Goal: Task Accomplishment & Management: Use online tool/utility

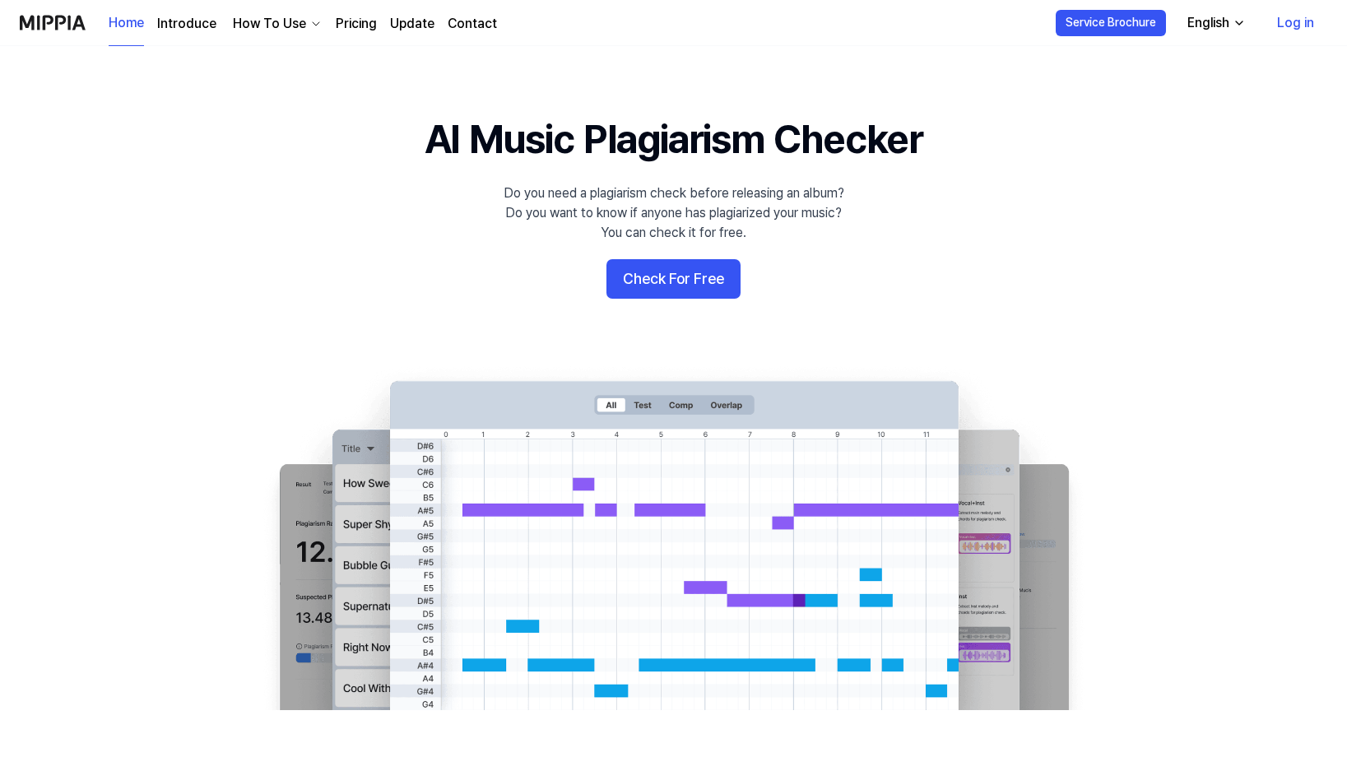
click at [1203, 113] on 배너 "AI Music Plagiarism Checker Do you need a plagiarism check before releasing an …" at bounding box center [673, 411] width 1185 height 598
click at [1240, 25] on icon "button" at bounding box center [1239, 22] width 7 height 3
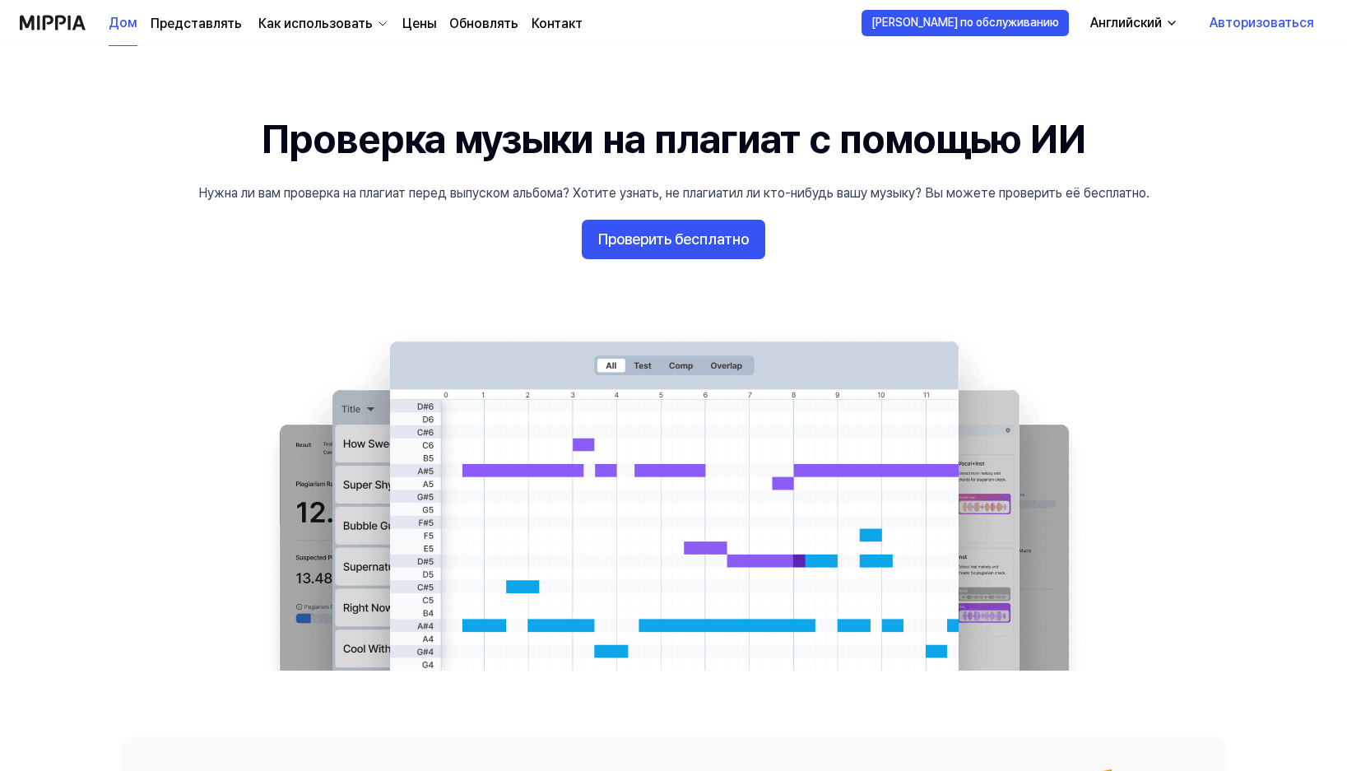
click at [340, 259] on 배너 "Проверка музыки на плагиат с помощью ИИ Нужна ли вам проверка на плагиат перед …" at bounding box center [673, 391] width 1185 height 559
click at [655, 239] on font "Проверить бесплатно" at bounding box center [673, 238] width 151 height 17
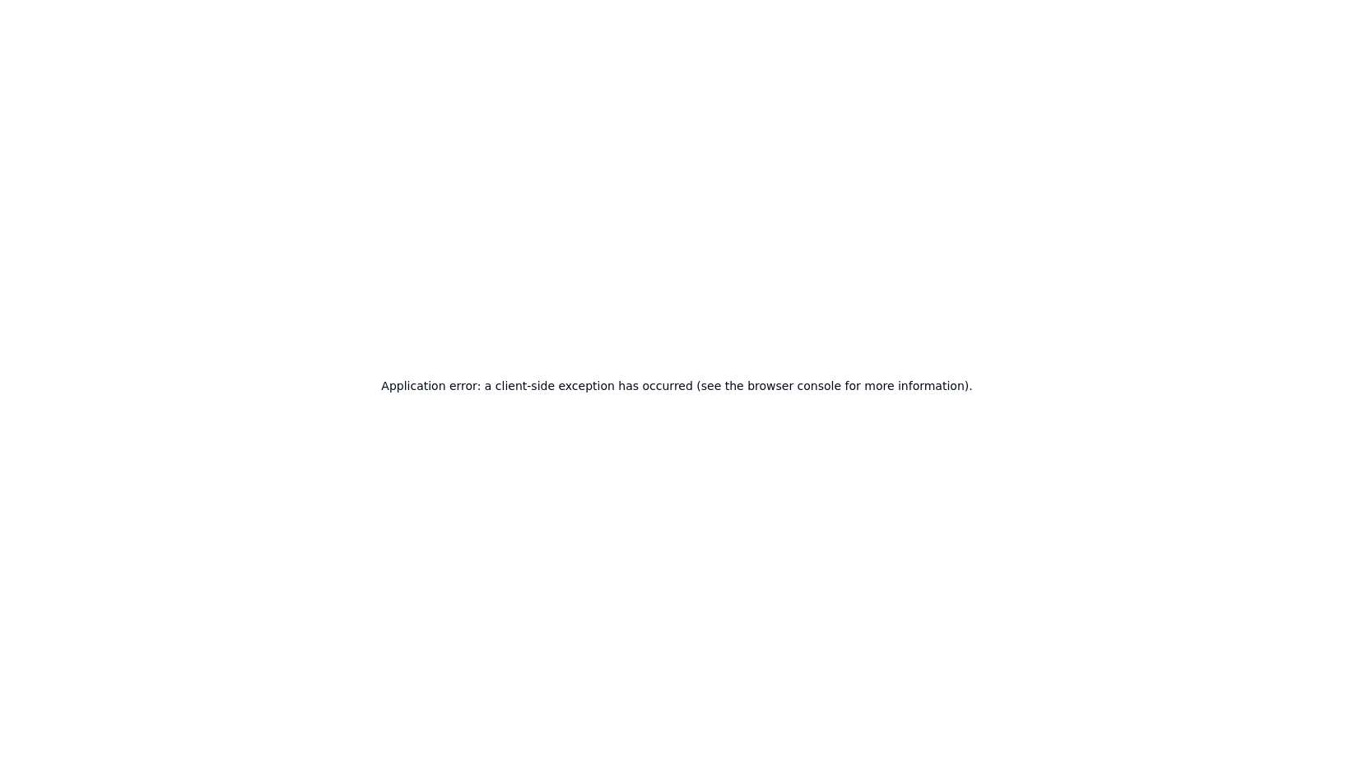
click at [1190, 348] on div "Application error: a client-side exception has occurred (see the browser consol…" at bounding box center [677, 385] width 1354 height 771
click at [1231, 186] on div "Application error: a client-side exception has occurred (see the browser consol…" at bounding box center [677, 385] width 1354 height 771
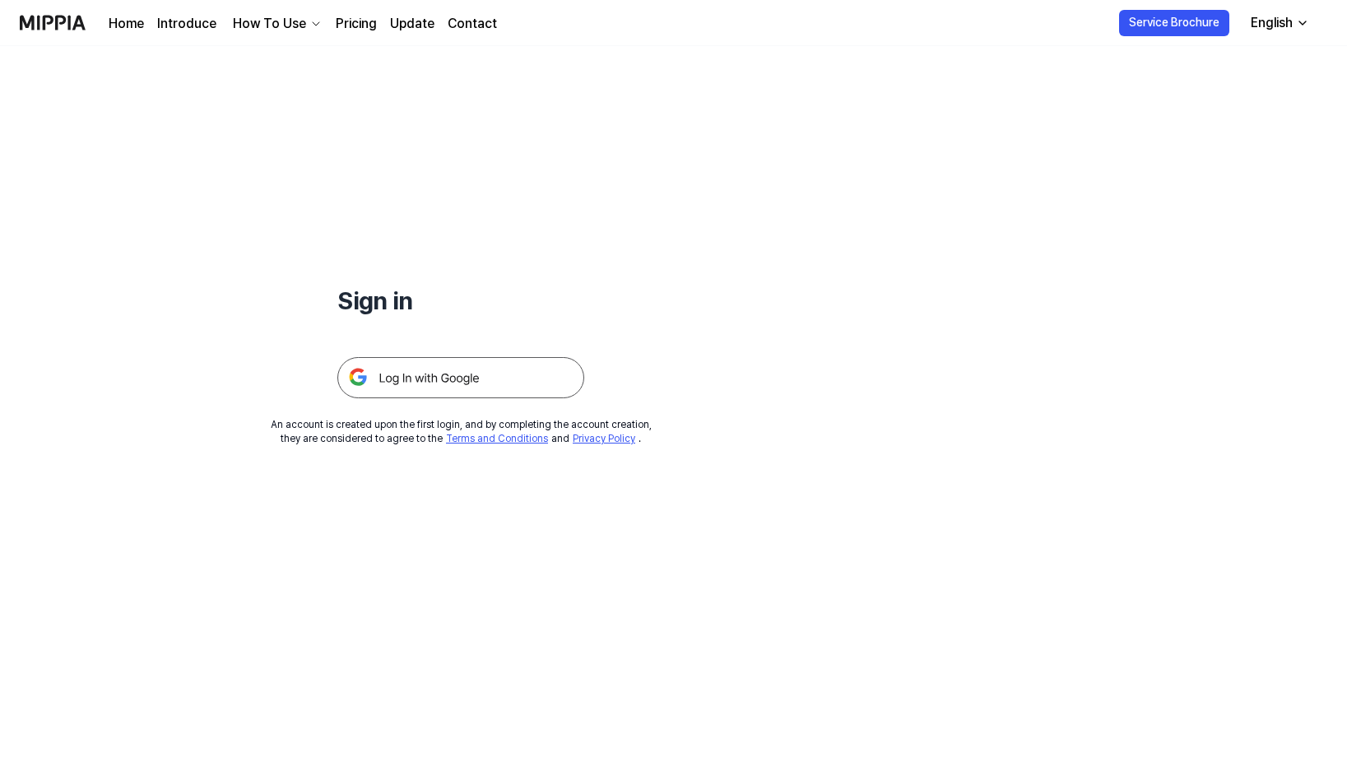
click at [407, 377] on img at bounding box center [460, 377] width 247 height 41
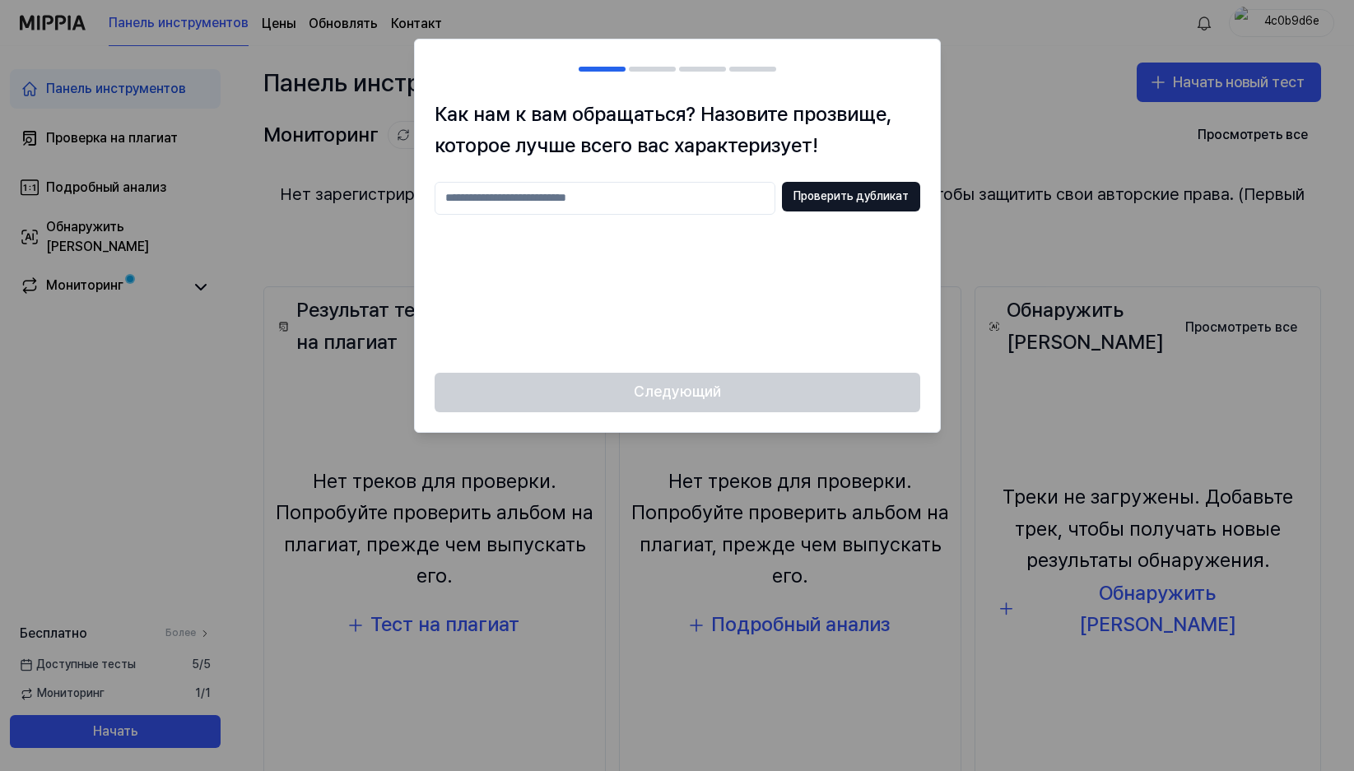
click at [550, 199] on input "text" at bounding box center [605, 198] width 341 height 33
click at [863, 196] on font "Проверить дубликат" at bounding box center [850, 195] width 115 height 13
drag, startPoint x: 495, startPoint y: 199, endPoint x: 440, endPoint y: 198, distance: 56.0
click at [440, 198] on input "*****" at bounding box center [605, 198] width 341 height 33
type input "*****"
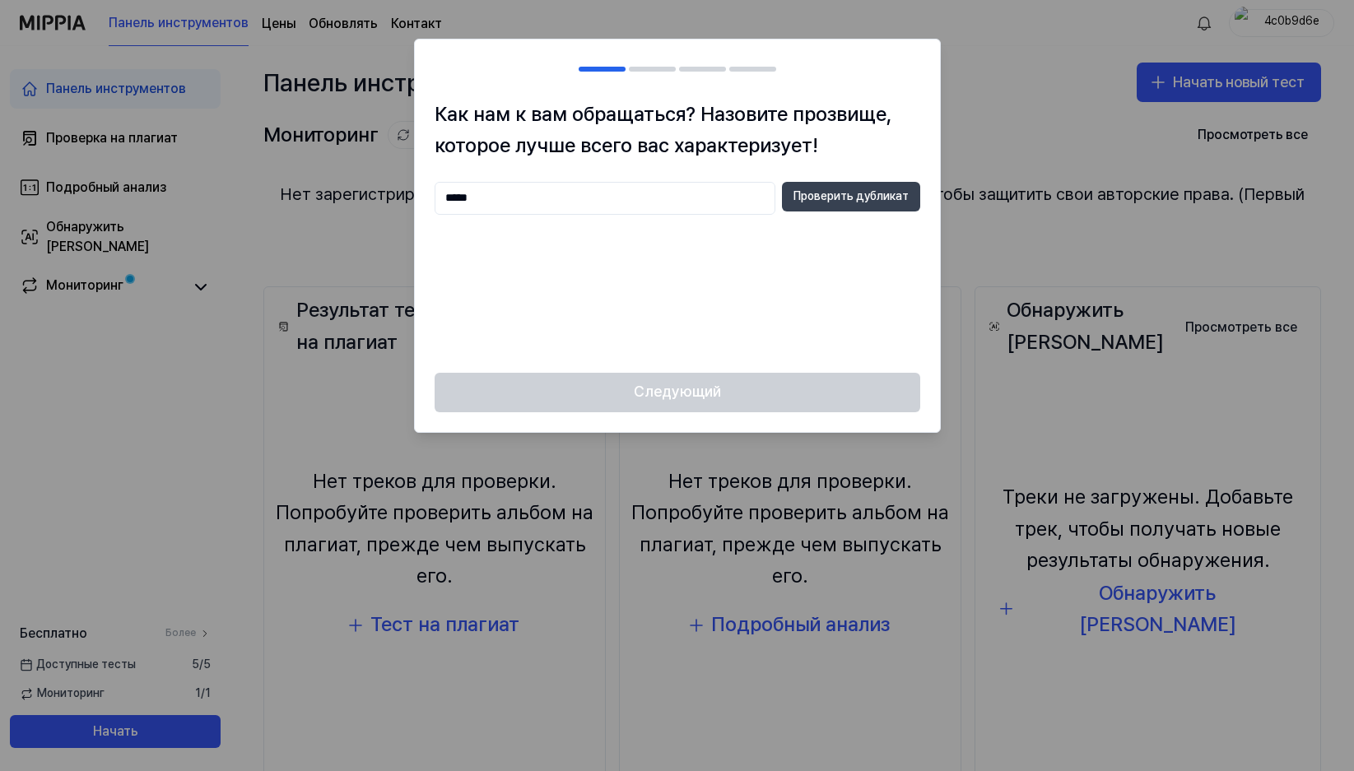
click at [826, 195] on font "Проверить дубликат" at bounding box center [850, 195] width 115 height 13
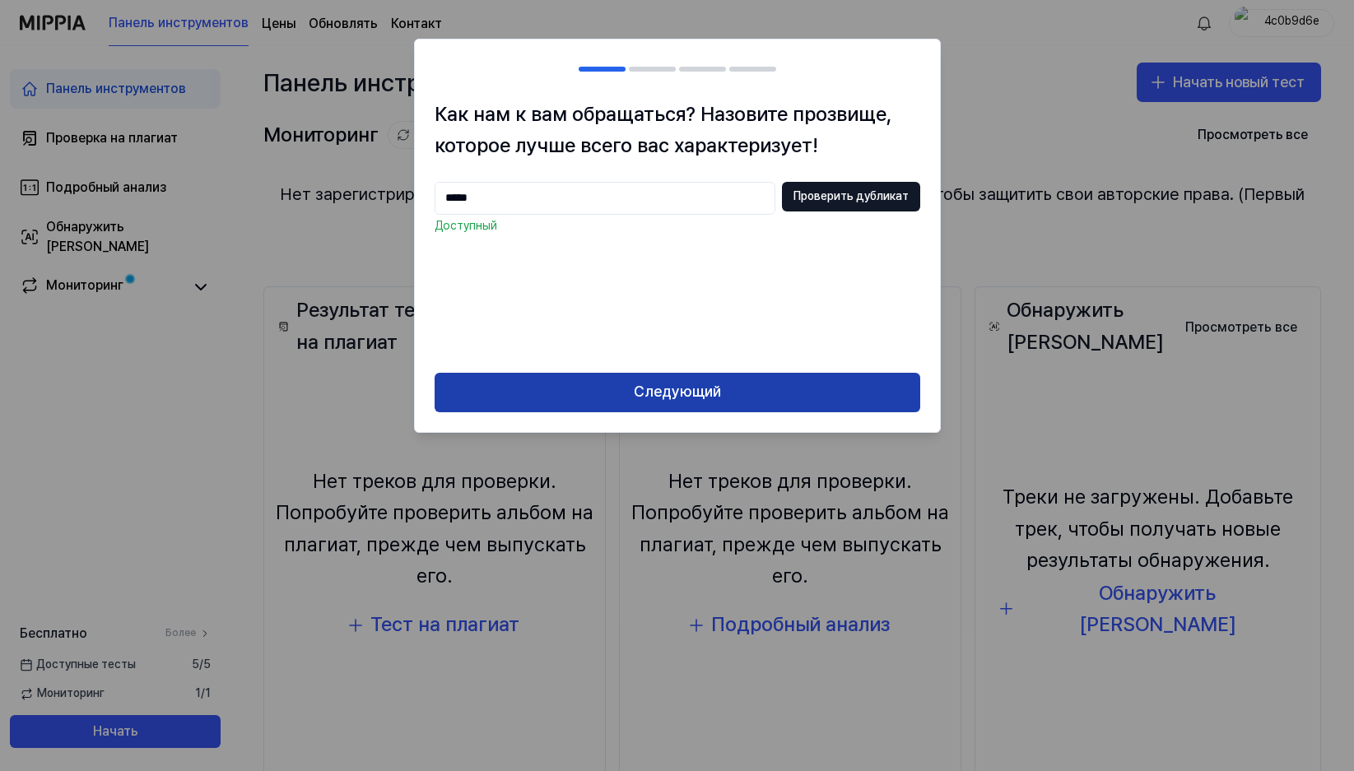
click at [728, 394] on button "Следующий" at bounding box center [678, 393] width 486 height 40
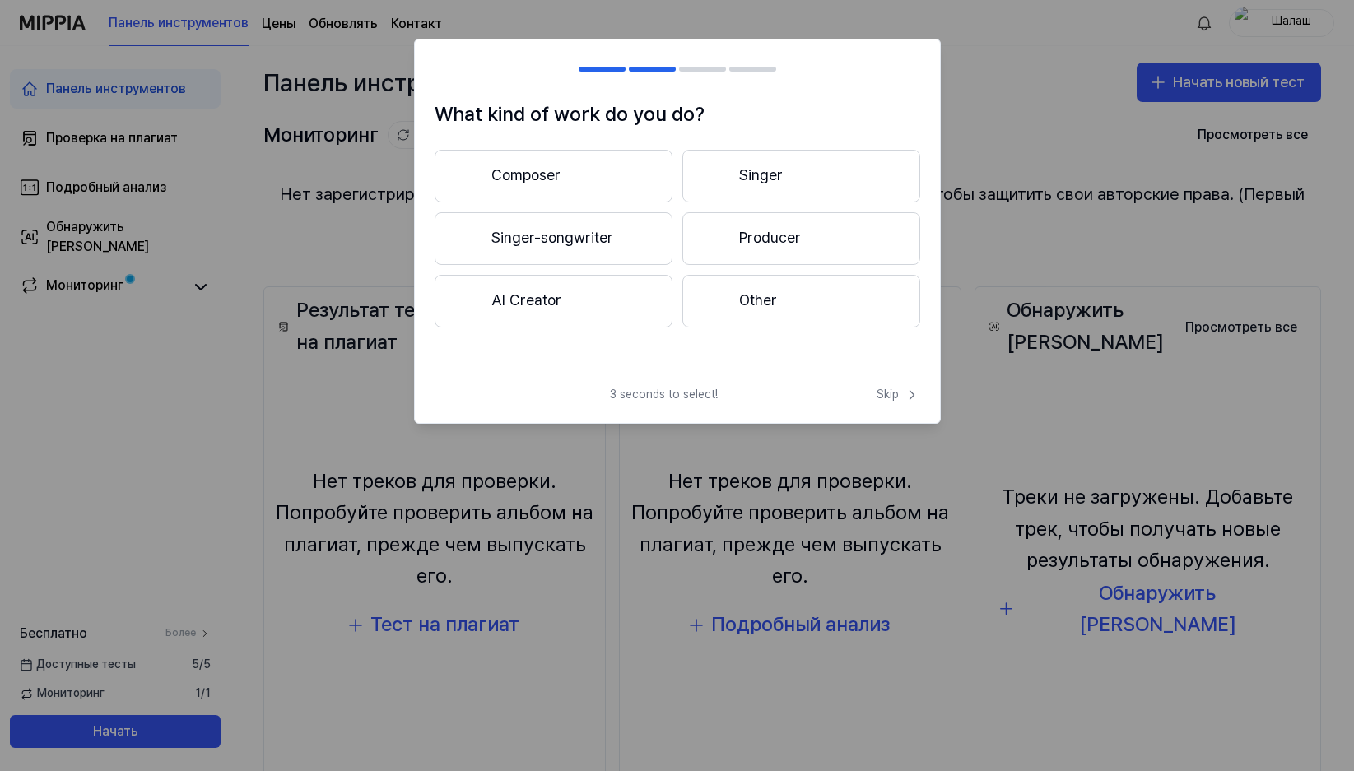
click at [533, 178] on button "Composer" at bounding box center [554, 176] width 238 height 53
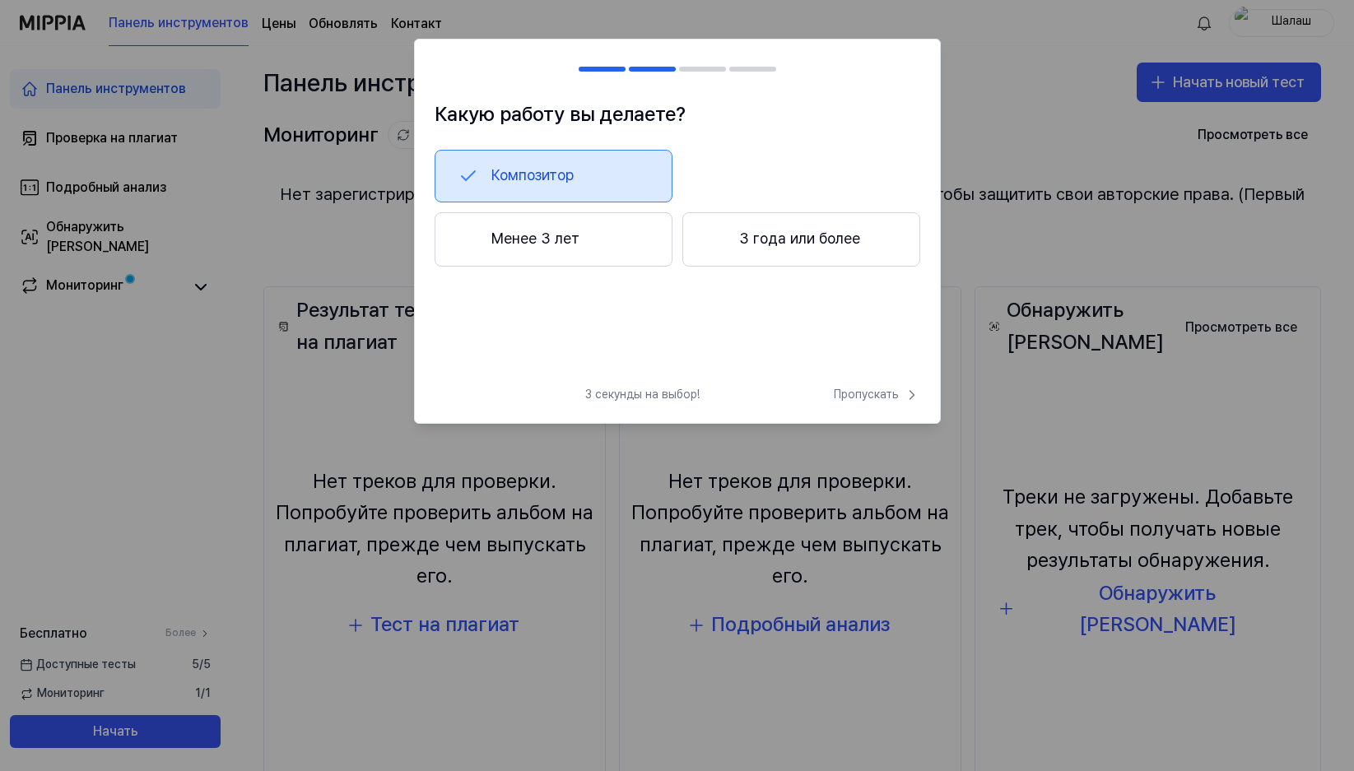
click at [752, 240] on font "3 года или более" at bounding box center [799, 238] width 121 height 17
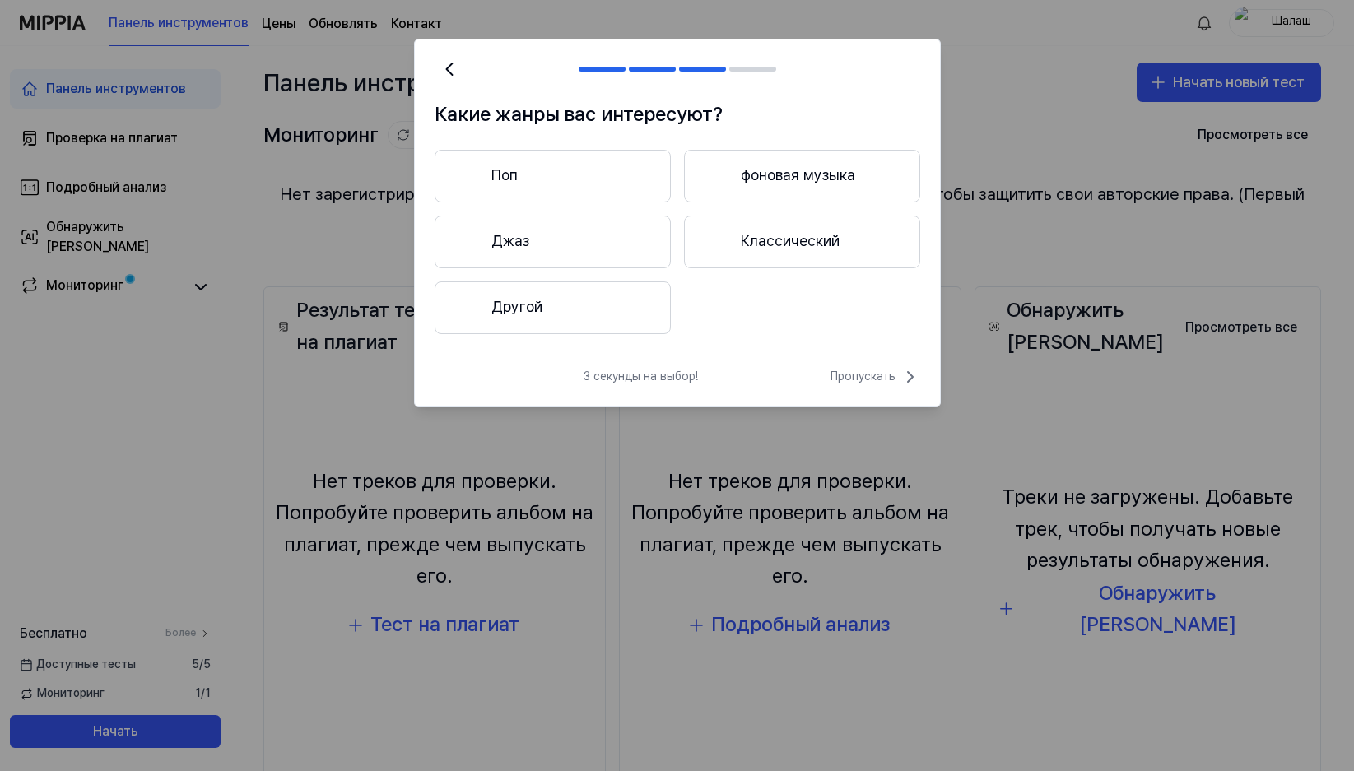
click at [519, 305] on font "Другой" at bounding box center [516, 306] width 51 height 17
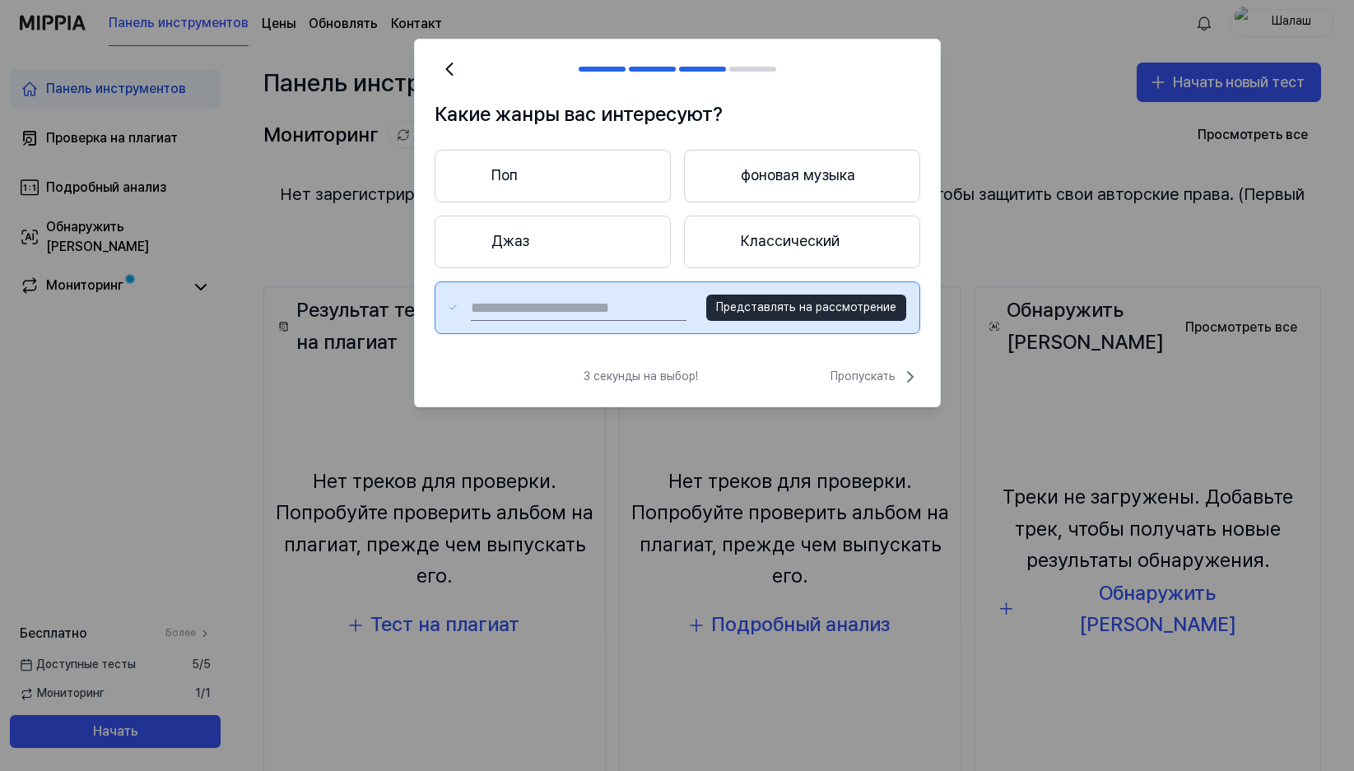
click at [765, 310] on font "Представлять на рассмотрение" at bounding box center [806, 306] width 180 height 13
click at [859, 383] on font "Пропускать" at bounding box center [862, 376] width 65 height 13
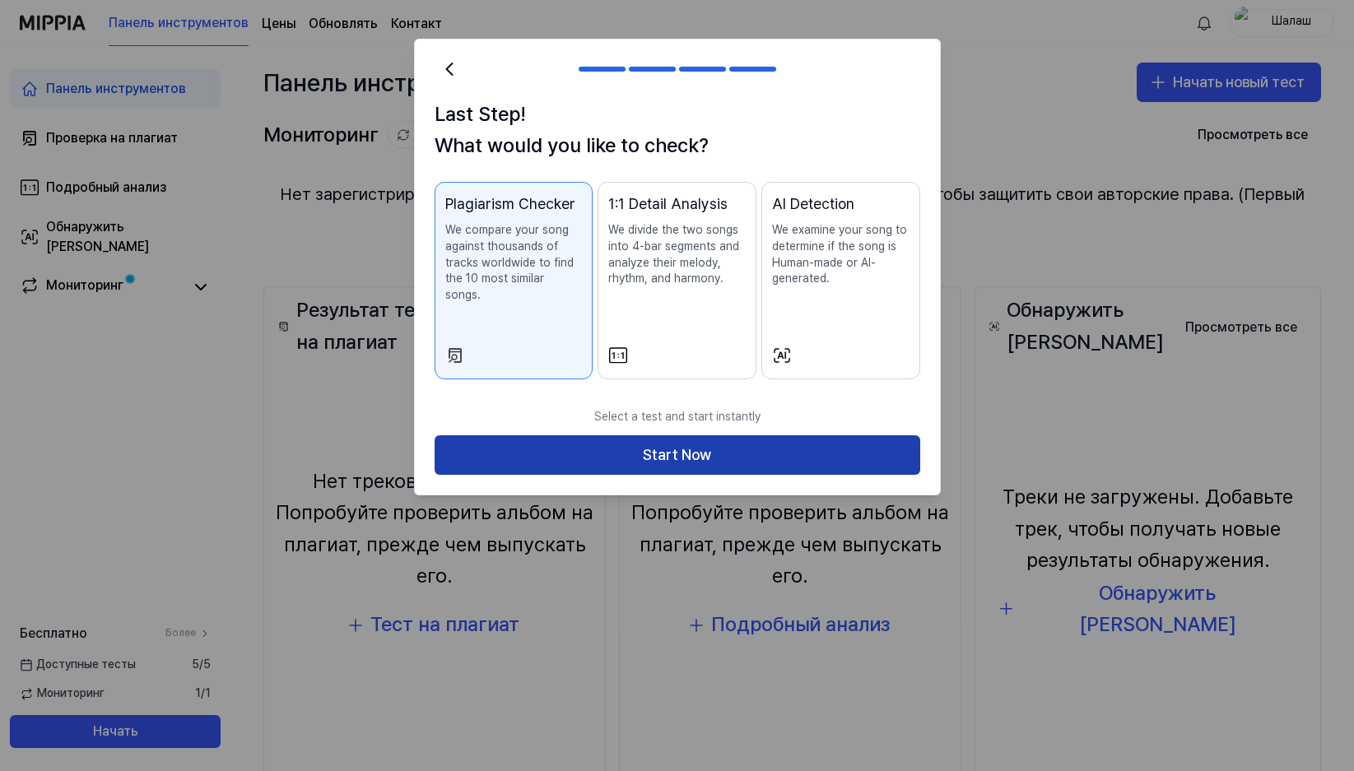
click at [675, 442] on button "Start Now" at bounding box center [678, 455] width 486 height 40
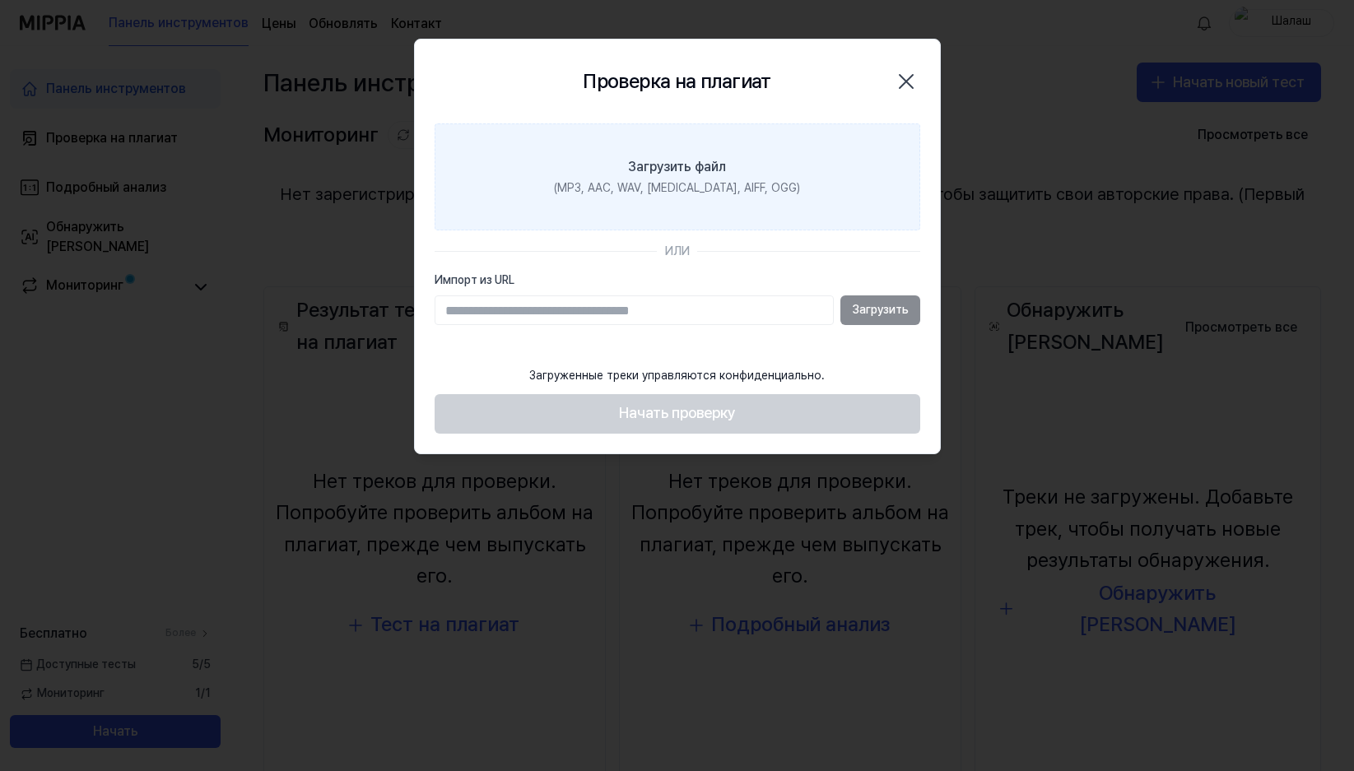
click at [651, 182] on font "(MP3, AAC, WAV, FLAC, AIFF, OGG)" at bounding box center [677, 187] width 246 height 13
click at [0, 0] on input "Загрузить файл (MP3, AAC, WAV, FLAC, AIFF, OGG)" at bounding box center [0, 0] width 0 height 0
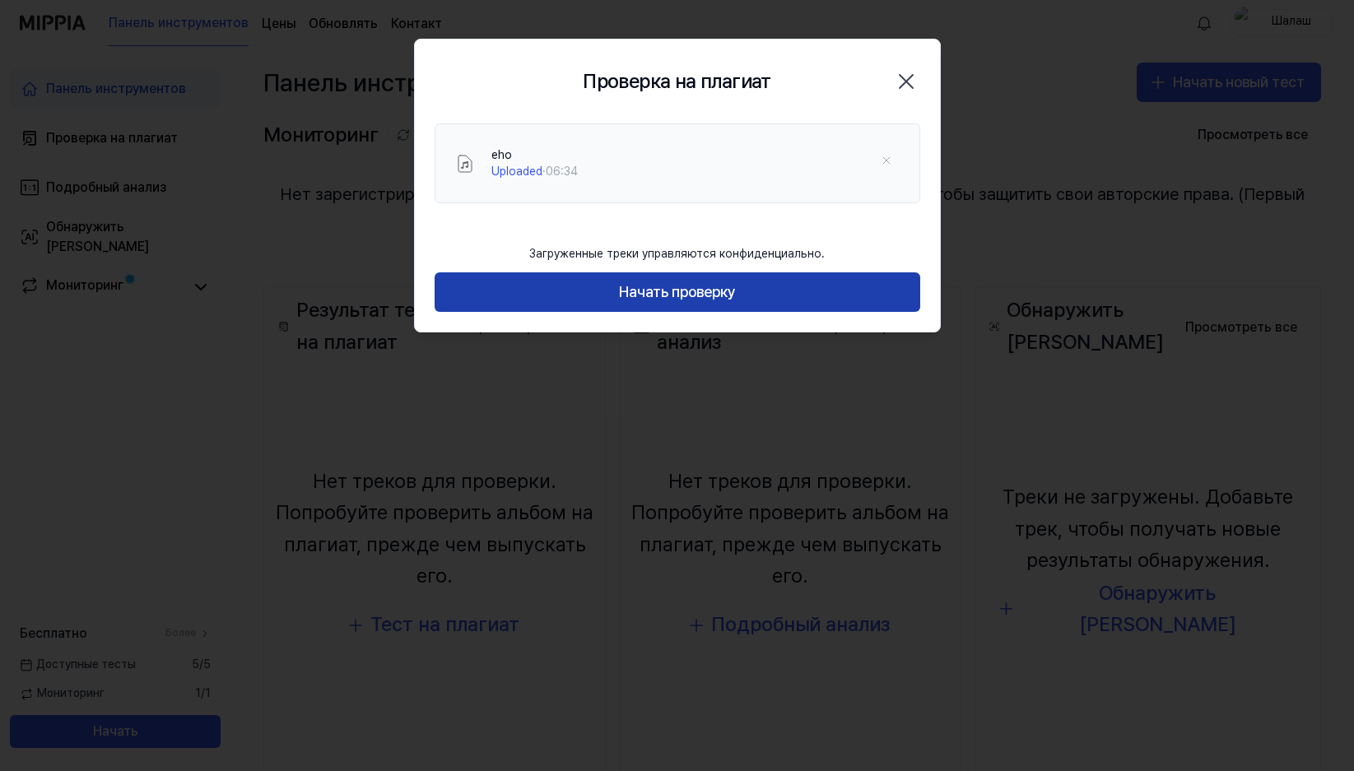
click at [644, 291] on font "Начать проверку" at bounding box center [677, 291] width 117 height 17
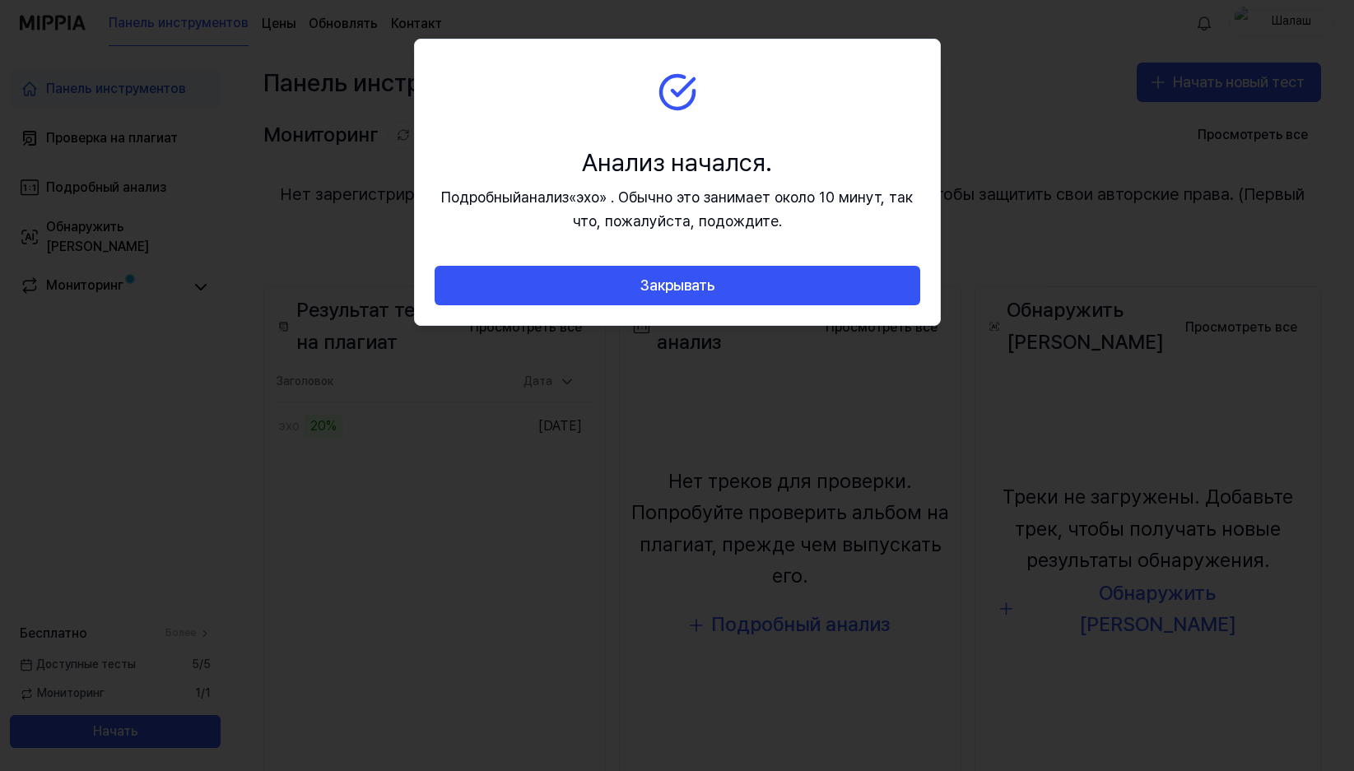
drag, startPoint x: 582, startPoint y: 69, endPoint x: 709, endPoint y: 93, distance: 129.8
click at [716, 97] on section "Анализ начался. Подробный анализ « эхо » . Обычно это занимает около 10 минут, …" at bounding box center [677, 153] width 525 height 227
click at [680, 91] on icon at bounding box center [676, 92] width 33 height 33
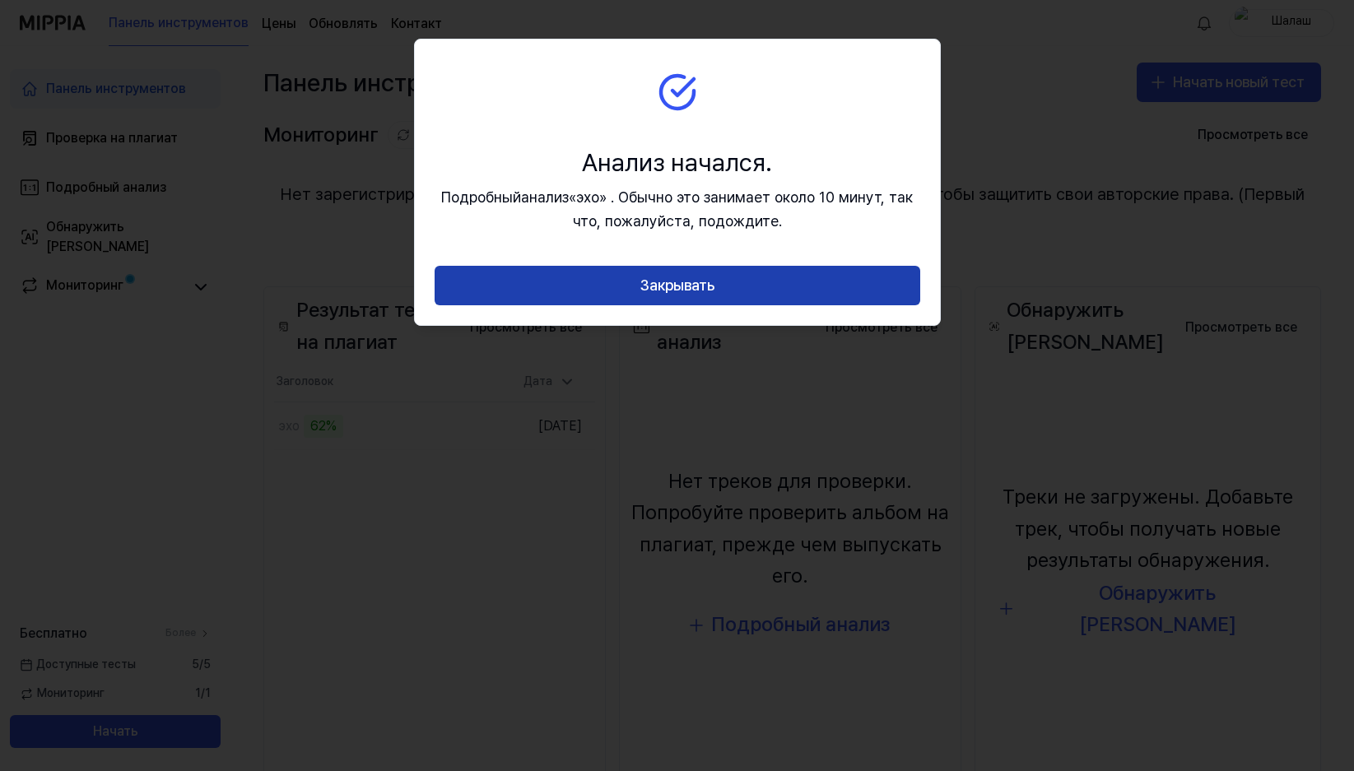
click at [696, 286] on font "Закрывать" at bounding box center [677, 285] width 75 height 17
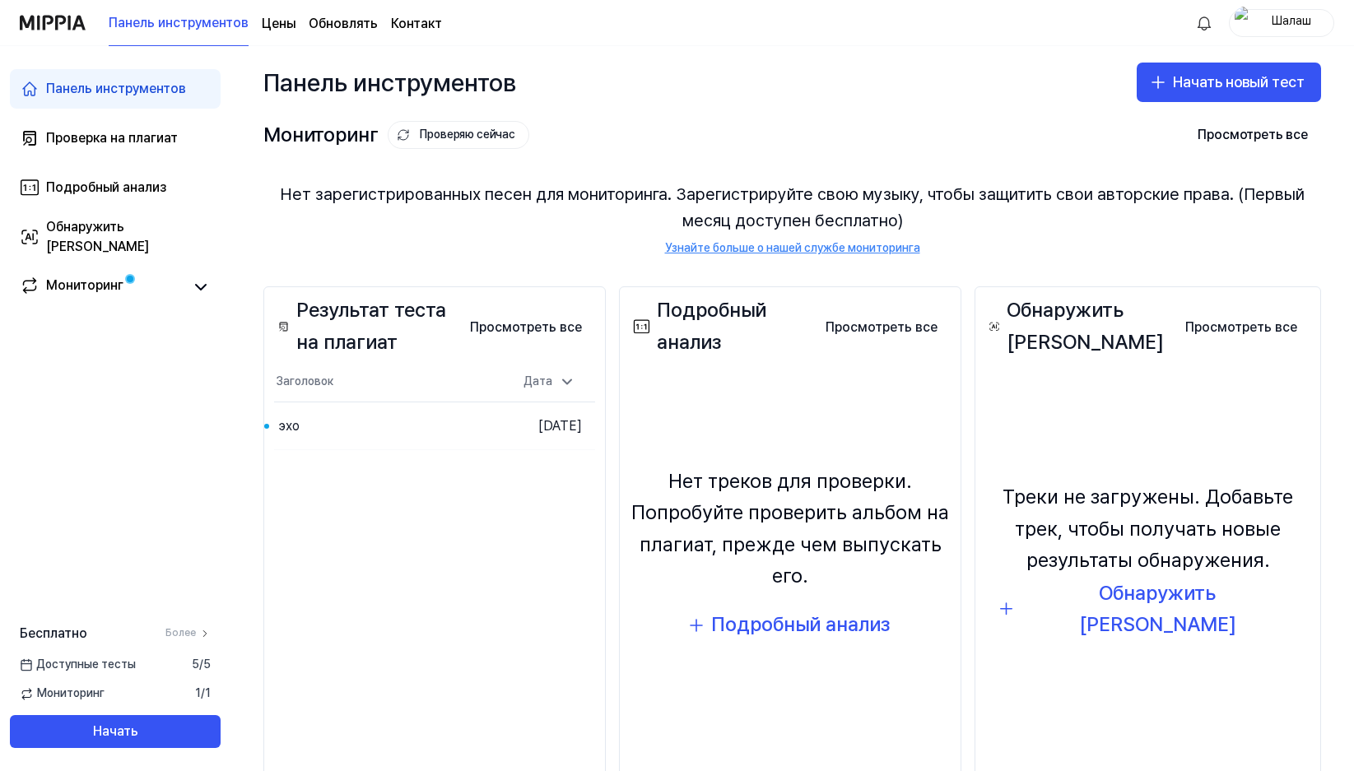
click at [1307, 220] on font "Нет зарегистрированных песен для мониторинга. Зарегистрируйте свою музыку, чтоб…" at bounding box center [792, 207] width 1058 height 53
click at [421, 426] on font "Перейти к результатам" at bounding box center [429, 425] width 128 height 13
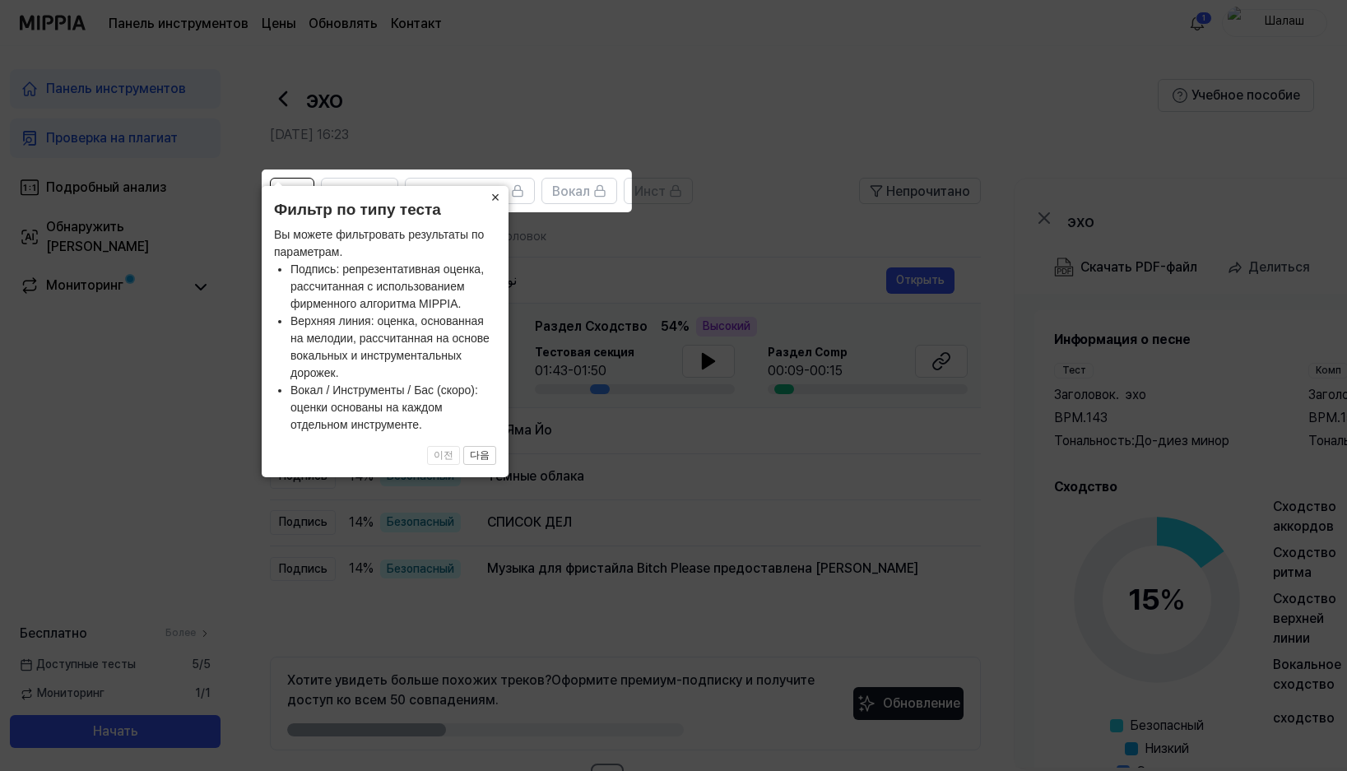
click at [498, 198] on font "×" at bounding box center [495, 197] width 9 height 16
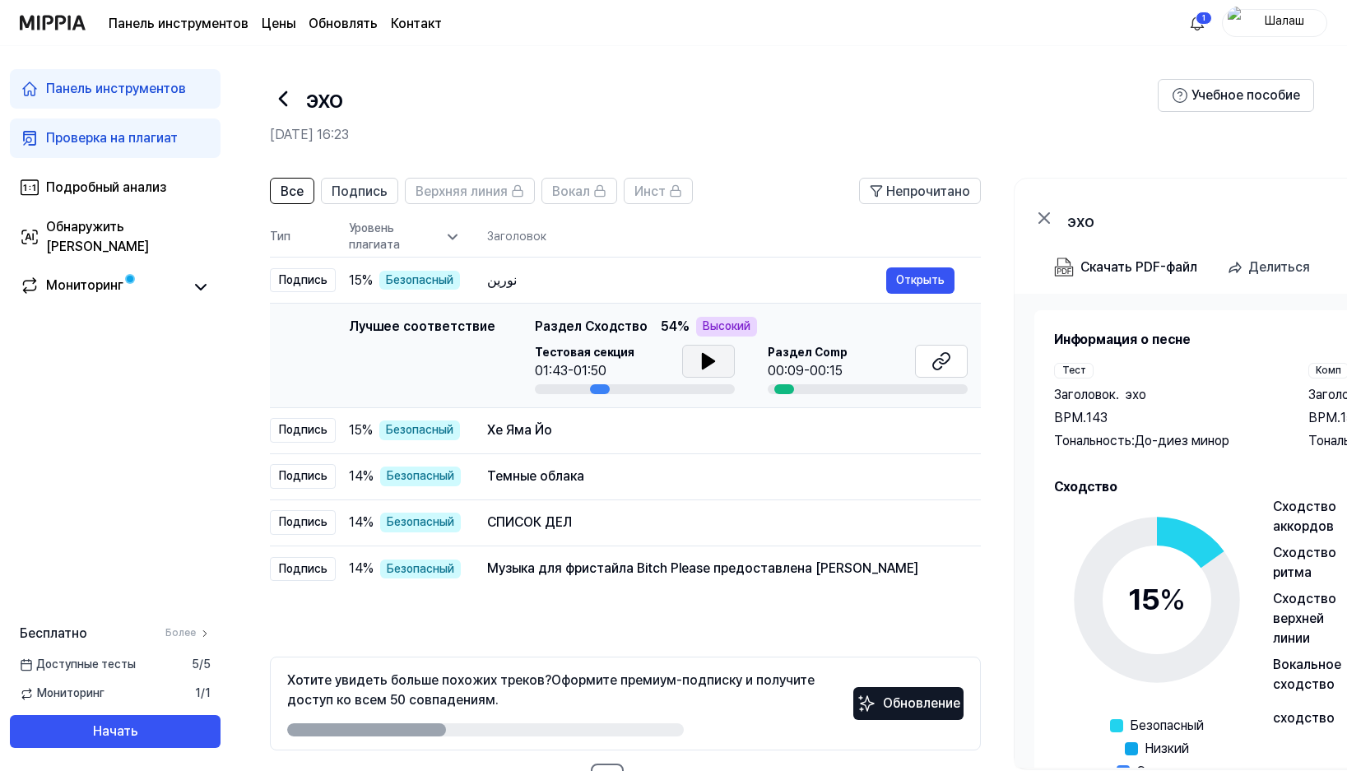
click at [699, 361] on icon at bounding box center [709, 361] width 20 height 20
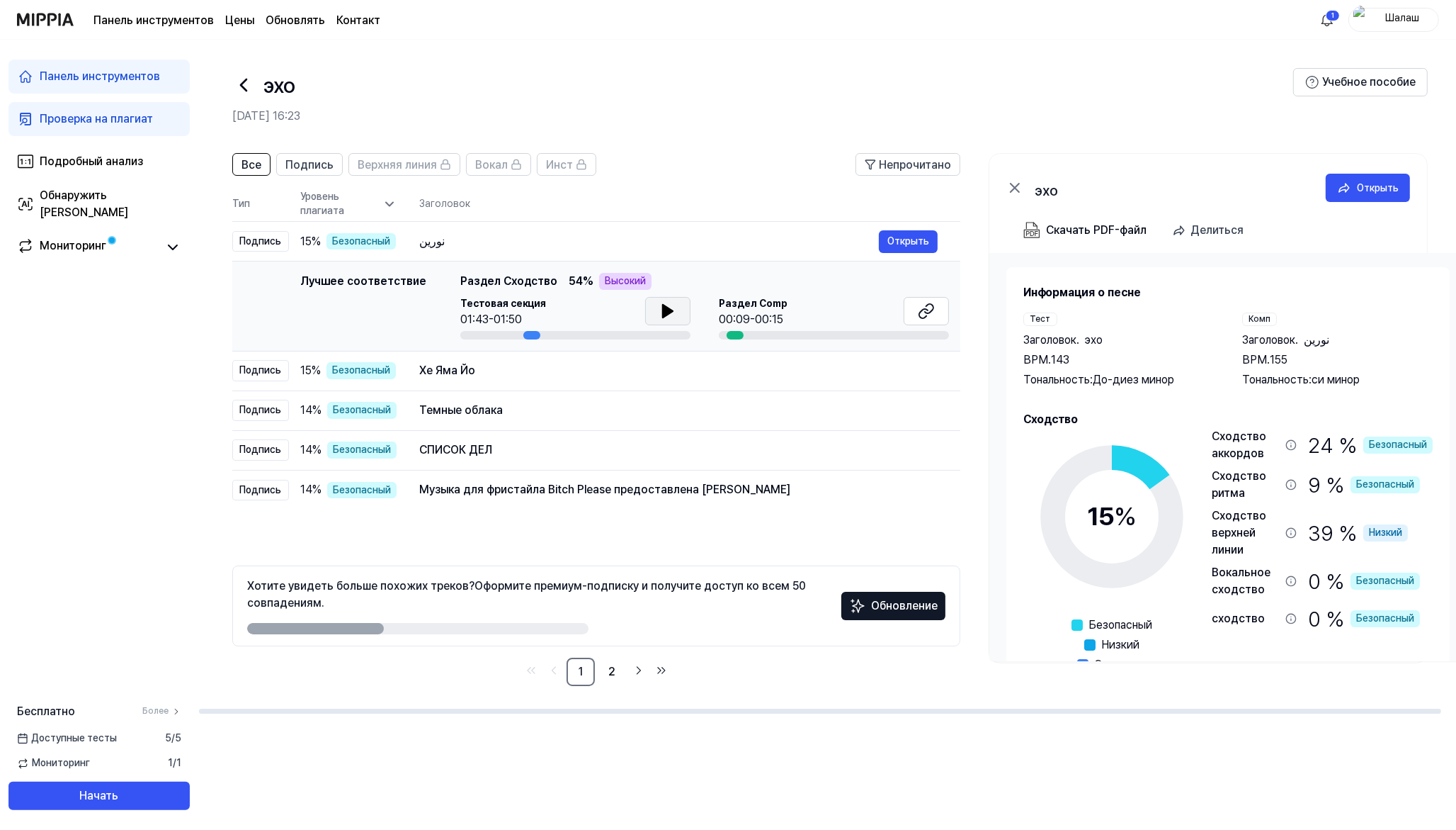
click at [1028, 663] on div "Все Подпись Верхняя линия Вокал Инст Непрочитано Все Подпись Верхняя линия Вока…" at bounding box center [827, 426] width 1258 height 575
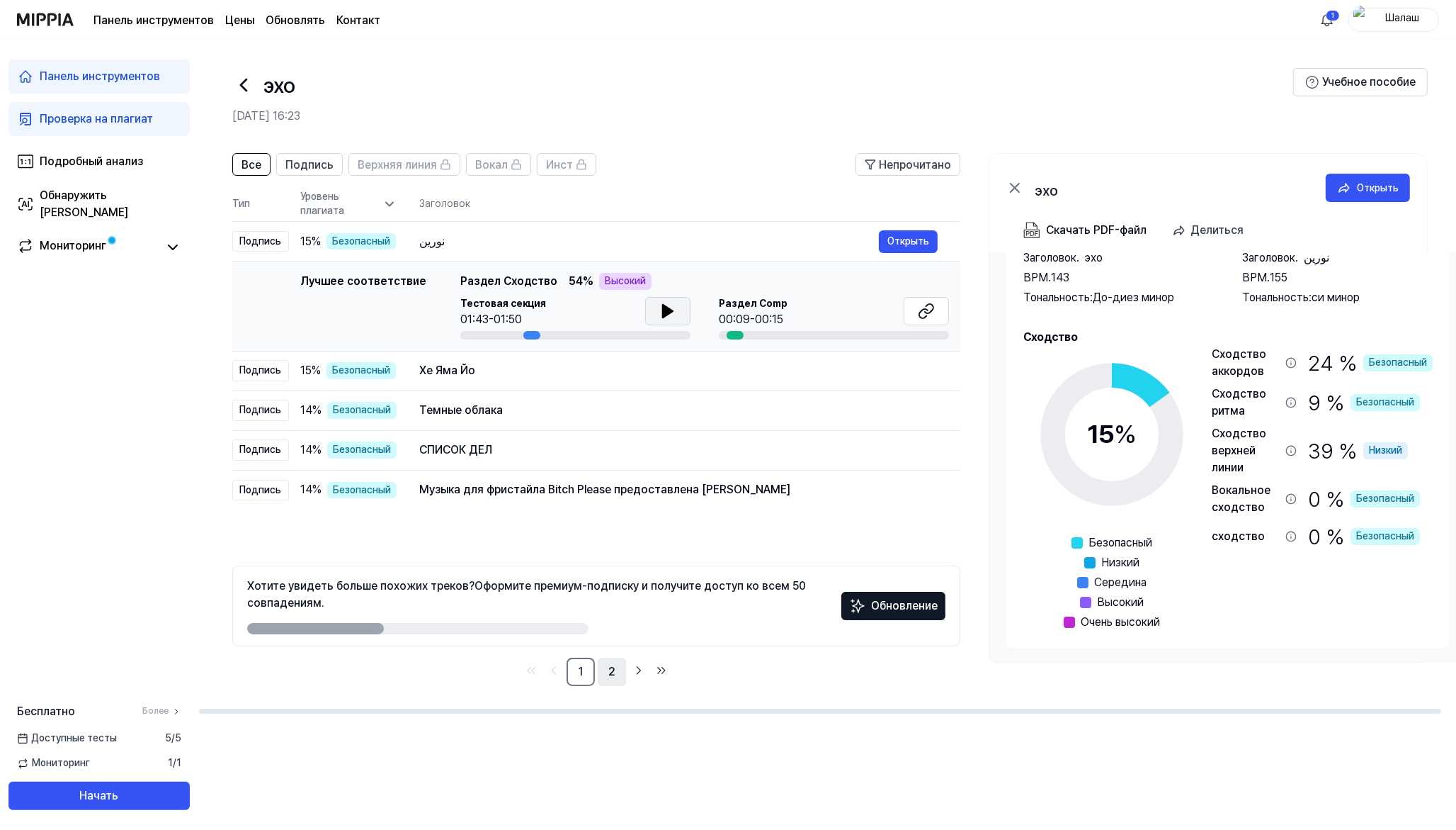
click at [610, 663] on font "2" at bounding box center [612, 672] width 7 height 14
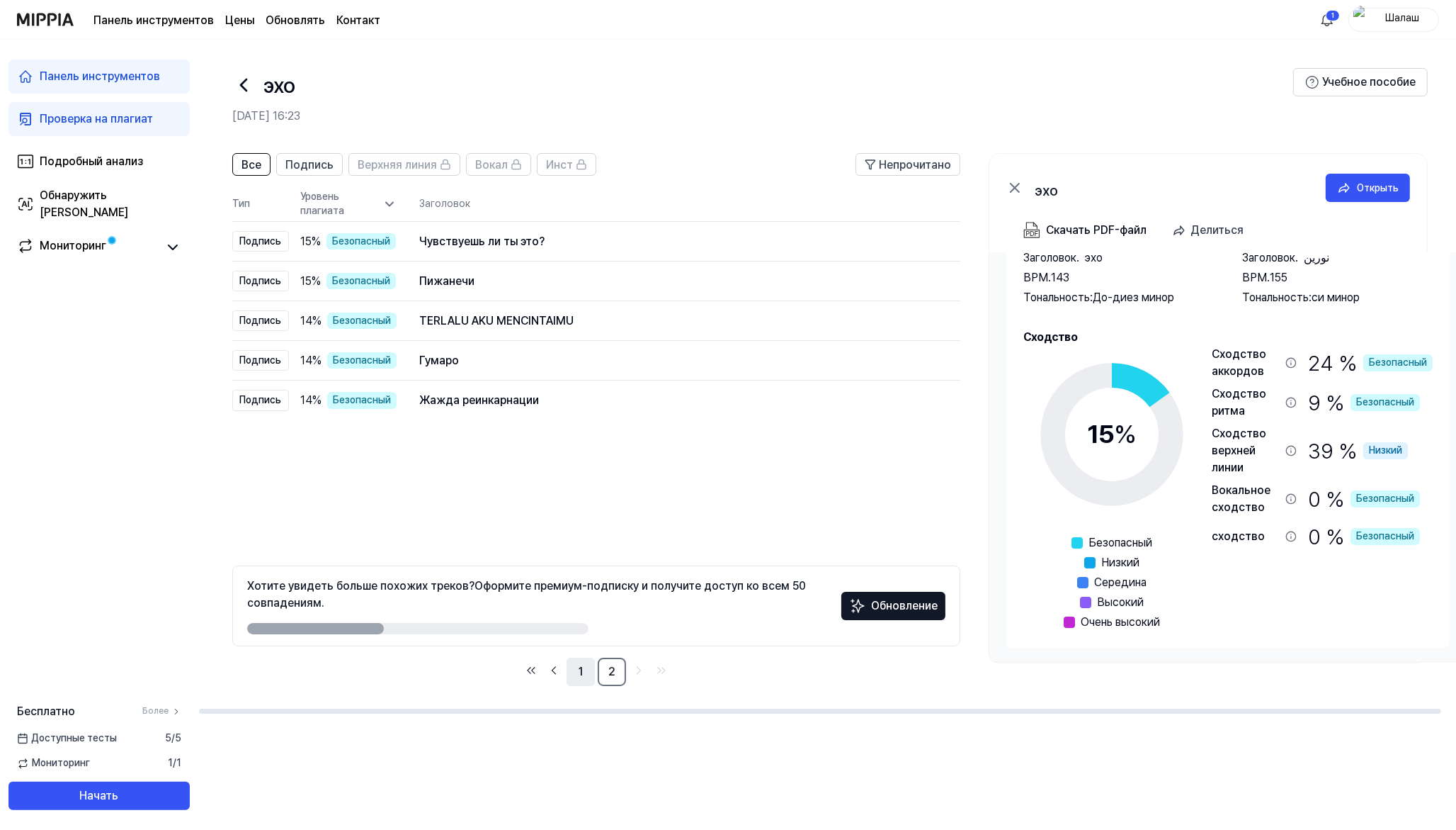
click at [575, 663] on link "1" at bounding box center [580, 672] width 28 height 28
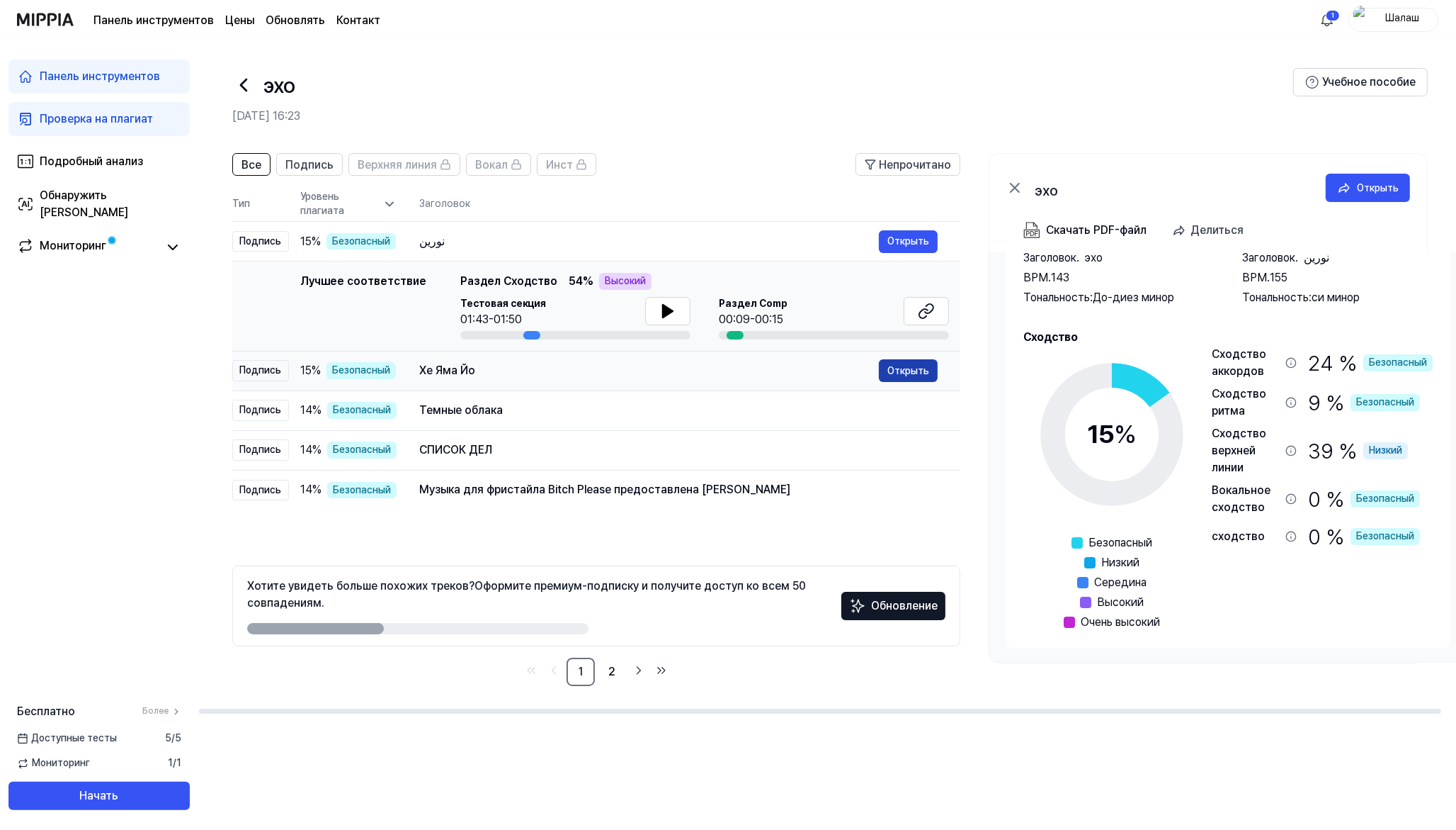
click at [894, 370] on font "Открыть" at bounding box center [908, 370] width 42 height 11
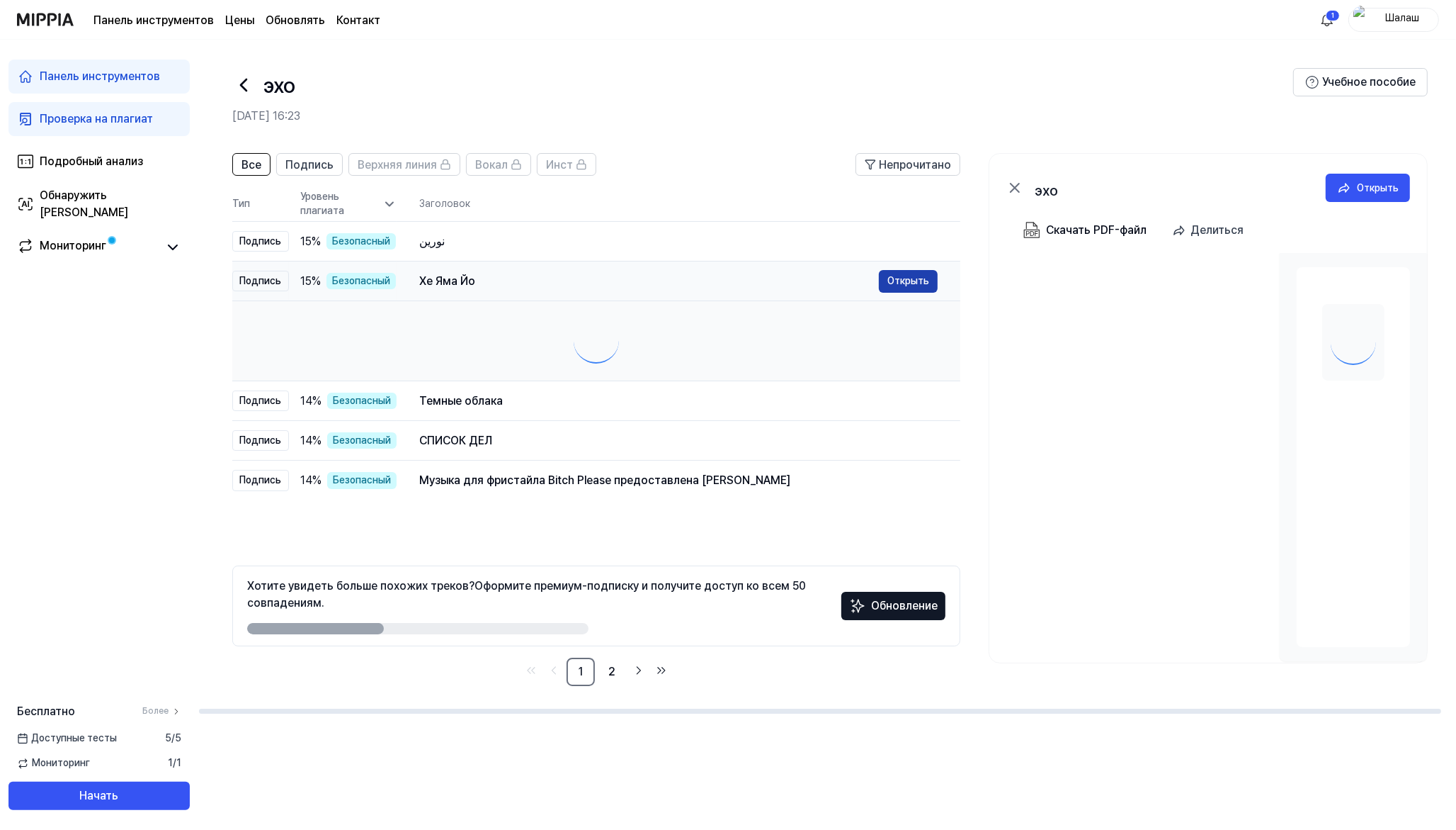
scroll to position [0, 0]
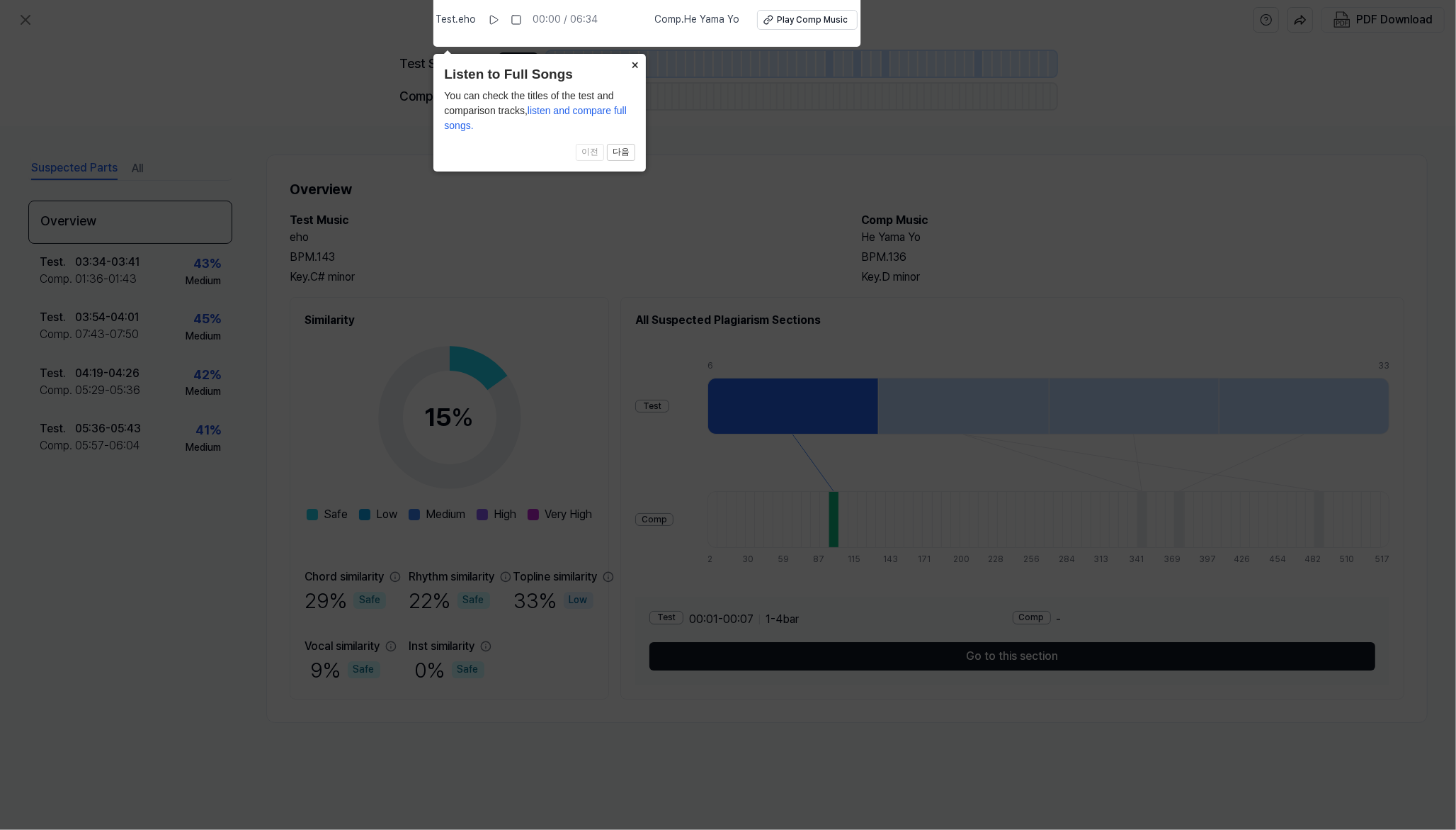
click at [631, 66] on button "×" at bounding box center [634, 64] width 22 height 20
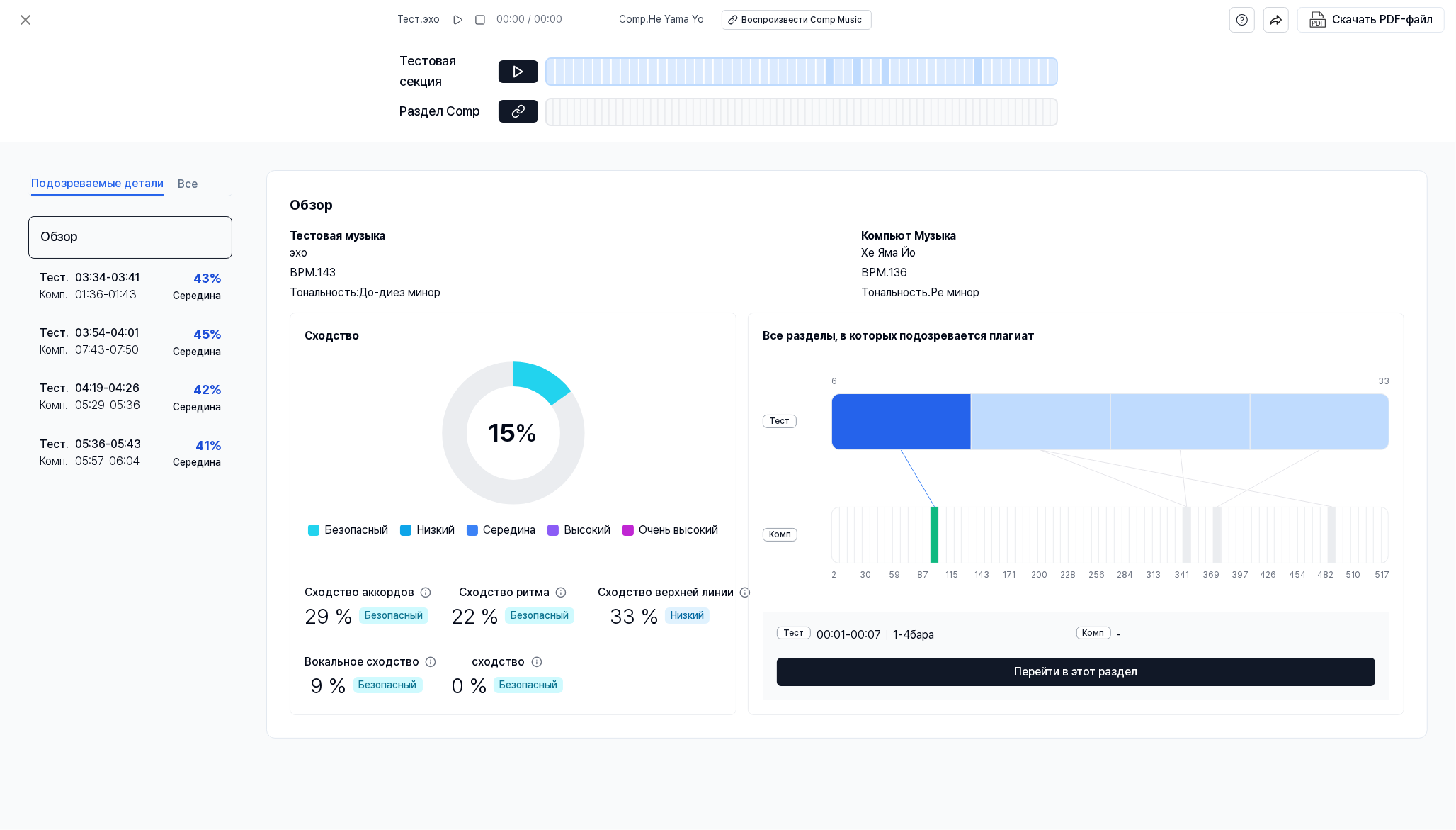
click at [108, 183] on font "Подозреваемые детали" at bounding box center [97, 183] width 133 height 14
click at [105, 185] on font "Подозреваемые детали" at bounding box center [97, 183] width 133 height 14
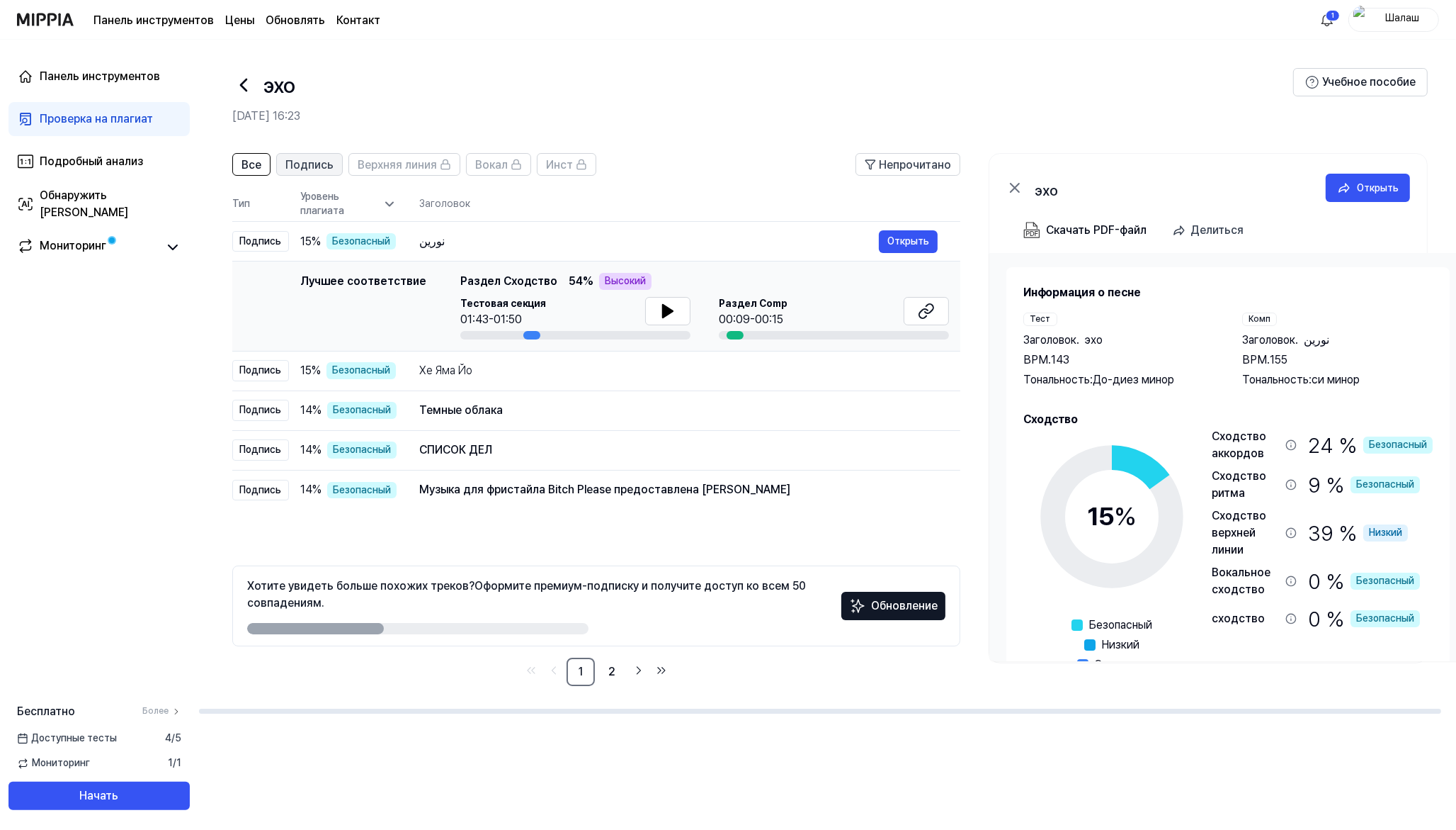
click at [314, 165] on font "Подпись" at bounding box center [310, 165] width 48 height 14
click at [1063, 234] on font "Скачать PDF-файл" at bounding box center [1096, 230] width 101 height 14
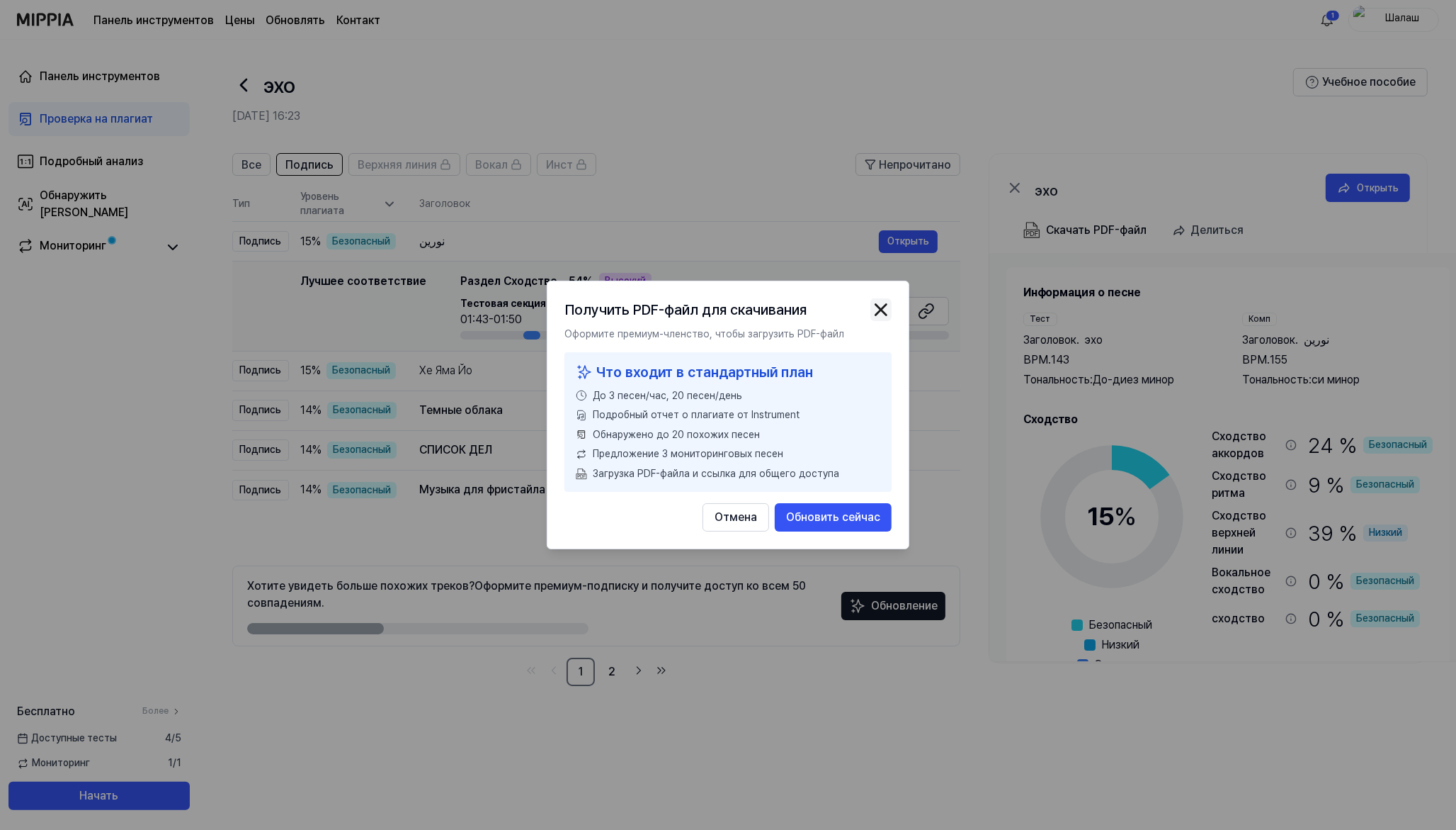
click at [880, 306] on img "button" at bounding box center [881, 309] width 22 height 22
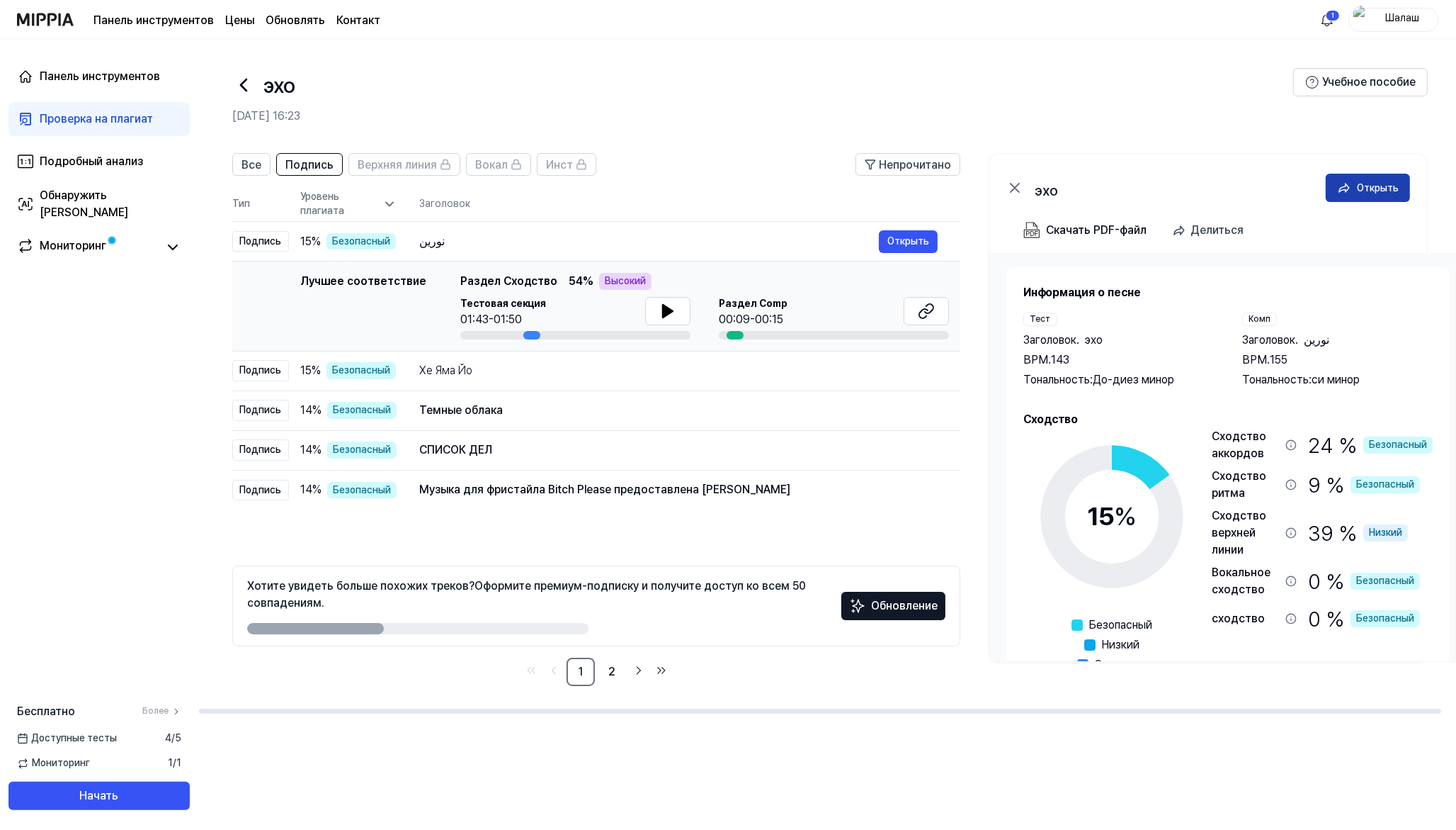
click at [1164, 188] on font "Открыть" at bounding box center [1378, 188] width 42 height 11
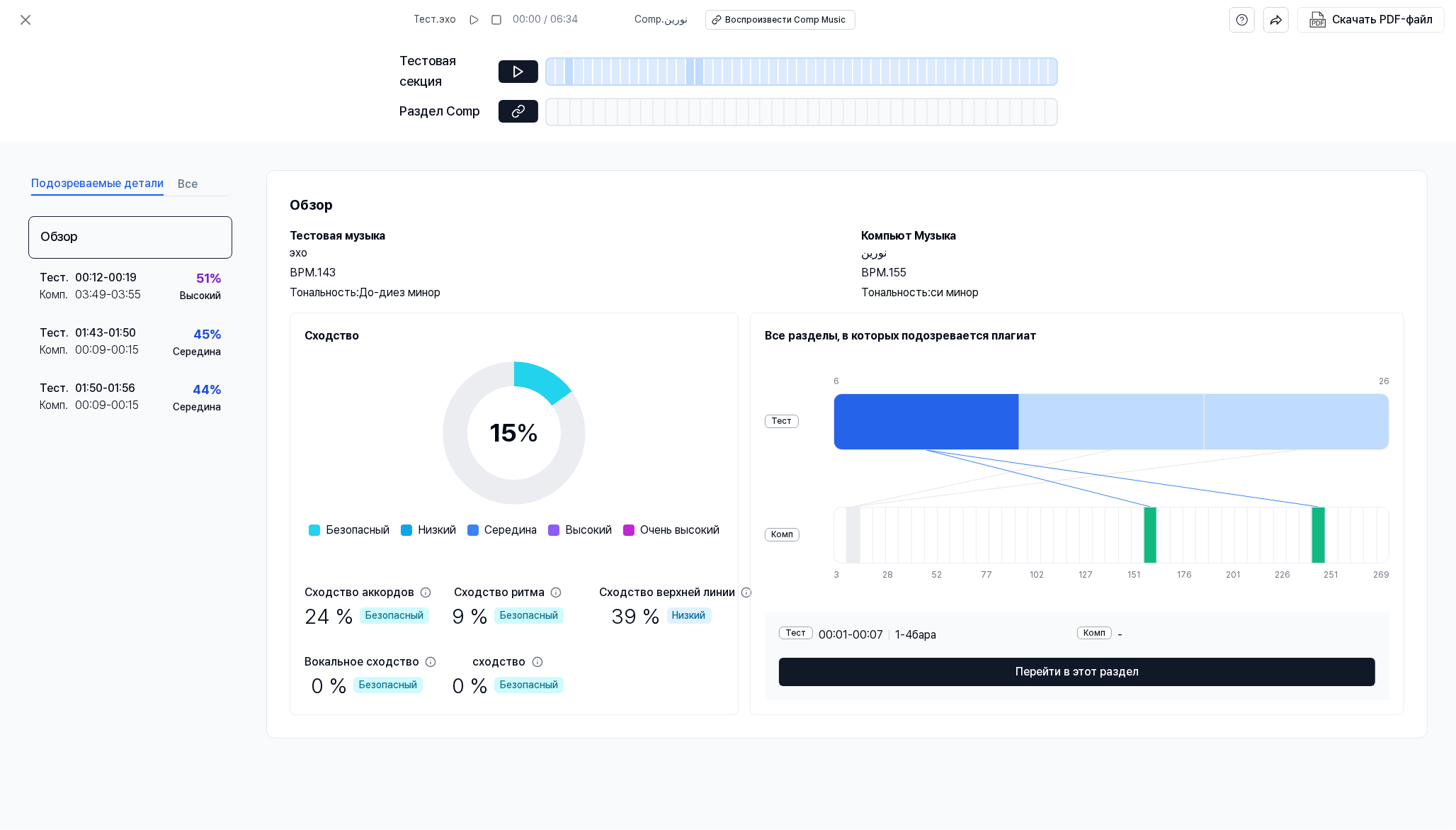
click at [1147, 542] on div at bounding box center [1150, 536] width 13 height 57
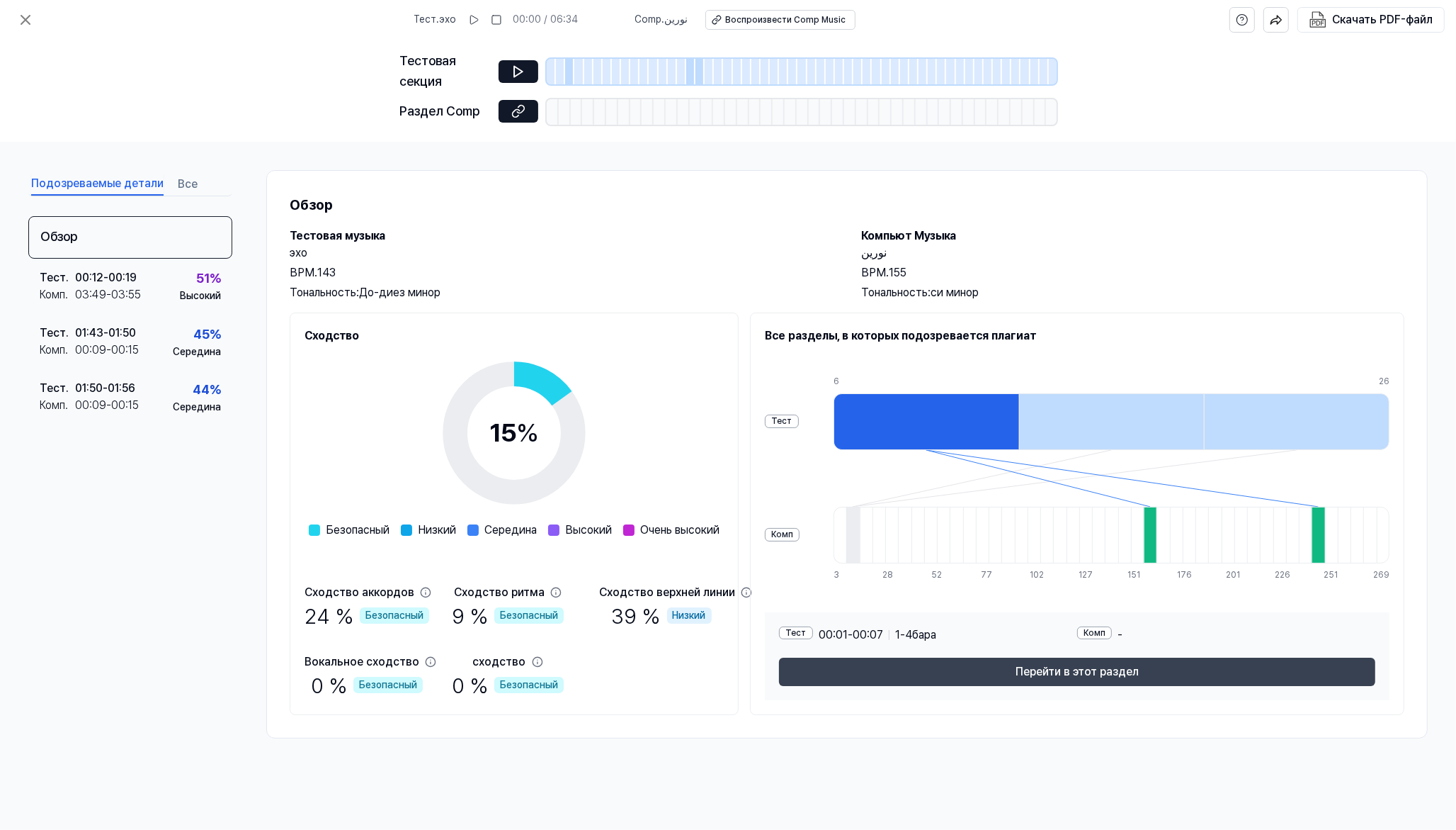
click at [1071, 663] on font "Перейти в этот раздел" at bounding box center [1077, 672] width 123 height 14
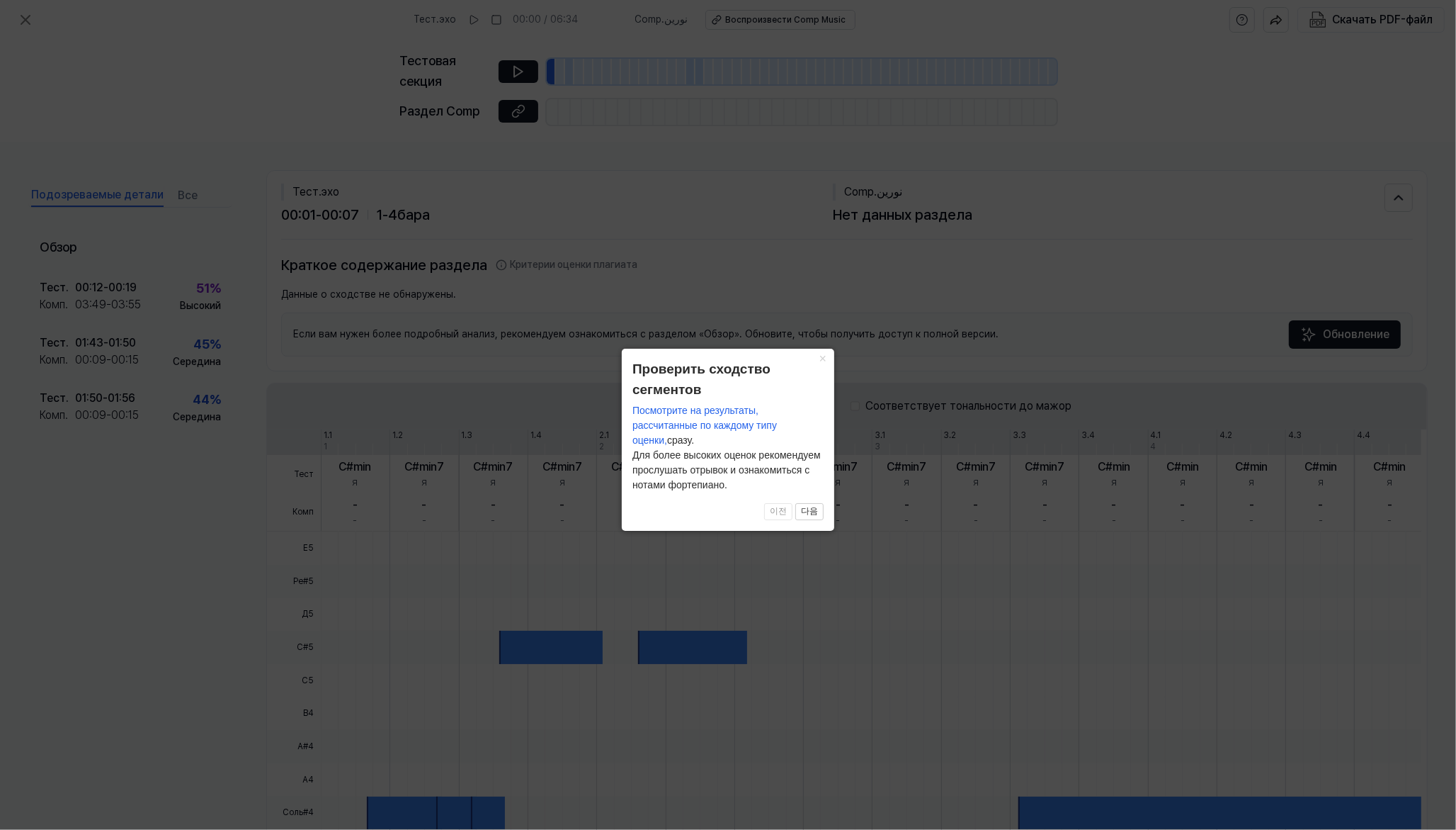
click at [712, 412] on font "Посмотрите на результаты, рассчитанные по каждому типу оценки," at bounding box center [705, 425] width 145 height 41
click at [808, 515] on font "다음" at bounding box center [810, 511] width 17 height 10
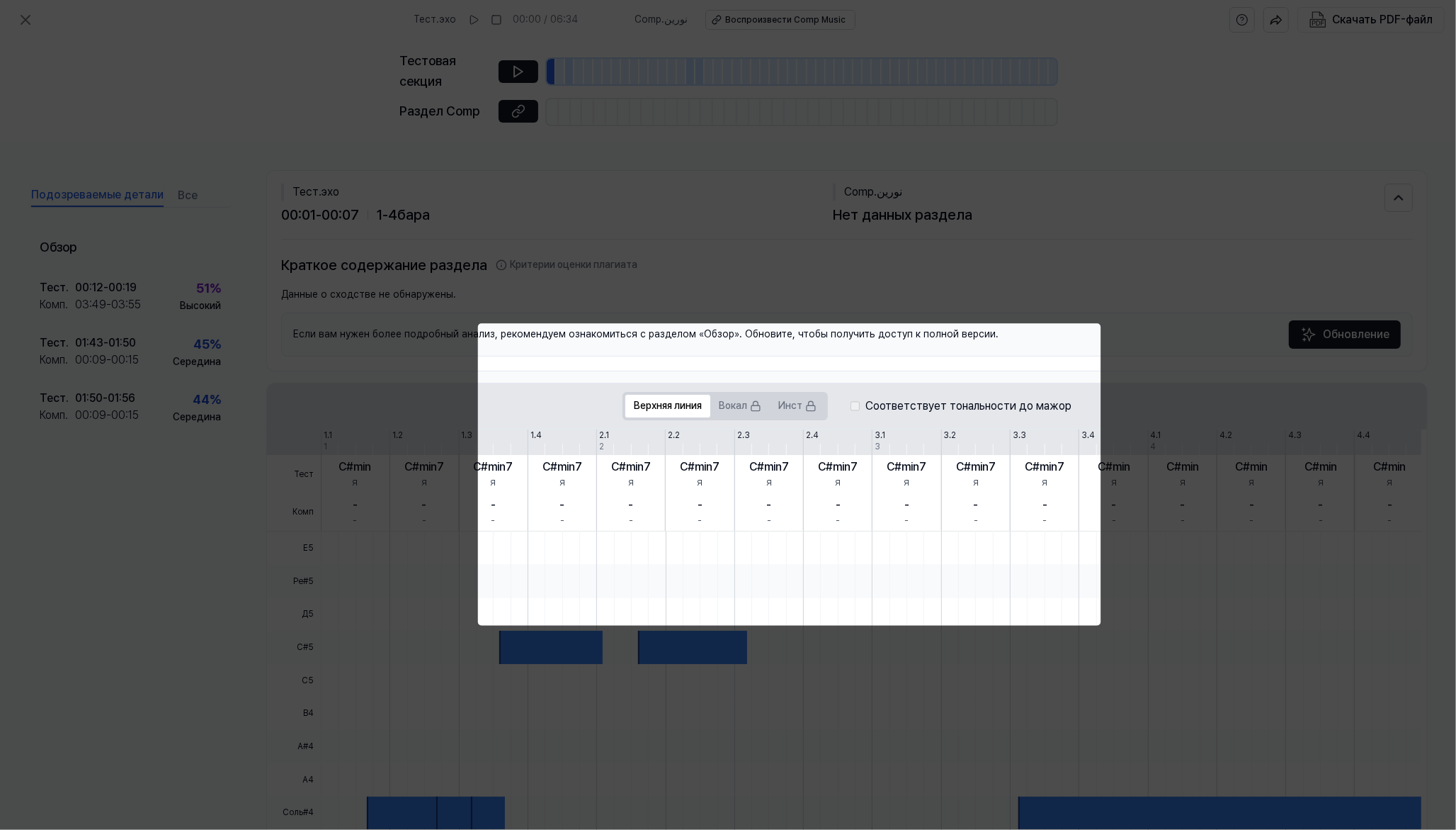
scroll to position [129, 0]
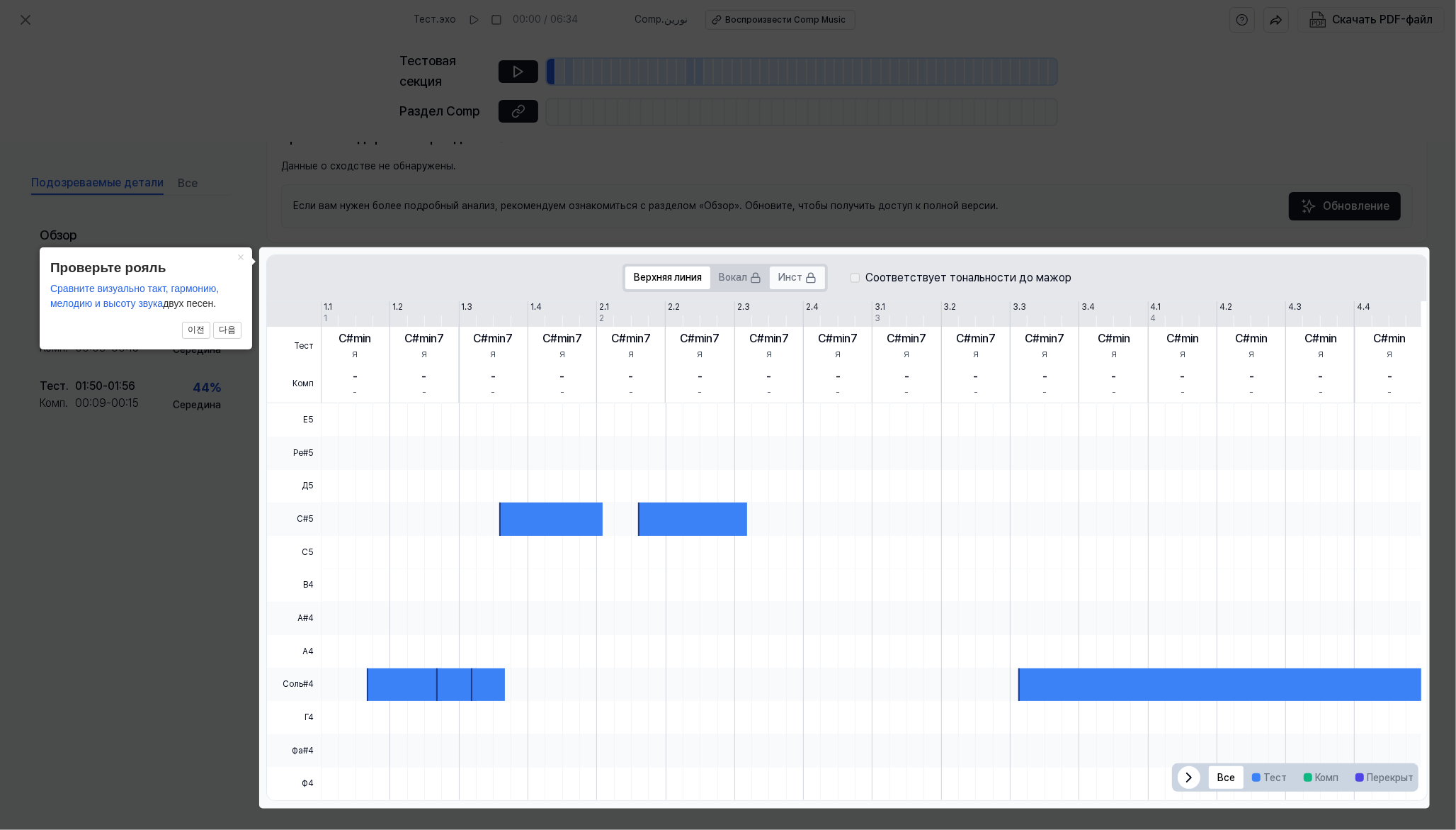
click at [794, 278] on font "Инст" at bounding box center [791, 276] width 24 height 11
click at [407, 663] on div at bounding box center [404, 684] width 75 height 34
click at [1164, 663] on icon at bounding box center [1189, 777] width 17 height 17
click at [1164, 663] on div at bounding box center [1402, 777] width 22 height 22
click at [1164, 663] on font "Все" at bounding box center [1226, 777] width 18 height 11
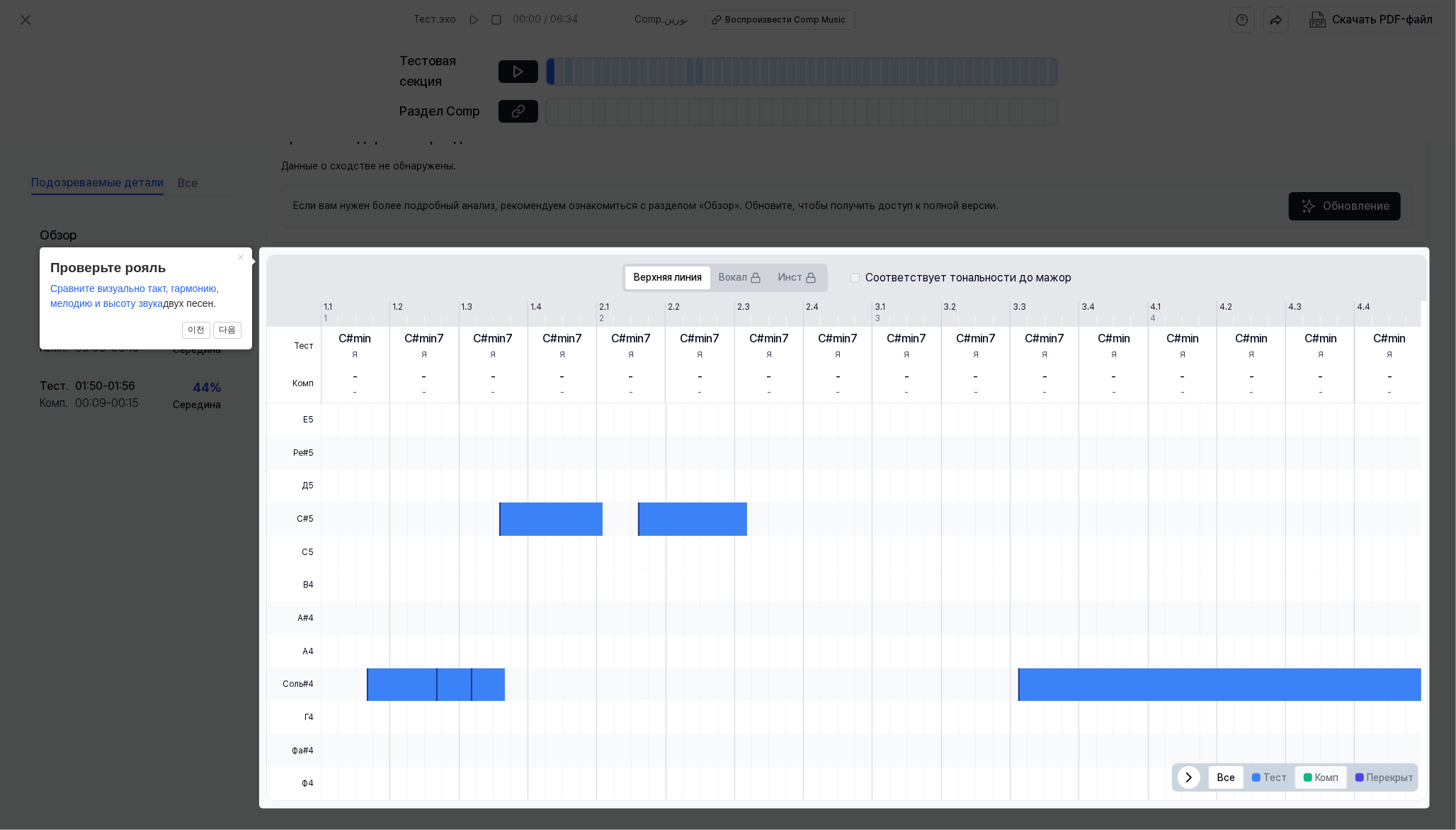
click at [1164, 663] on font "Комп" at bounding box center [1326, 777] width 23 height 11
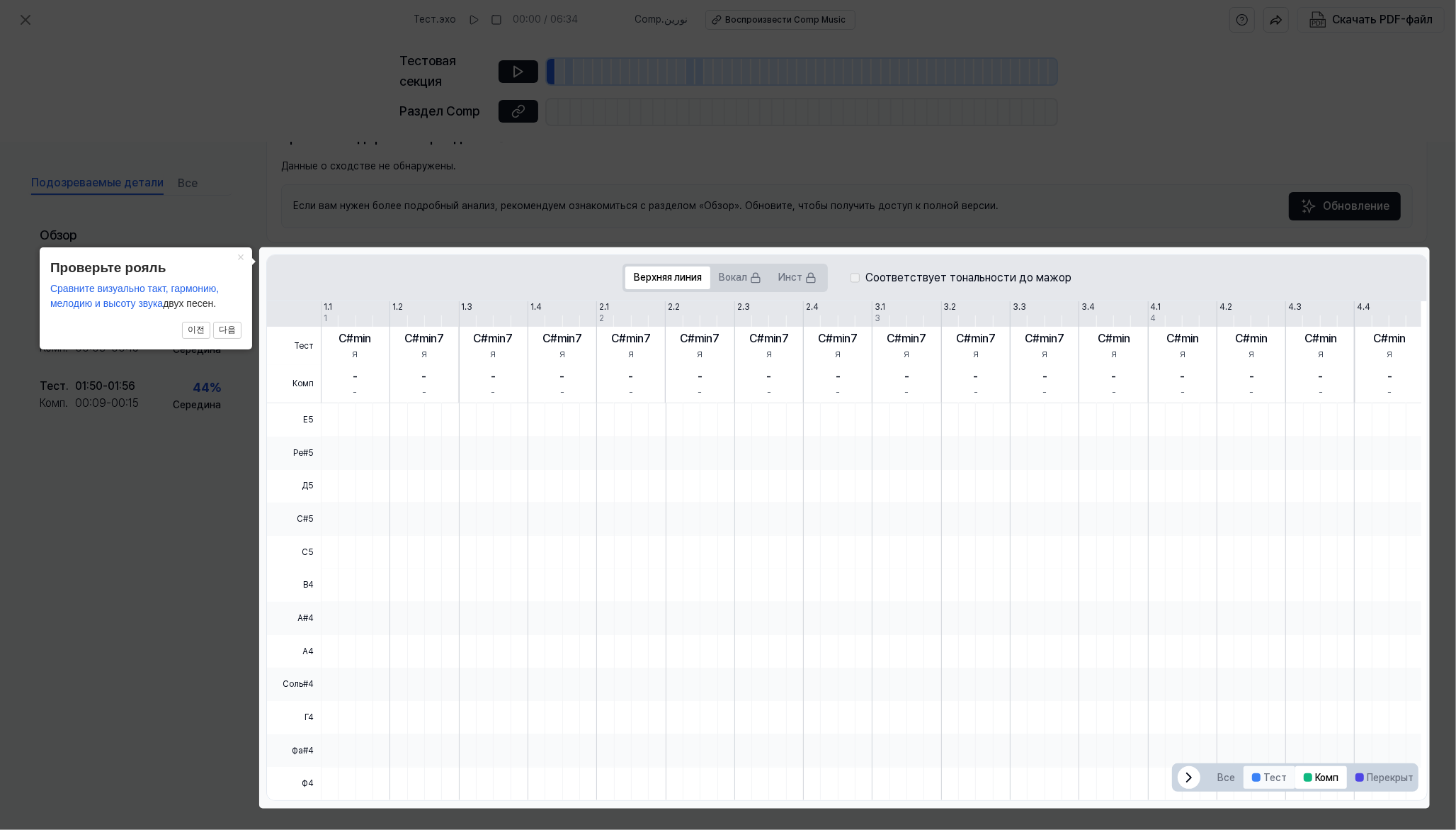
click at [1164, 663] on font "Тест" at bounding box center [1274, 777] width 23 height 11
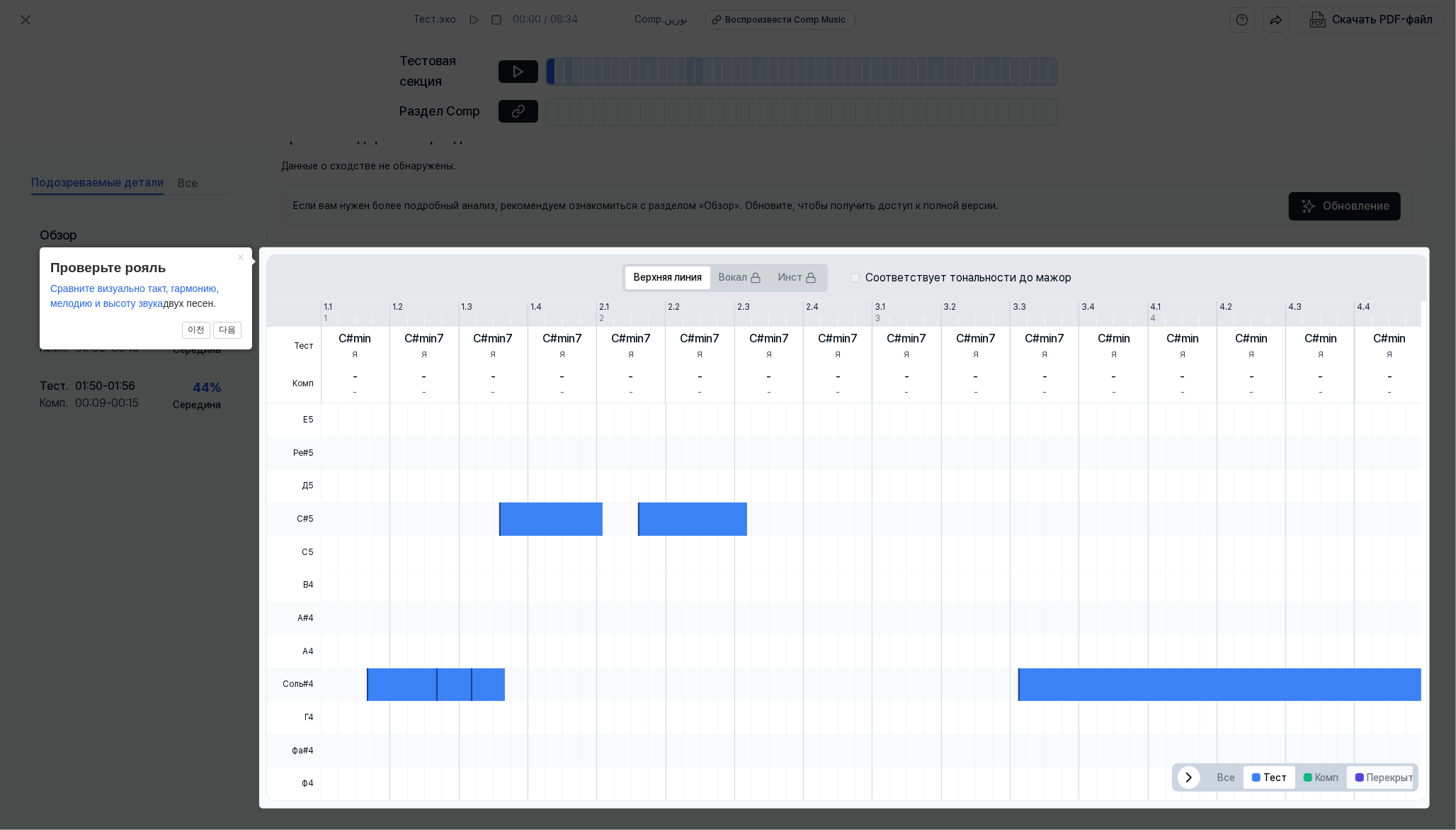
click at [1164, 663] on font "Перекрытия" at bounding box center [1396, 777] width 58 height 11
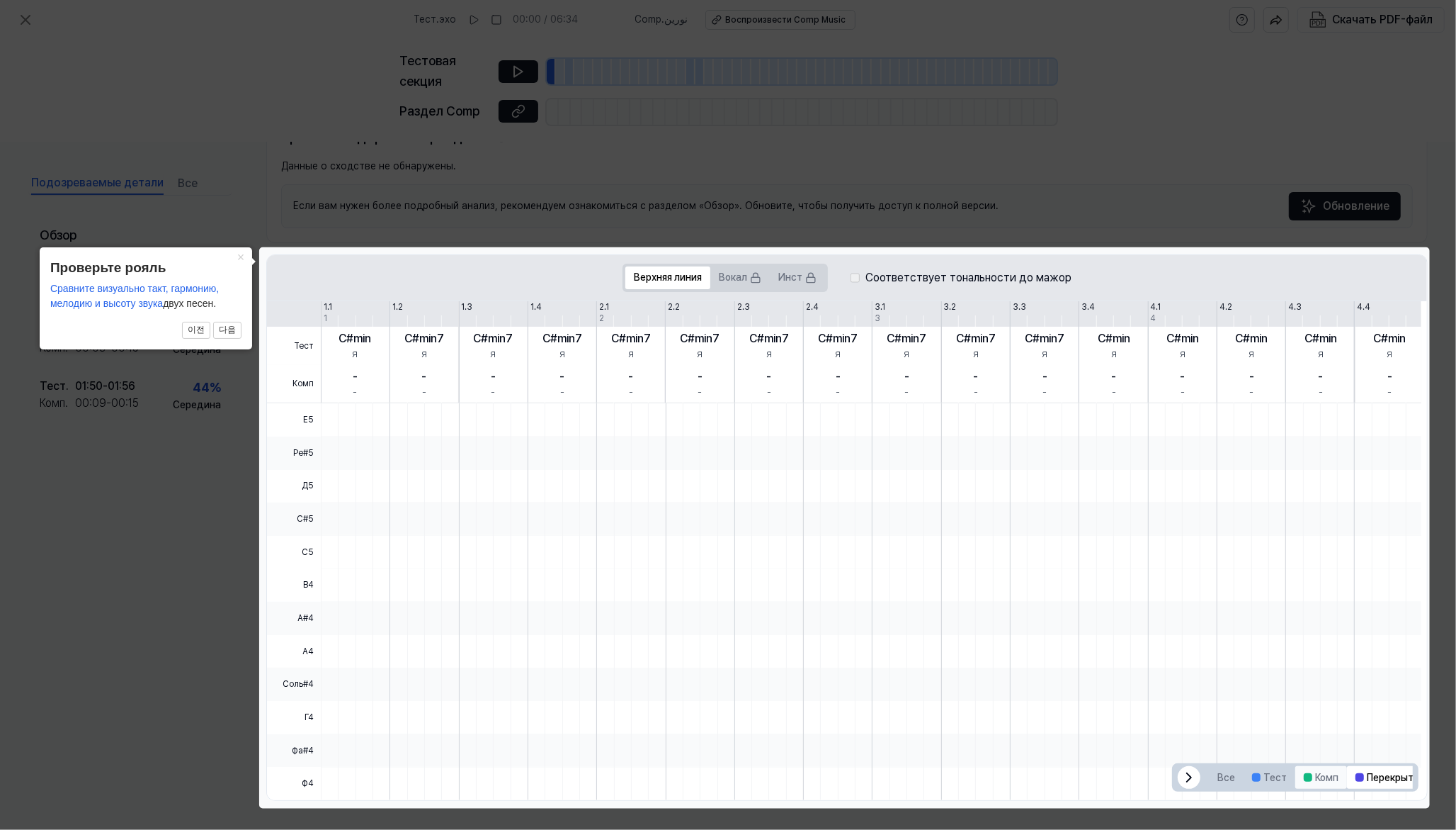
click at [1164, 663] on button "Комп" at bounding box center [1321, 777] width 52 height 22
click at [1164, 663] on font "Тест" at bounding box center [1274, 777] width 23 height 11
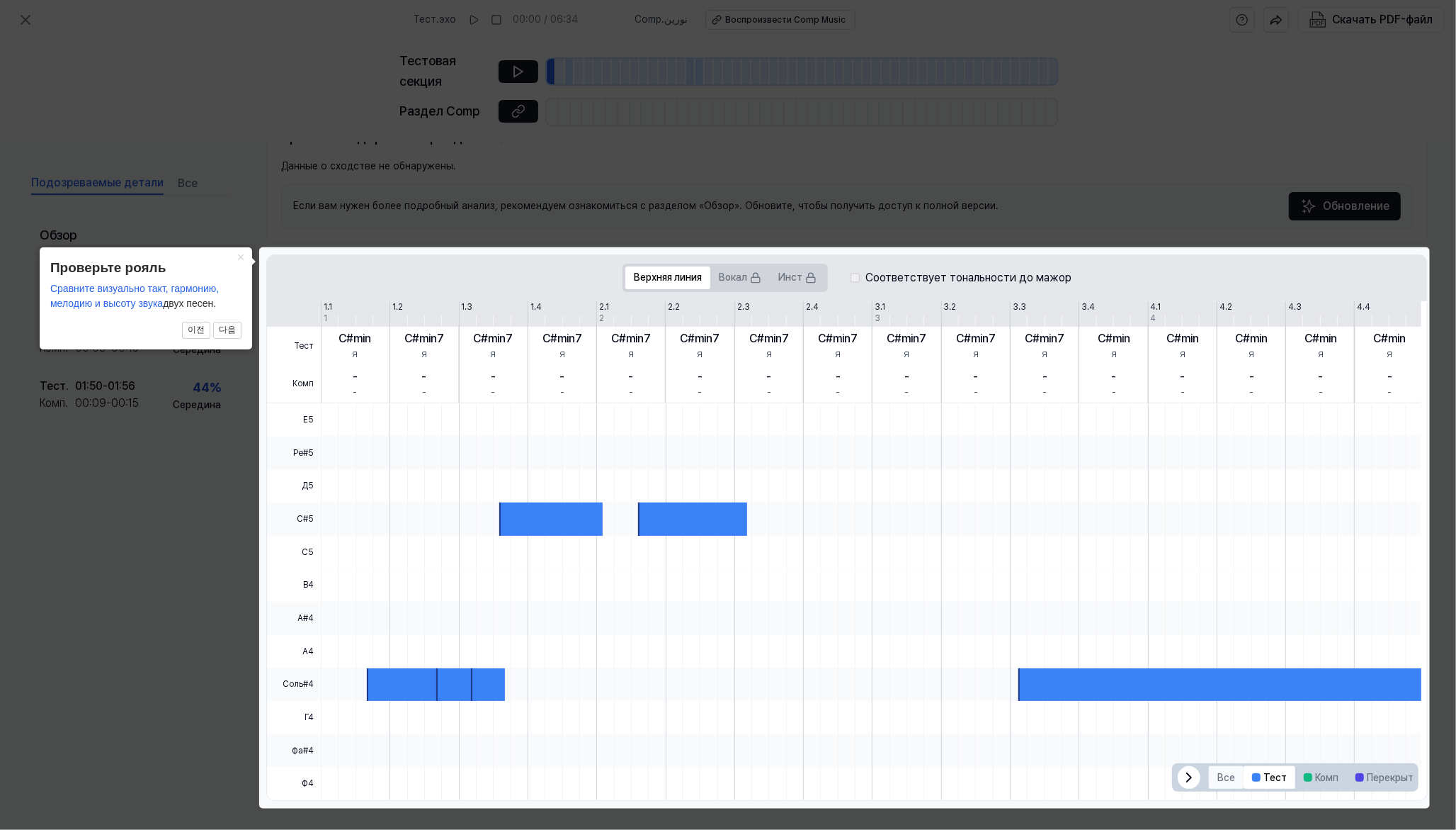
click at [1164, 663] on font "Все" at bounding box center [1226, 777] width 18 height 11
click at [200, 331] on font "이전" at bounding box center [196, 330] width 17 height 10
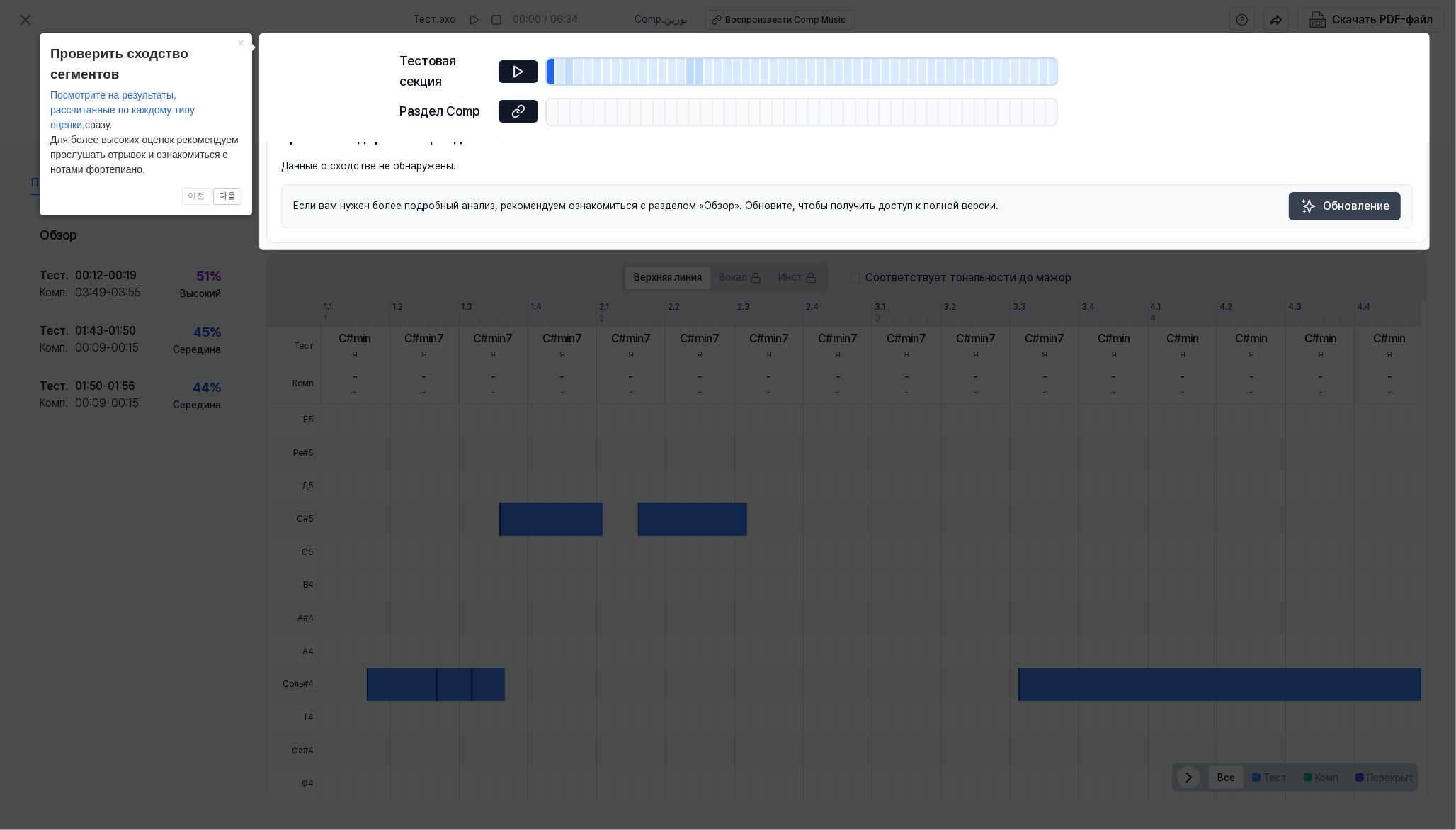
click at [1164, 204] on font "Обновление" at bounding box center [1356, 206] width 66 height 14
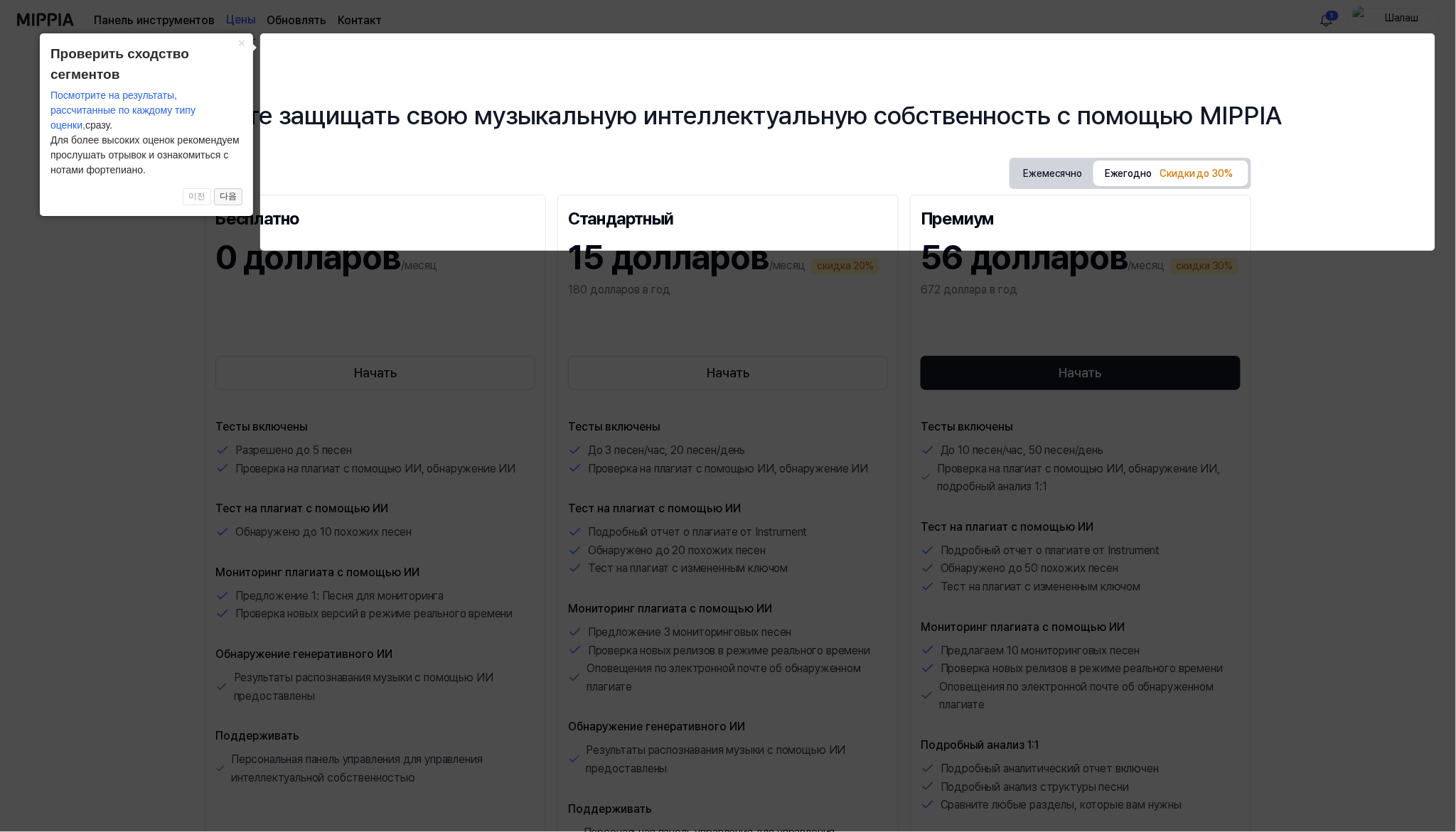
click at [228, 195] on font "다음" at bounding box center [228, 196] width 17 height 10
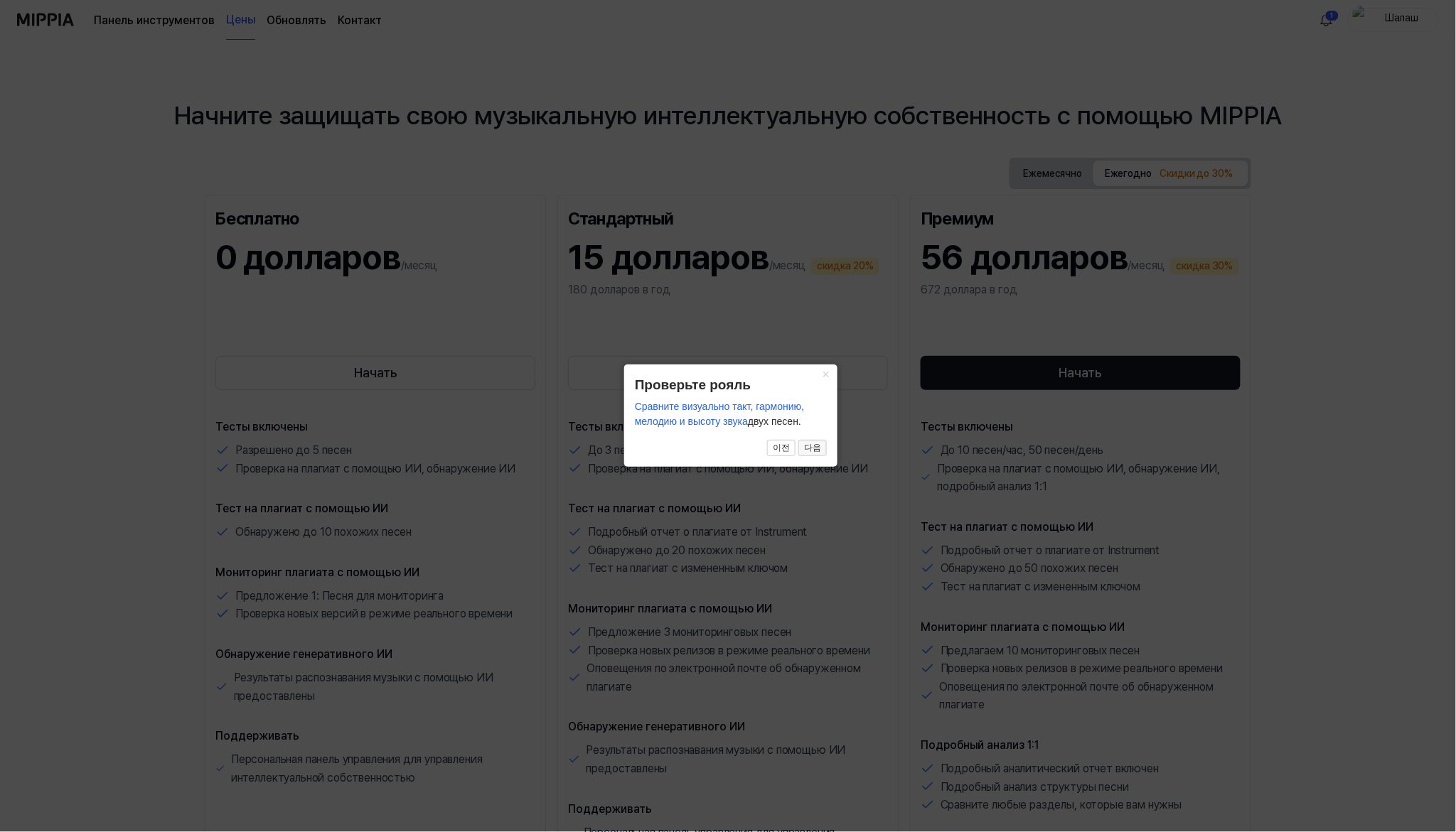
click at [812, 449] on font "다음" at bounding box center [813, 448] width 17 height 10
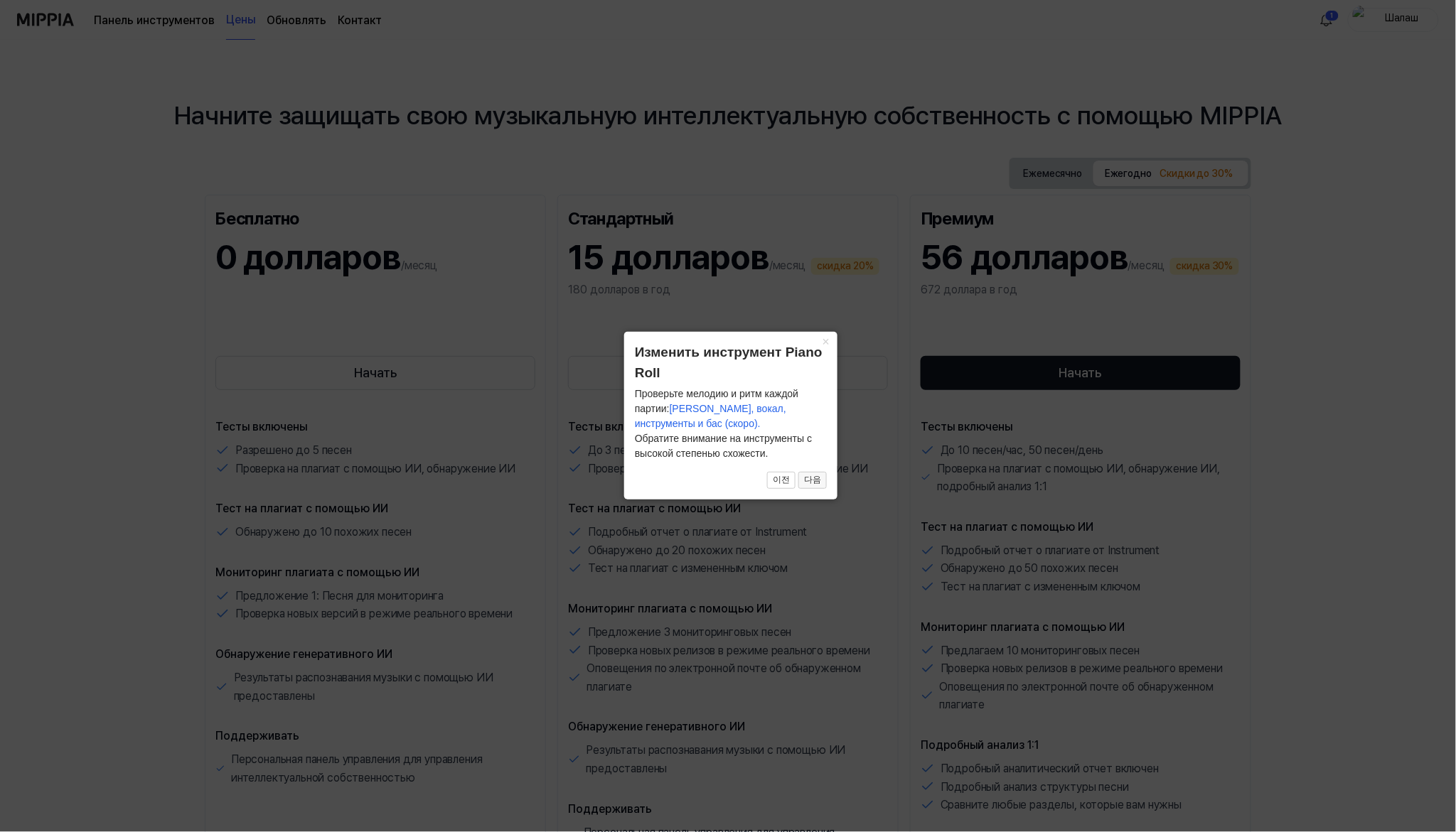
click at [813, 481] on font "다음" at bounding box center [813, 480] width 17 height 10
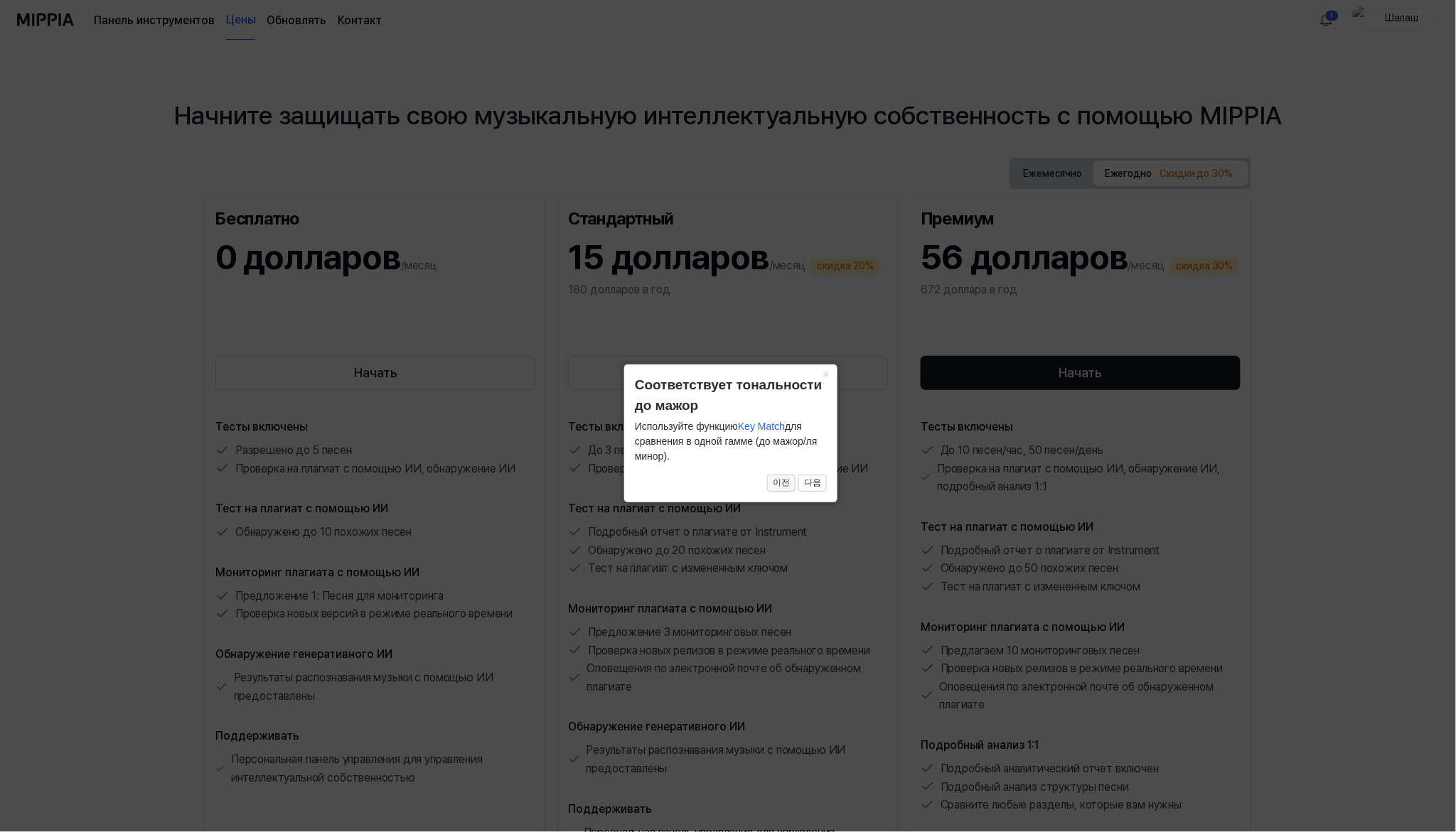
click at [783, 485] on font "이전" at bounding box center [782, 482] width 17 height 10
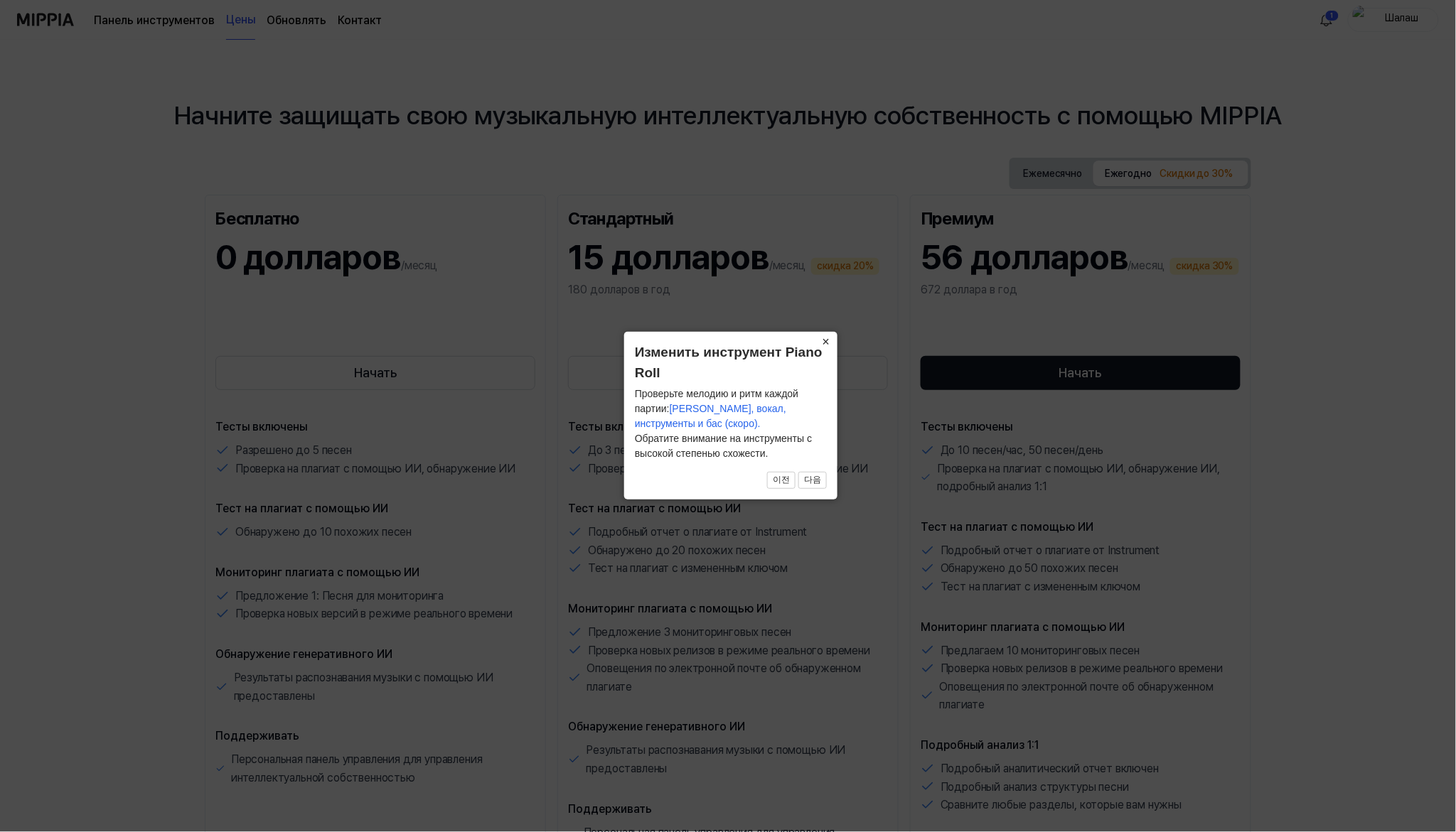
click at [826, 339] on font "×" at bounding box center [826, 342] width 8 height 14
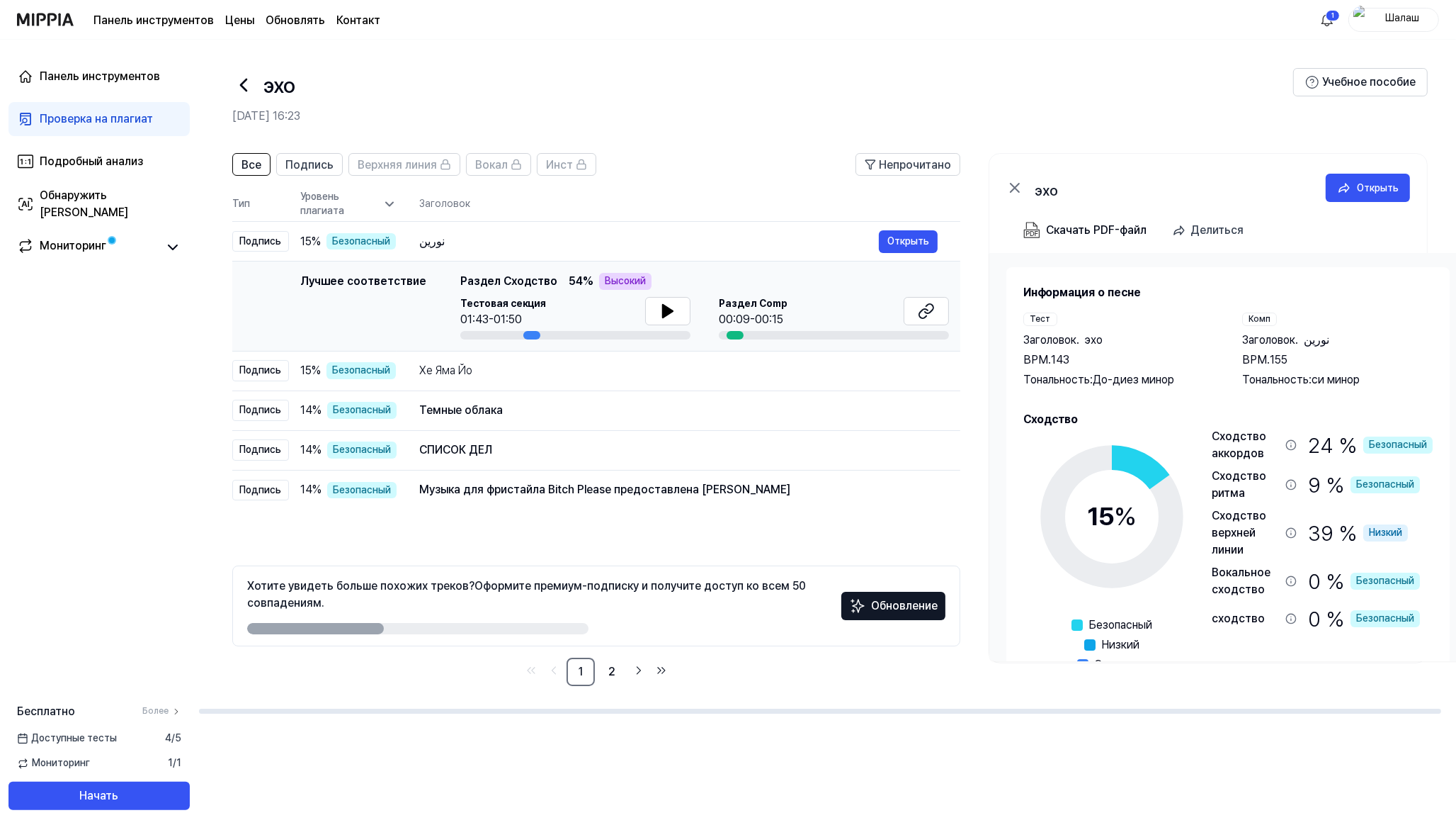
click at [527, 337] on div at bounding box center [532, 335] width 17 height 9
click at [928, 314] on icon at bounding box center [927, 311] width 17 height 17
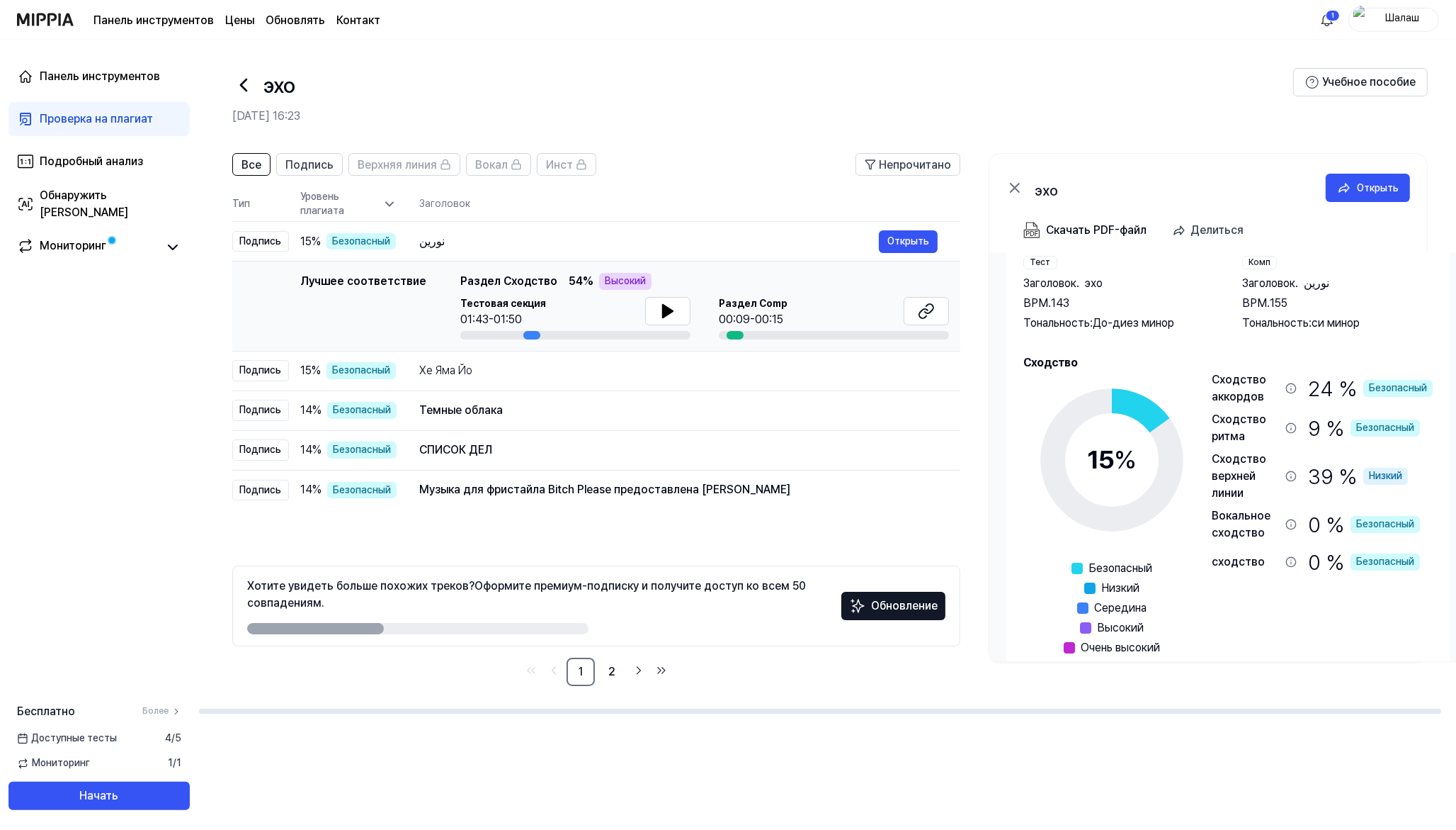
scroll to position [82, 0]
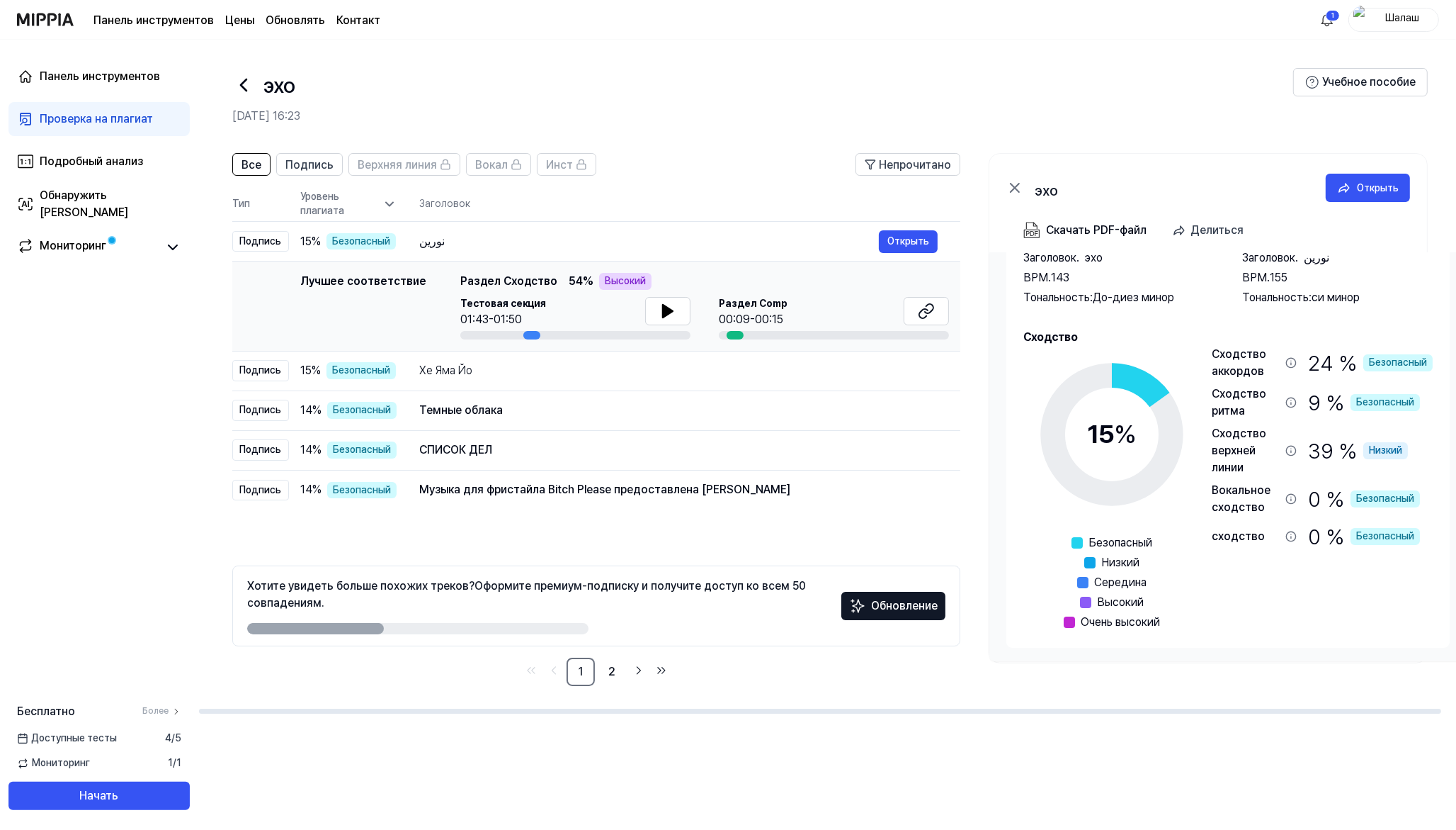
drag, startPoint x: 326, startPoint y: 629, endPoint x: 450, endPoint y: 632, distance: 124.0
click at [450, 632] on div at bounding box center [417, 628] width 342 height 11
click at [669, 314] on icon at bounding box center [668, 311] width 17 height 17
click at [1042, 235] on button "Скачать PDF-файл" at bounding box center [1085, 230] width 129 height 28
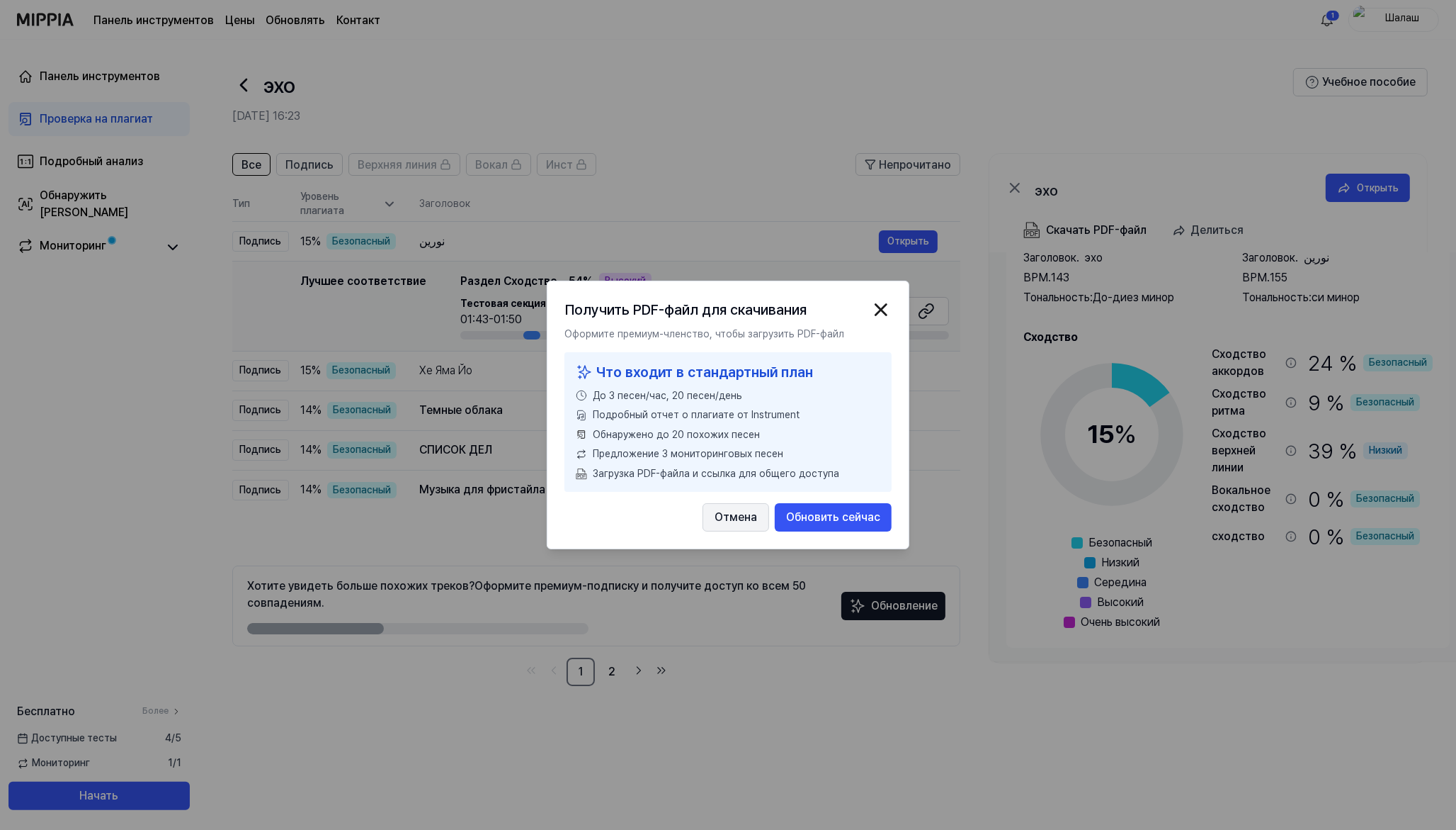
click at [740, 523] on font "Отмена" at bounding box center [735, 517] width 42 height 14
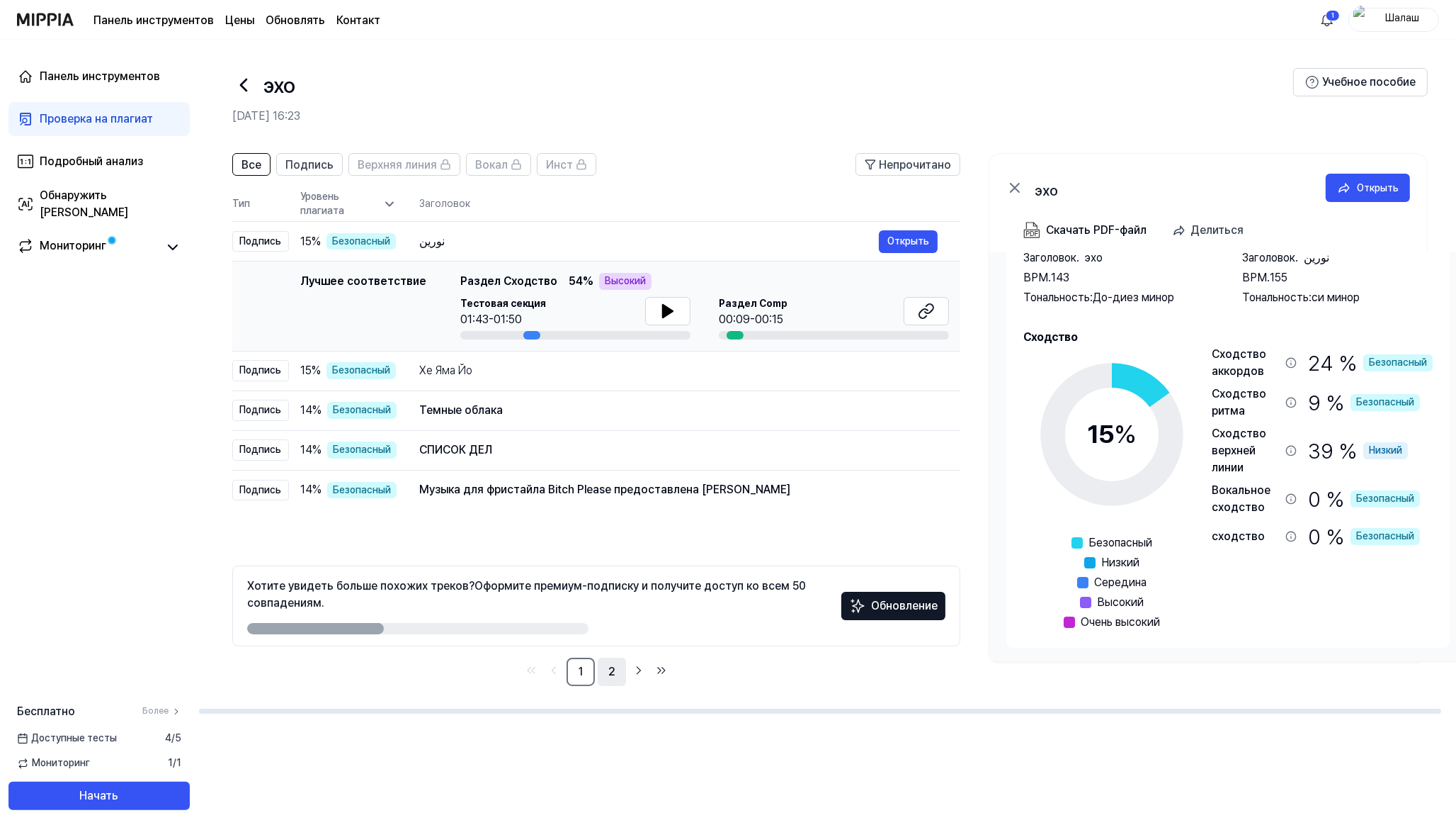
click at [614, 663] on font "2" at bounding box center [612, 672] width 7 height 14
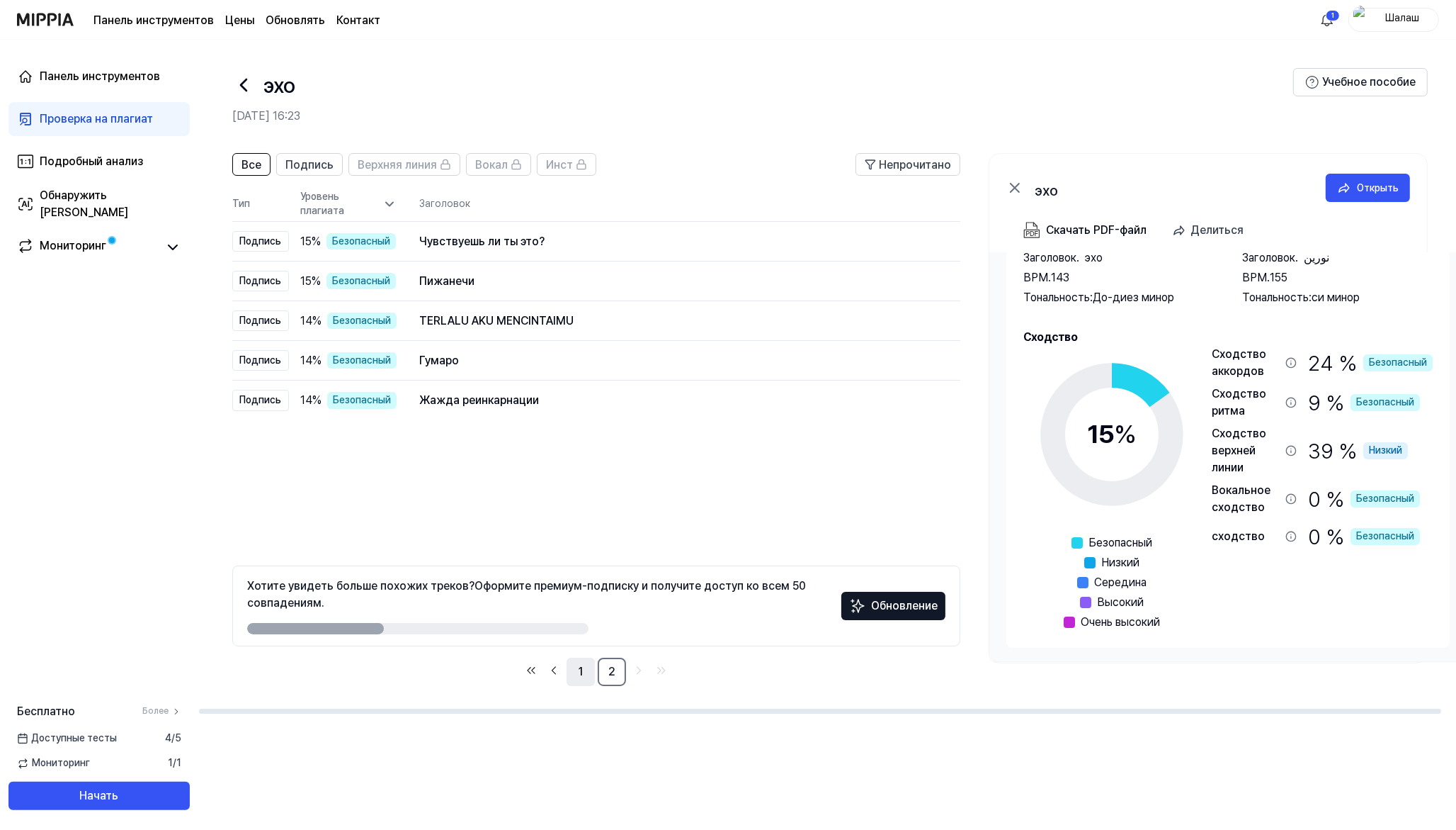
click at [581, 663] on font "1" at bounding box center [580, 672] width 4 height 14
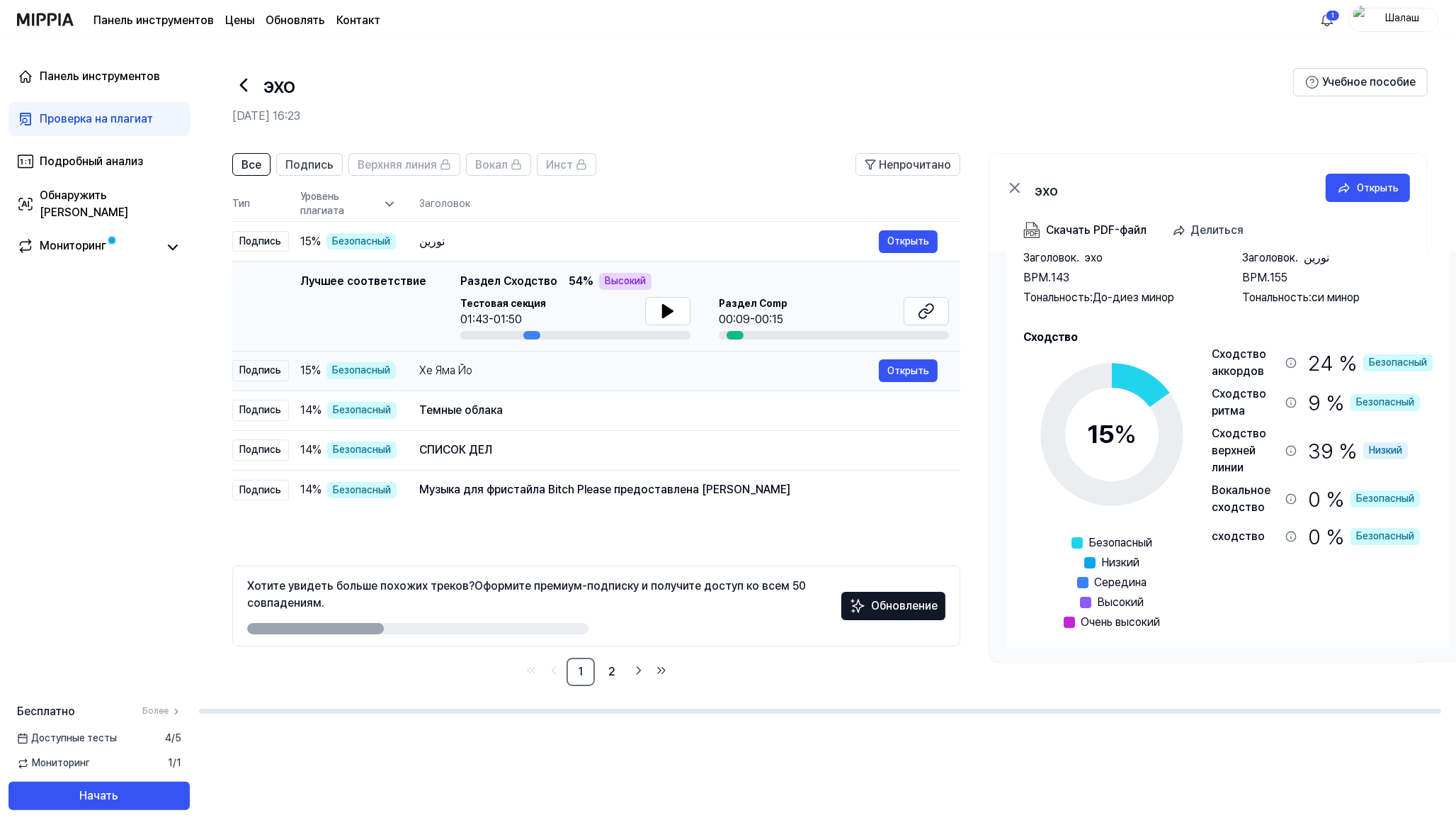
click at [355, 375] on font "Безопасный" at bounding box center [361, 369] width 58 height 11
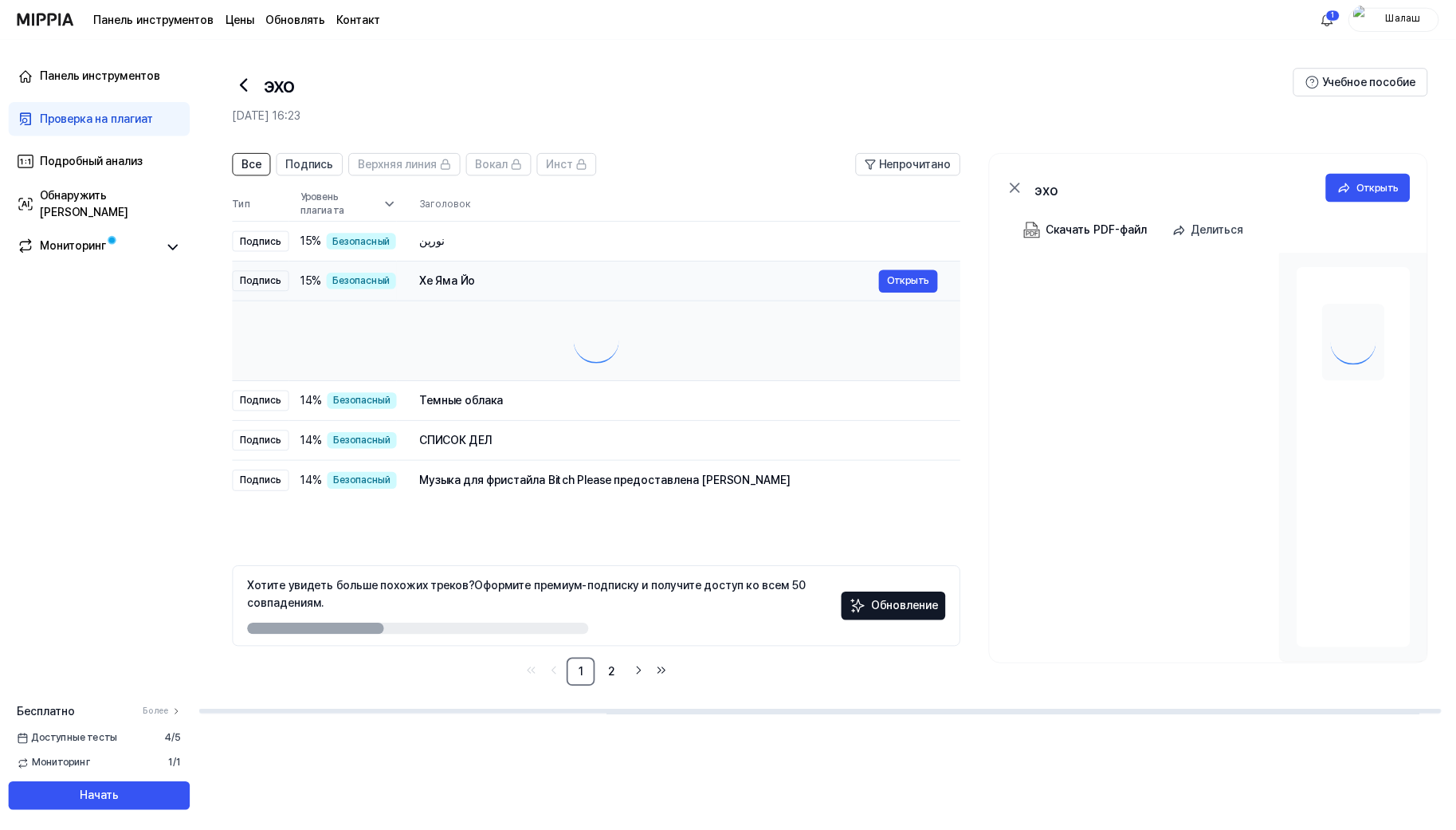
scroll to position [0, 0]
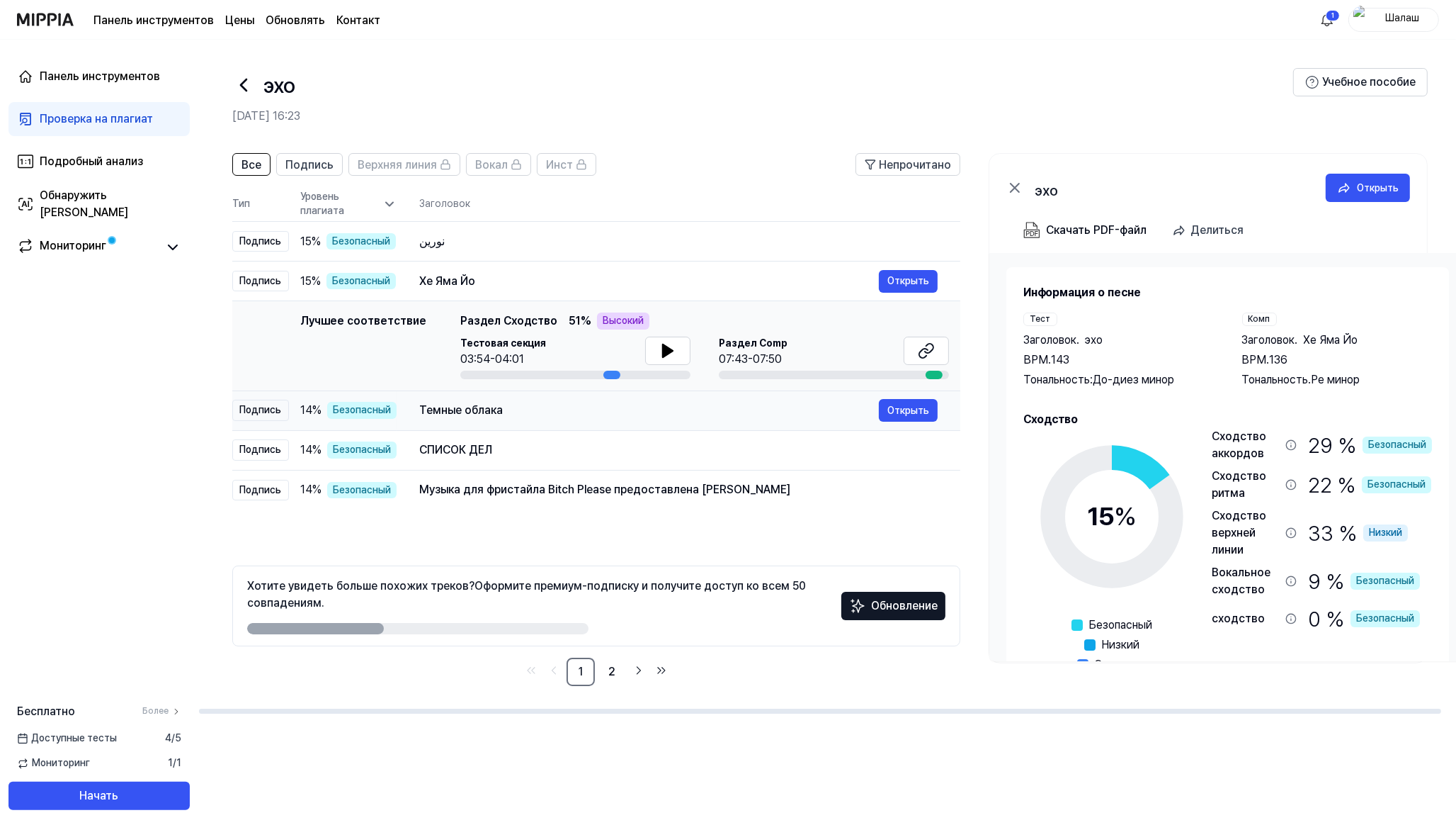
click at [348, 415] on font "Безопасный" at bounding box center [361, 409] width 58 height 11
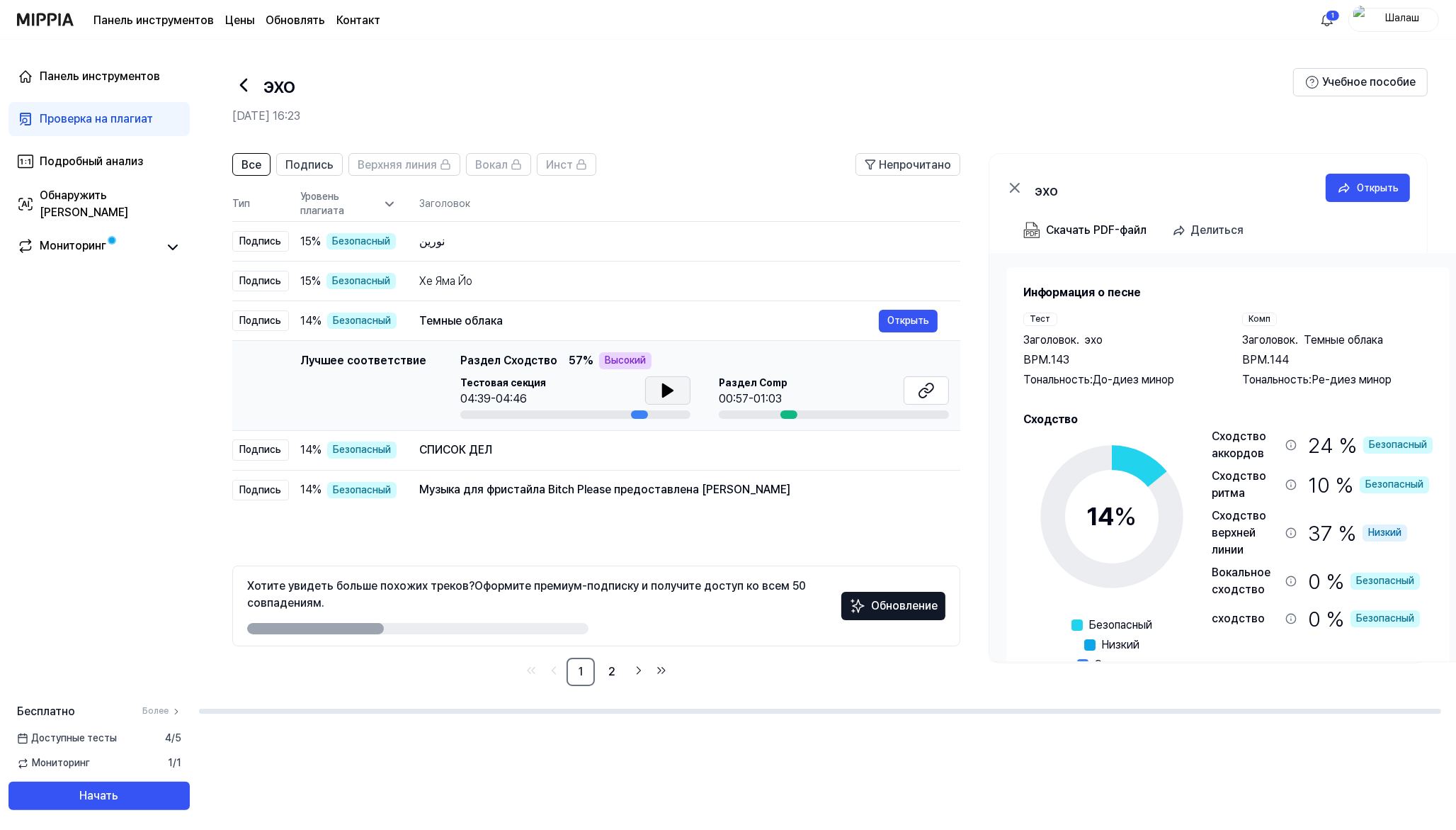
click at [659, 399] on icon at bounding box center [668, 391] width 17 height 17
click at [348, 452] on font "Безопасный" at bounding box center [361, 449] width 58 height 11
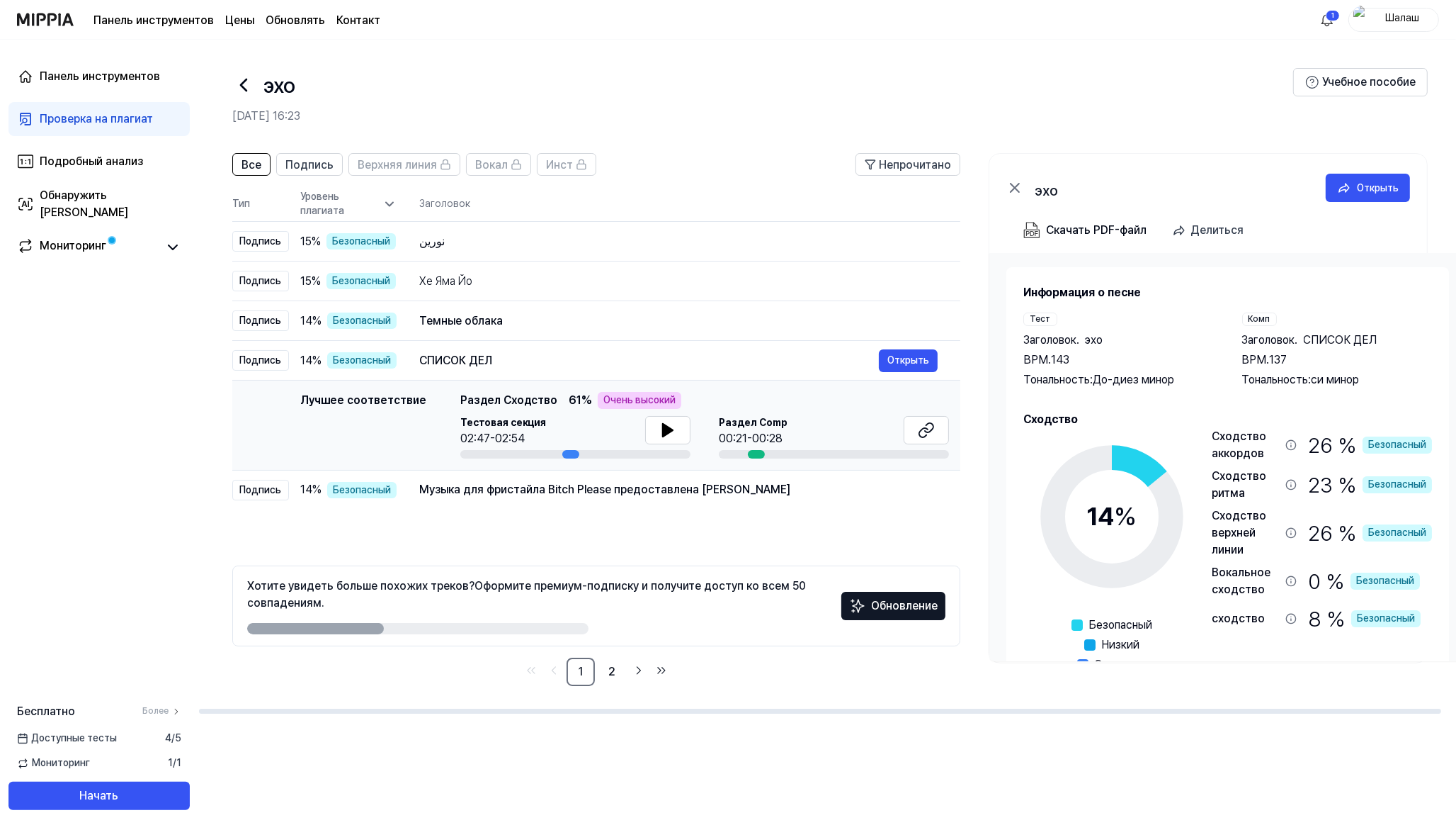
click at [628, 401] on font "Очень высокий" at bounding box center [639, 400] width 72 height 11
click at [347, 491] on font "Безопасный" at bounding box center [361, 489] width 58 height 11
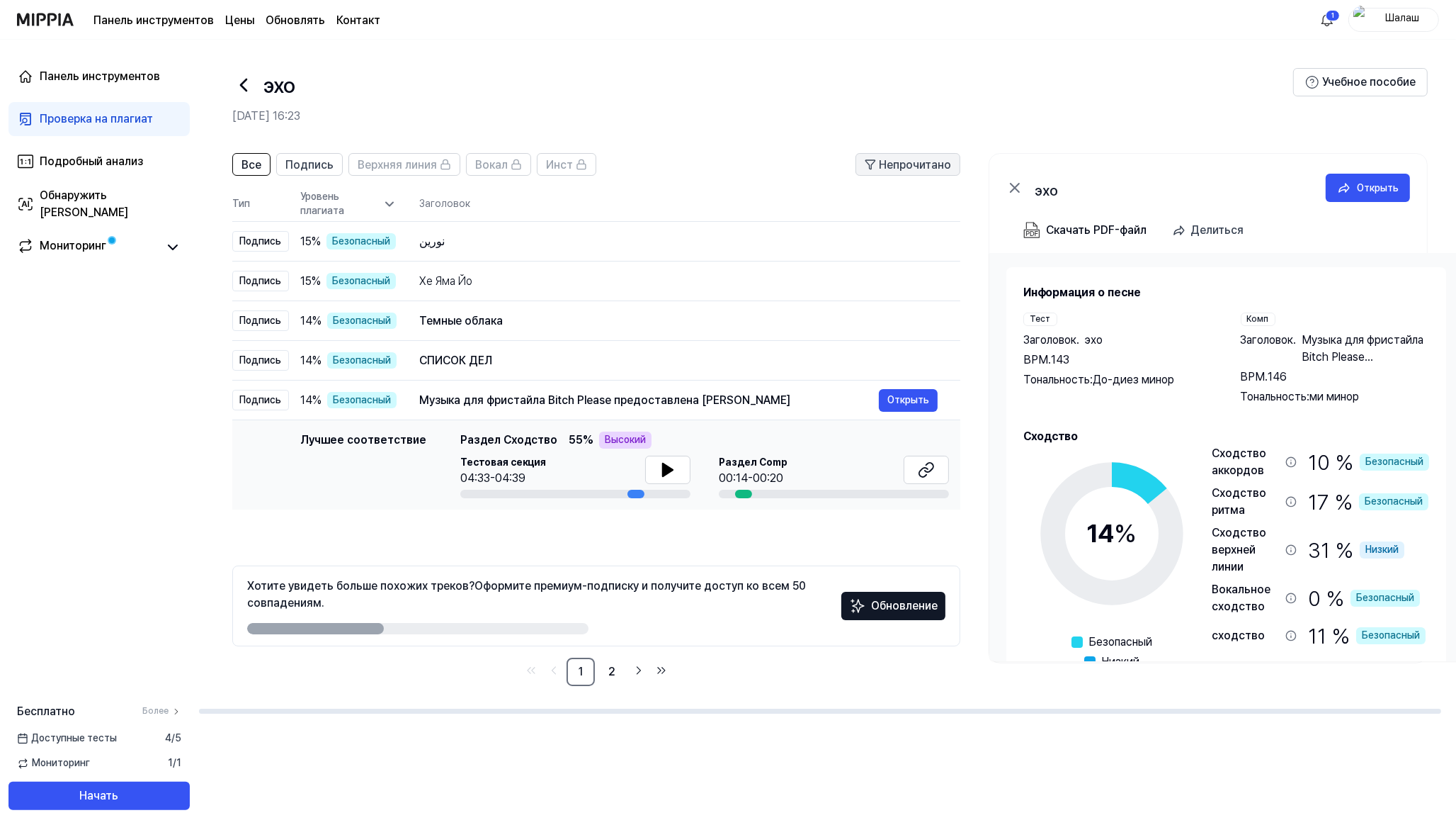
click at [891, 164] on font "Непрочитано" at bounding box center [915, 165] width 72 height 14
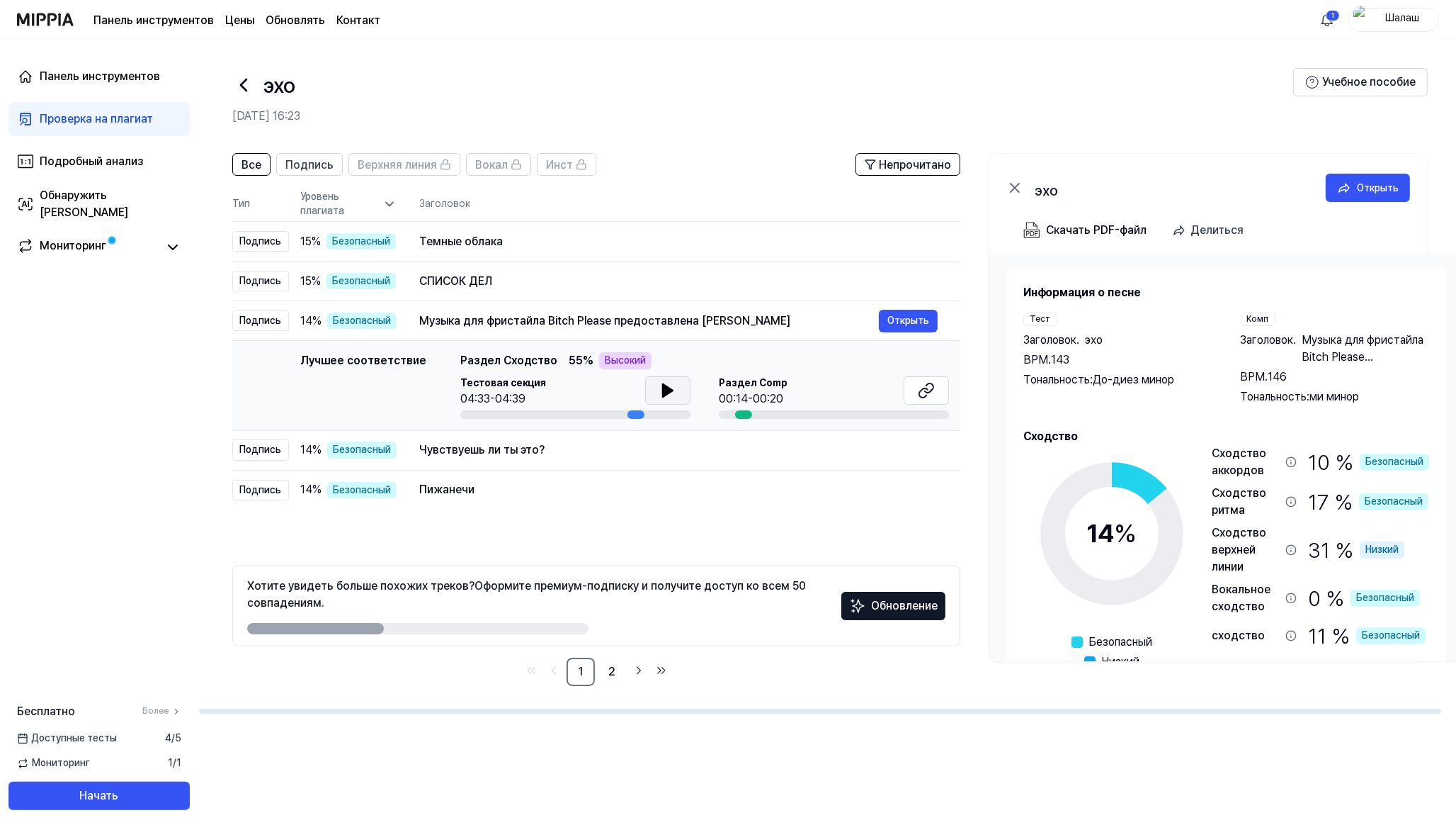
click at [663, 394] on icon at bounding box center [668, 390] width 10 height 13
click at [534, 450] on div "Чувствуешь ли ты это?" at bounding box center [649, 450] width 460 height 17
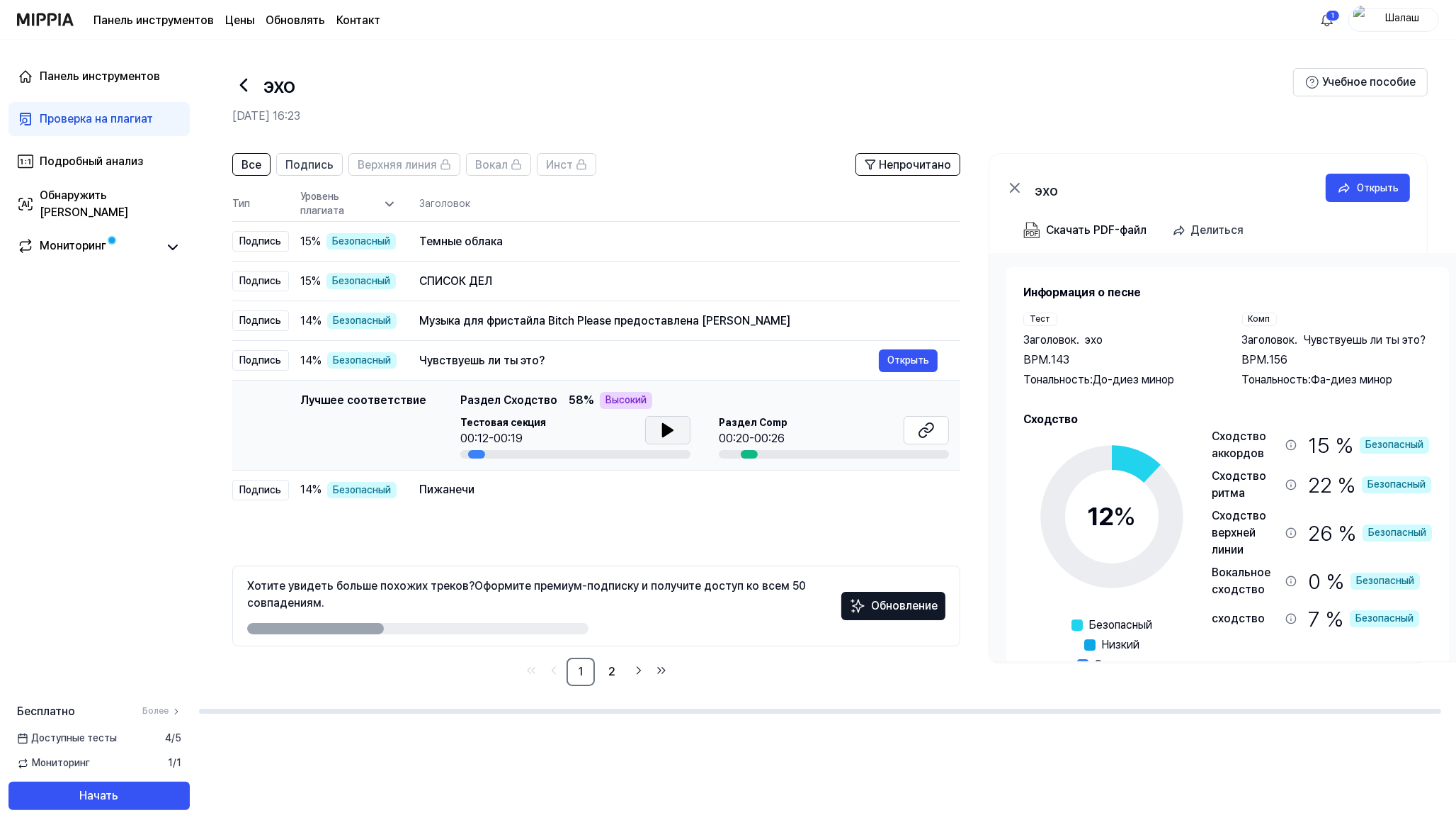
click at [654, 430] on button at bounding box center [668, 430] width 46 height 28
click at [581, 490] on div "Пижанечи" at bounding box center [649, 490] width 460 height 17
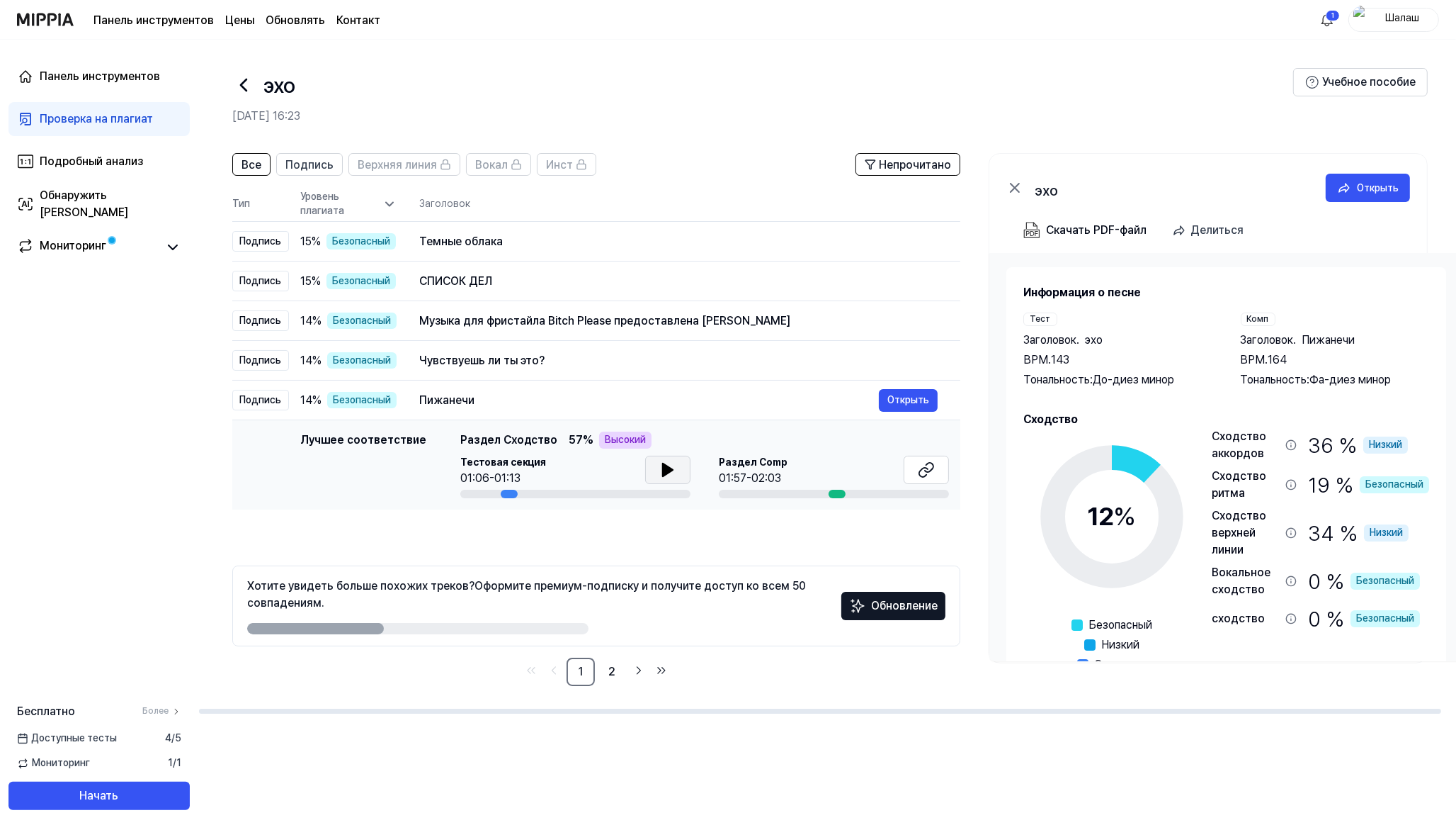
click at [667, 479] on icon at bounding box center [668, 470] width 17 height 17
click at [163, 663] on font "Более" at bounding box center [155, 711] width 26 height 10
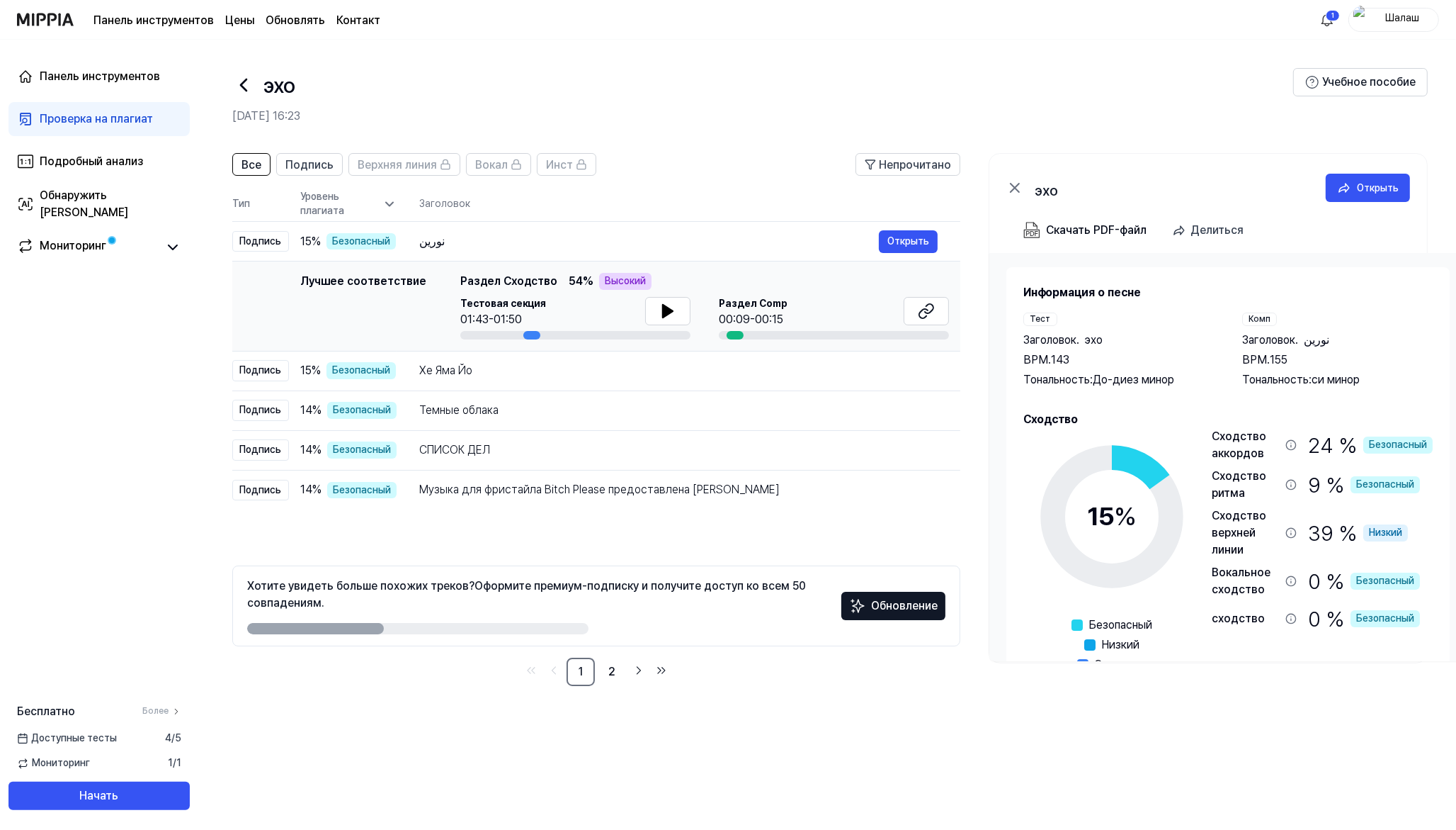
click at [1164, 663] on div "Все Подпись Верхняя линия Вокал Инст Непрочитано Все Подпись Верхняя линия Вока…" at bounding box center [827, 484] width 1258 height 691
click at [614, 663] on font "2" at bounding box center [612, 672] width 7 height 17
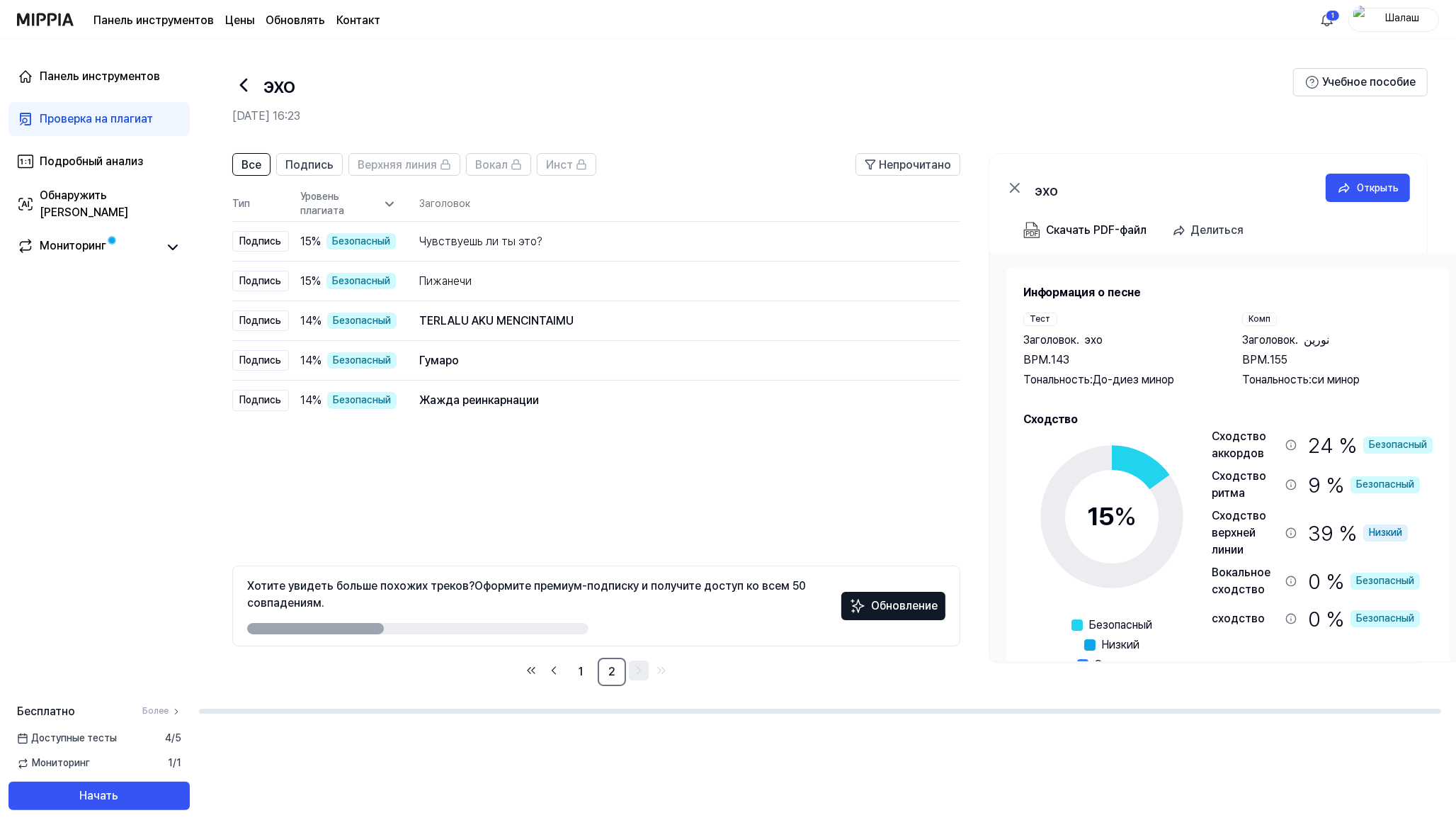
click at [638, 663] on icon "Перейти на следующую страницу" at bounding box center [639, 671] width 14 height 17
click at [667, 663] on icon "Перейти на последнюю страницу" at bounding box center [662, 671] width 14 height 17
click at [1164, 19] on html "Панель инструментов Цены Обновлять Контакт 1 Шалаш Панель инструментов Проверка…" at bounding box center [728, 415] width 1456 height 830
click at [1164, 115] on font "Тест eho завершен!" at bounding box center [1291, 113] width 95 height 11
click at [626, 110] on html "Панель инструментов Цены Обновлять Контакт Шалаш Панель инструментов Проверка н…" at bounding box center [728, 415] width 1456 height 830
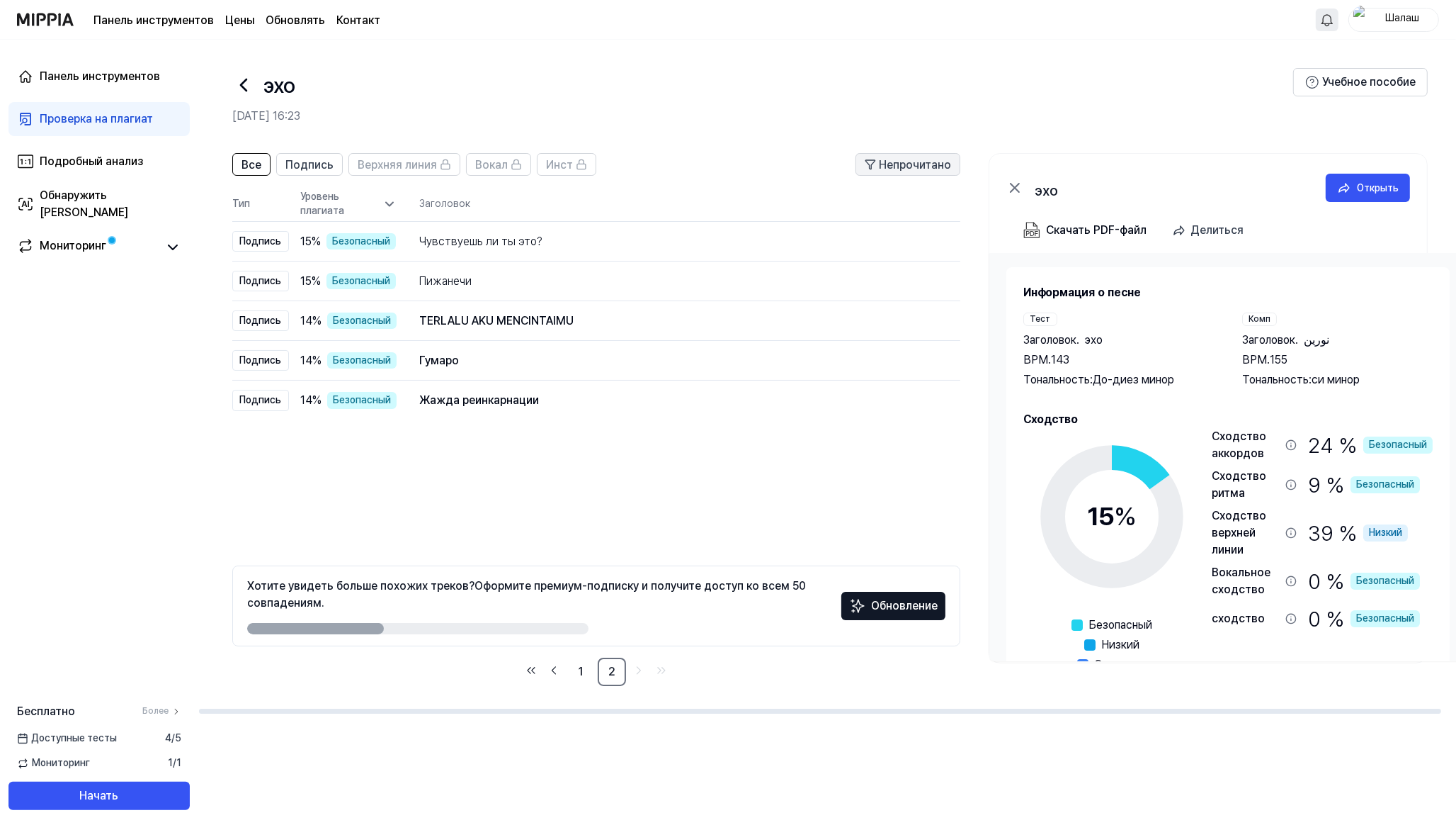
click at [879, 170] on div "Непрочитано" at bounding box center [908, 164] width 86 height 18
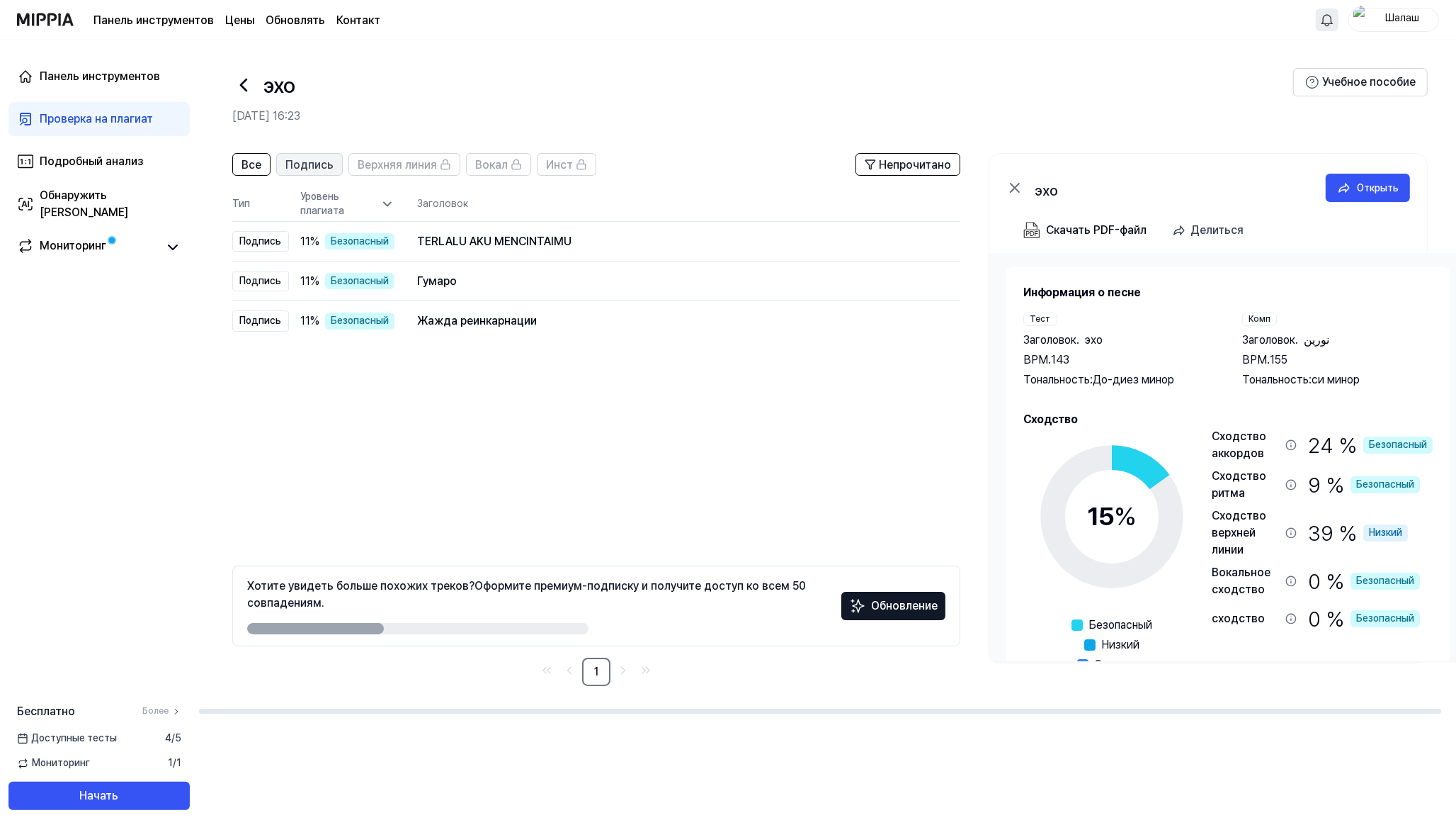
click at [292, 168] on font "Подпись" at bounding box center [310, 165] width 48 height 14
click at [252, 164] on font "Все" at bounding box center [251, 165] width 20 height 14
click at [246, 165] on font "Все" at bounding box center [251, 165] width 20 height 14
click at [79, 528] on div "Панель инструментов Проверка на плагиат Подробный анализ Обнаружить ИИ Монитори…" at bounding box center [99, 435] width 198 height 790
click at [1164, 232] on button "Делиться" at bounding box center [1211, 230] width 89 height 28
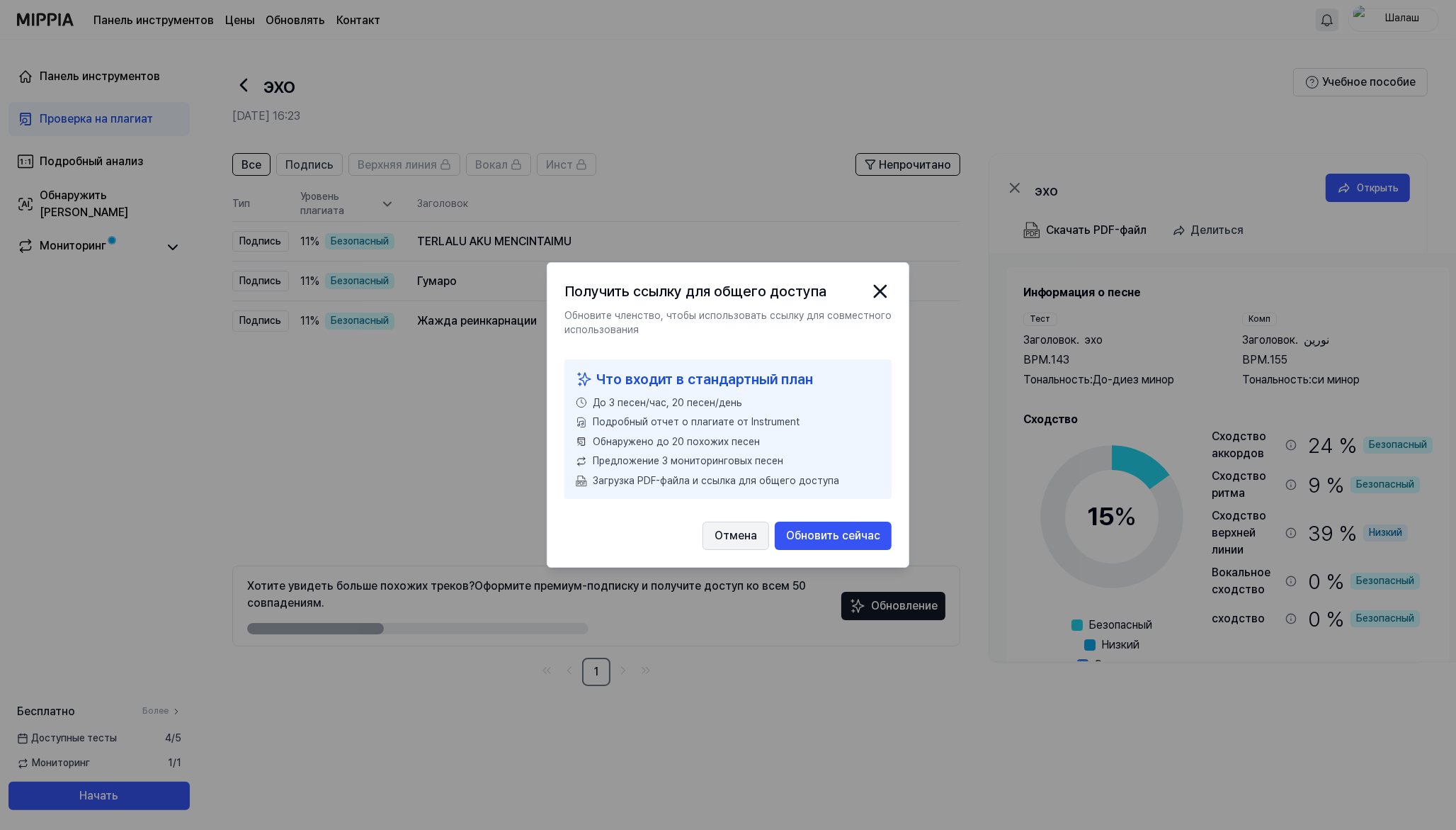
click at [737, 542] on font "Отмена" at bounding box center [735, 536] width 42 height 17
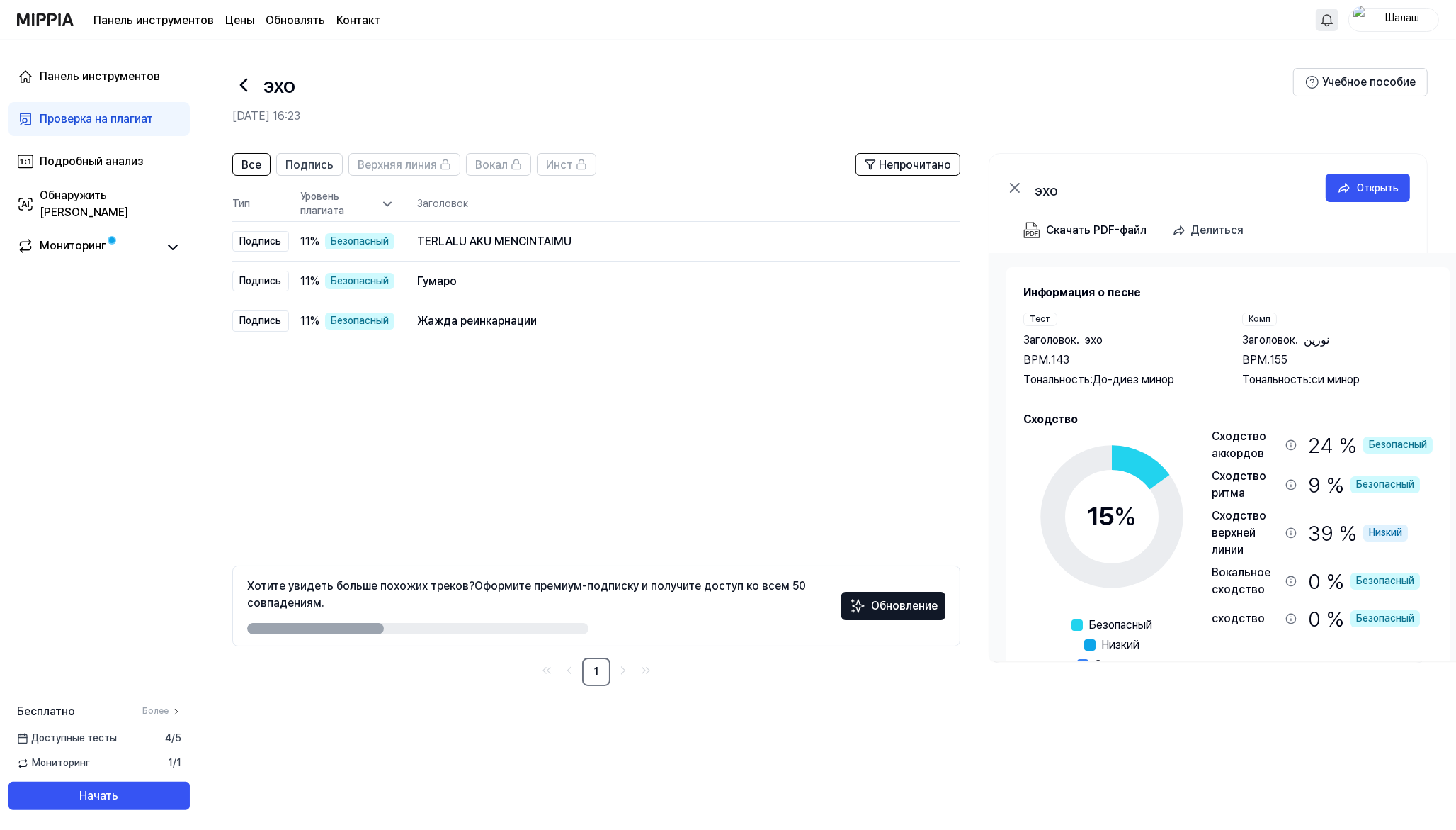
click at [270, 89] on font "эхо" at bounding box center [279, 85] width 32 height 26
click at [599, 663] on font "1" at bounding box center [596, 672] width 4 height 14
click at [890, 161] on font "Непрочитано" at bounding box center [915, 165] width 72 height 14
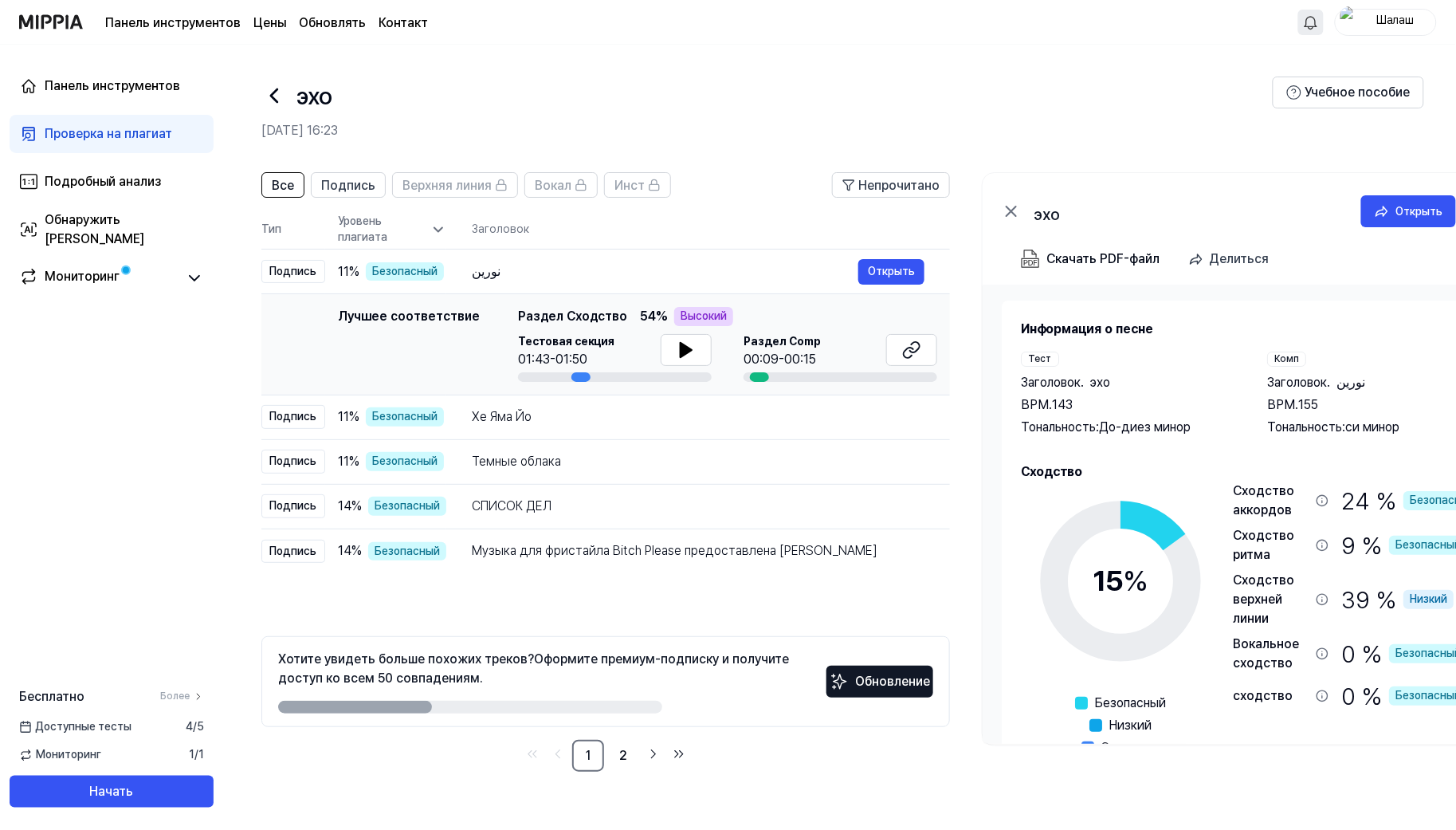
click at [817, 74] on header "эхо 11 сентября 2025 г., 16:23 Учебное пособие" at bounding box center [838, 100] width 1232 height 111
click at [115, 178] on font "Подробный анализ" at bounding box center [103, 181] width 116 height 15
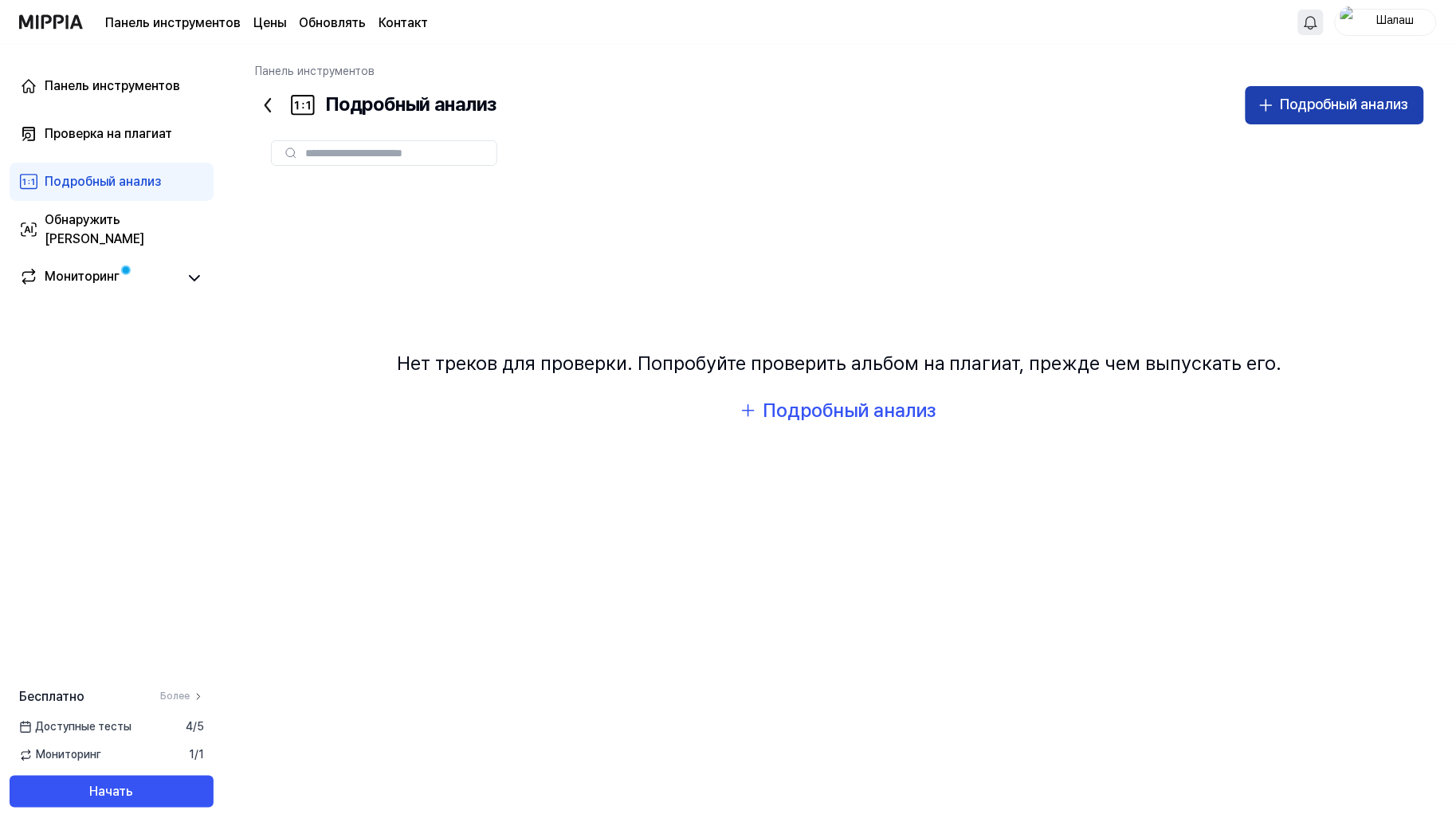
click at [1272, 102] on icon "button" at bounding box center [1266, 106] width 19 height 19
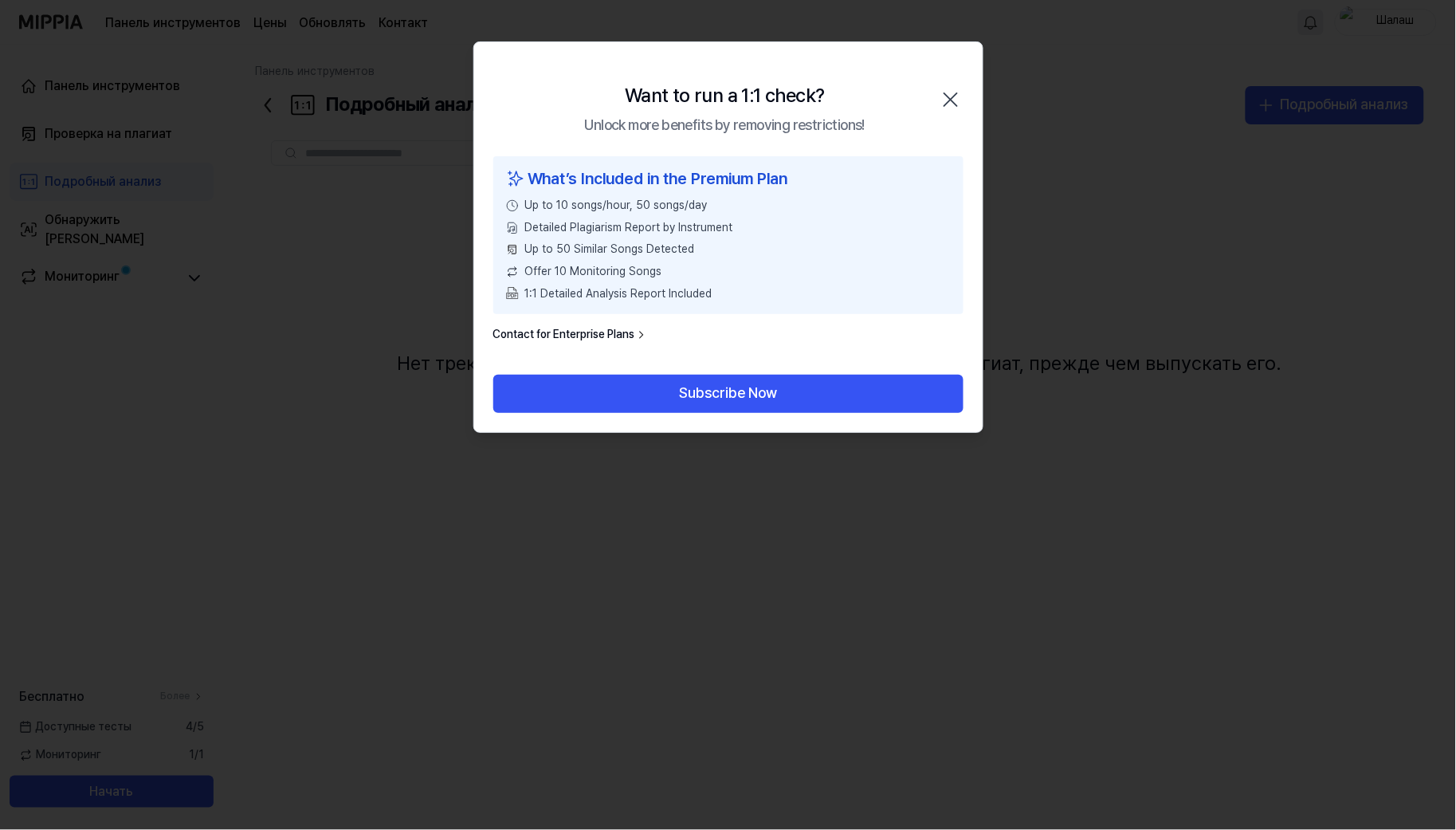
click at [956, 102] on icon "button" at bounding box center [951, 100] width 25 height 25
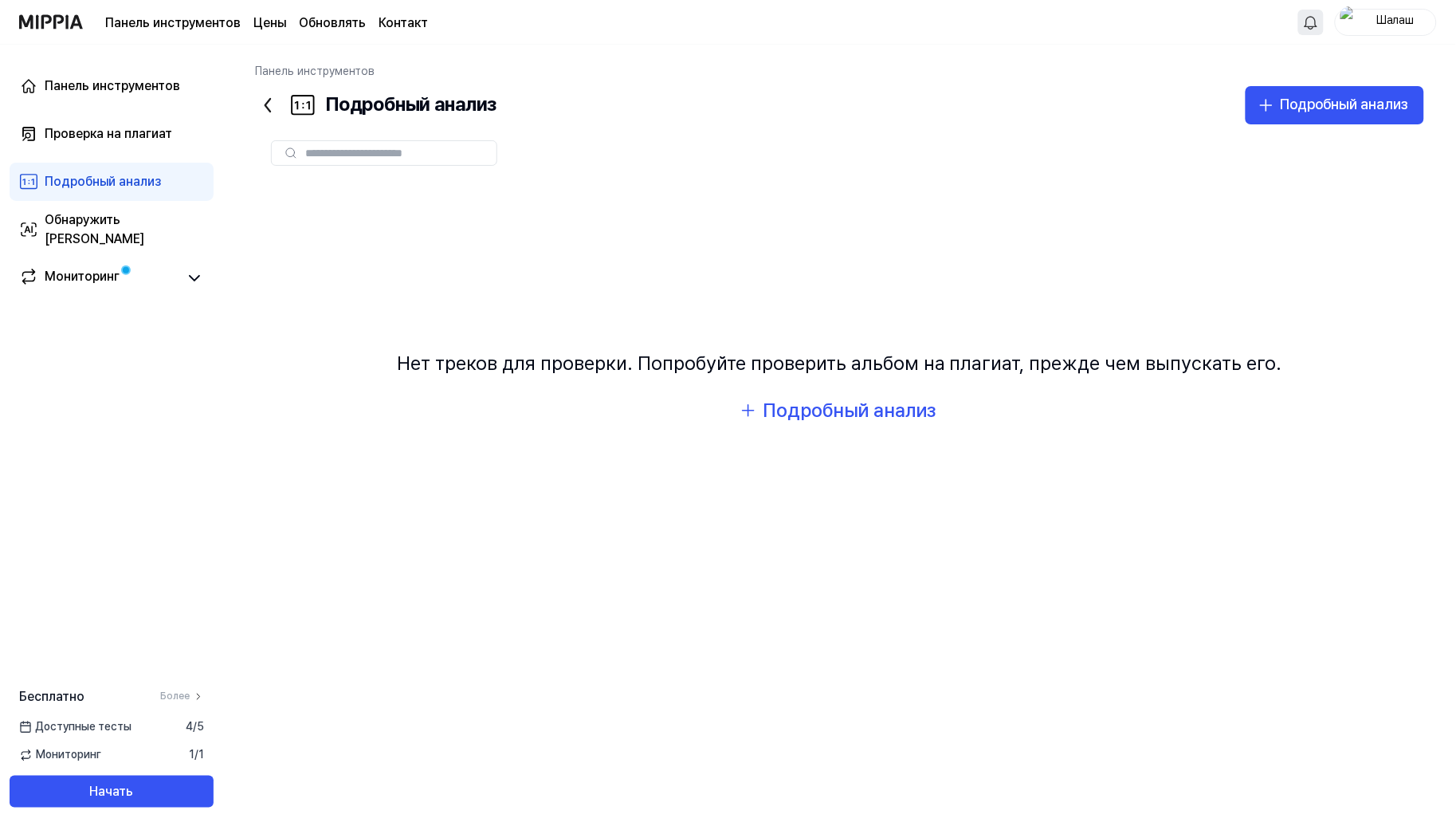
click at [263, 107] on icon at bounding box center [267, 105] width 25 height 25
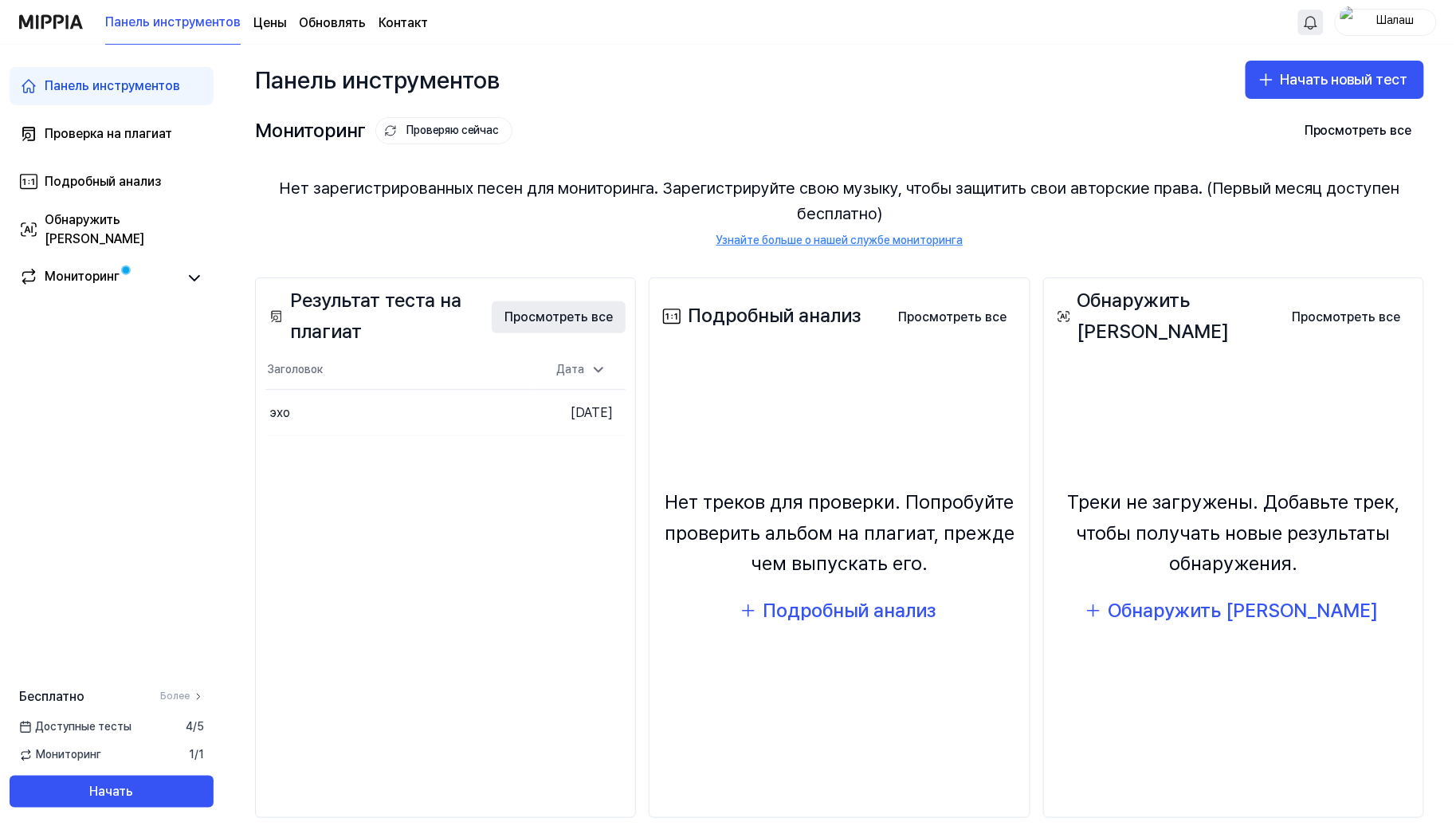
click at [548, 318] on font "Просмотреть все" at bounding box center [559, 317] width 108 height 15
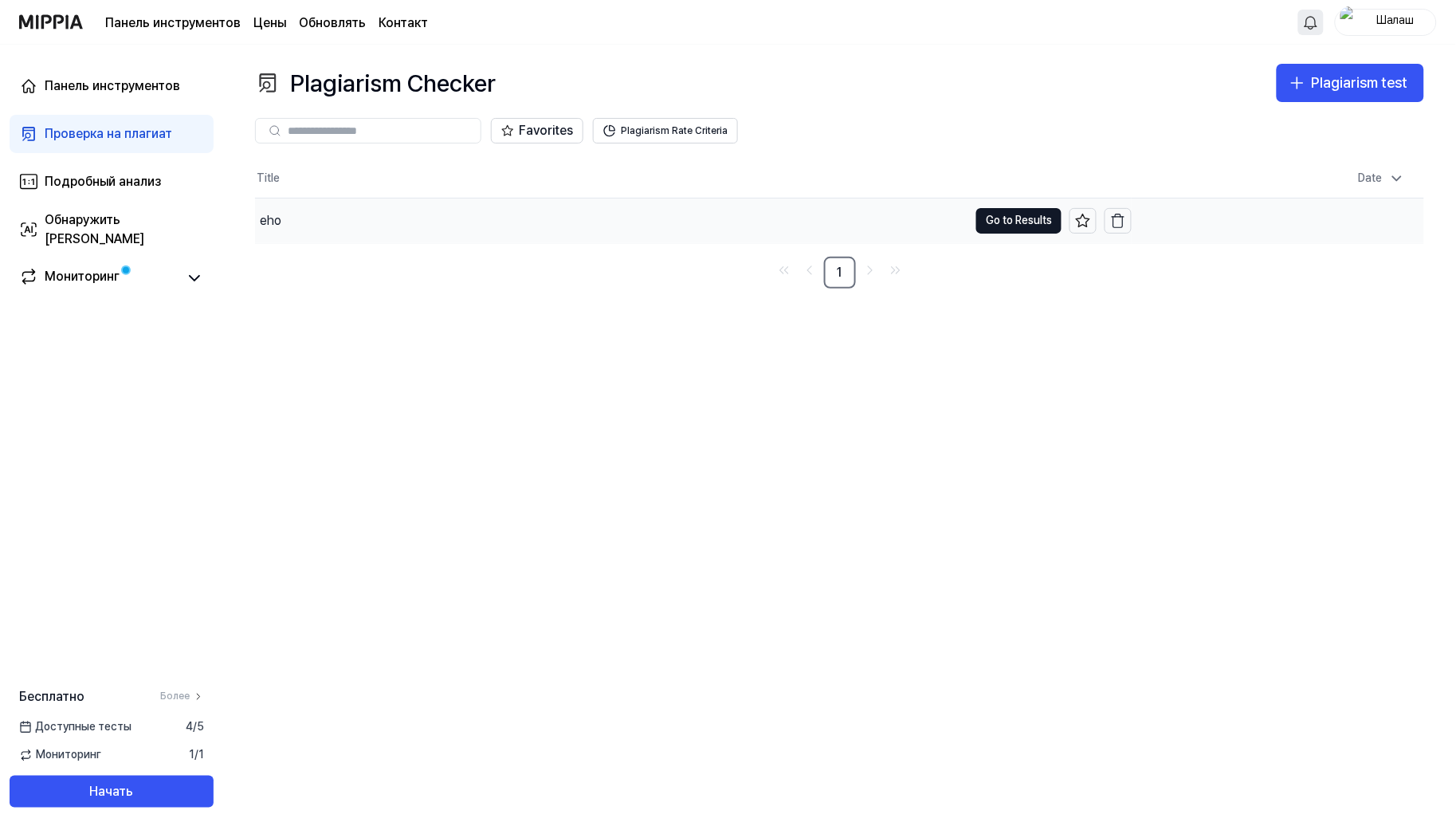
click at [682, 233] on div "eho" at bounding box center [611, 221] width 713 height 45
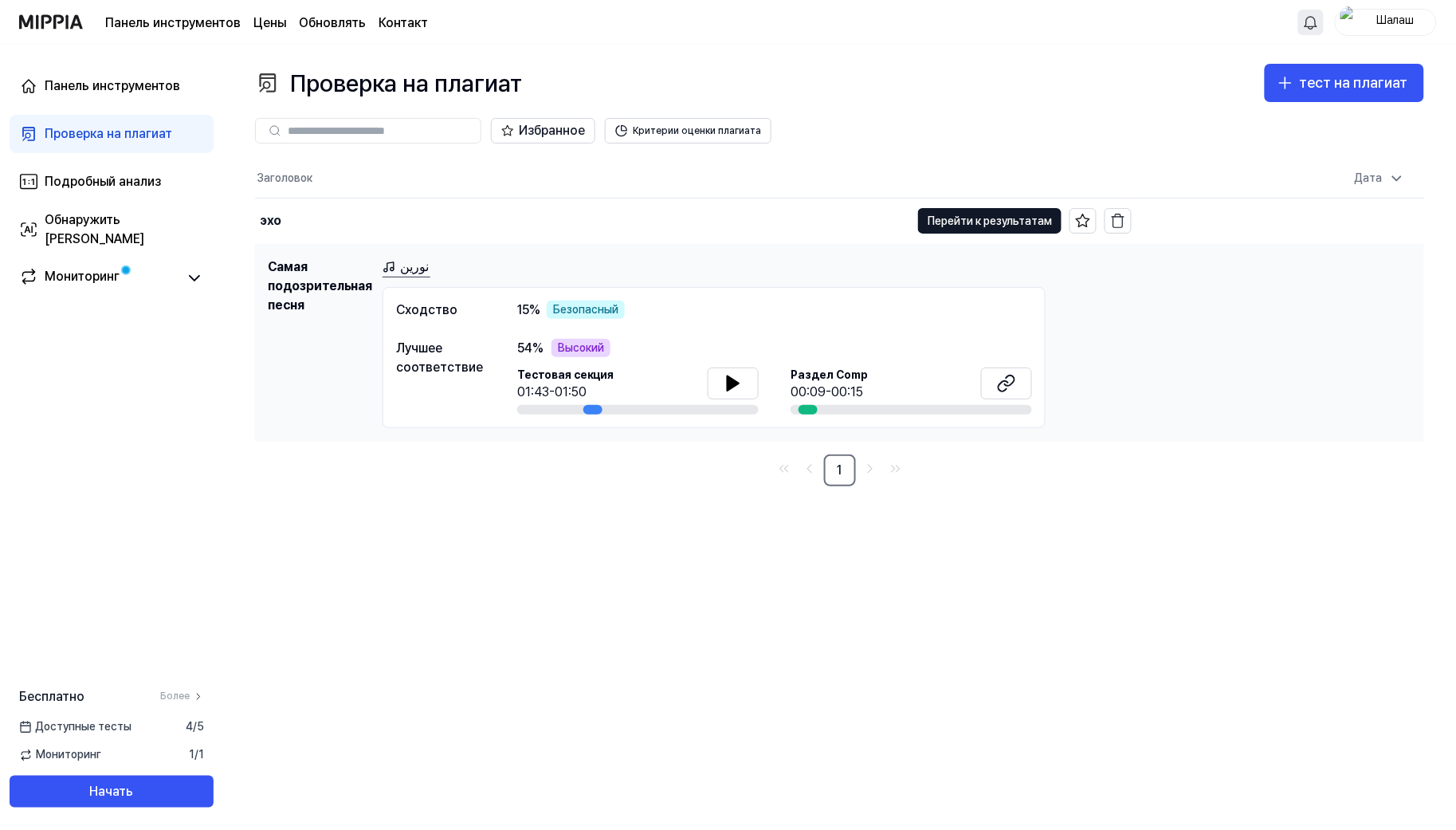
click at [401, 272] on font "نورين" at bounding box center [414, 267] width 29 height 15
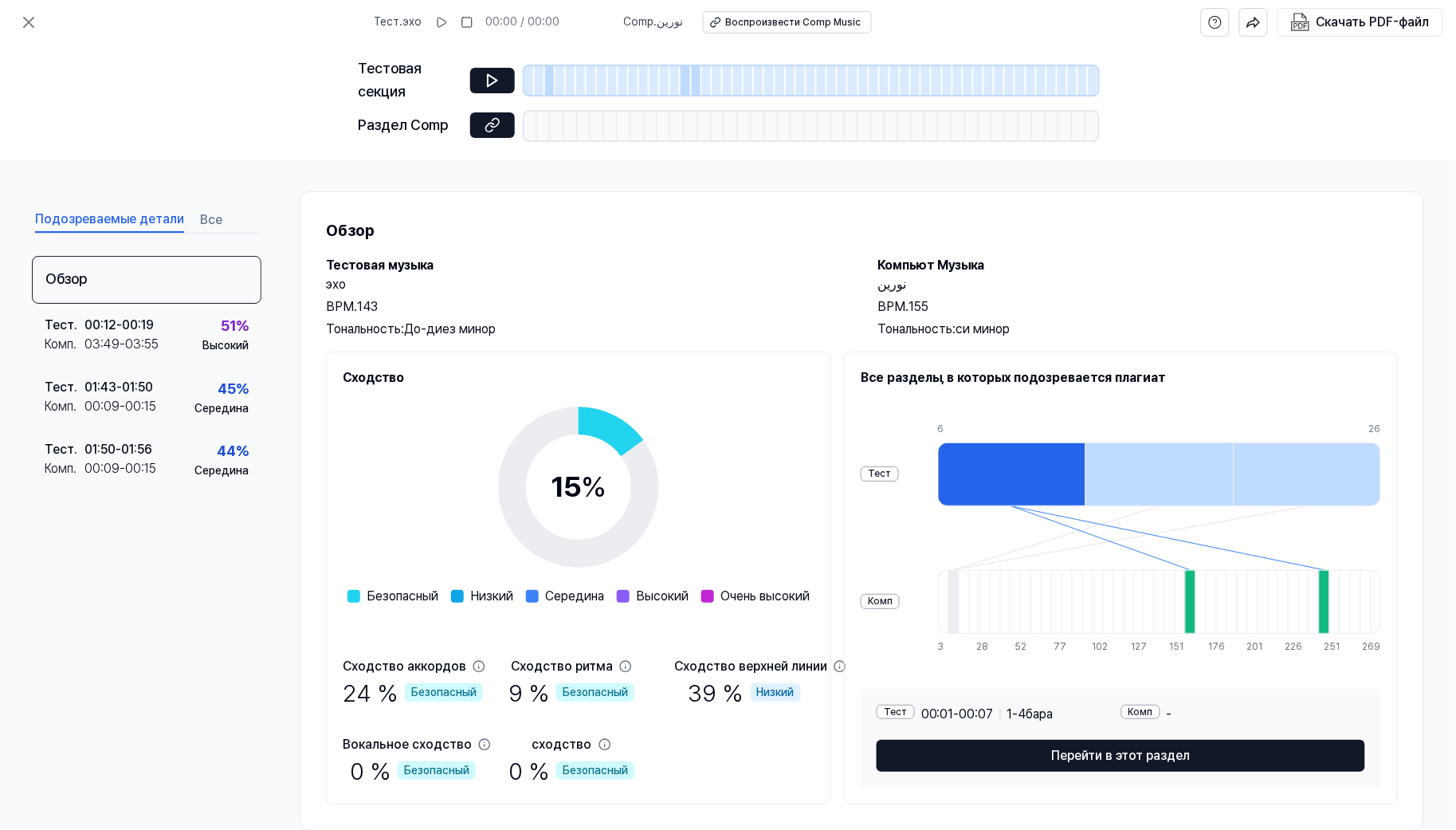
scroll to position [33, 0]
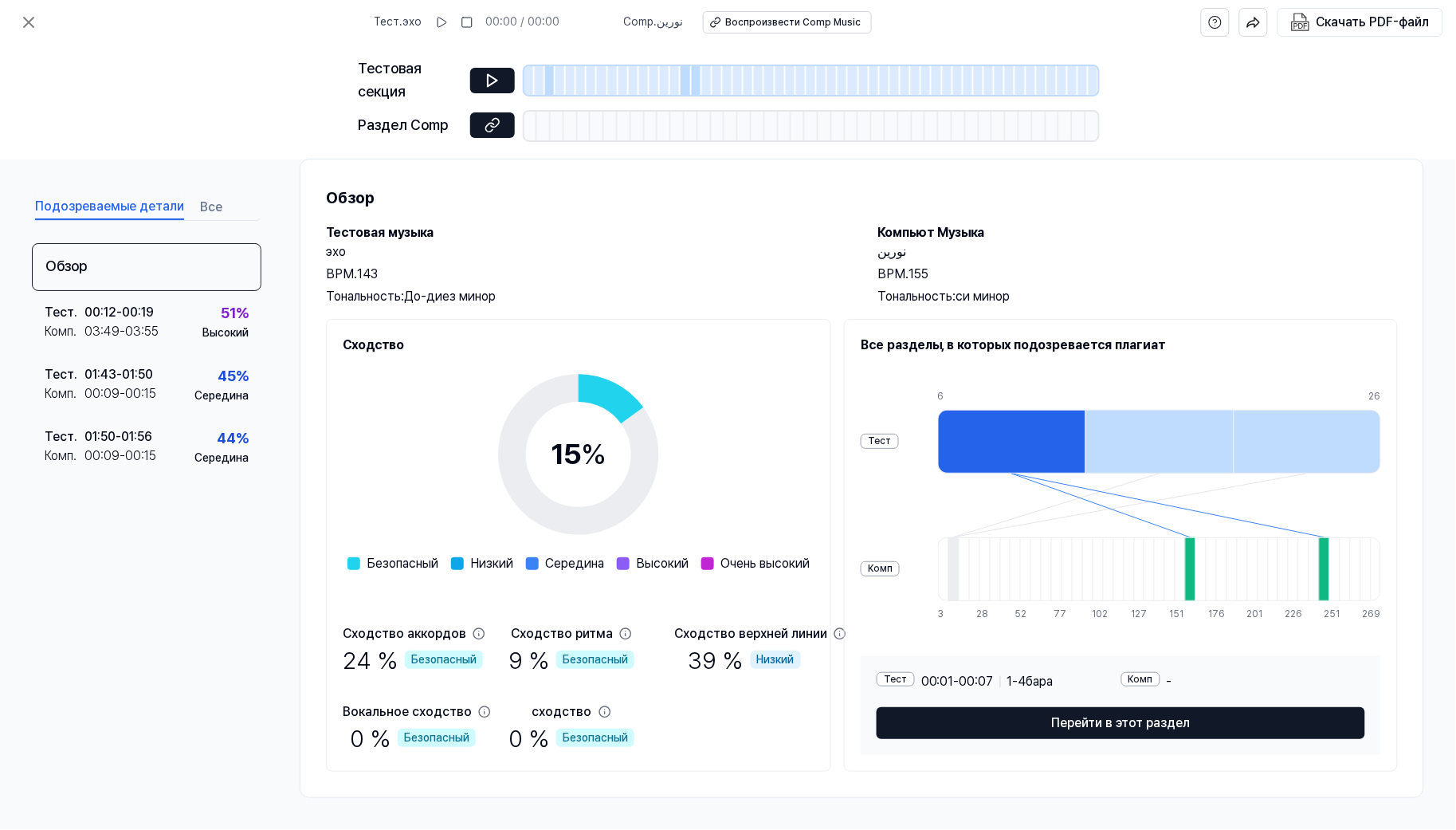
click at [871, 439] on font "Тест" at bounding box center [880, 441] width 23 height 12
click at [379, 233] on font "Тестовая музыка" at bounding box center [379, 232] width 107 height 15
click at [340, 254] on font "эхо" at bounding box center [336, 252] width 20 height 15
click at [492, 78] on icon at bounding box center [492, 80] width 15 height 15
click at [552, 92] on div at bounding box center [550, 80] width 11 height 29
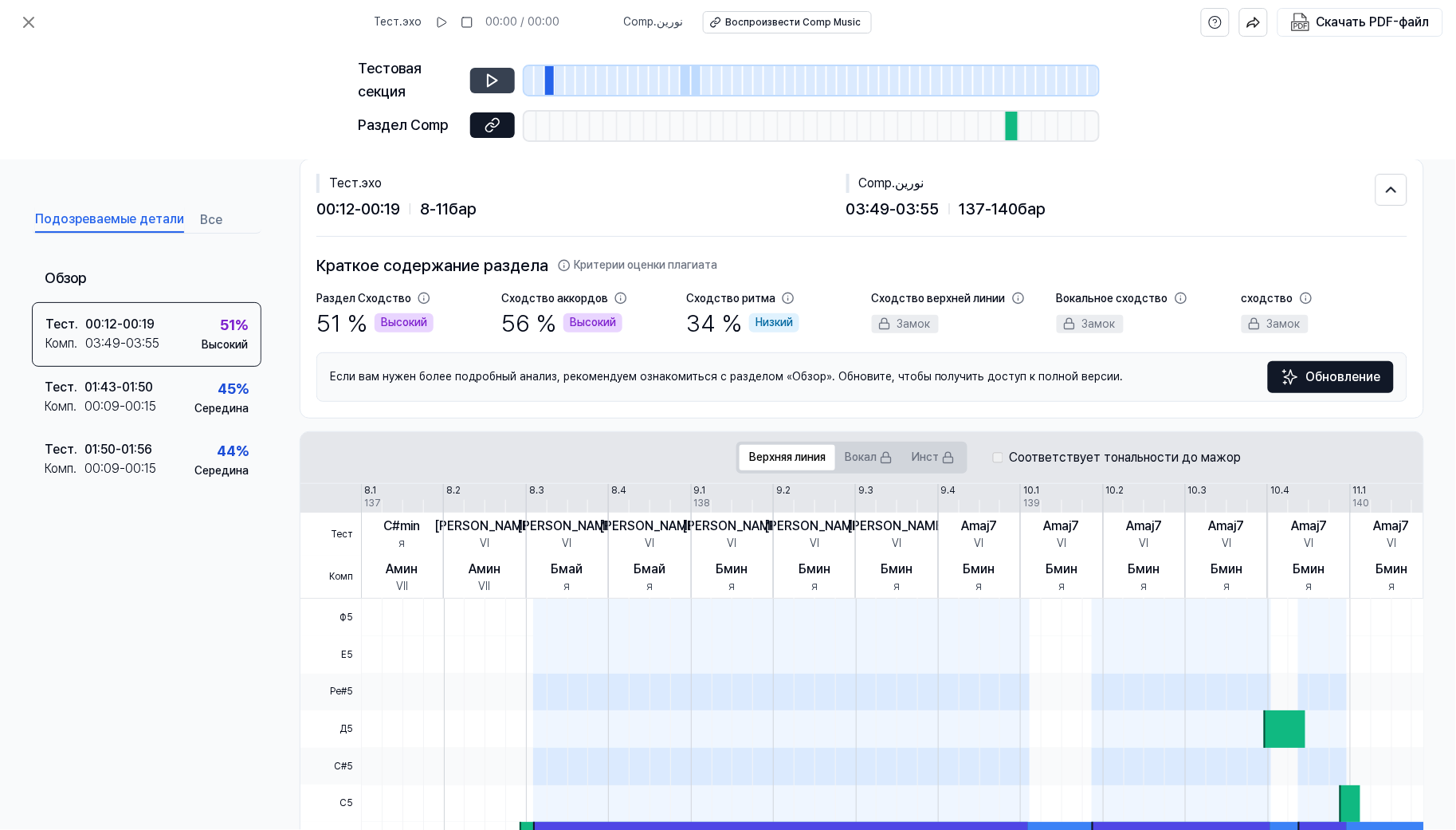
click at [489, 81] on icon at bounding box center [492, 80] width 15 height 15
click at [682, 89] on div at bounding box center [685, 80] width 11 height 29
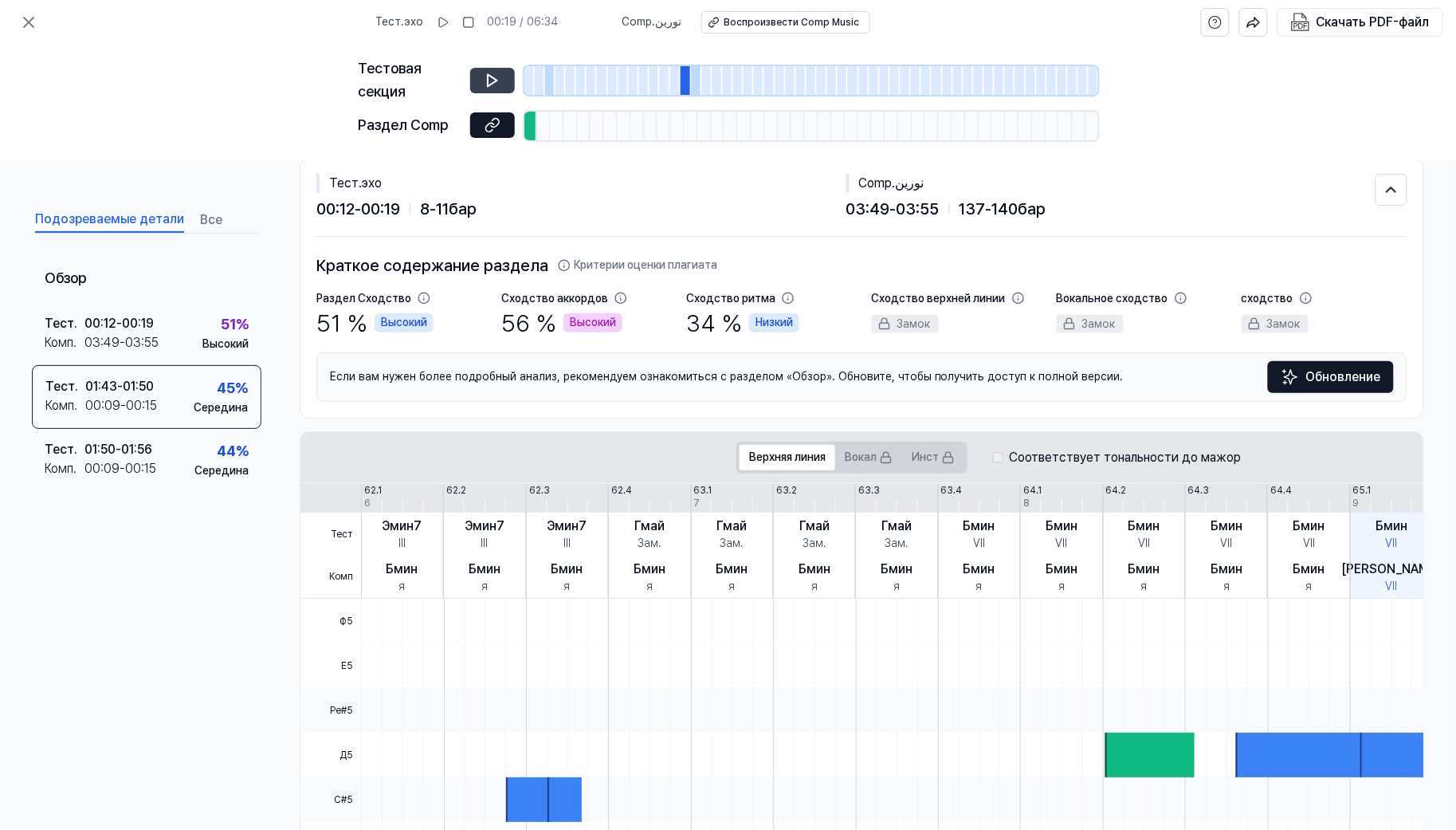
click at [475, 83] on button at bounding box center [493, 80] width 45 height 25
click at [695, 85] on div at bounding box center [696, 80] width 11 height 29
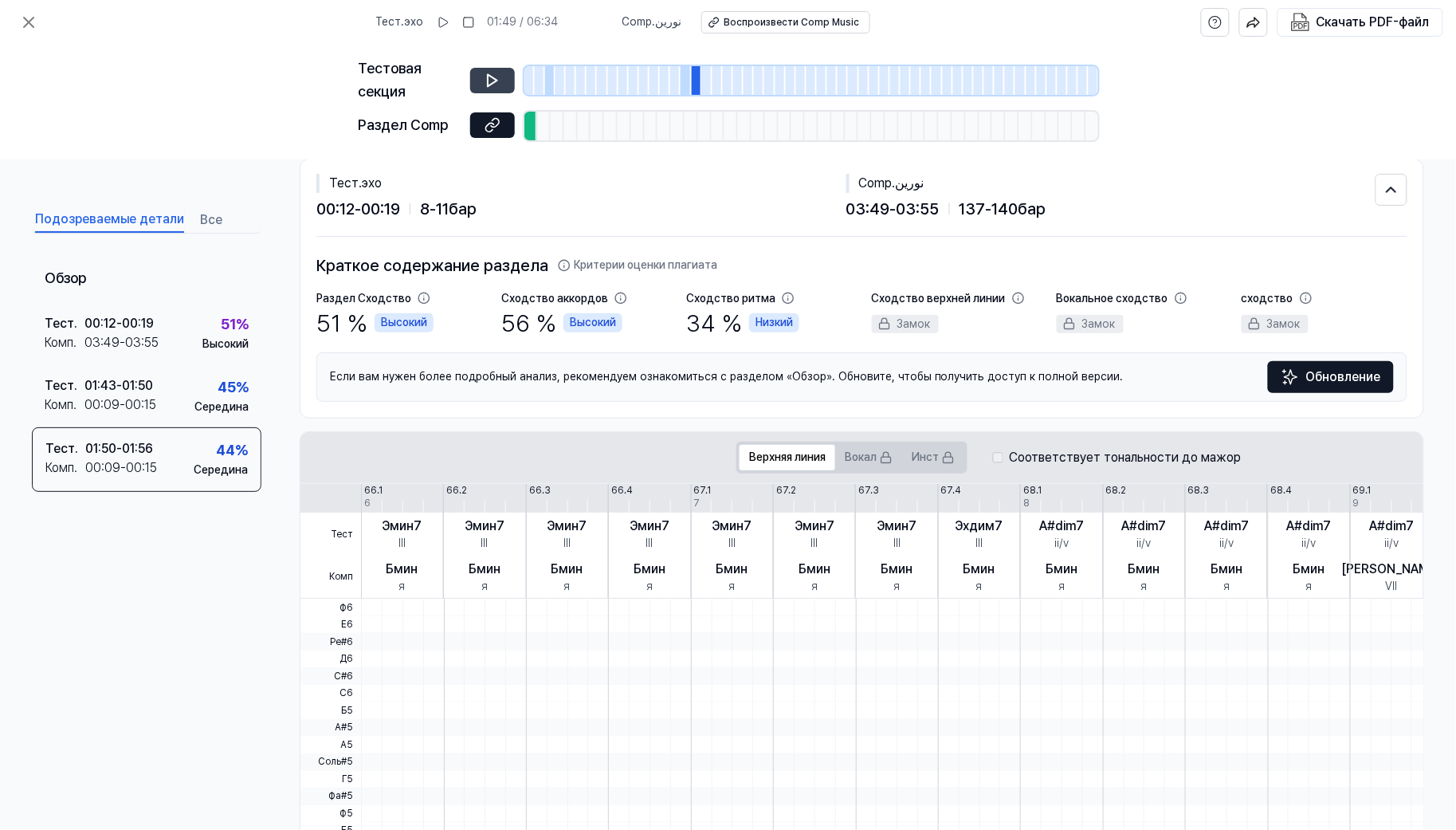
click at [478, 84] on button at bounding box center [493, 80] width 45 height 25
click at [758, 21] on font "Воспроизвести Comp Music" at bounding box center [792, 22] width 136 height 12
click at [1310, 22] on font "Скачать PDF-файл" at bounding box center [1373, 22] width 113 height 15
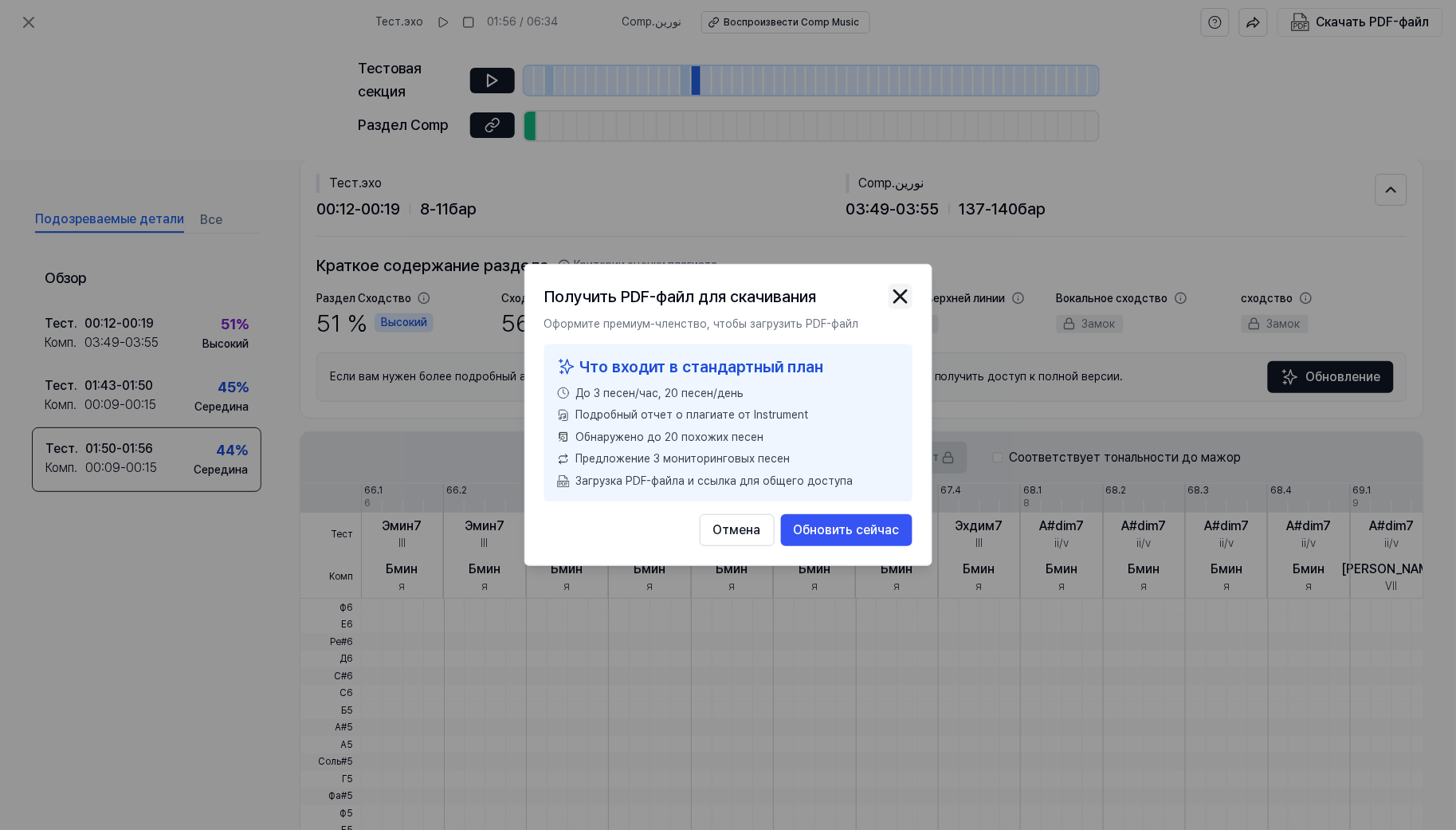
click at [900, 295] on img "button" at bounding box center [900, 296] width 24 height 24
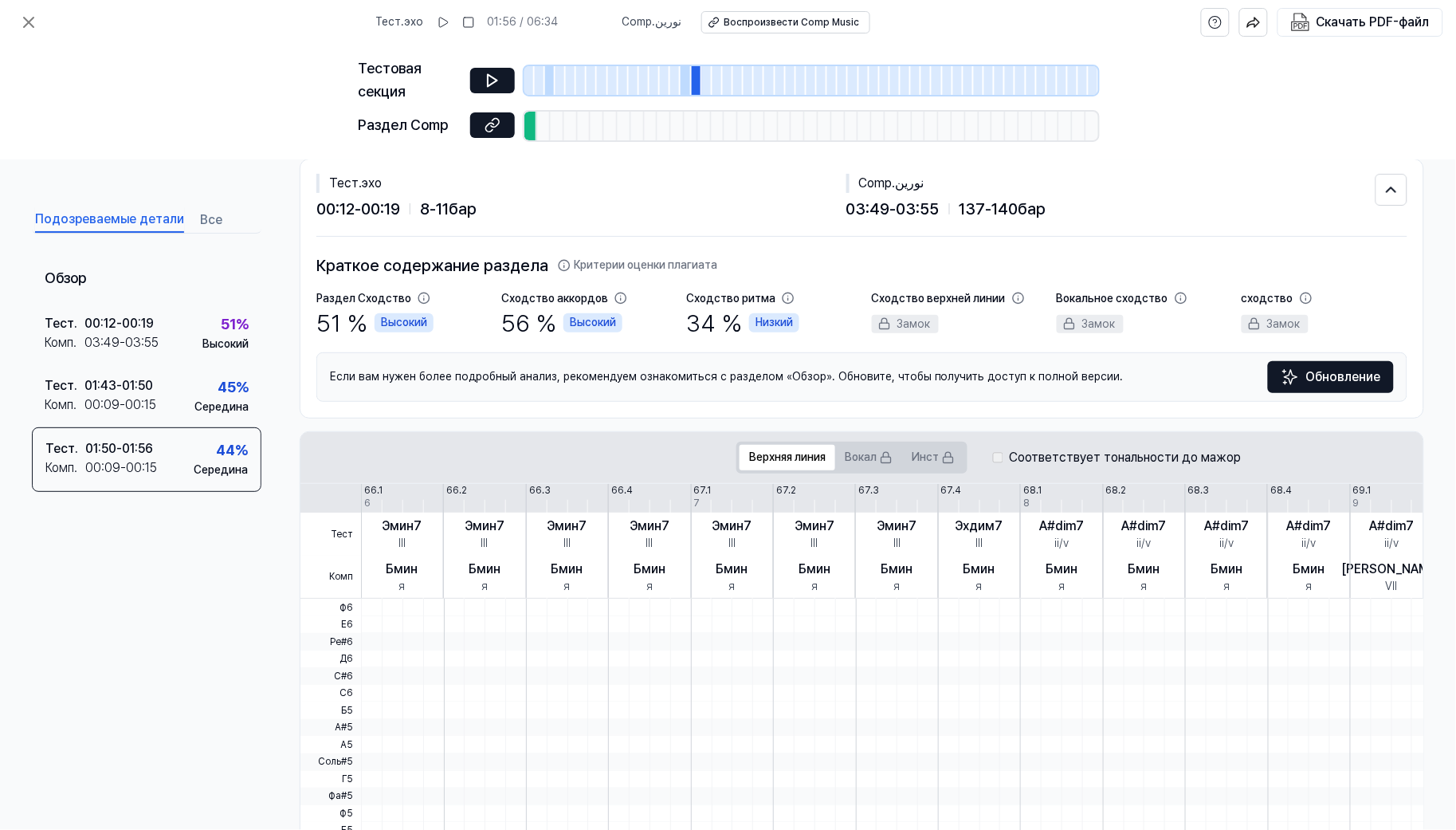
click at [415, 25] on font "эхо" at bounding box center [414, 21] width 19 height 13
click at [349, 188] on font "Тест" at bounding box center [344, 183] width 29 height 15
click at [1261, 301] on font "сходство" at bounding box center [1267, 297] width 52 height 13
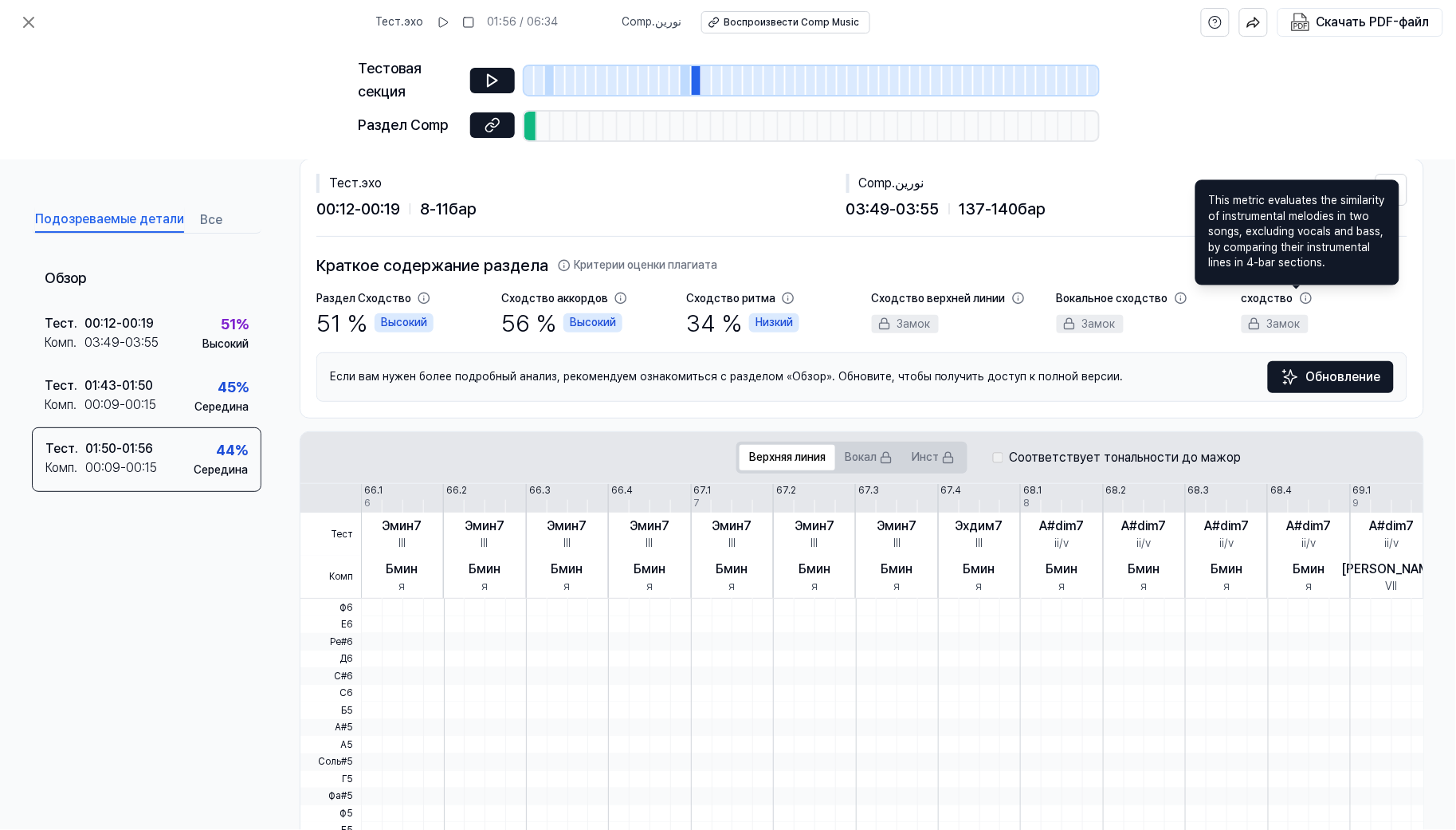
click at [1299, 301] on icon at bounding box center [1305, 297] width 13 height 13
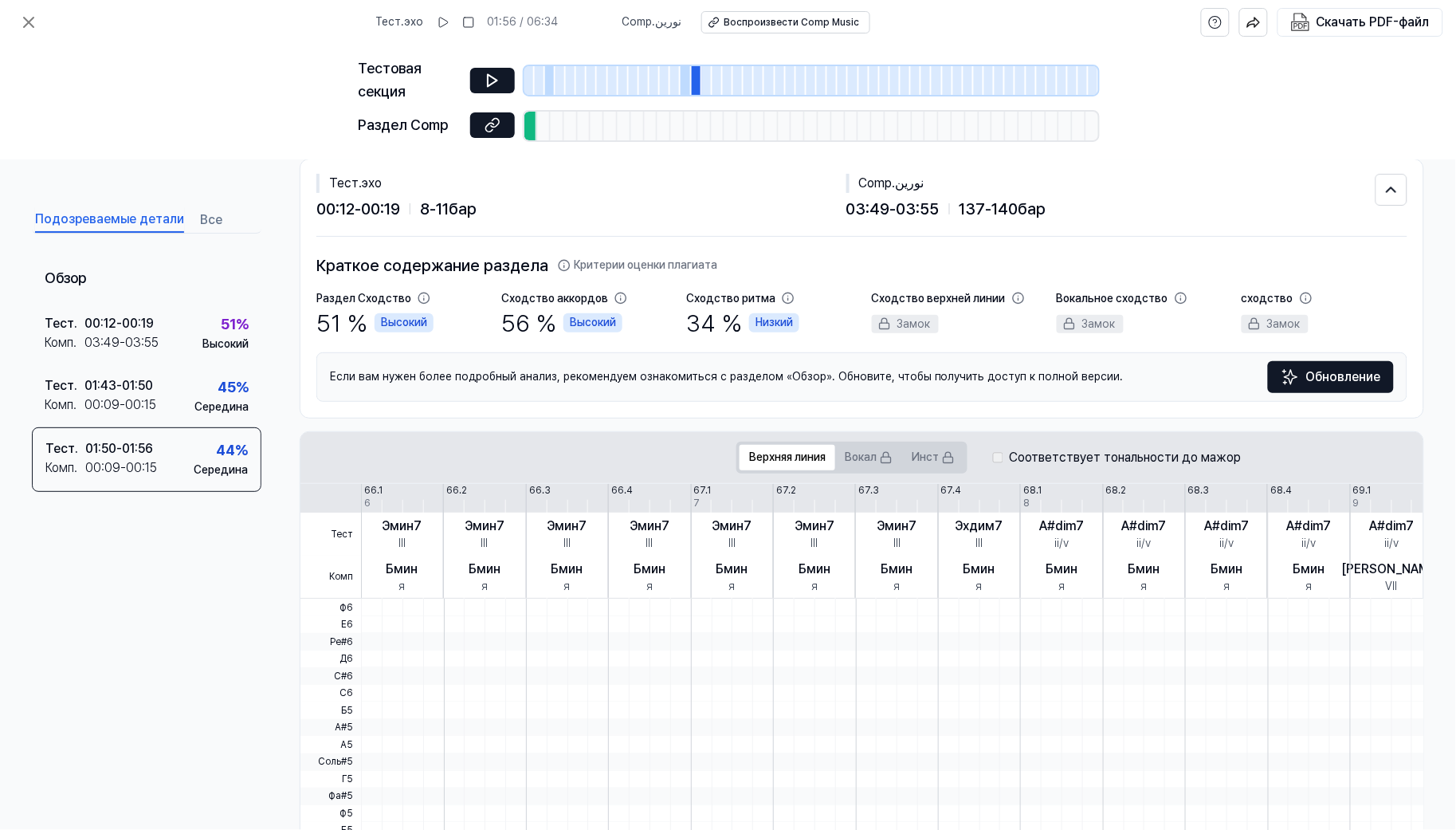
click at [195, 586] on div "Обзор Тест . 00:12 - 00:19 Комп . 03:49 - 03:55 51 % Высокий Тест . 01:43 - 01:…" at bounding box center [146, 500] width 229 height 489
click at [202, 222] on font "Все" at bounding box center [211, 220] width 22 height 15
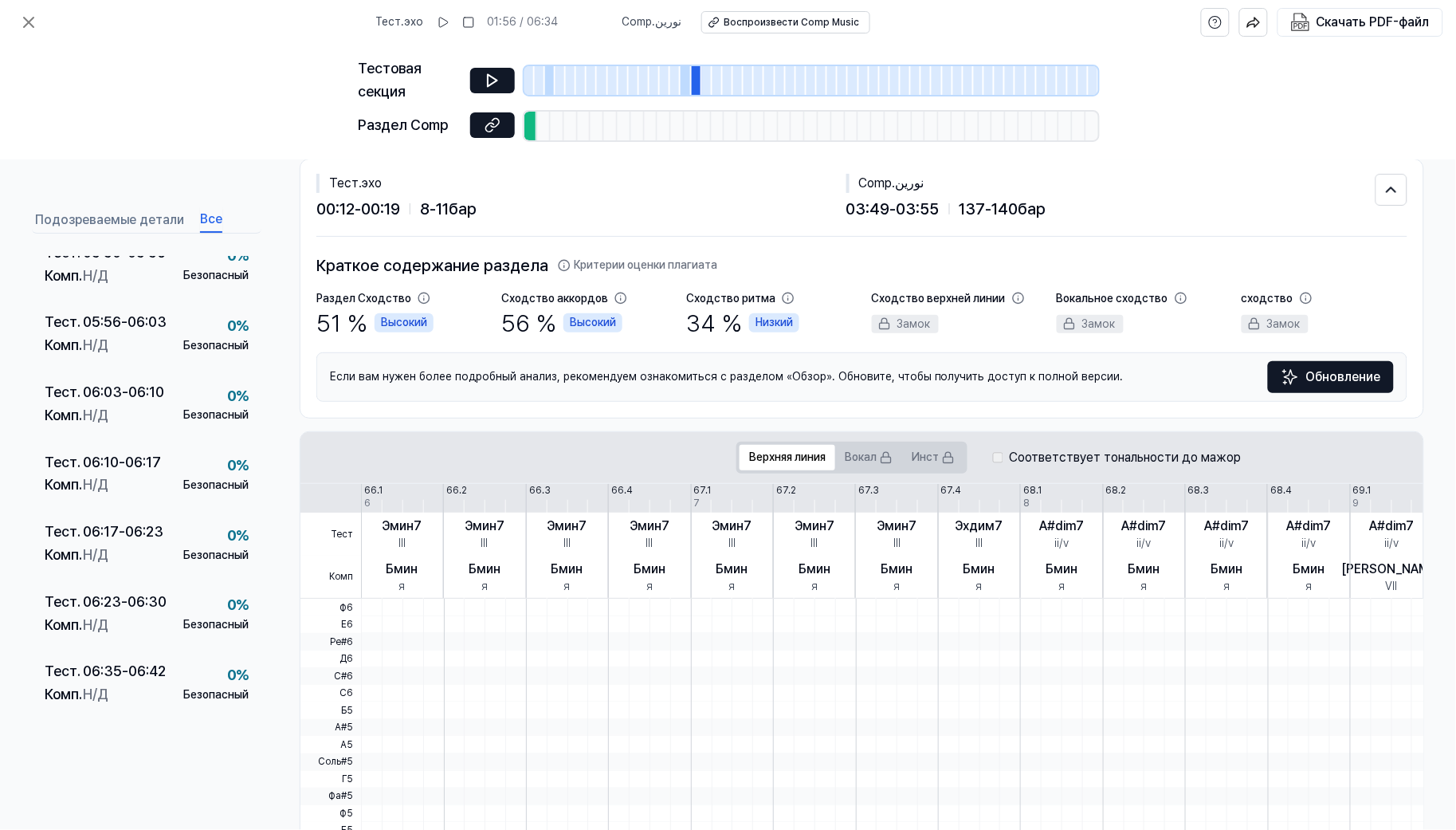
scroll to position [282, 0]
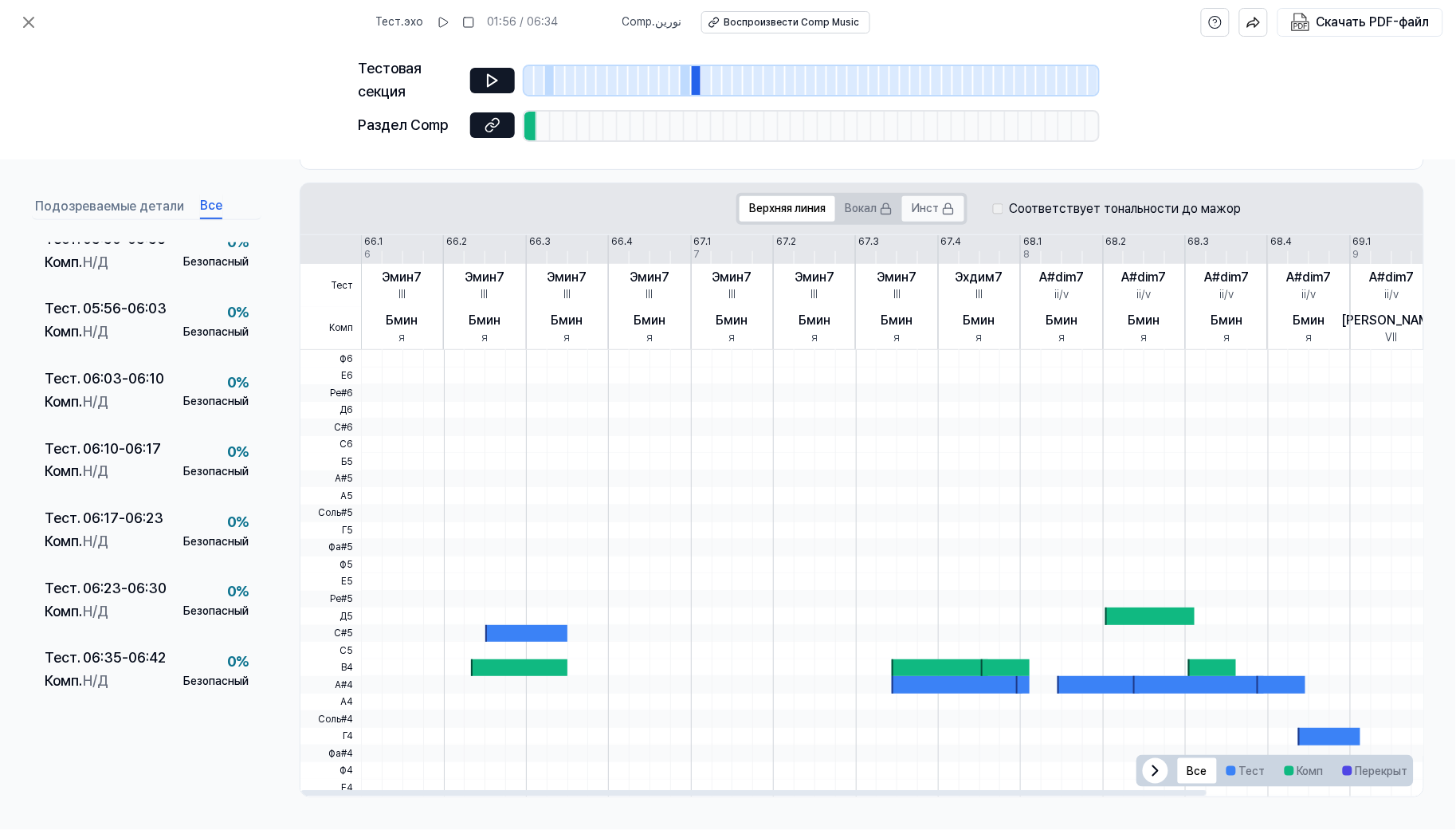
click at [934, 211] on font "Инст" at bounding box center [925, 207] width 27 height 13
click at [791, 210] on font "Верхняя линия" at bounding box center [787, 207] width 76 height 13
click at [883, 210] on rect at bounding box center [886, 212] width 10 height 6
drag, startPoint x: 883, startPoint y: 210, endPoint x: 921, endPoint y: 212, distance: 38.1
click at [921, 212] on div "Верхняя линия Вокал Инст" at bounding box center [852, 208] width 231 height 32
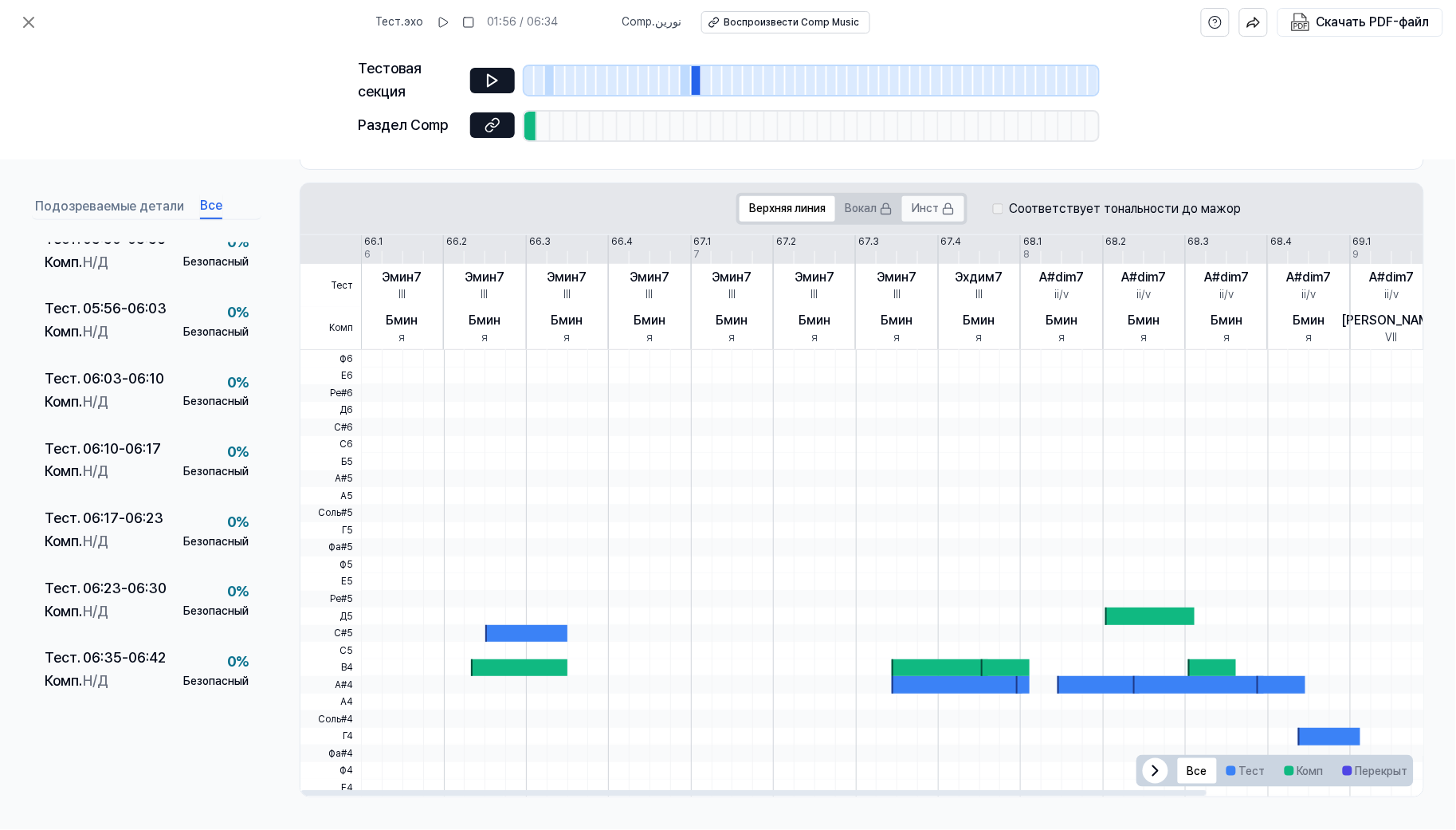
click at [921, 212] on font "Инст" at bounding box center [925, 207] width 27 height 13
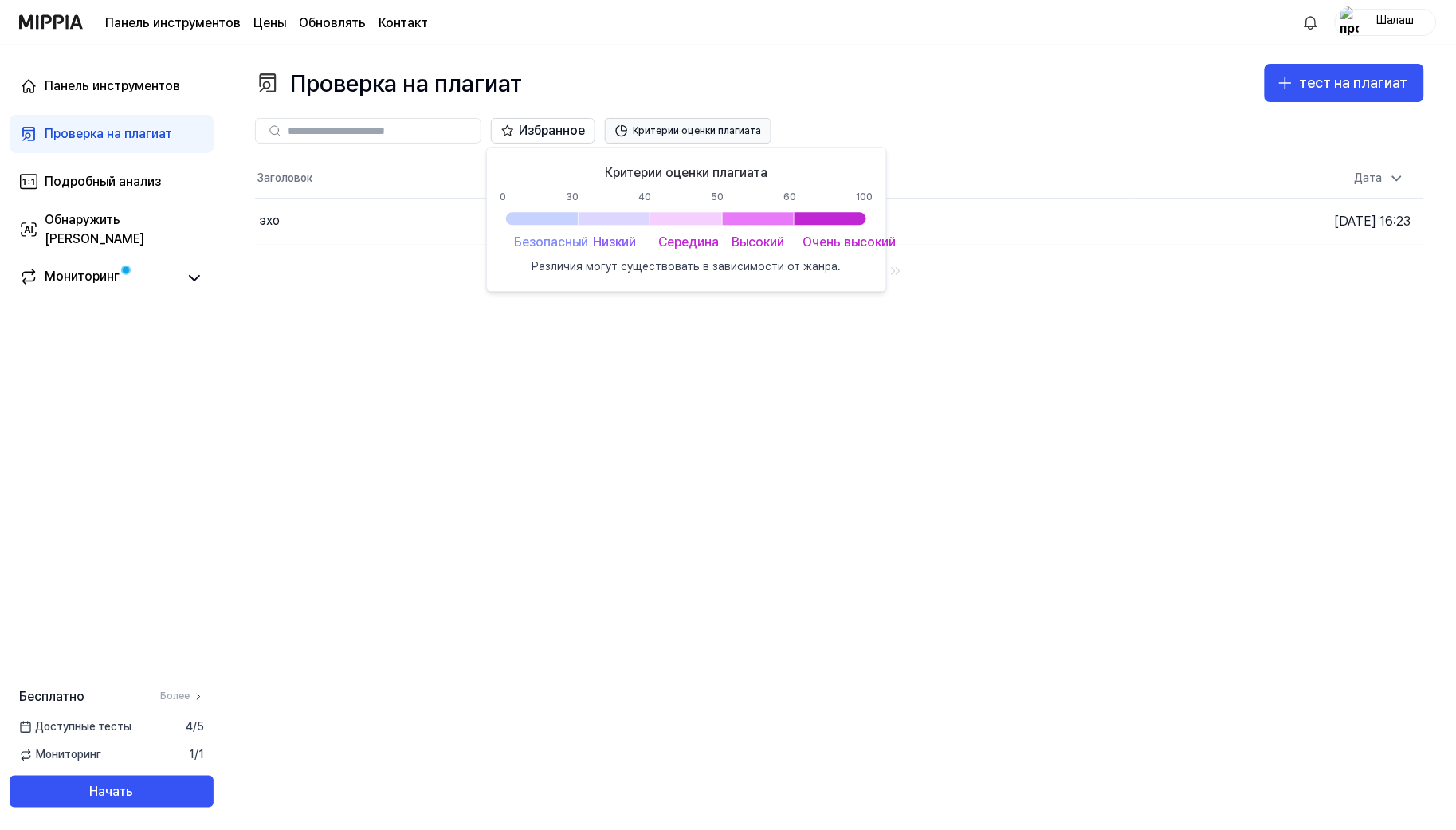
click at [674, 133] on font "Критерии оценки плагиата" at bounding box center [697, 131] width 129 height 12
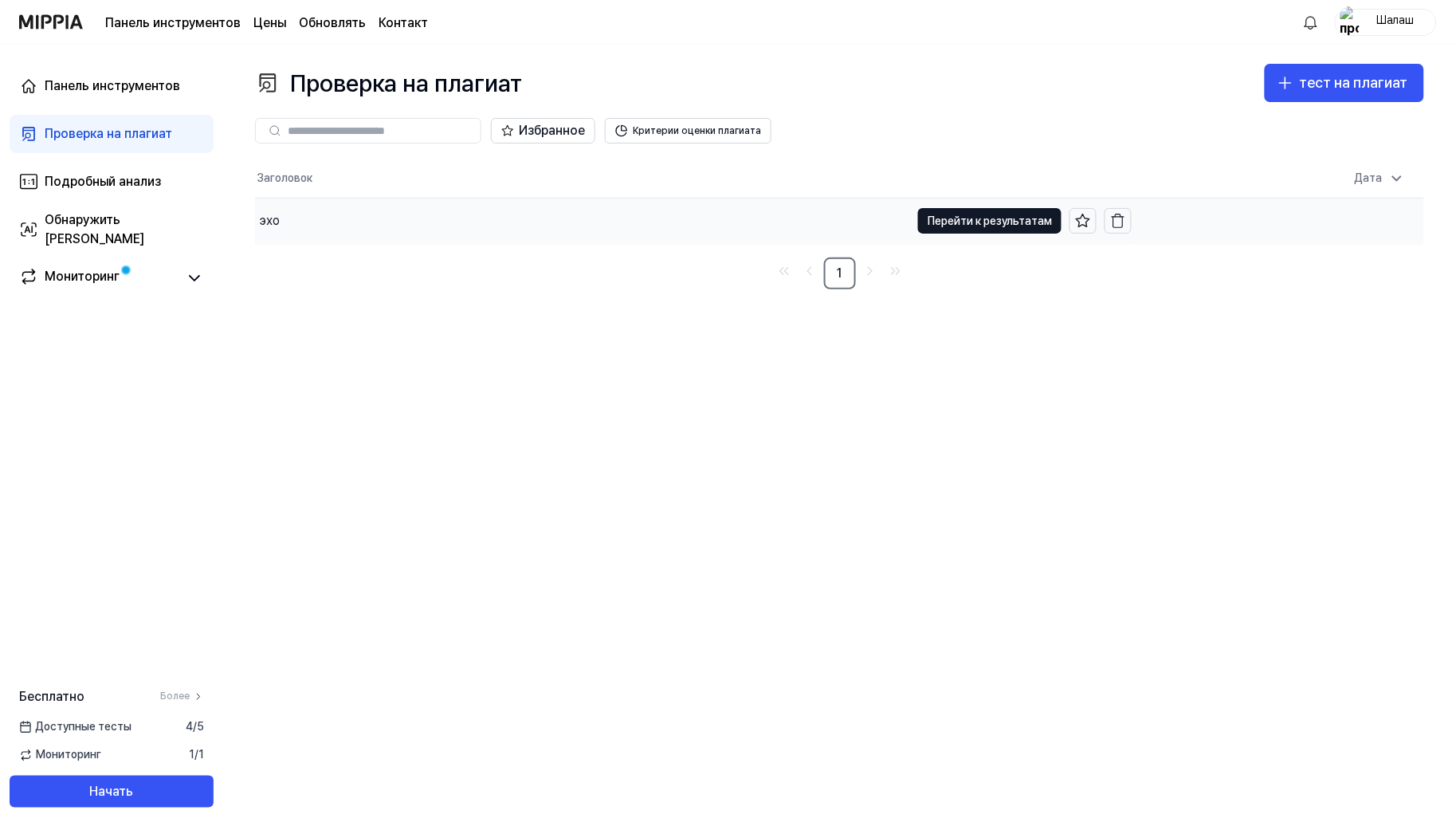
click at [268, 223] on font "эхо" at bounding box center [269, 221] width 20 height 15
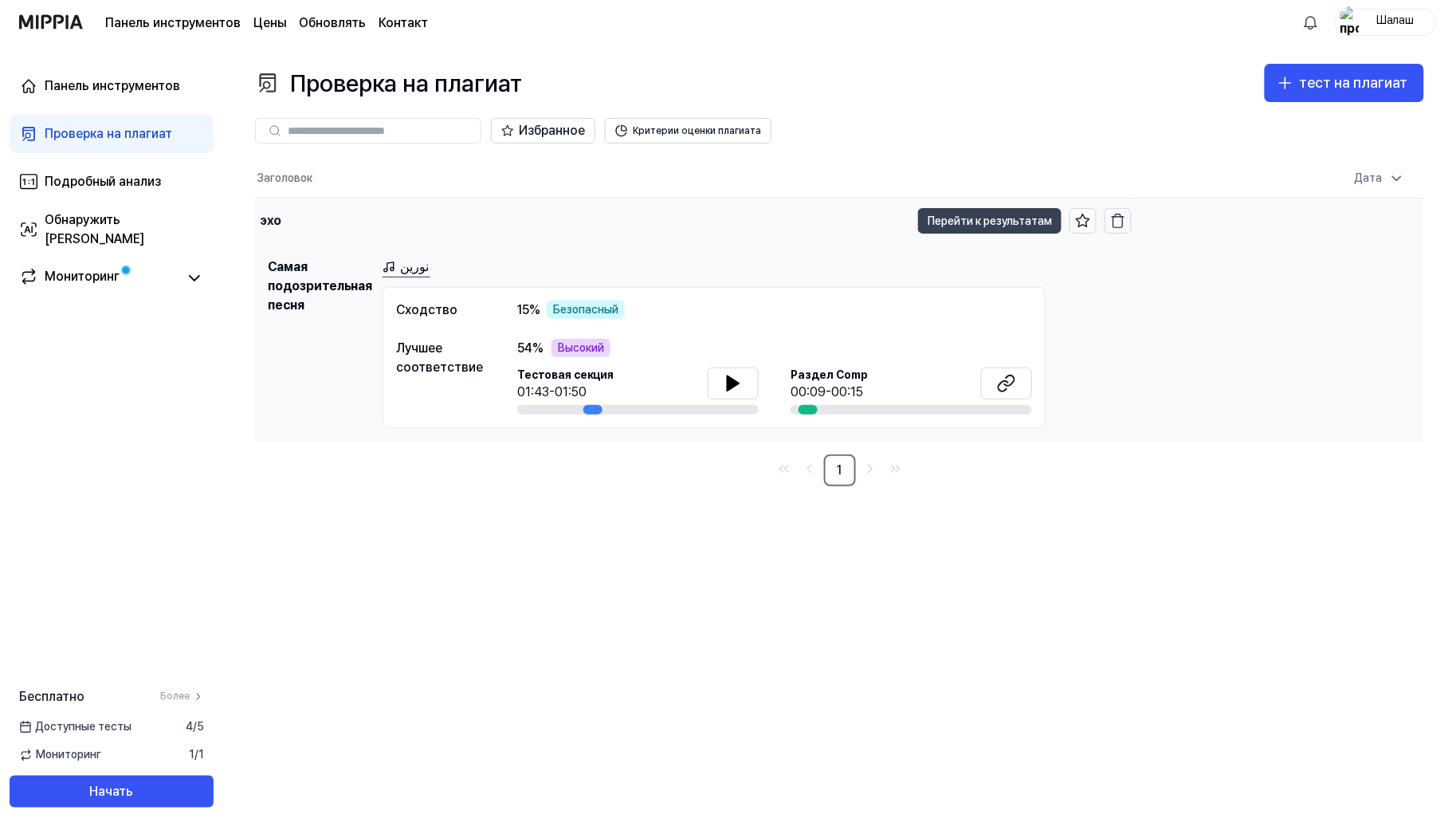
click at [959, 223] on font "Перейти к результатам" at bounding box center [989, 220] width 124 height 13
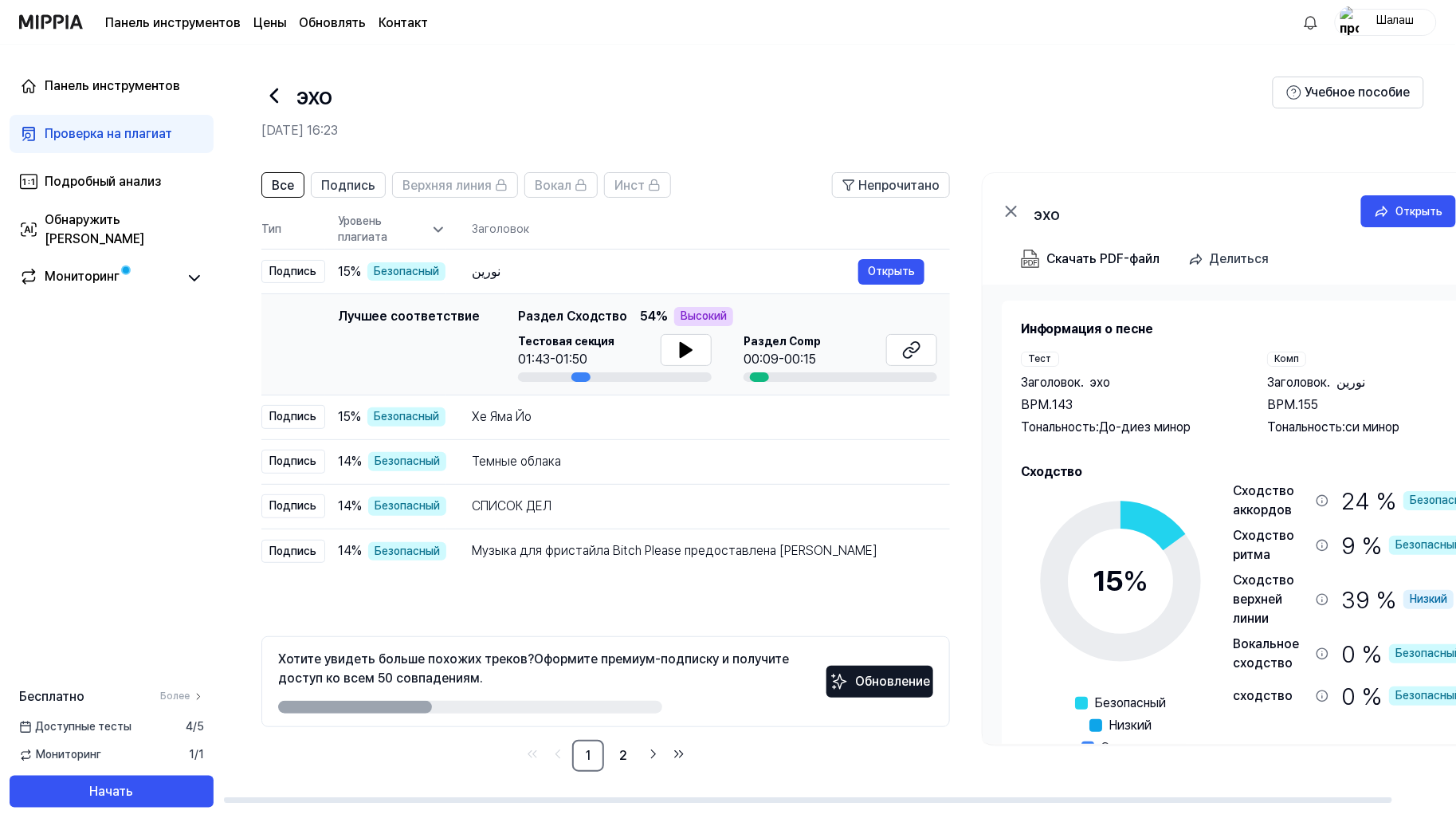
click at [1307, 173] on div "эхо Открыть" at bounding box center [1228, 208] width 493 height 70
click at [1310, 207] on font "Открыть" at bounding box center [1419, 211] width 47 height 13
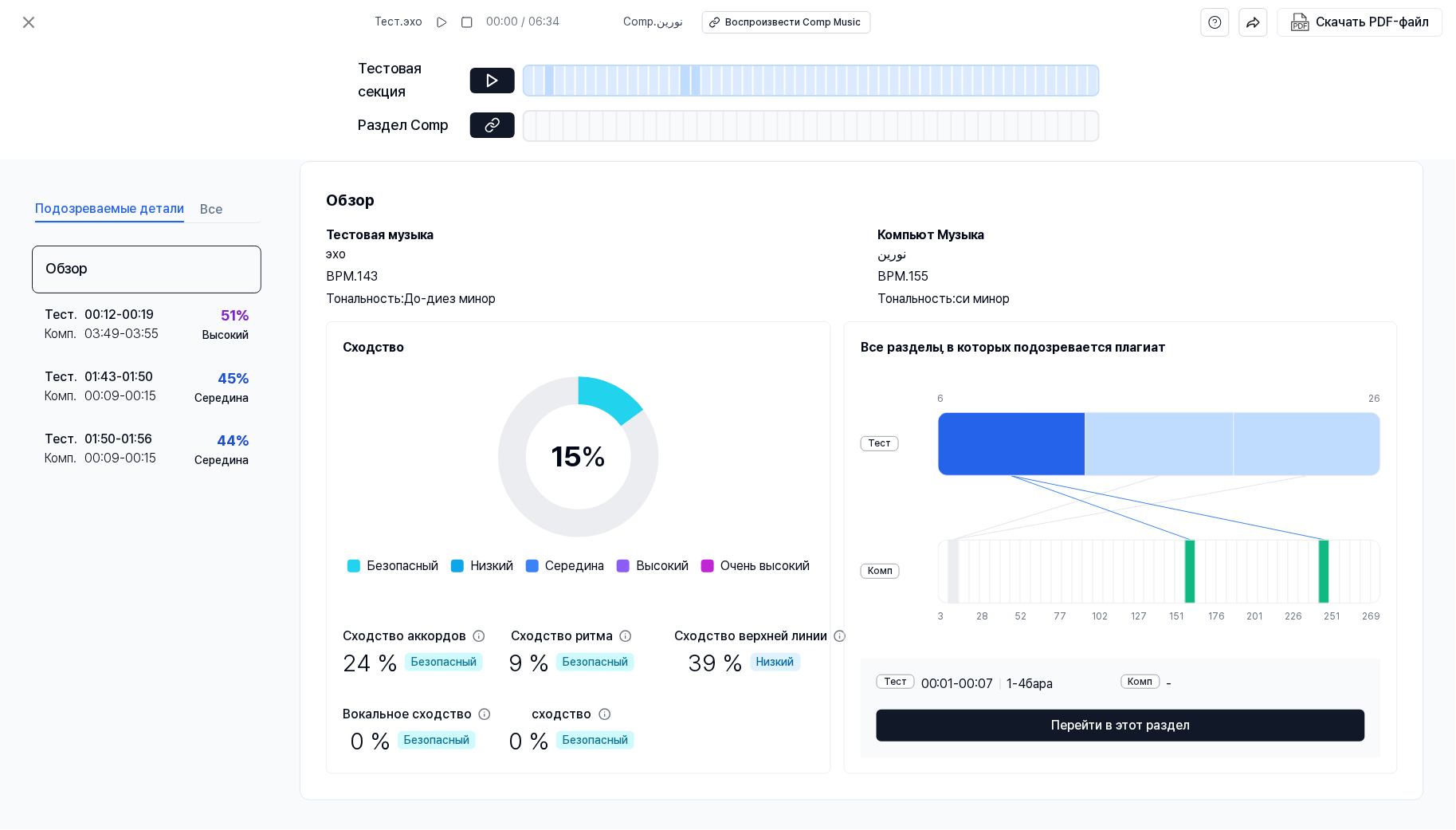
scroll to position [33, 0]
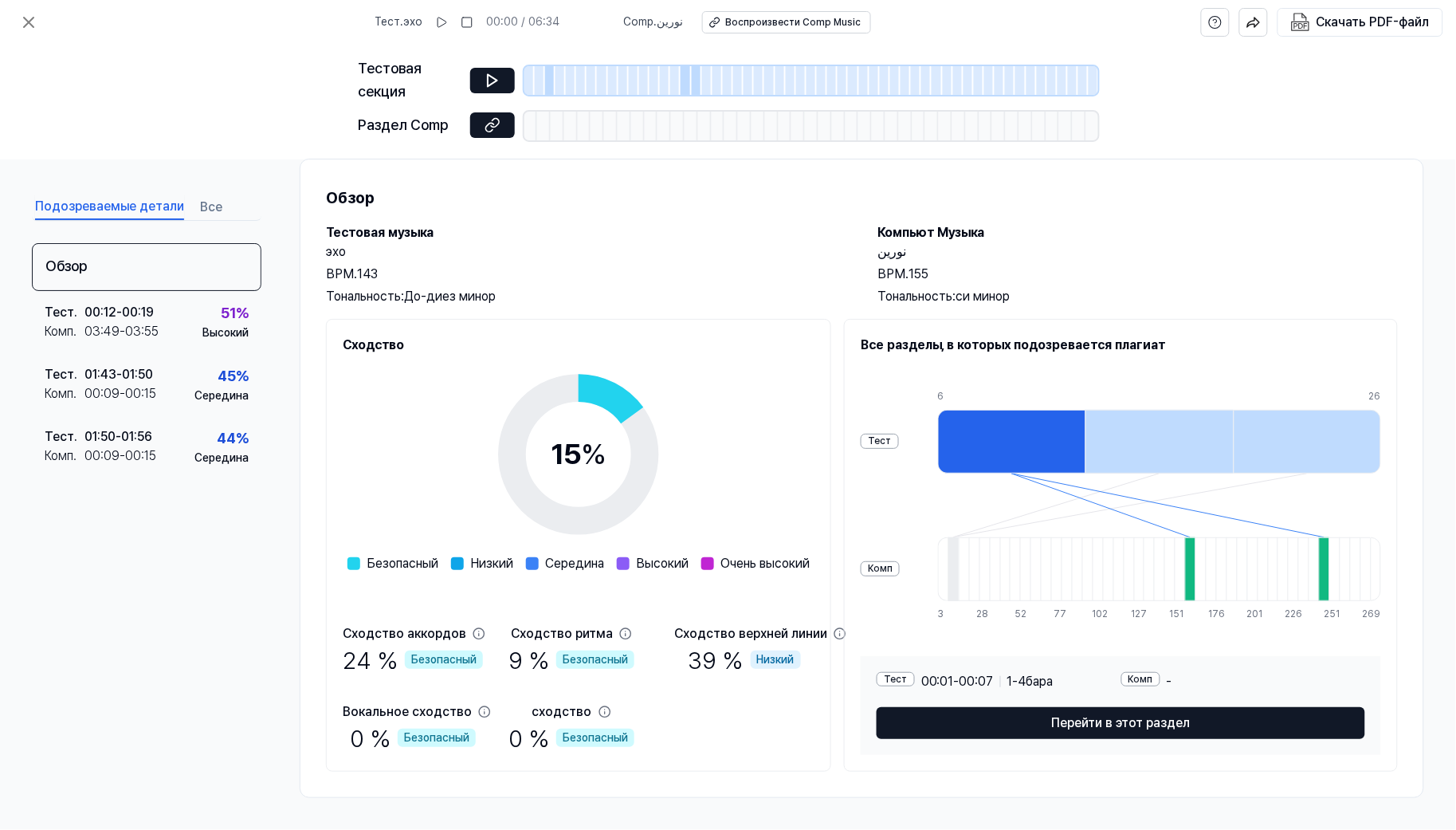
click at [1186, 566] on div at bounding box center [1190, 569] width 11 height 64
click at [1185, 570] on div at bounding box center [1190, 569] width 11 height 64
click at [989, 443] on div at bounding box center [1012, 442] width 147 height 64
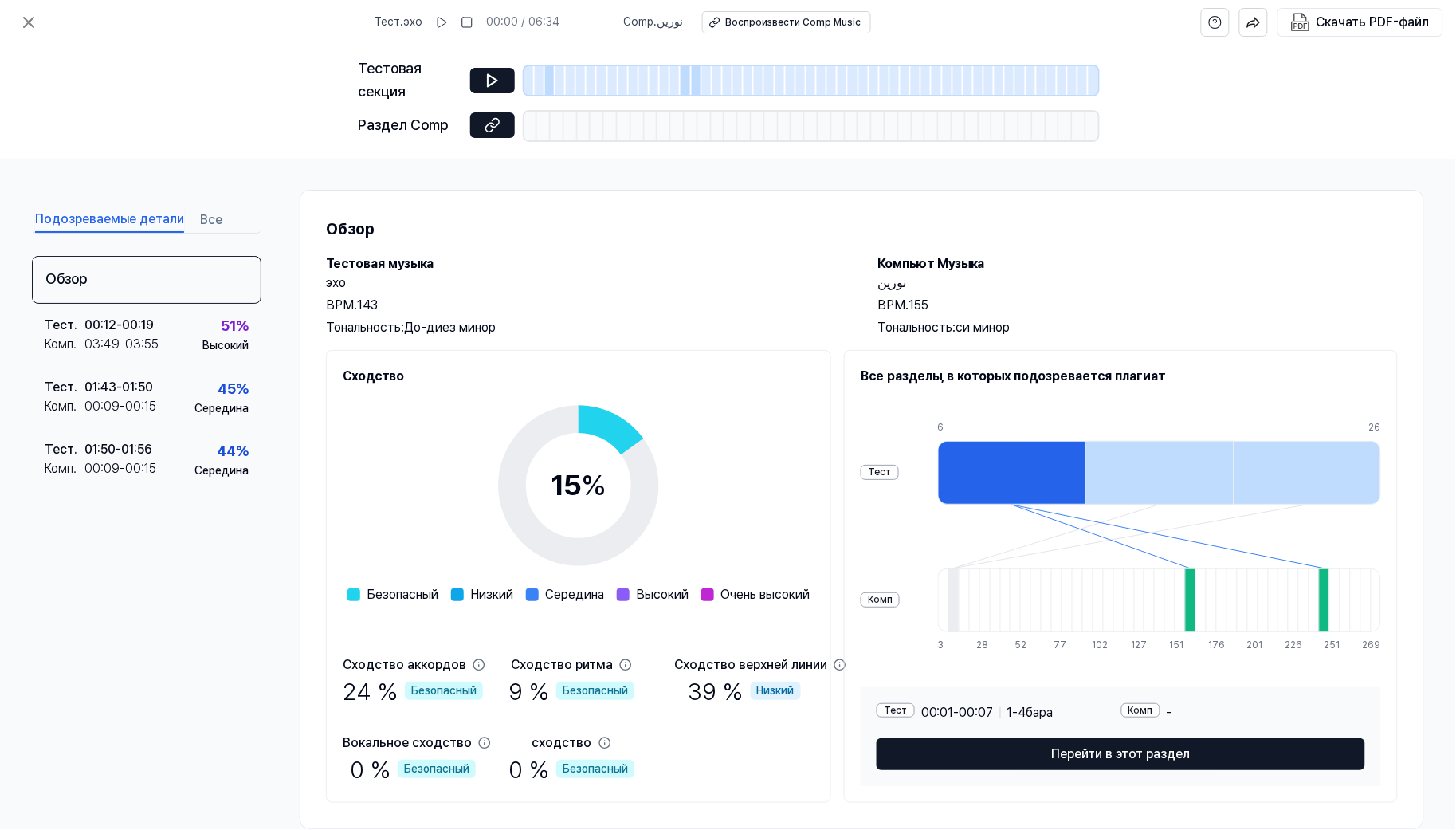
scroll to position [0, 0]
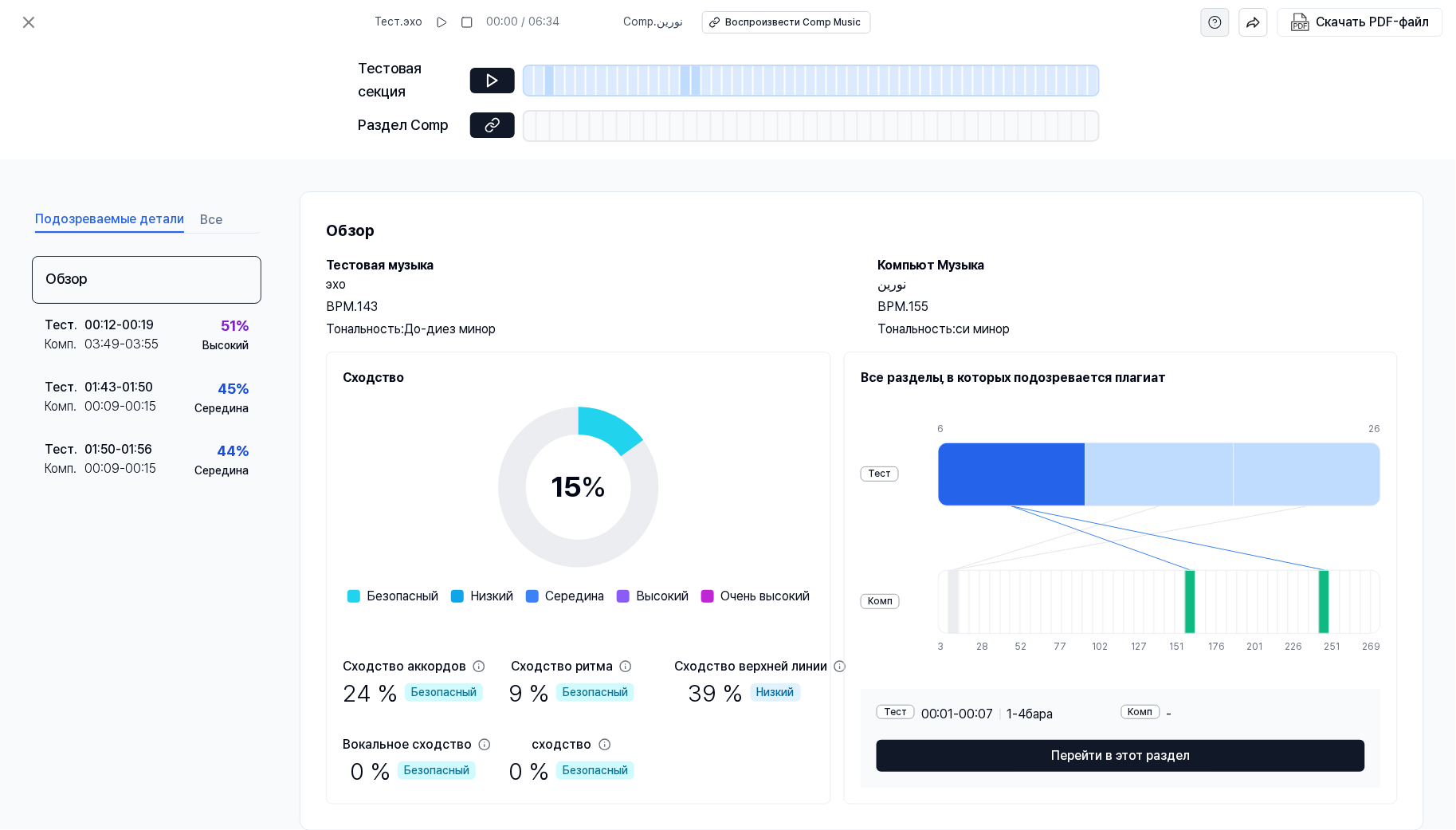
click at [1213, 28] on icon "помощь" at bounding box center [1215, 22] width 15 height 15
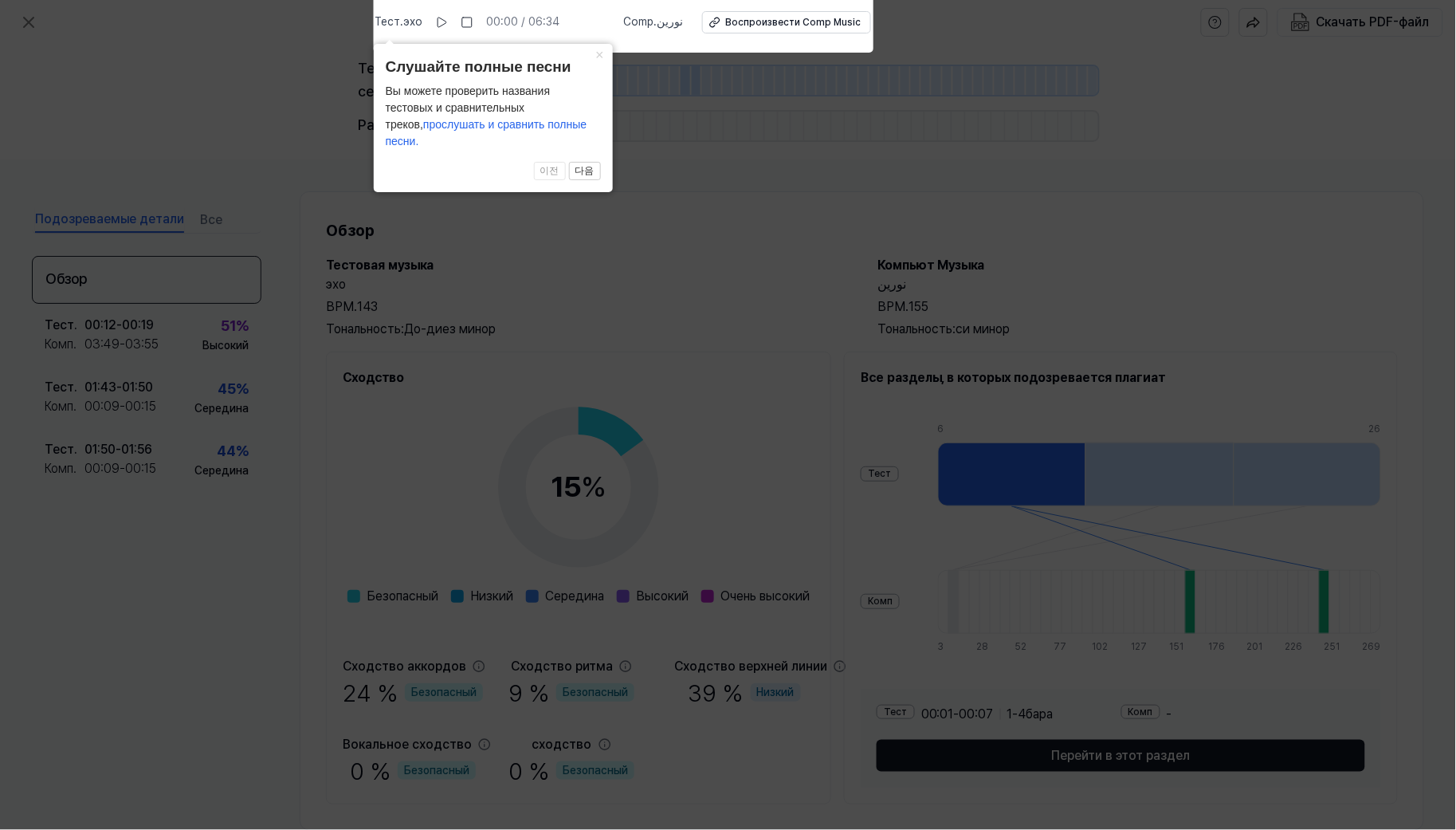
click at [471, 139] on font "прослушать и сравнить полные песни." at bounding box center [486, 133] width 201 height 29
click at [579, 170] on font "다음" at bounding box center [585, 170] width 19 height 12
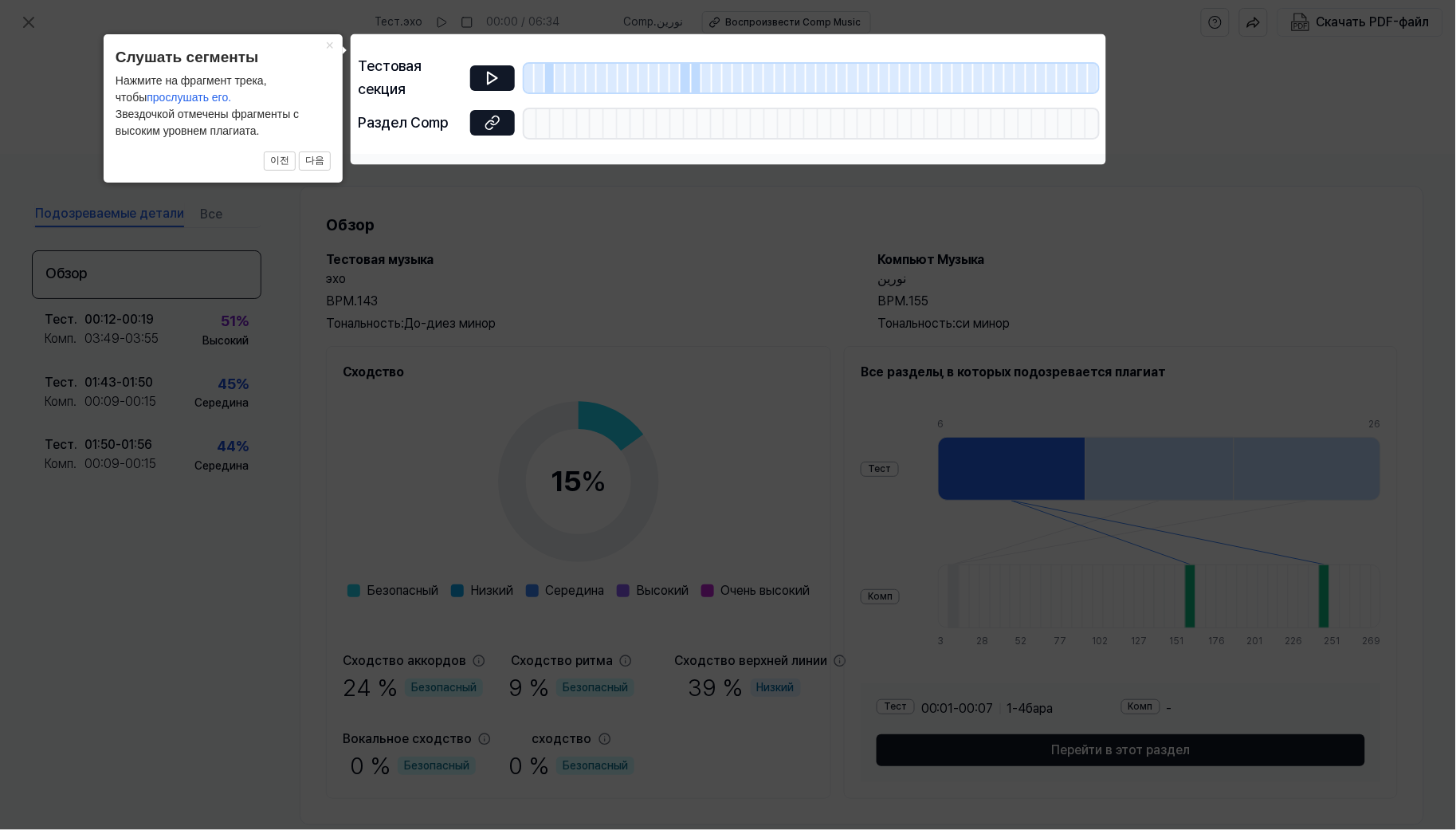
click at [552, 83] on div at bounding box center [550, 78] width 11 height 29
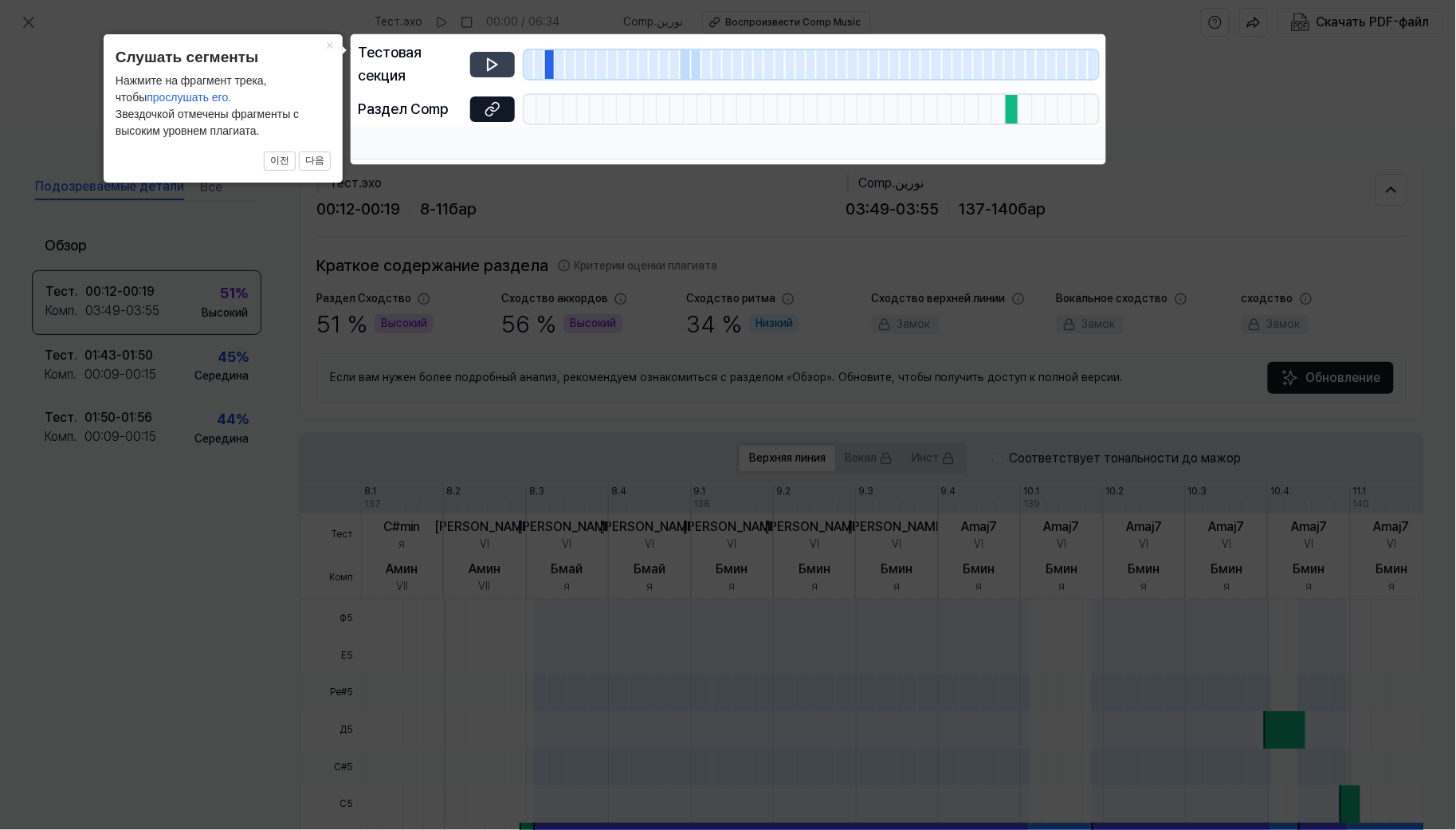
click at [494, 64] on icon at bounding box center [492, 64] width 15 height 15
click at [685, 74] on div at bounding box center [685, 65] width 11 height 29
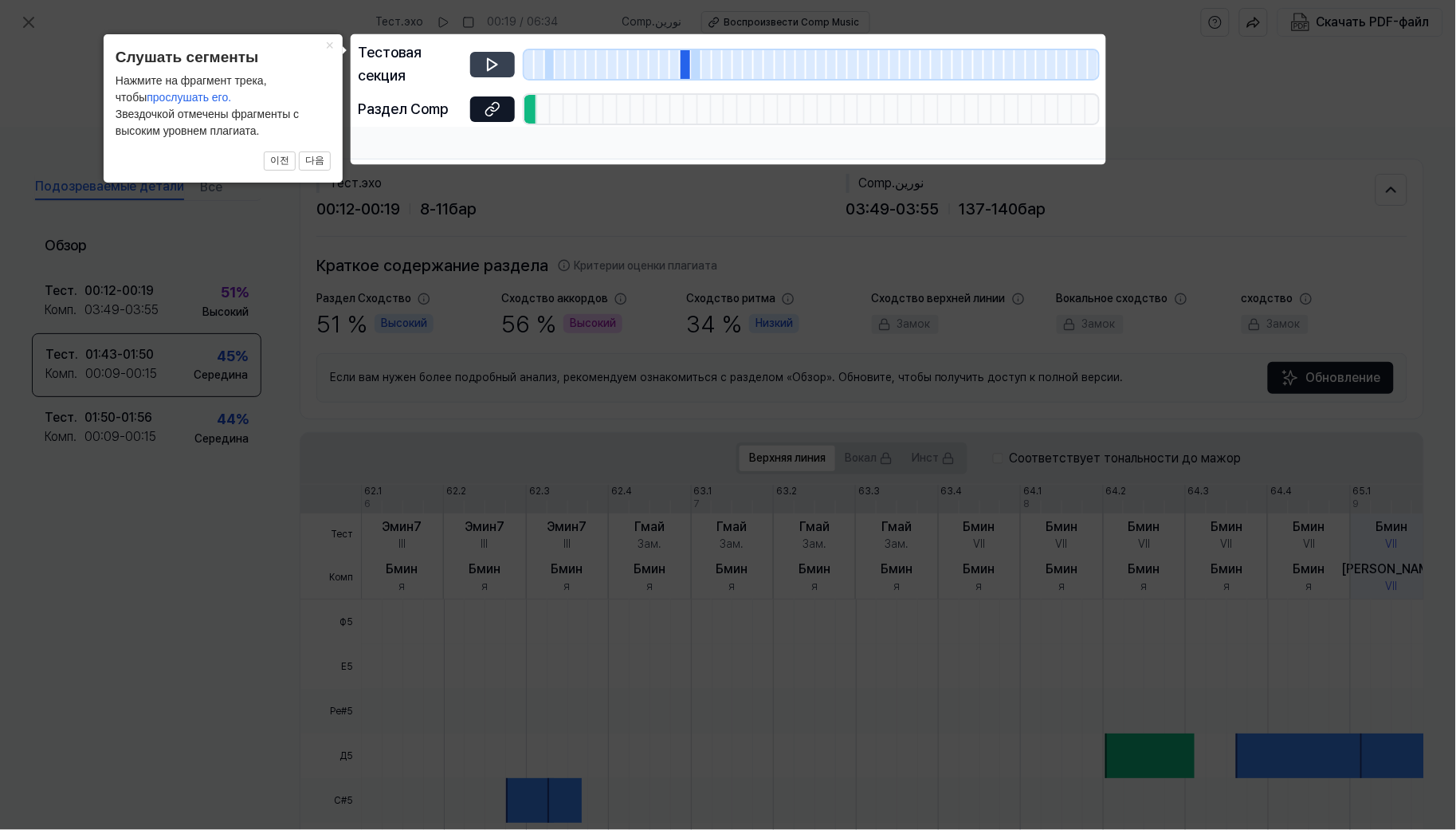
click at [496, 65] on icon at bounding box center [493, 64] width 10 height 12
click at [696, 75] on div at bounding box center [696, 65] width 11 height 29
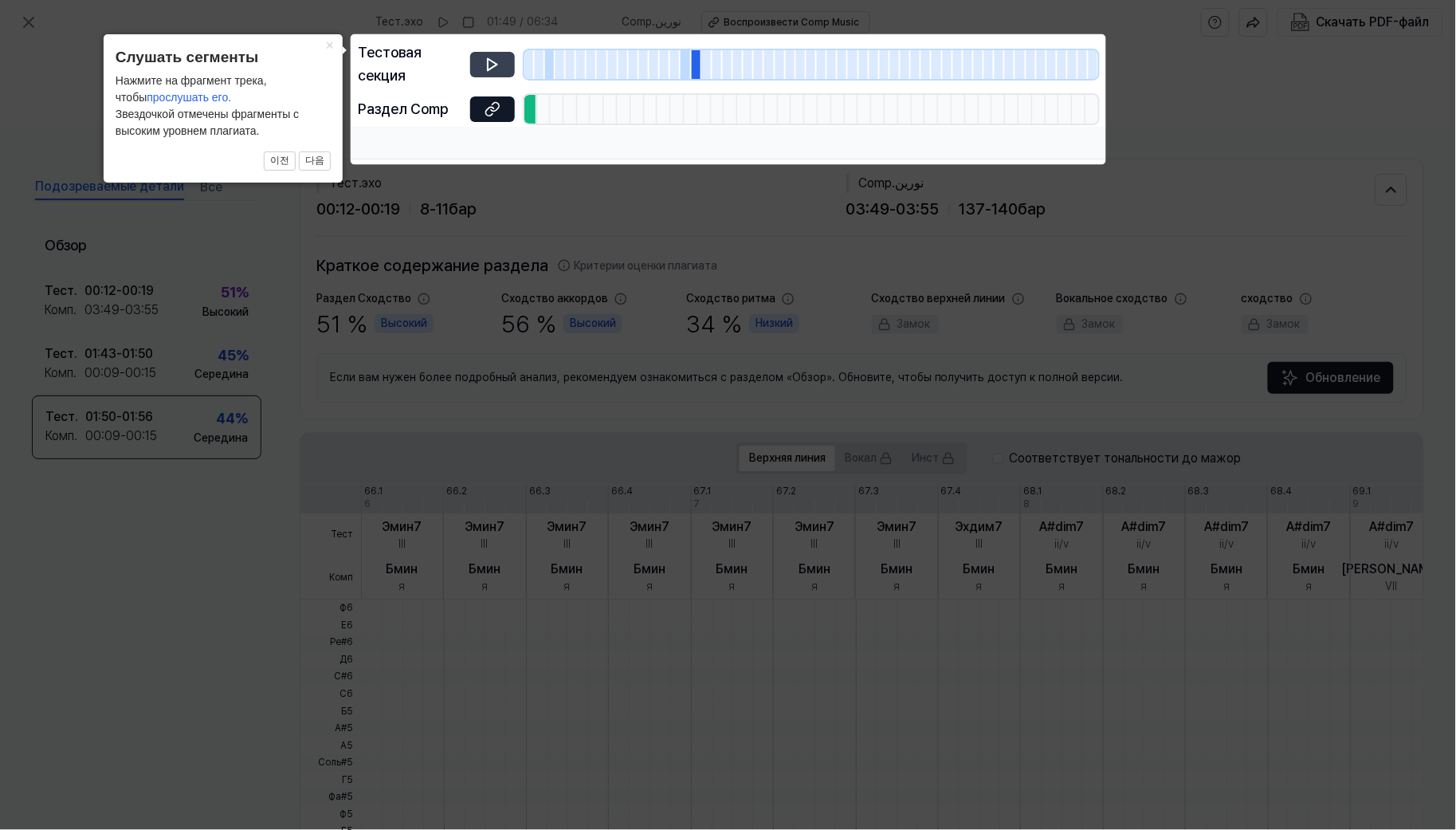
click at [491, 70] on icon at bounding box center [492, 64] width 15 height 15
click at [511, 228] on icon at bounding box center [728, 415] width 1456 height 830
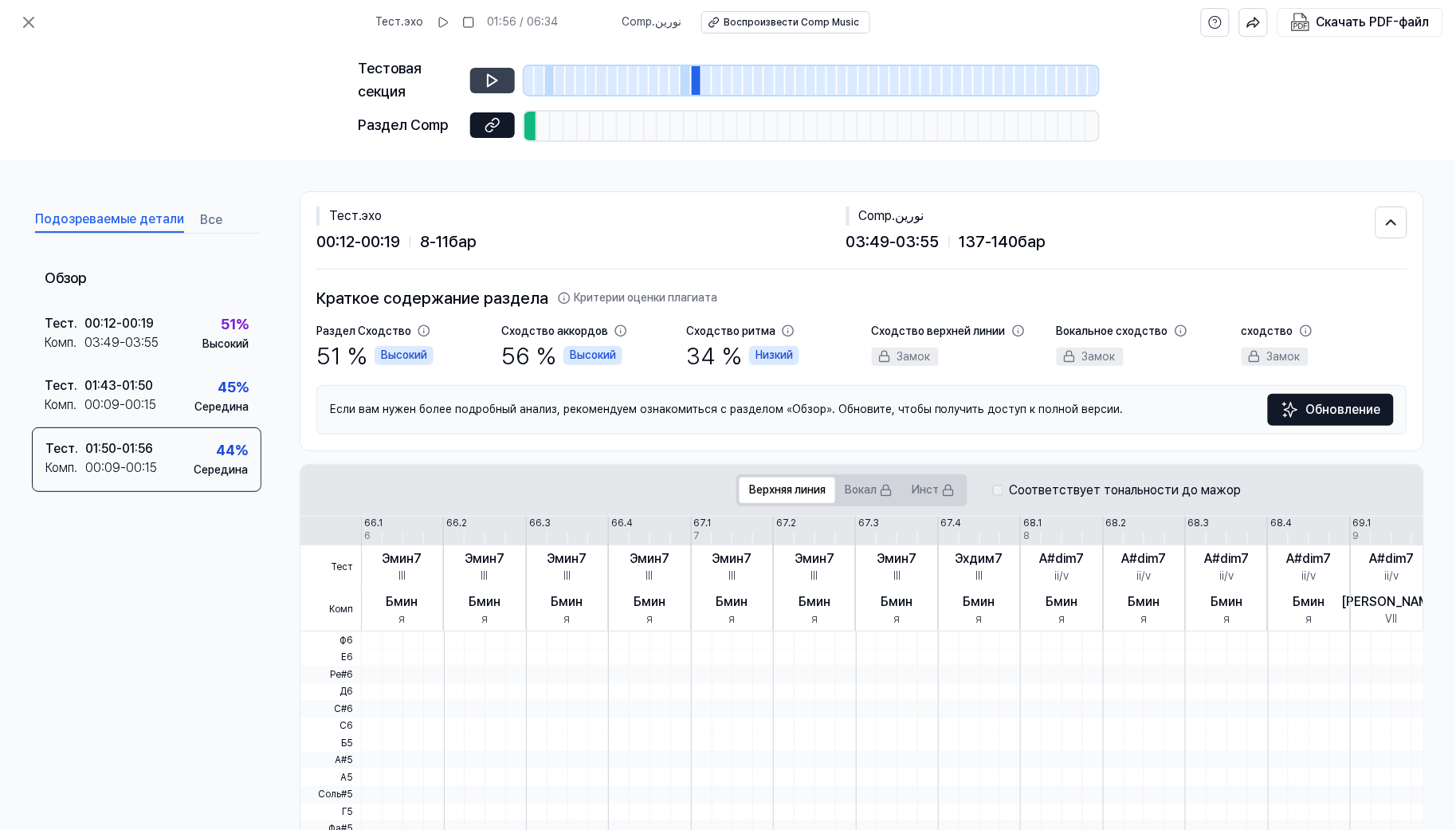
click at [353, 218] on font "Тест" at bounding box center [344, 216] width 29 height 15
click at [1310, 228] on icon at bounding box center [1391, 223] width 17 height 19
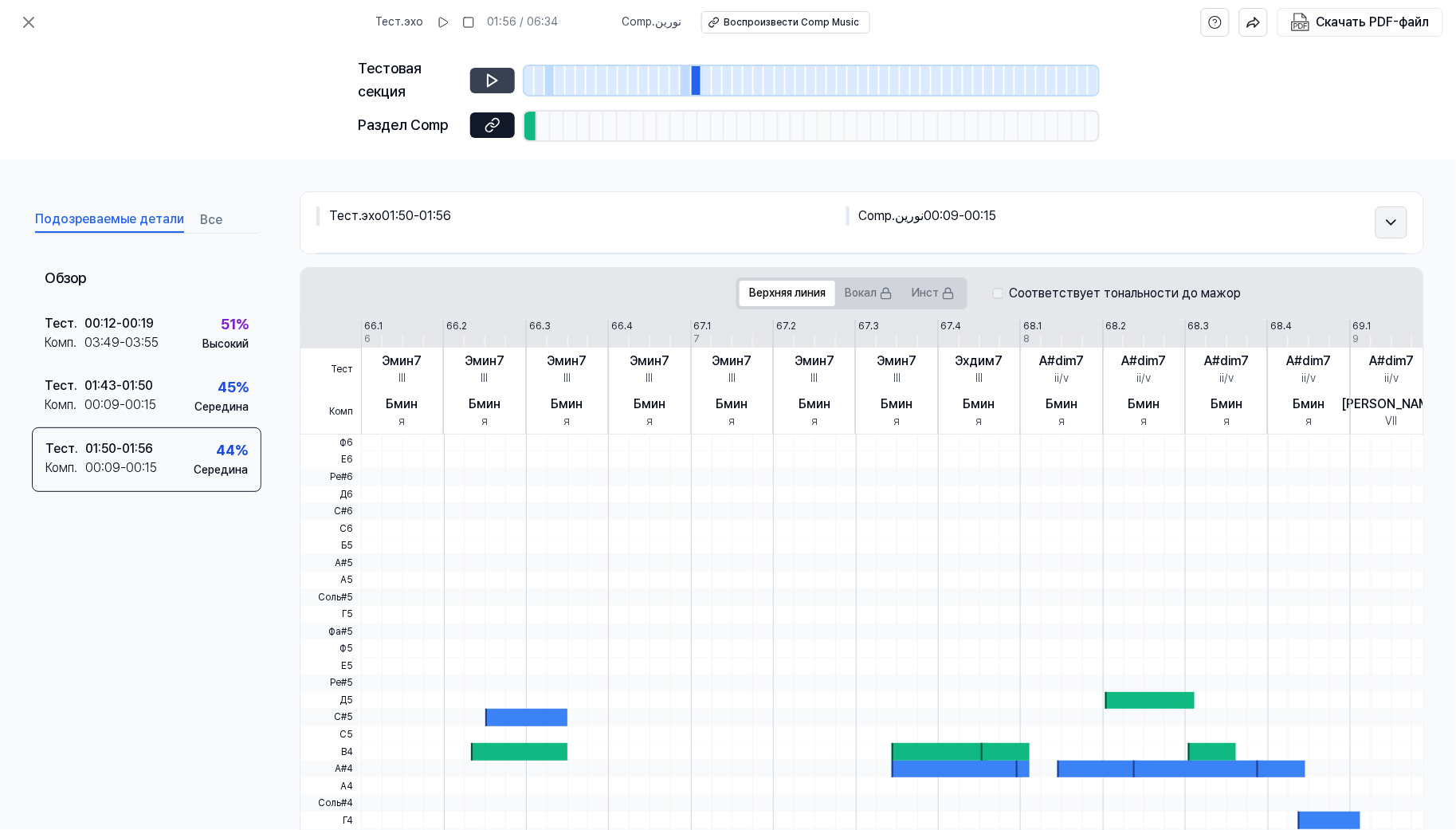
click at [1310, 228] on icon at bounding box center [1391, 223] width 17 height 19
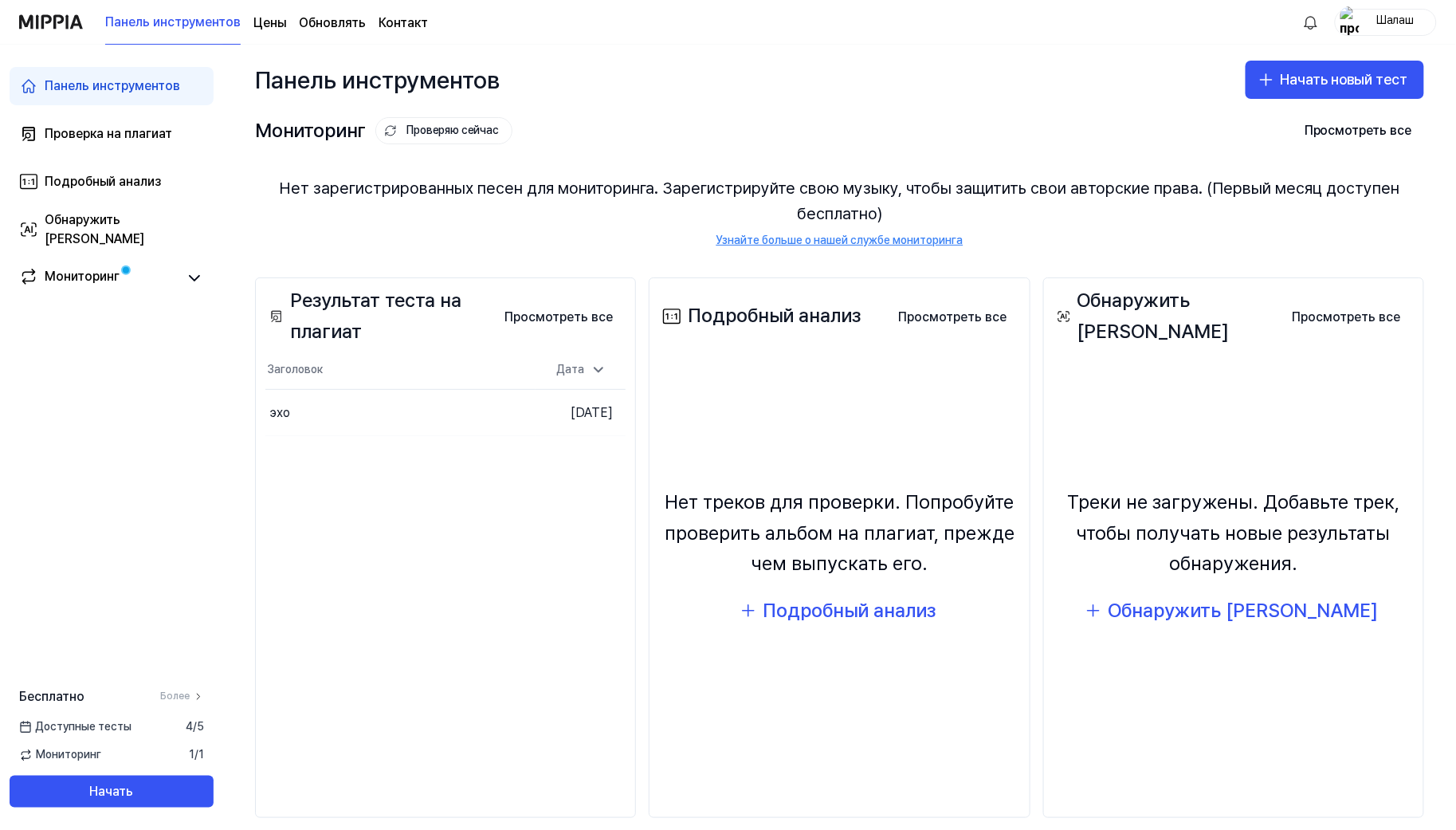
click at [1051, 122] on div "Мониторинг Проверяю сейчас Просмотреть все" at bounding box center [838, 131] width 1168 height 25
click at [944, 322] on font "Просмотреть все" at bounding box center [953, 317] width 108 height 15
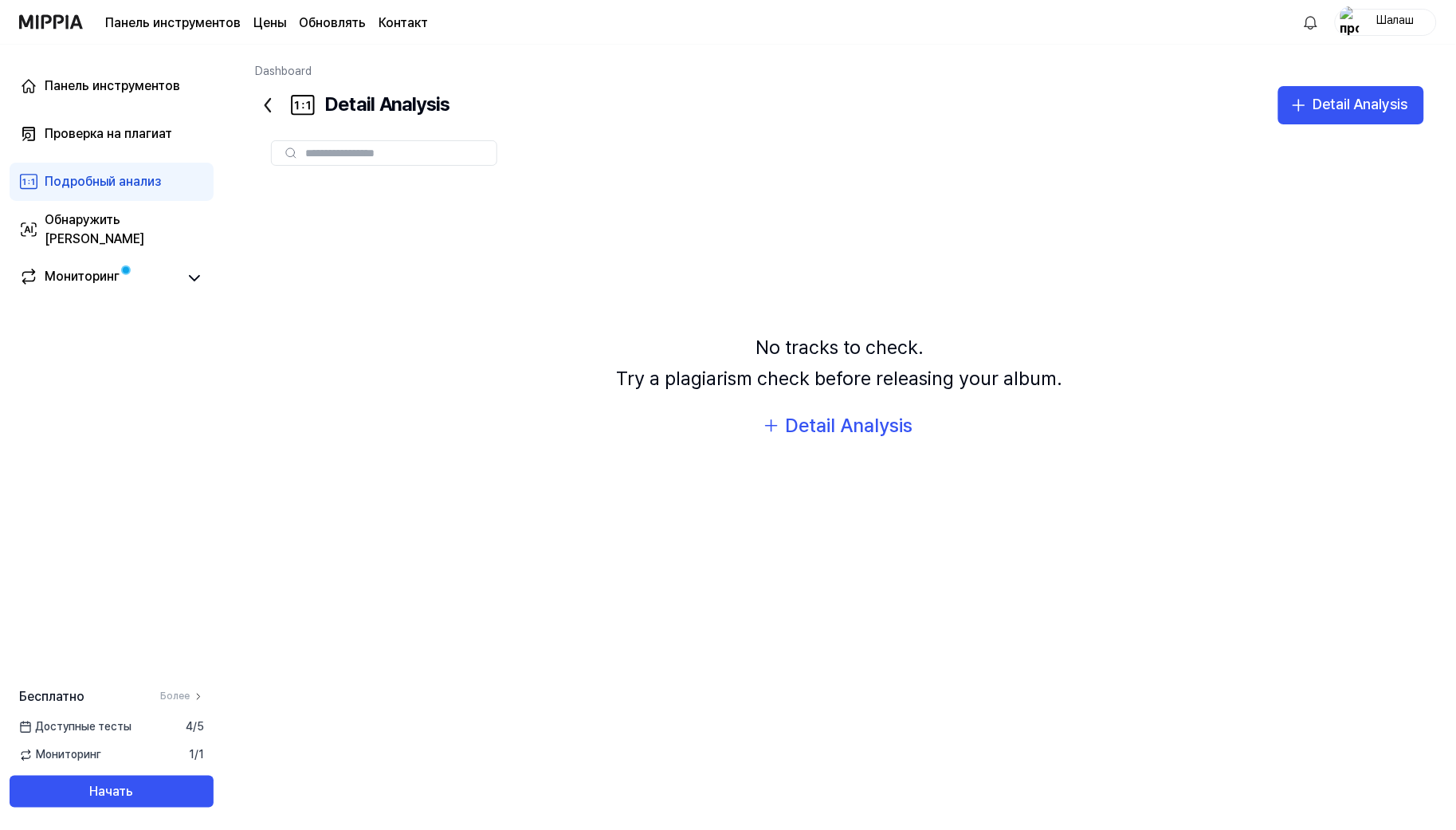
click at [274, 106] on icon at bounding box center [267, 105] width 25 height 25
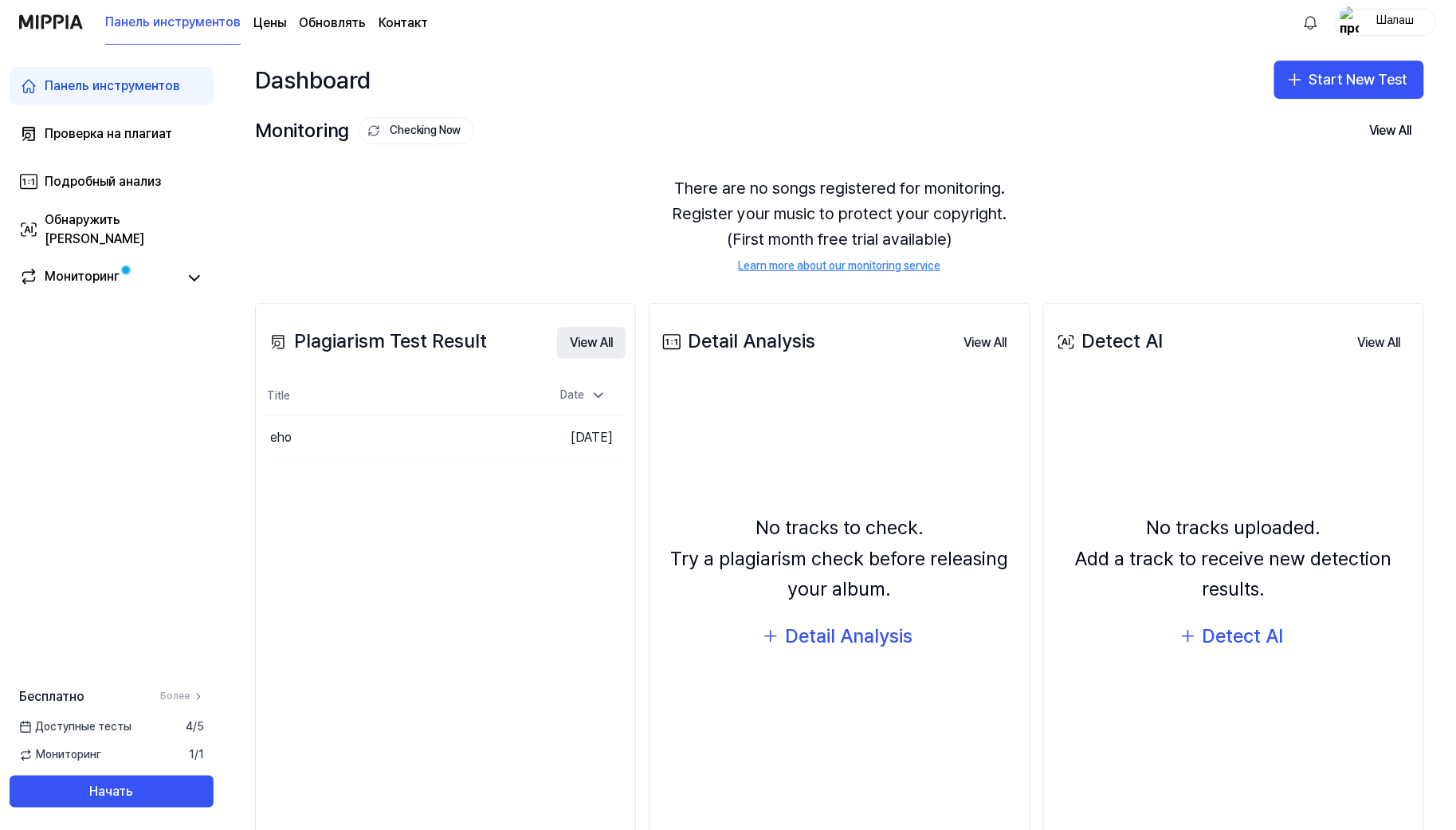
click at [579, 349] on button "View All" at bounding box center [591, 342] width 69 height 32
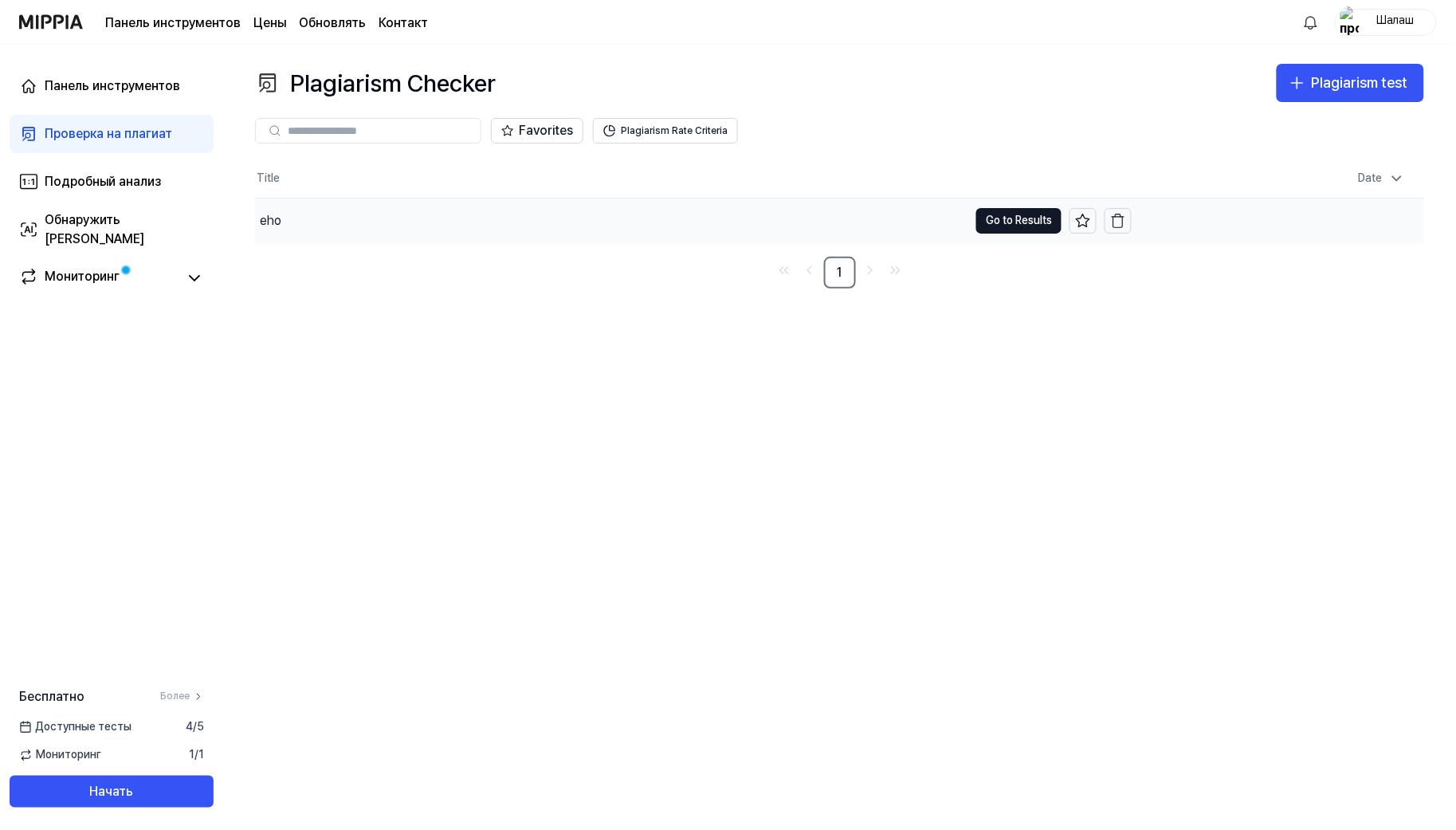
click at [263, 223] on div "eho" at bounding box center [270, 221] width 21 height 19
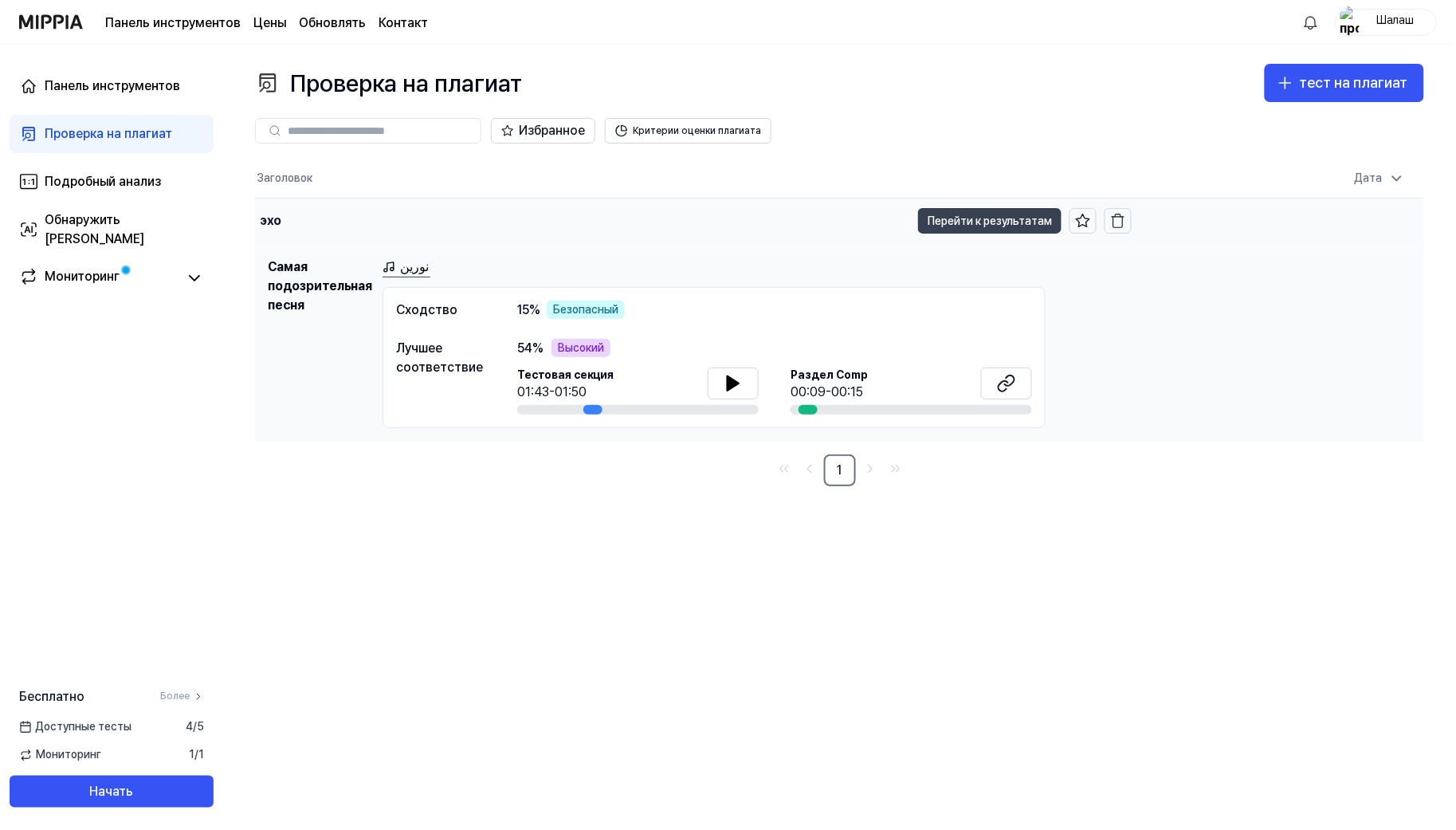
click at [953, 228] on font "Перейти к результатам" at bounding box center [989, 221] width 124 height 17
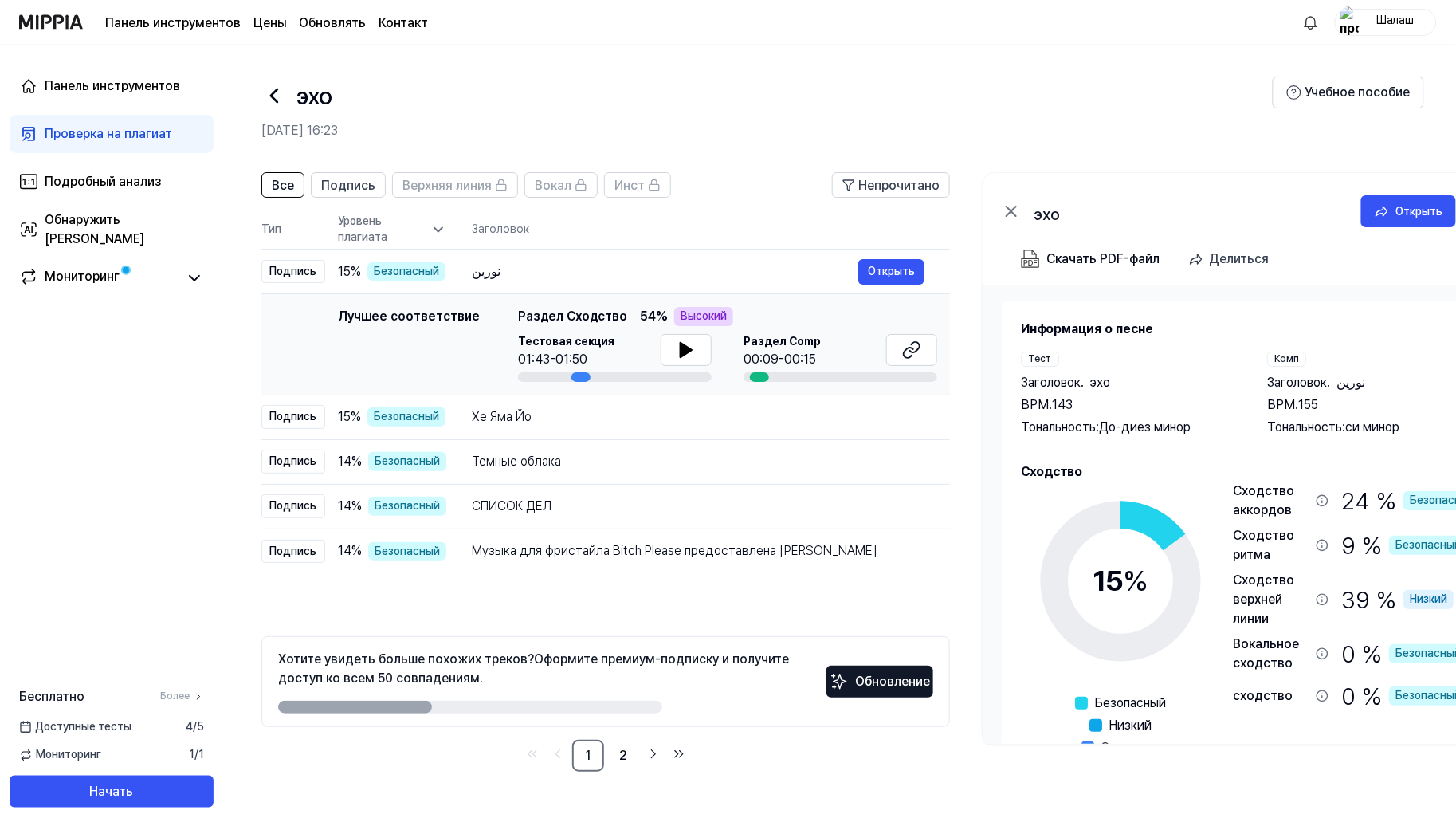
click at [182, 25] on font "Панель инструментов" at bounding box center [173, 23] width 136 height 15
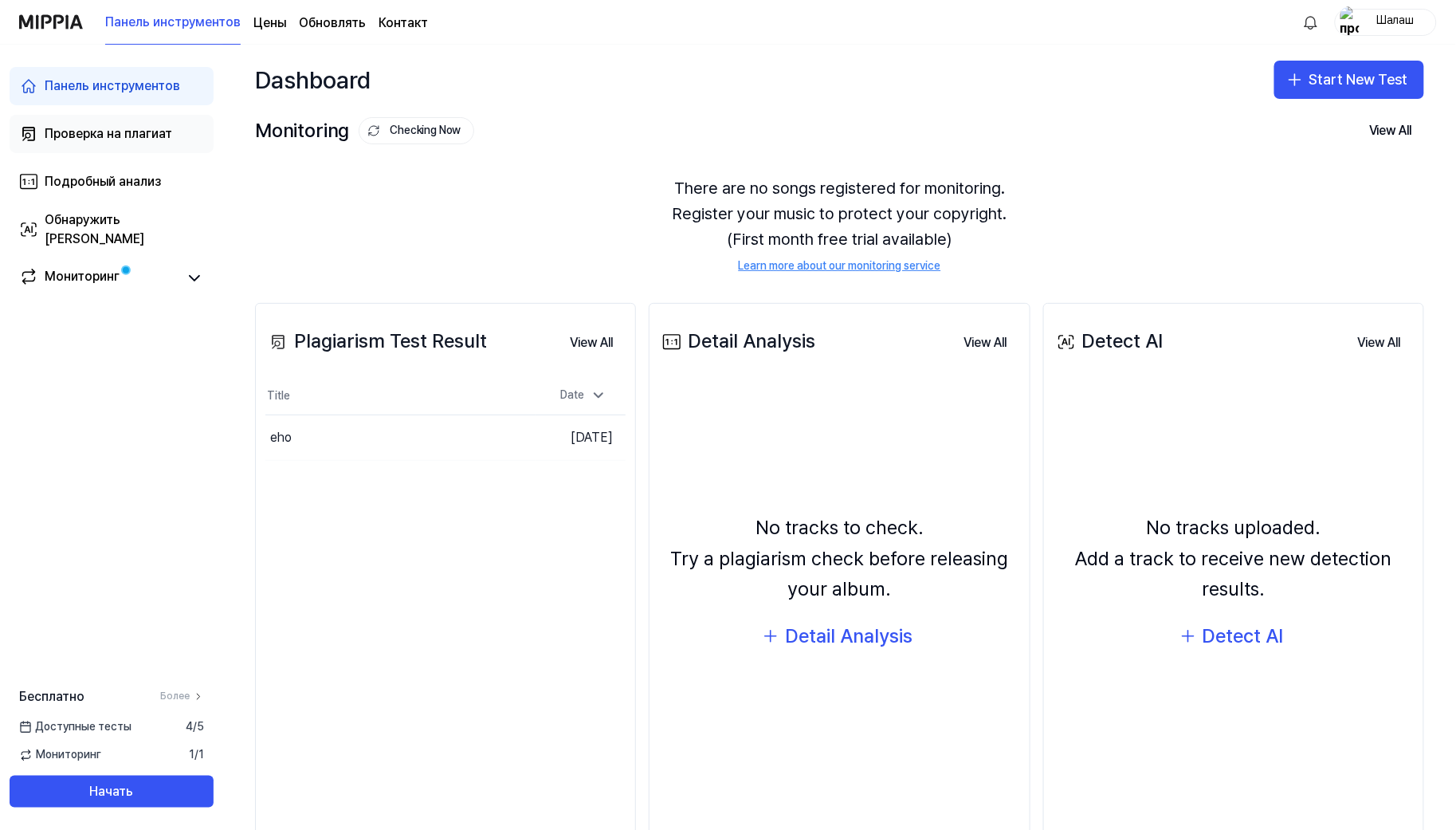
click at [136, 137] on font "Проверка на плагиат" at bounding box center [108, 134] width 128 height 15
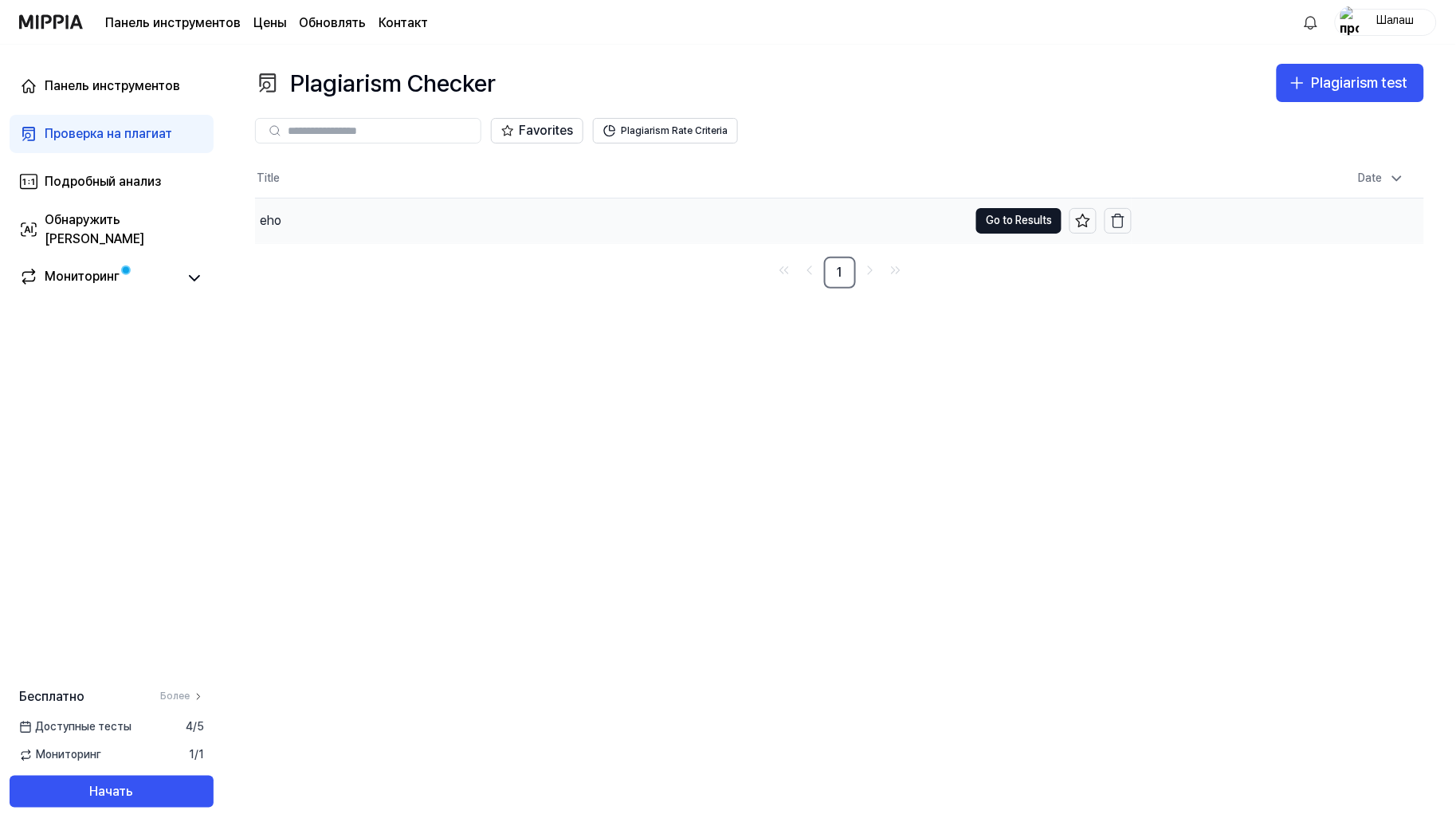
click at [280, 228] on div "eho" at bounding box center [270, 221] width 21 height 19
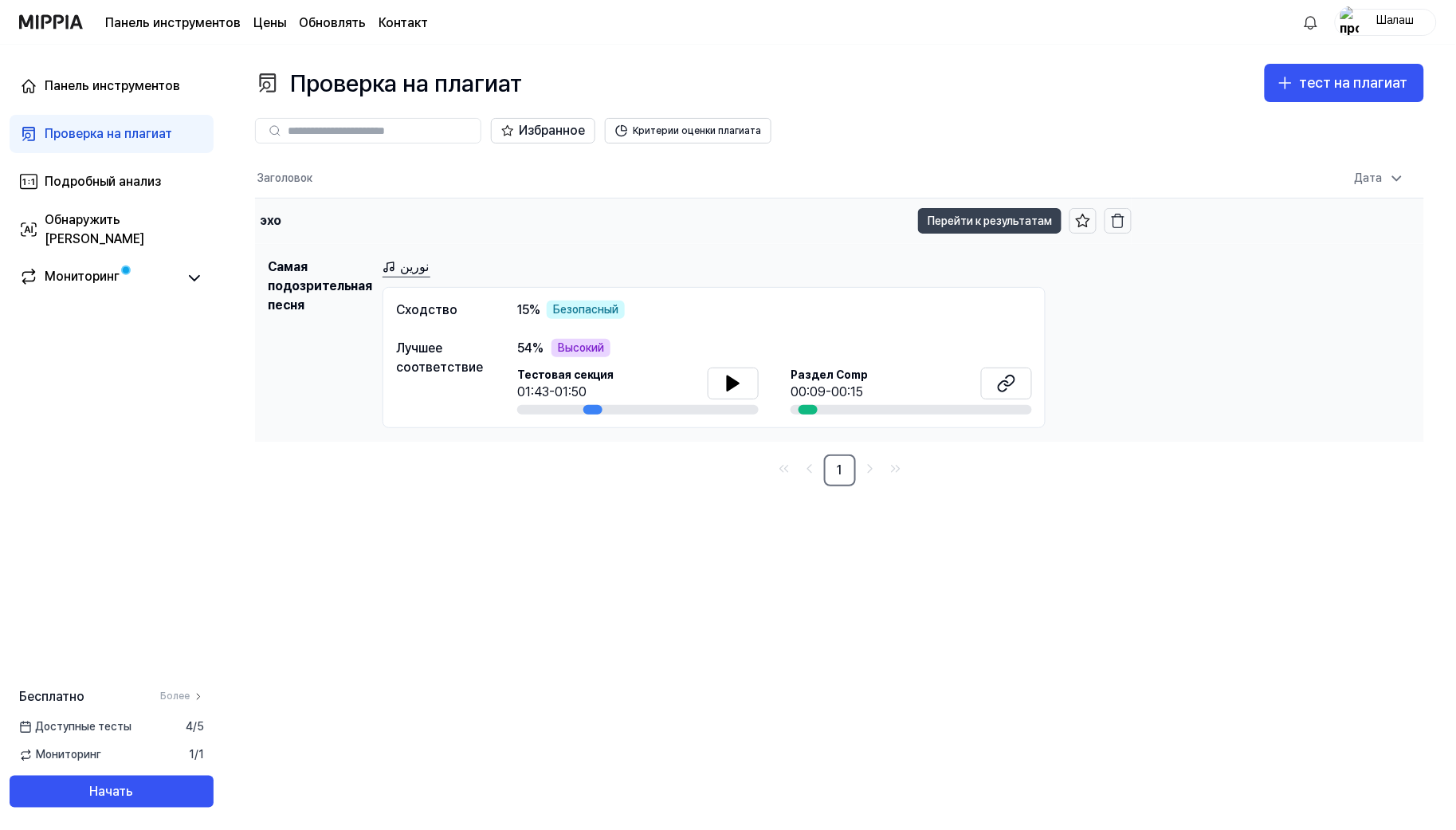
click at [1007, 220] on font "Перейти к результатам" at bounding box center [989, 220] width 124 height 13
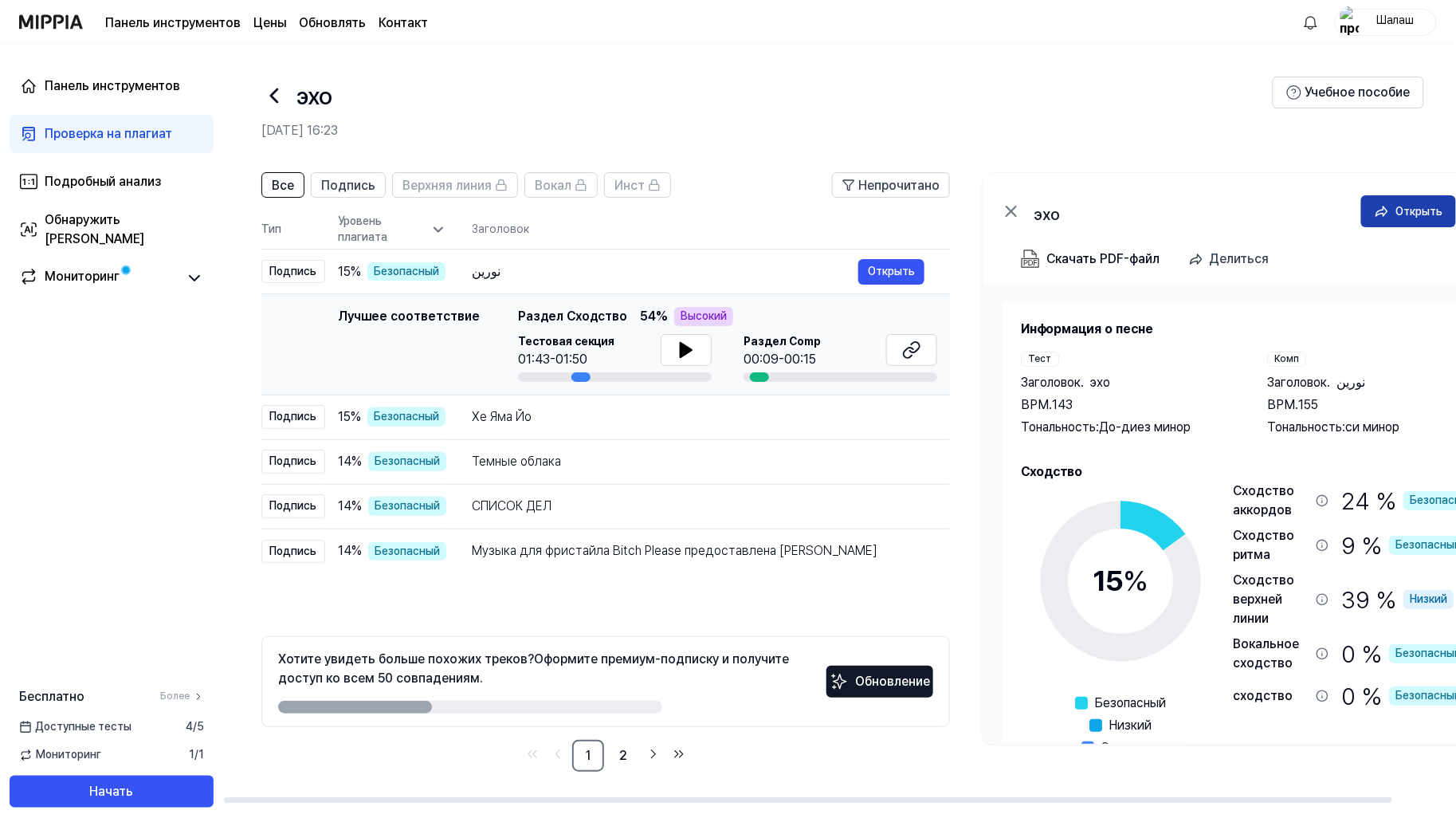
click at [1399, 208] on font "Открыть" at bounding box center [1419, 211] width 47 height 13
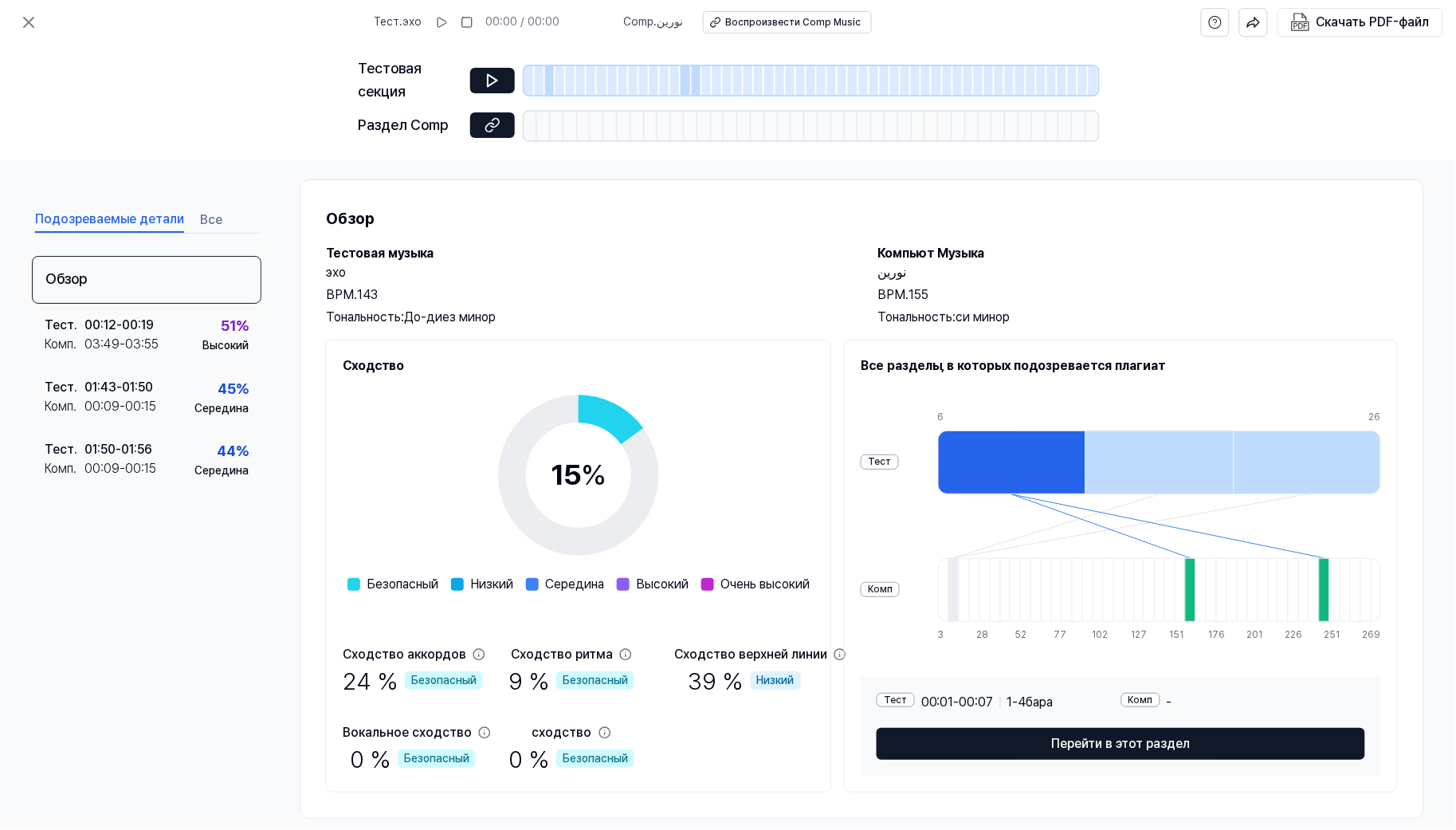
scroll to position [33, 0]
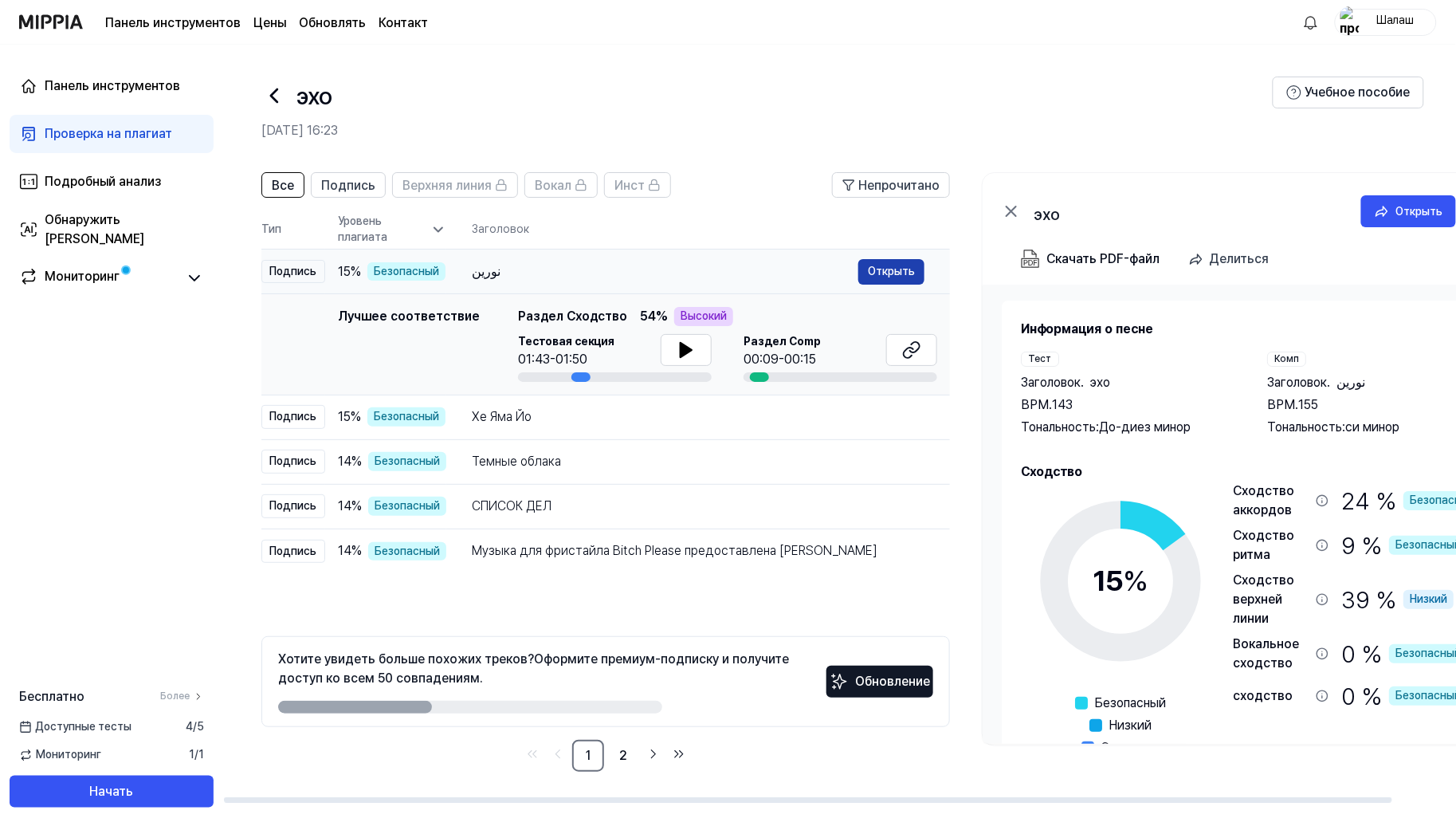
click at [883, 275] on font "Открыть" at bounding box center [891, 270] width 47 height 13
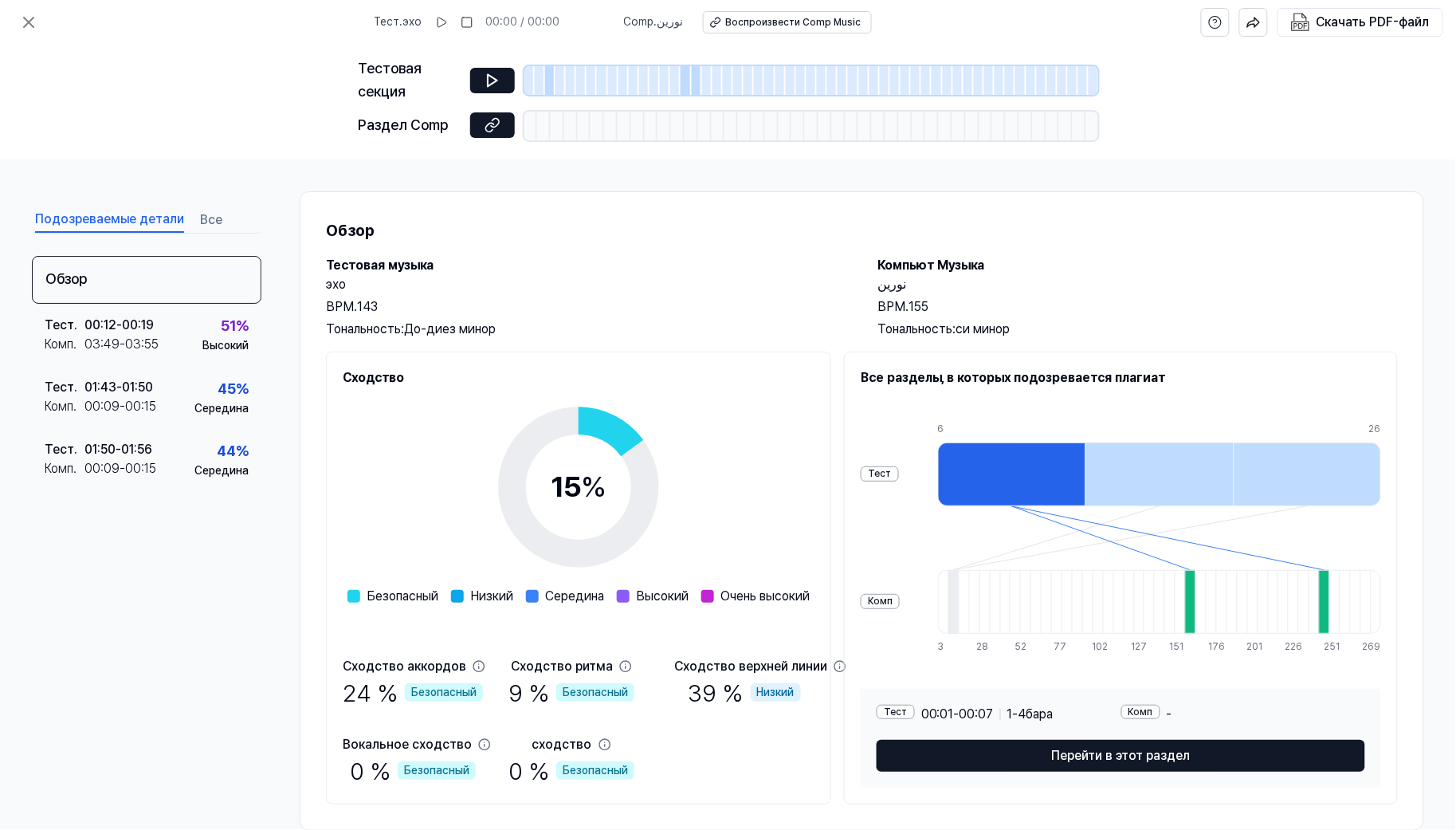
click at [1185, 600] on div at bounding box center [1190, 602] width 11 height 64
click at [1319, 607] on div at bounding box center [1323, 602] width 11 height 64
click at [866, 481] on div "Тест Комп" at bounding box center [880, 538] width 39 height 255
click at [26, 18] on icon at bounding box center [29, 22] width 19 height 19
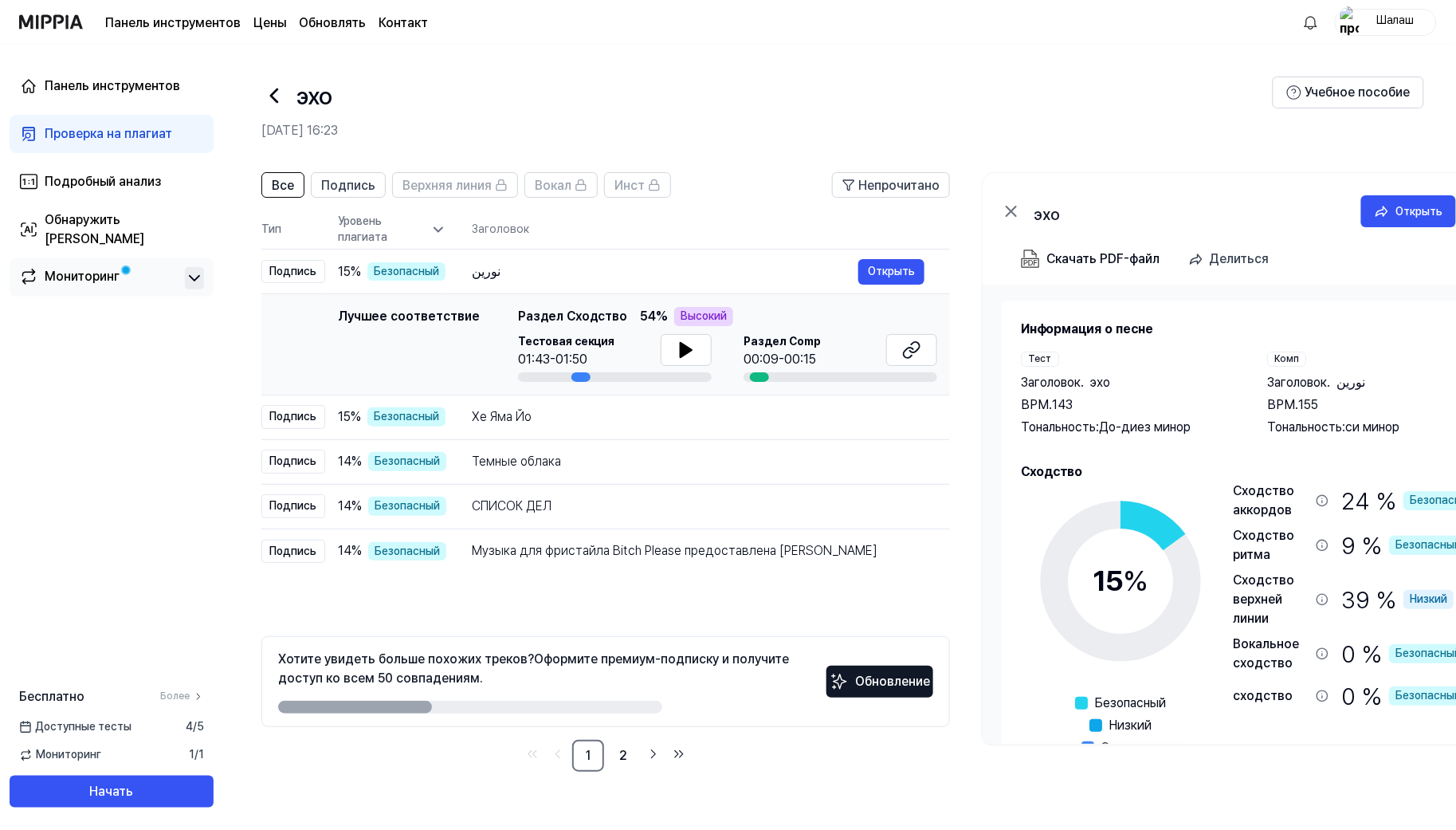
click at [196, 280] on icon at bounding box center [195, 278] width 19 height 19
click at [197, 274] on icon at bounding box center [195, 278] width 19 height 19
click at [349, 188] on font "Подпись" at bounding box center [349, 186] width 54 height 15
click at [287, 192] on font "Все" at bounding box center [283, 186] width 22 height 15
click at [90, 731] on font "Доступные тесты" at bounding box center [83, 725] width 97 height 13
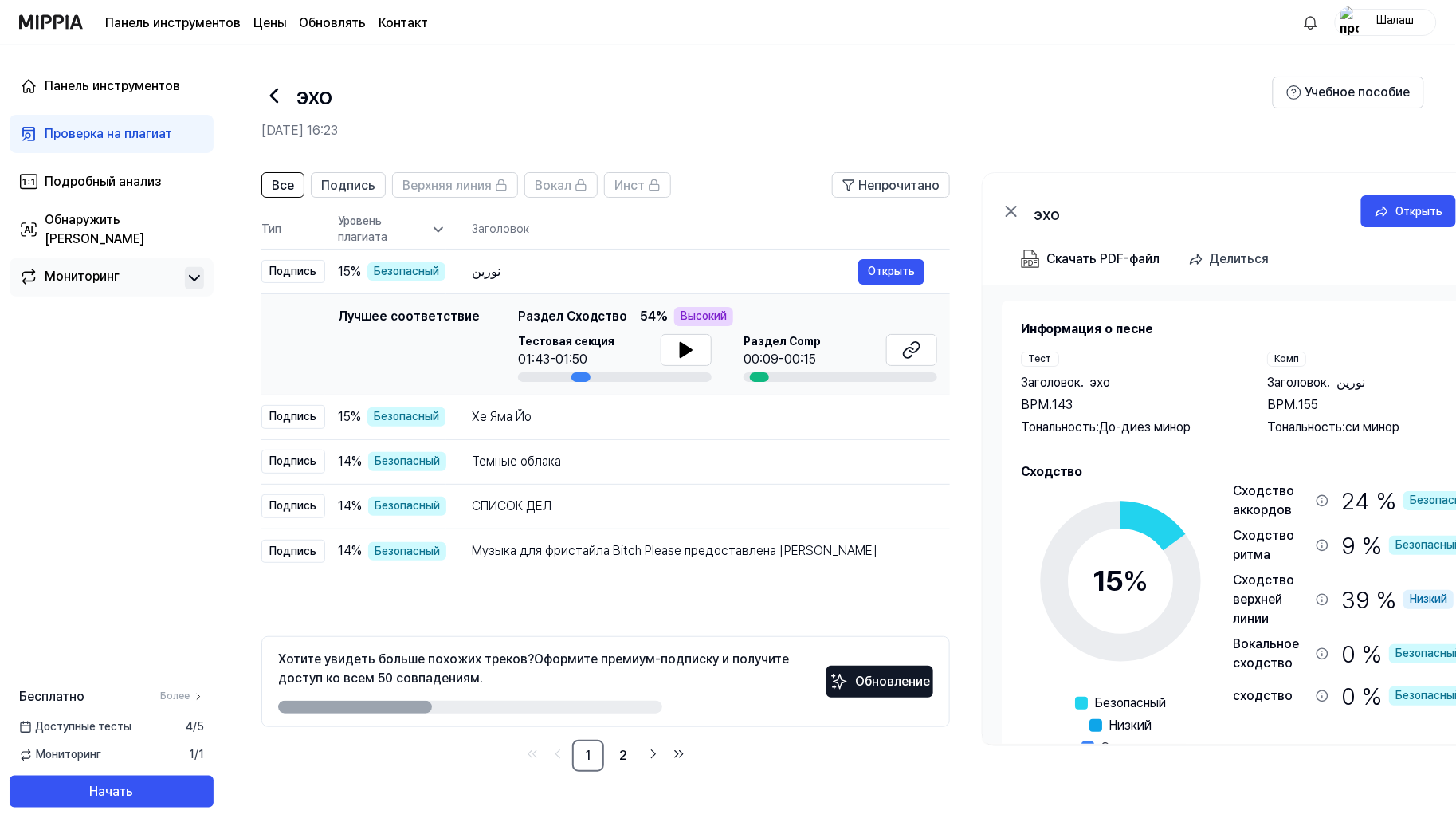
click at [68, 758] on font "Мониторинг" at bounding box center [68, 753] width 65 height 13
click at [108, 277] on font "Мониторинг" at bounding box center [81, 276] width 75 height 15
click at [1345, 97] on font "Учебное пособие" at bounding box center [1357, 92] width 106 height 15
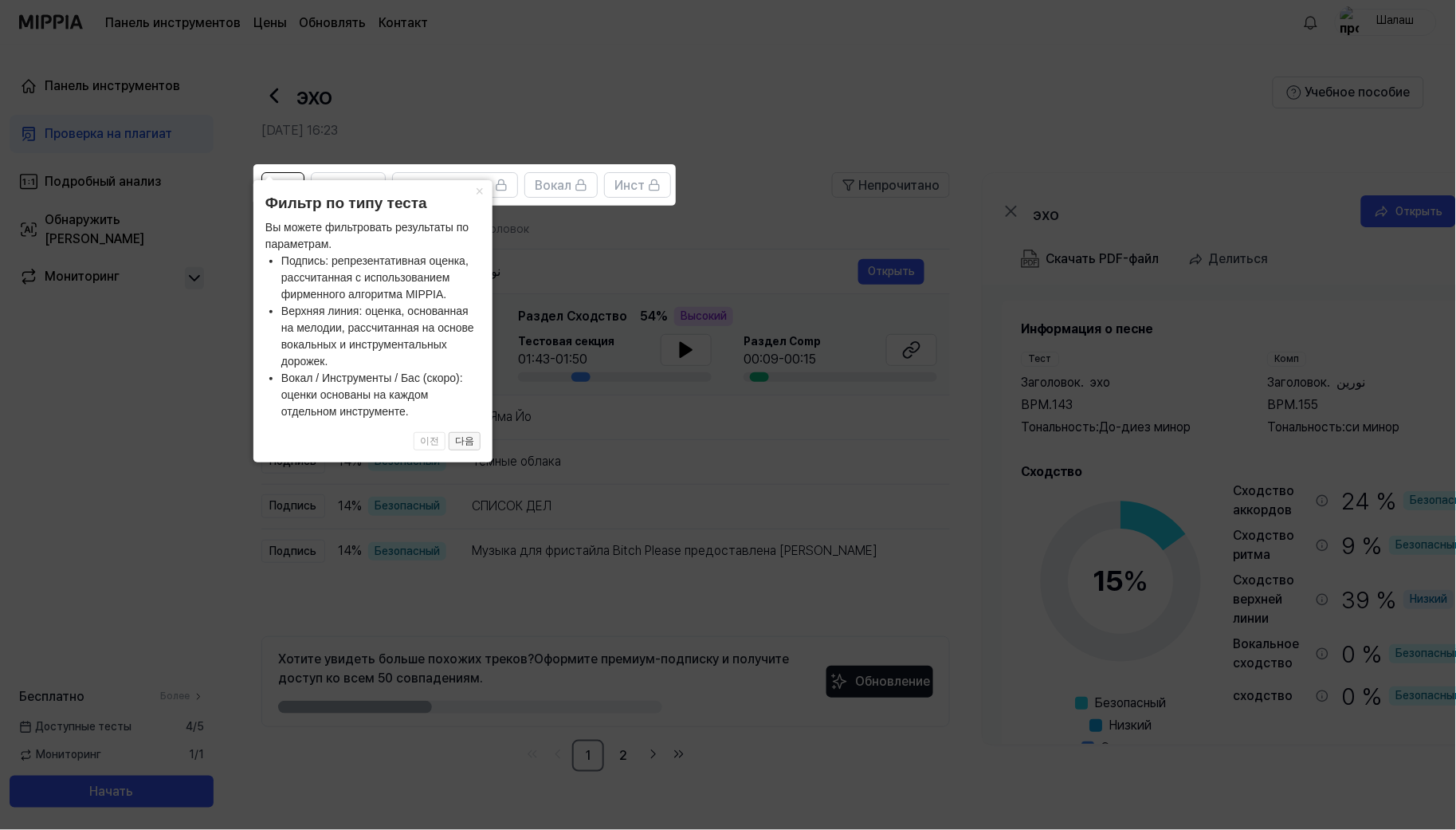
click at [462, 442] on font "다음" at bounding box center [465, 441] width 19 height 12
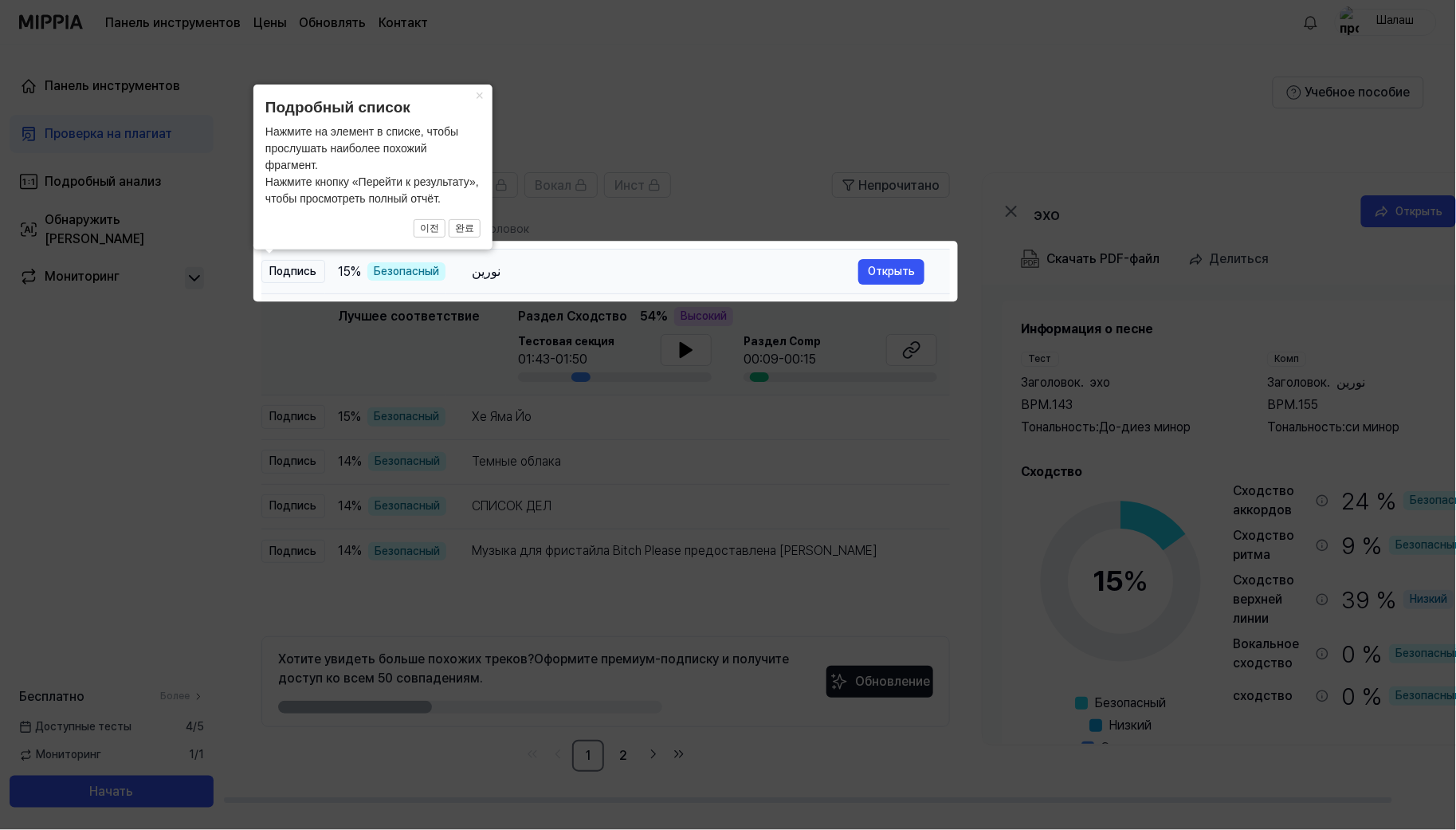
click at [394, 269] on font "Безопасный" at bounding box center [406, 270] width 65 height 13
click at [894, 275] on font "Открыть" at bounding box center [891, 270] width 47 height 13
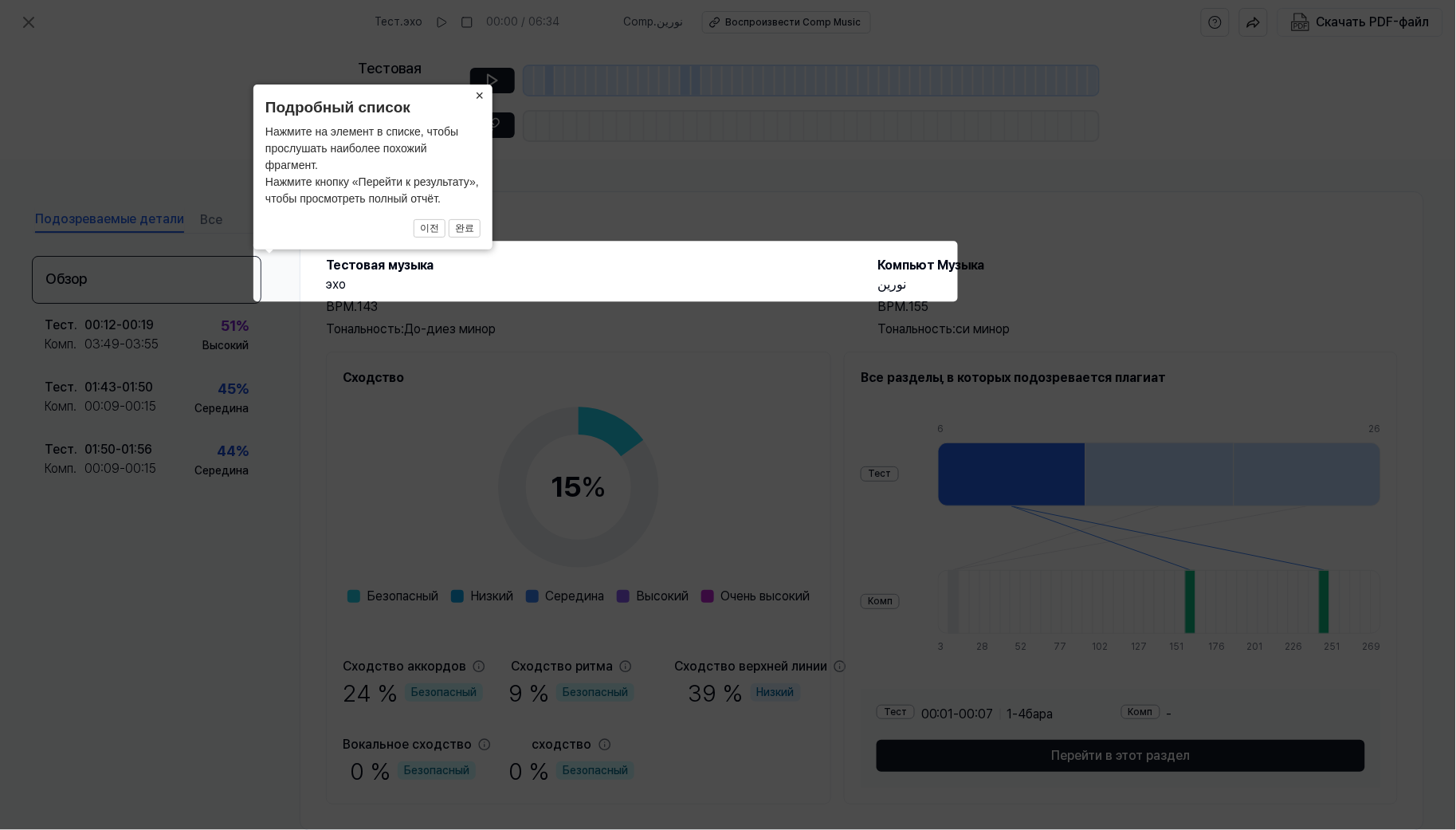
click at [480, 101] on font "×" at bounding box center [479, 96] width 9 height 15
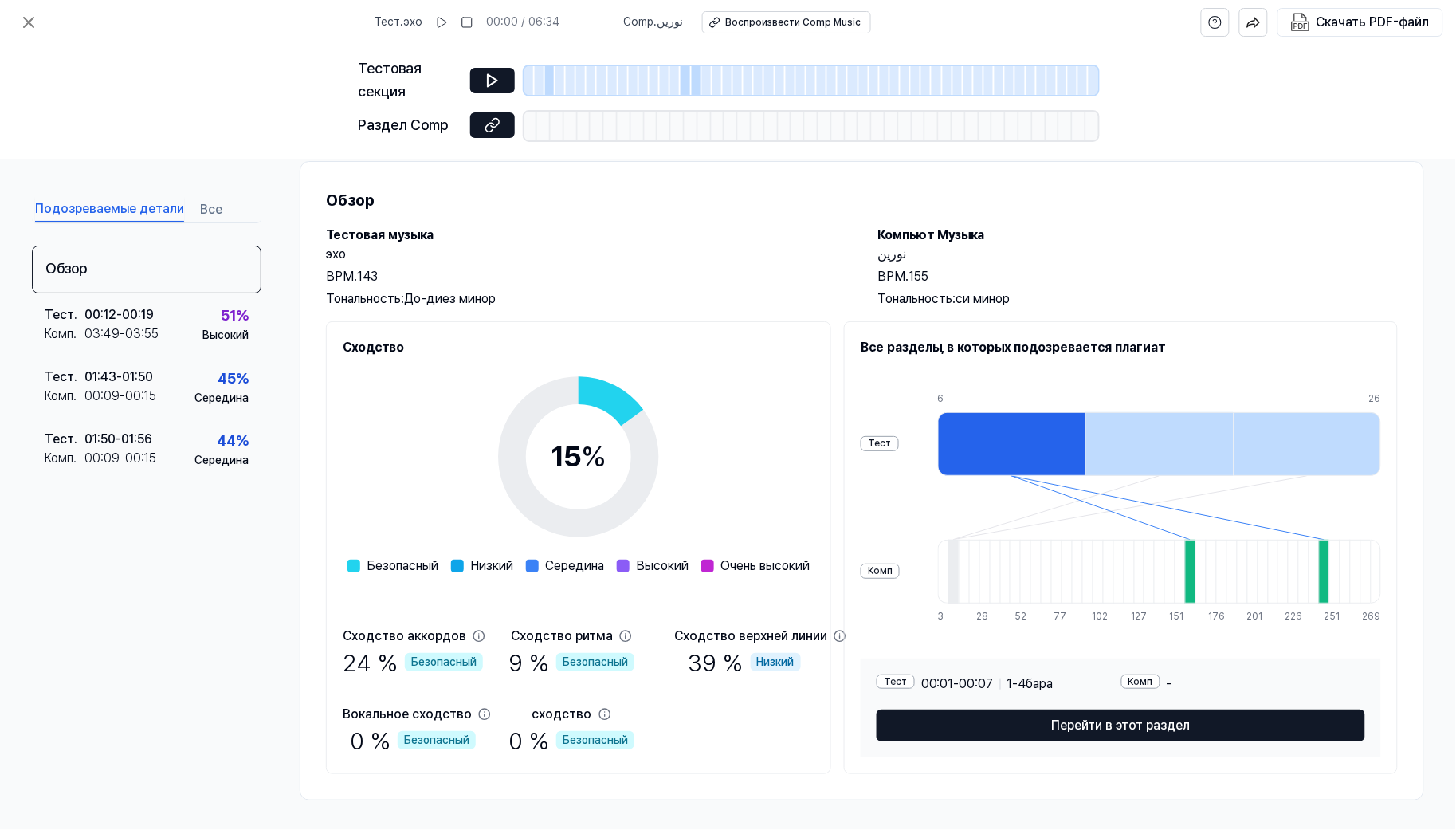
scroll to position [33, 0]
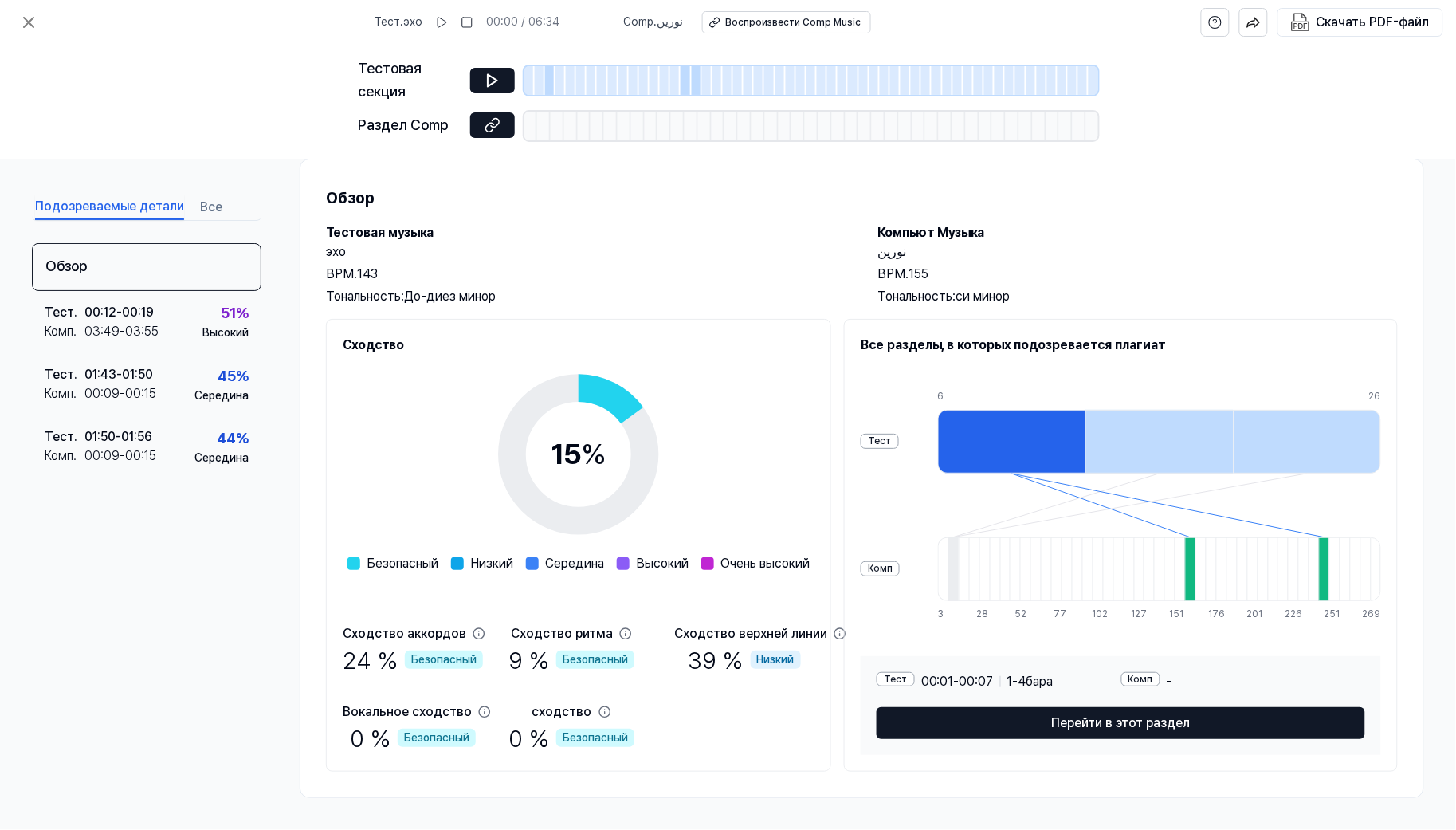
click at [834, 634] on icon at bounding box center [839, 633] width 11 height 11
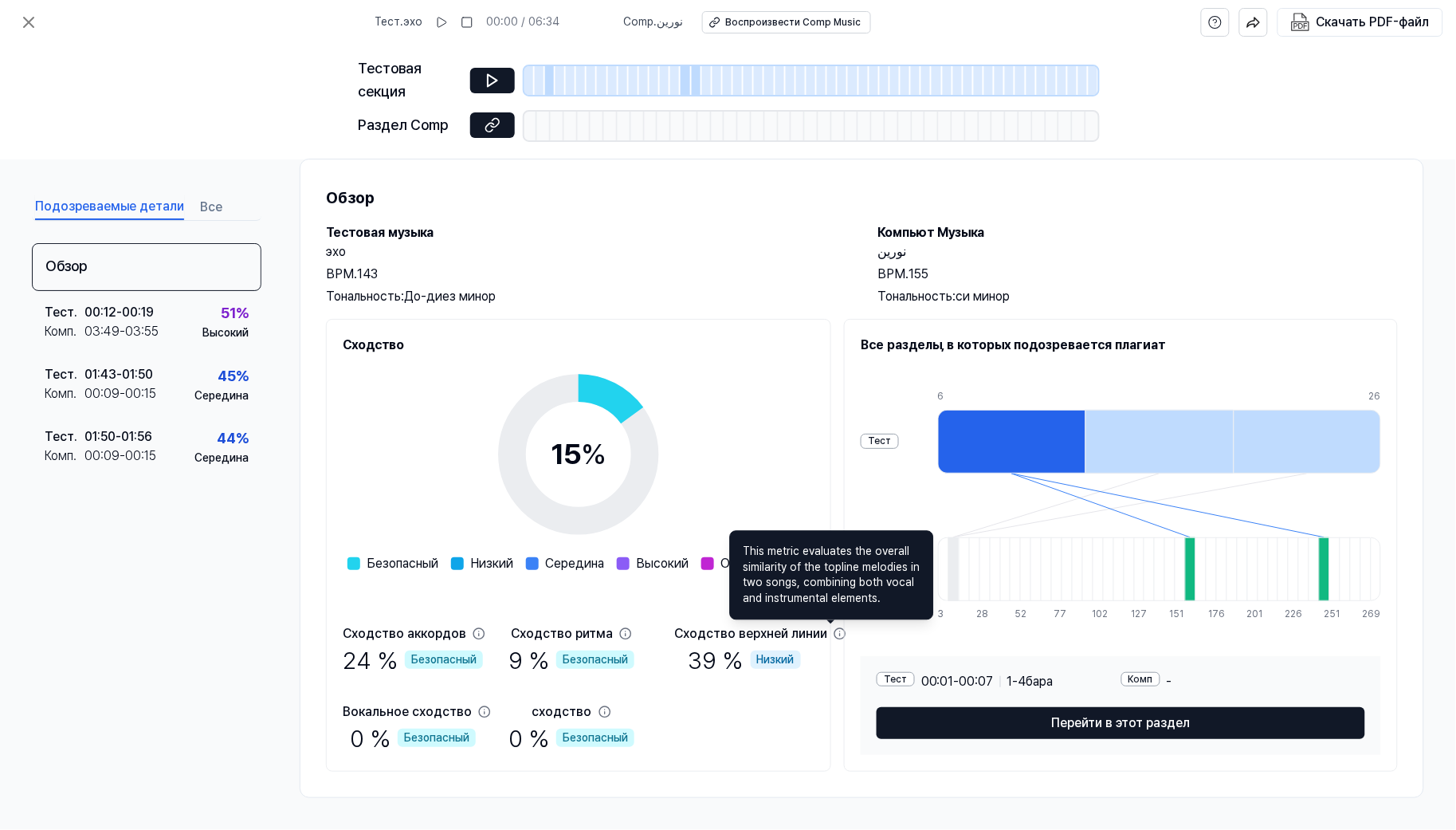
click at [834, 635] on icon at bounding box center [839, 633] width 13 height 13
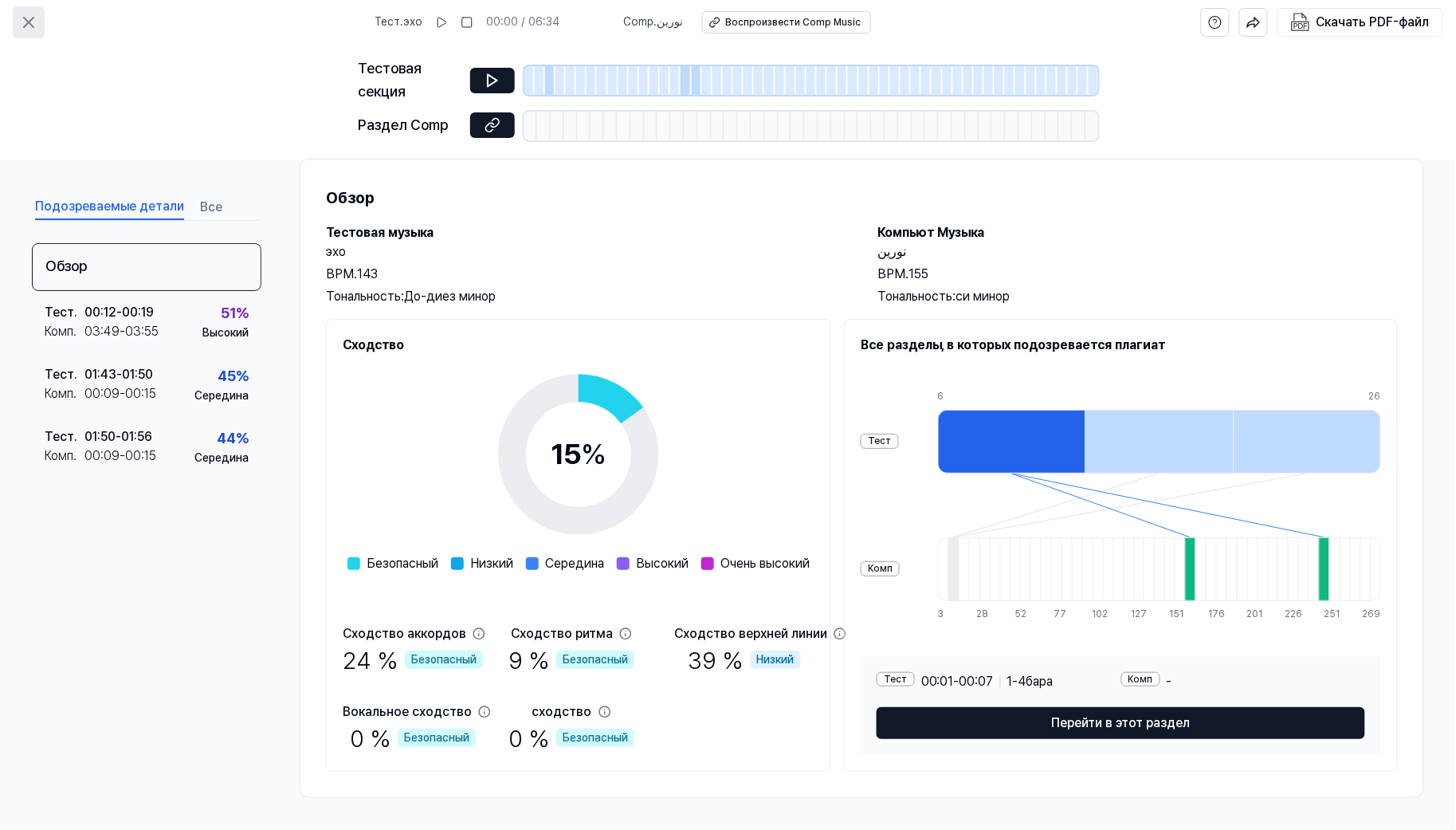
click at [26, 20] on icon at bounding box center [29, 22] width 10 height 10
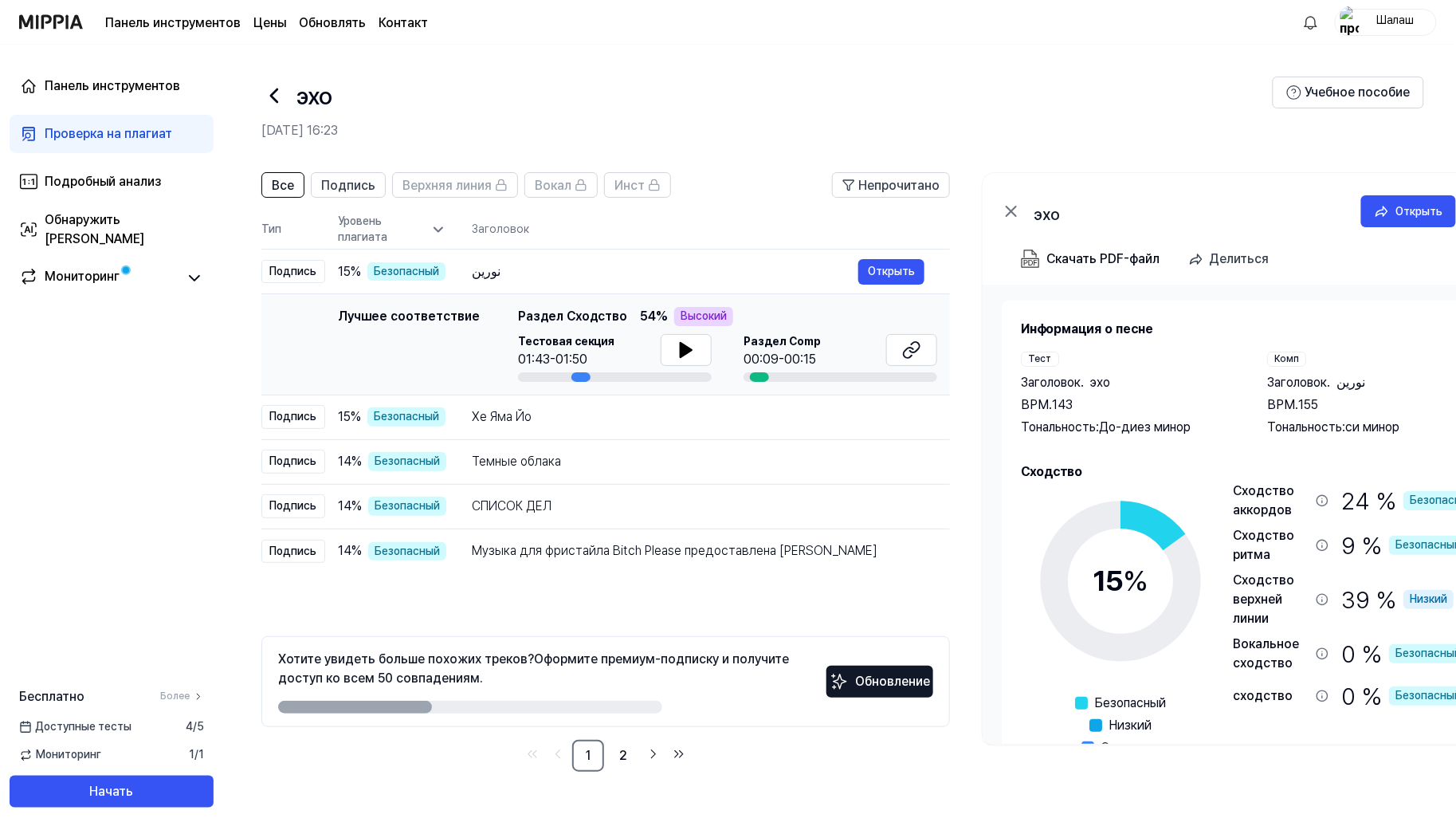
click at [1393, 21] on font "Шалаш" at bounding box center [1394, 19] width 38 height 13
click at [1262, 223] on link "КО" at bounding box center [1335, 219] width 183 height 15
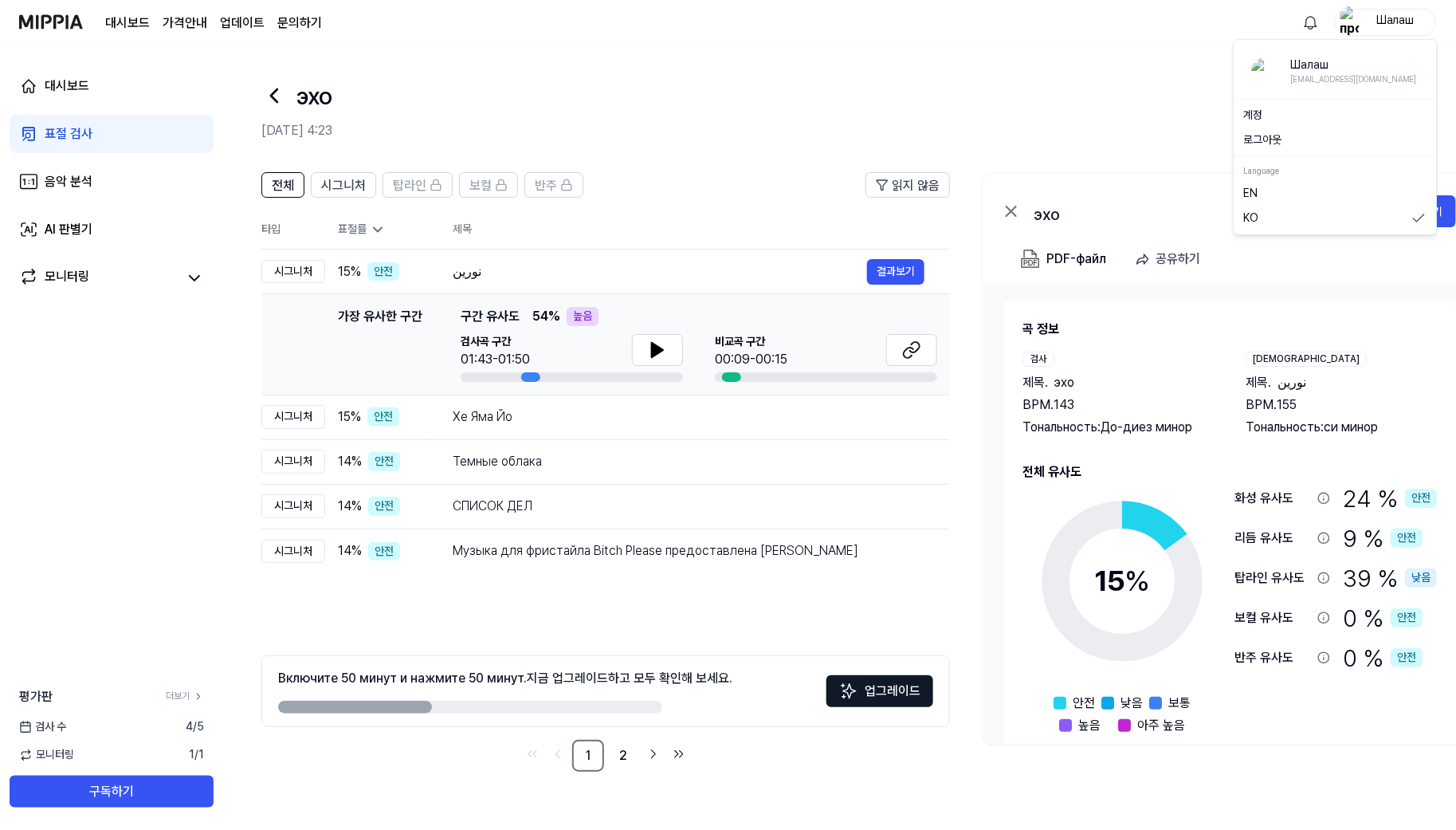
click at [1387, 21] on font "Шалаш" at bounding box center [1394, 19] width 38 height 13
click at [1268, 196] on link "АН" at bounding box center [1335, 194] width 183 height 15
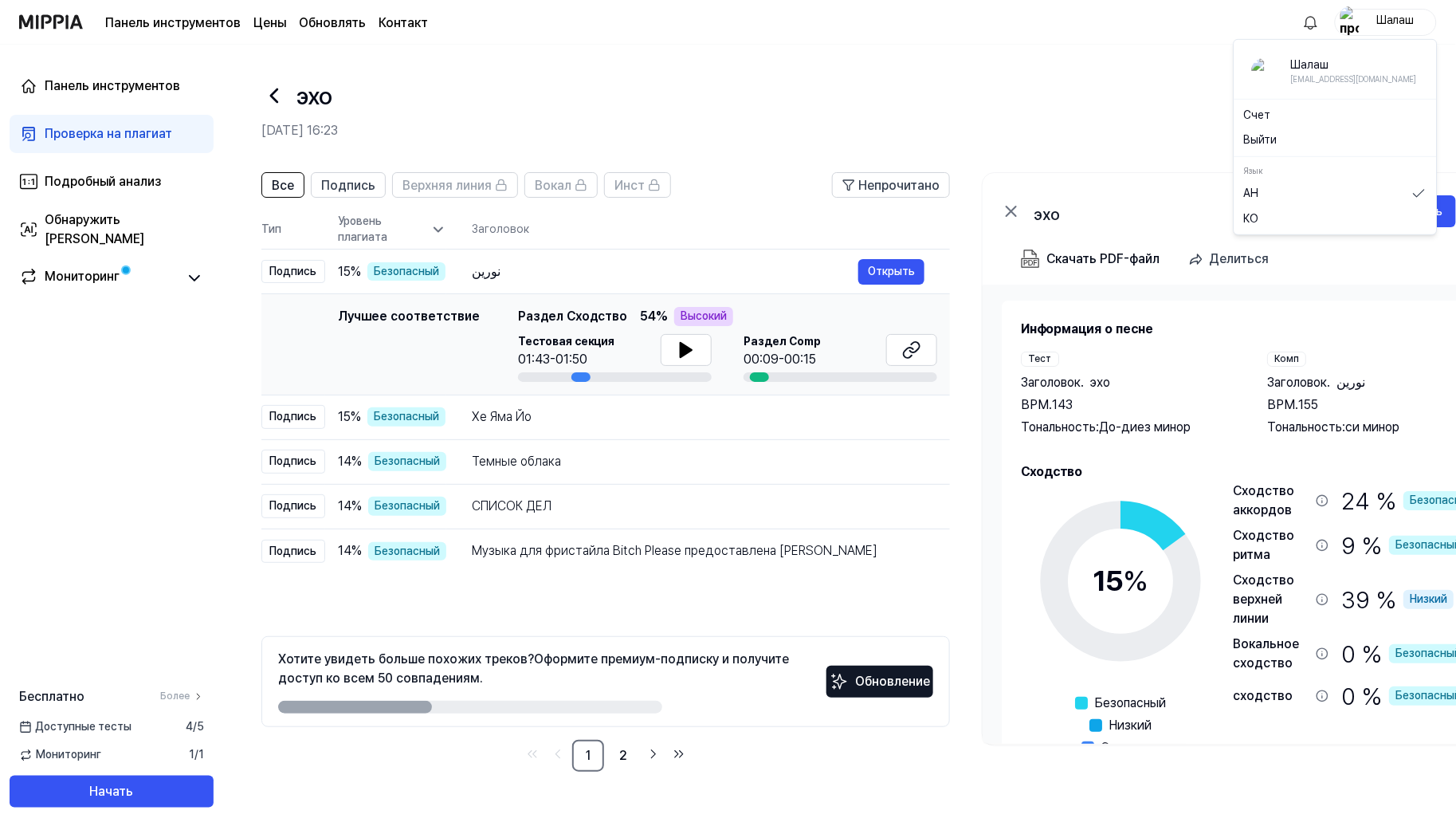
click at [1392, 25] on font "Шалаш" at bounding box center [1394, 19] width 38 height 13
click at [1299, 72] on div "Шалаш" at bounding box center [1353, 65] width 126 height 15
click at [622, 759] on font "2" at bounding box center [623, 755] width 8 height 15
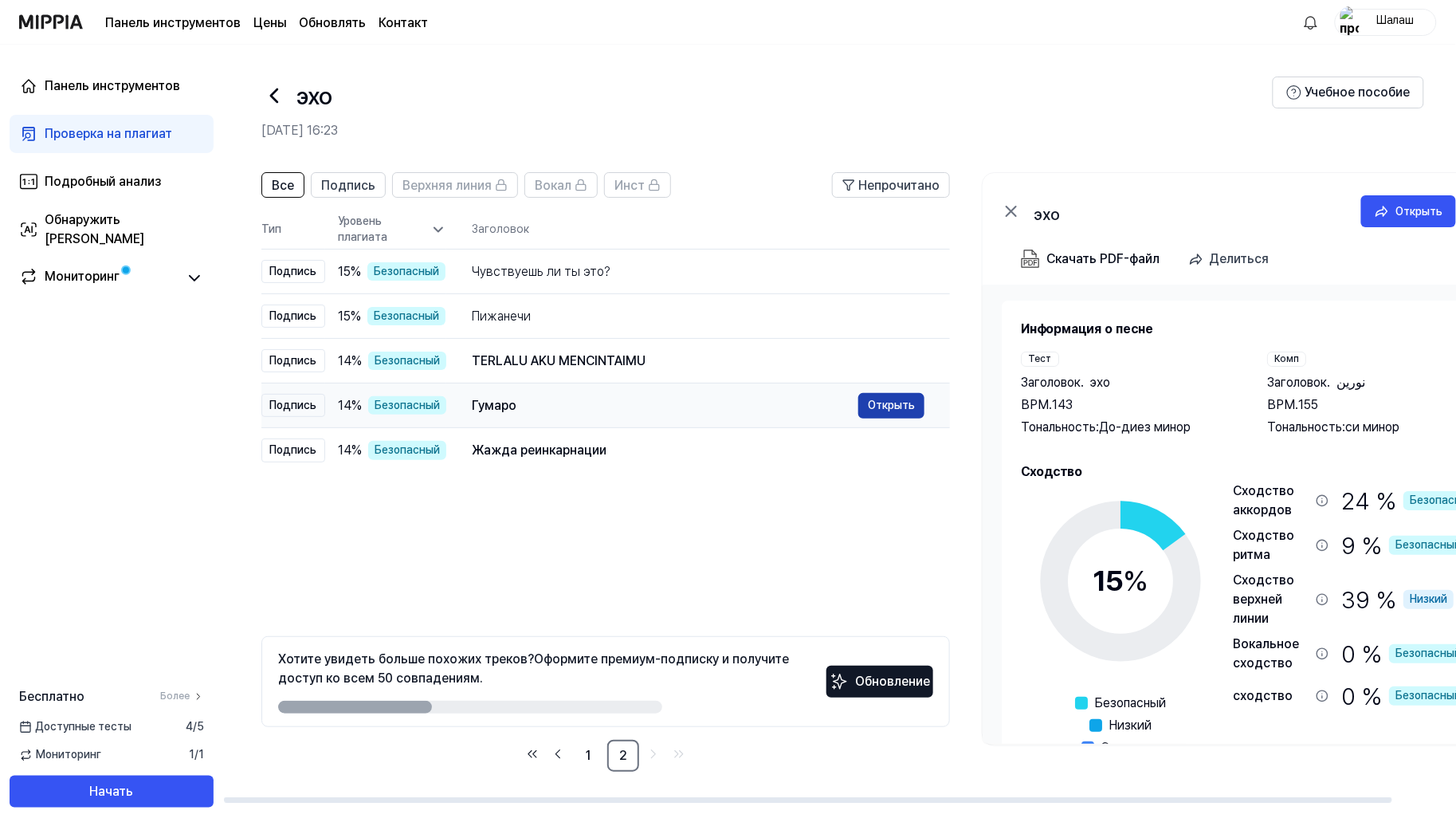
click at [874, 407] on font "Открыть" at bounding box center [891, 405] width 47 height 13
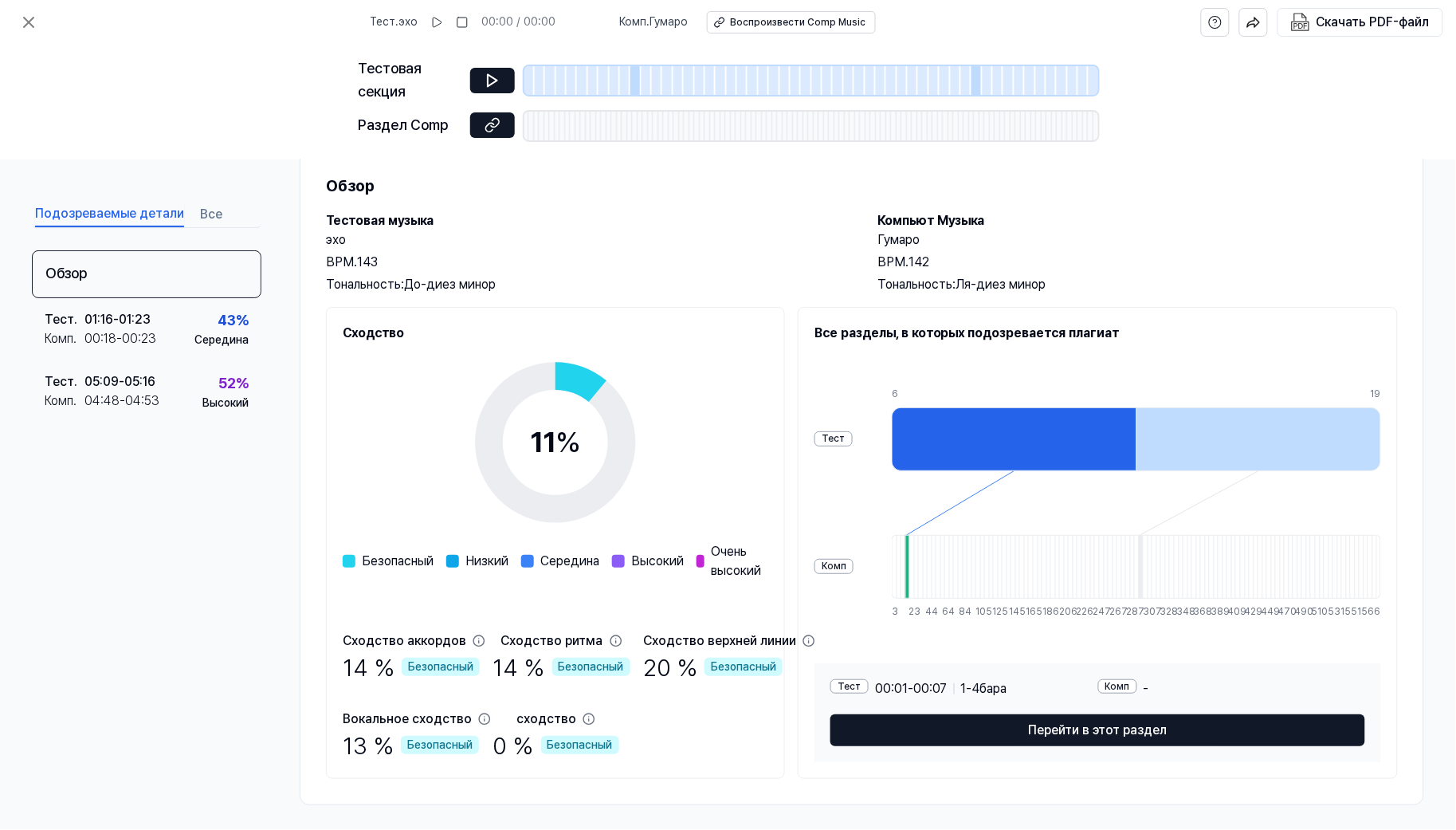
scroll to position [51, 0]
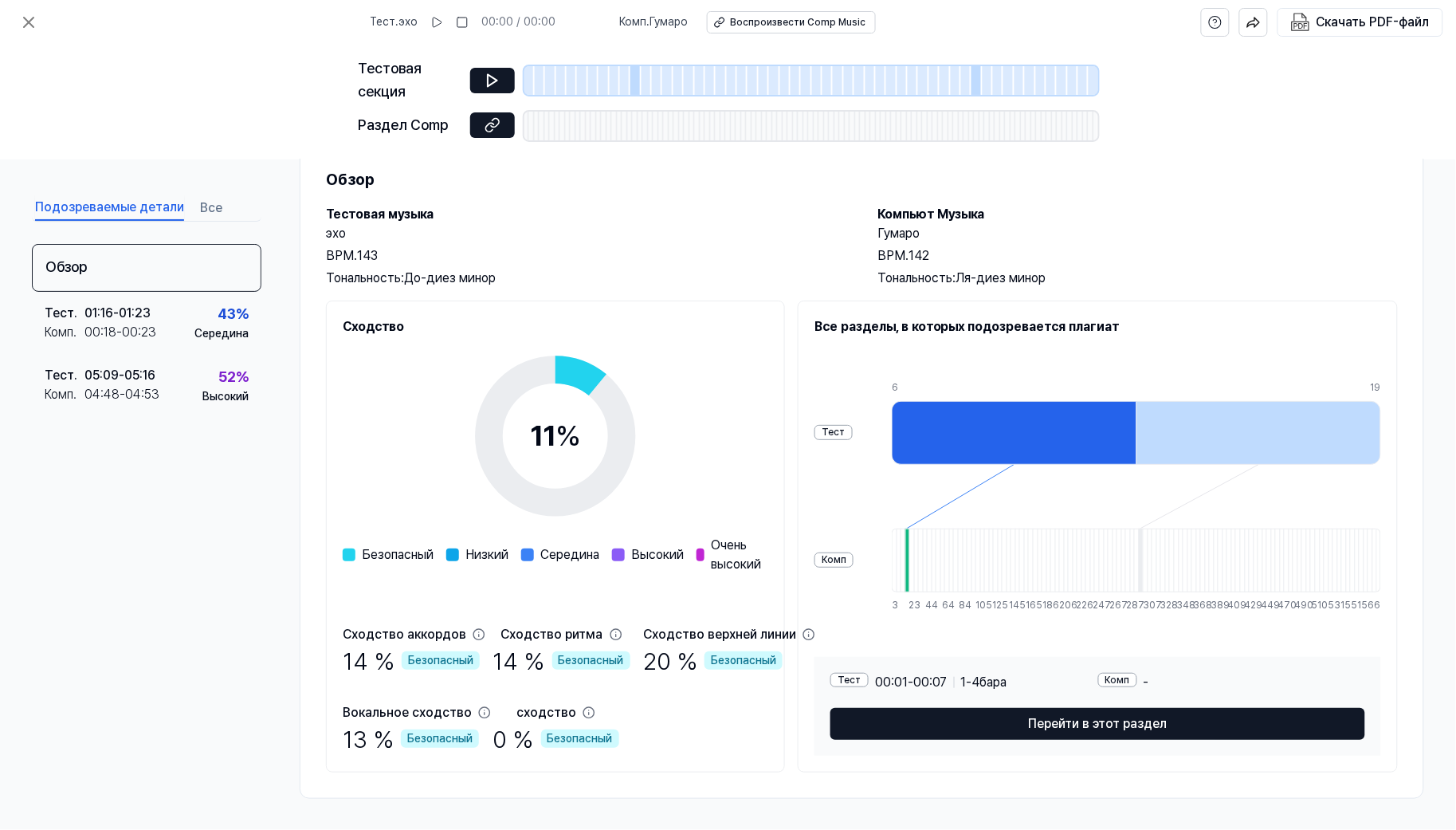
click at [1130, 681] on font "Комп" at bounding box center [1118, 680] width 25 height 12
click at [910, 585] on div at bounding box center [907, 561] width 5 height 64
click at [105, 263] on div "Обзор" at bounding box center [146, 267] width 229 height 48
click at [209, 209] on font "Все" at bounding box center [211, 207] width 22 height 15
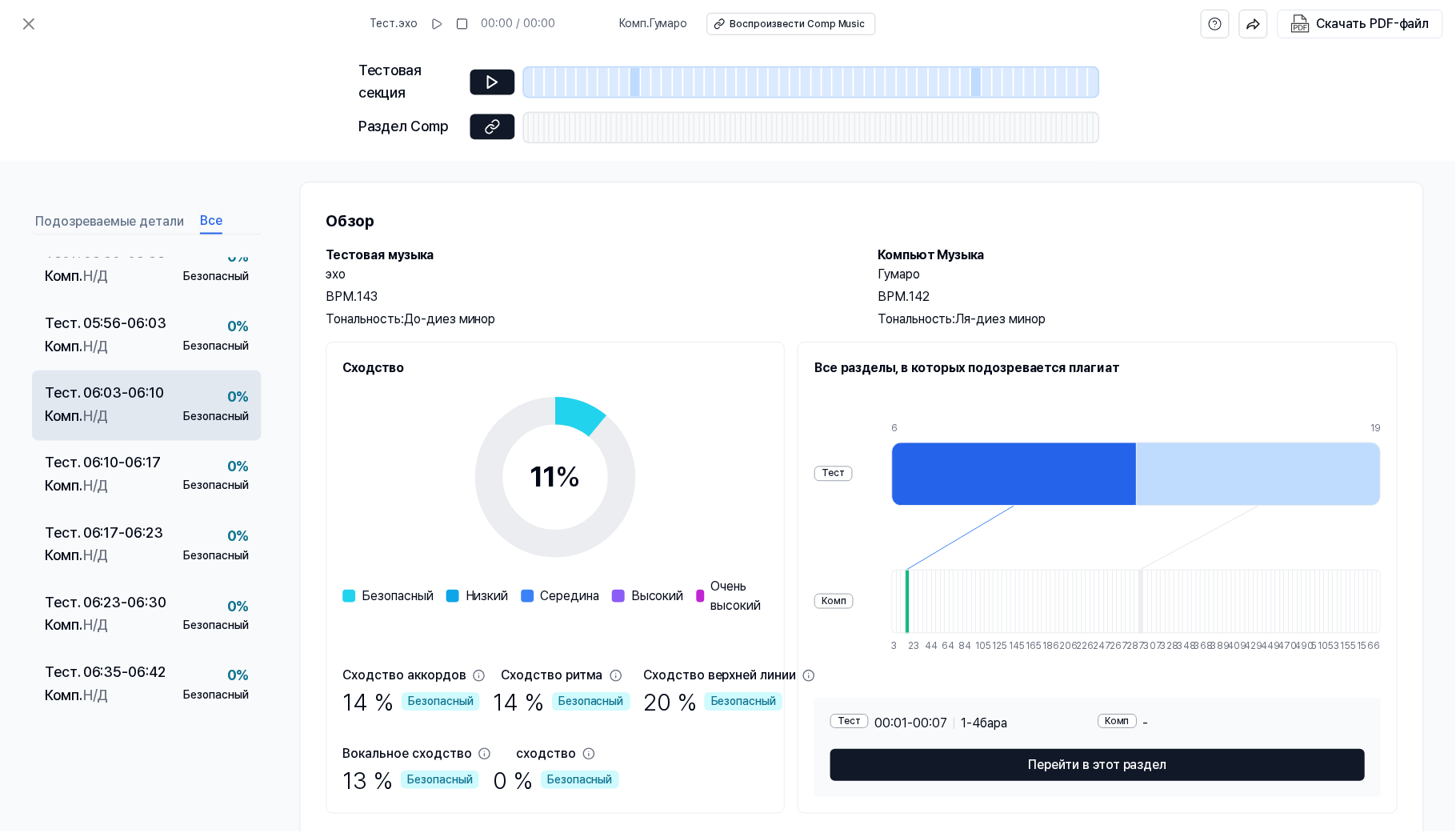
scroll to position [0, 0]
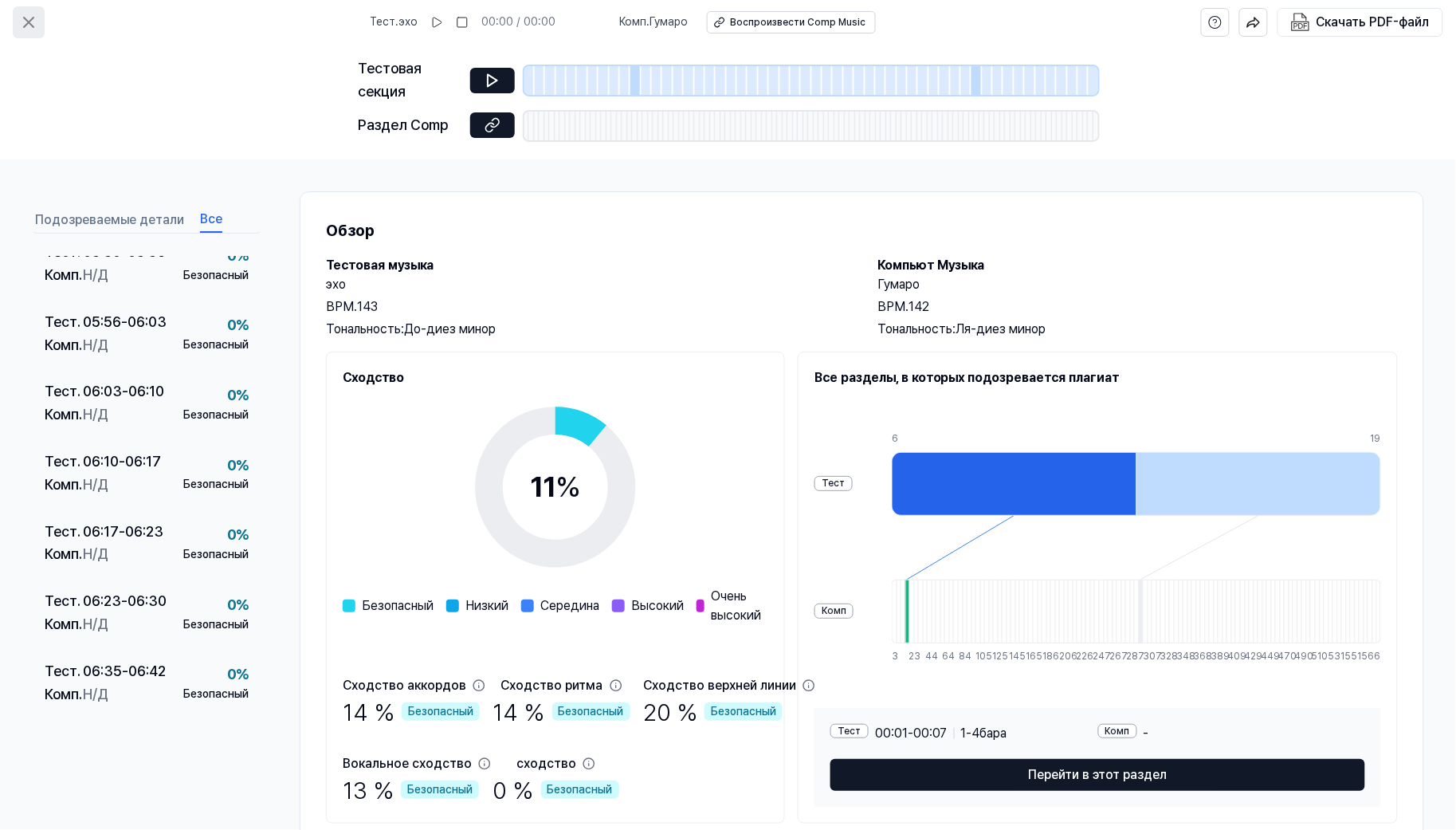
click at [25, 28] on icon at bounding box center [29, 22] width 19 height 19
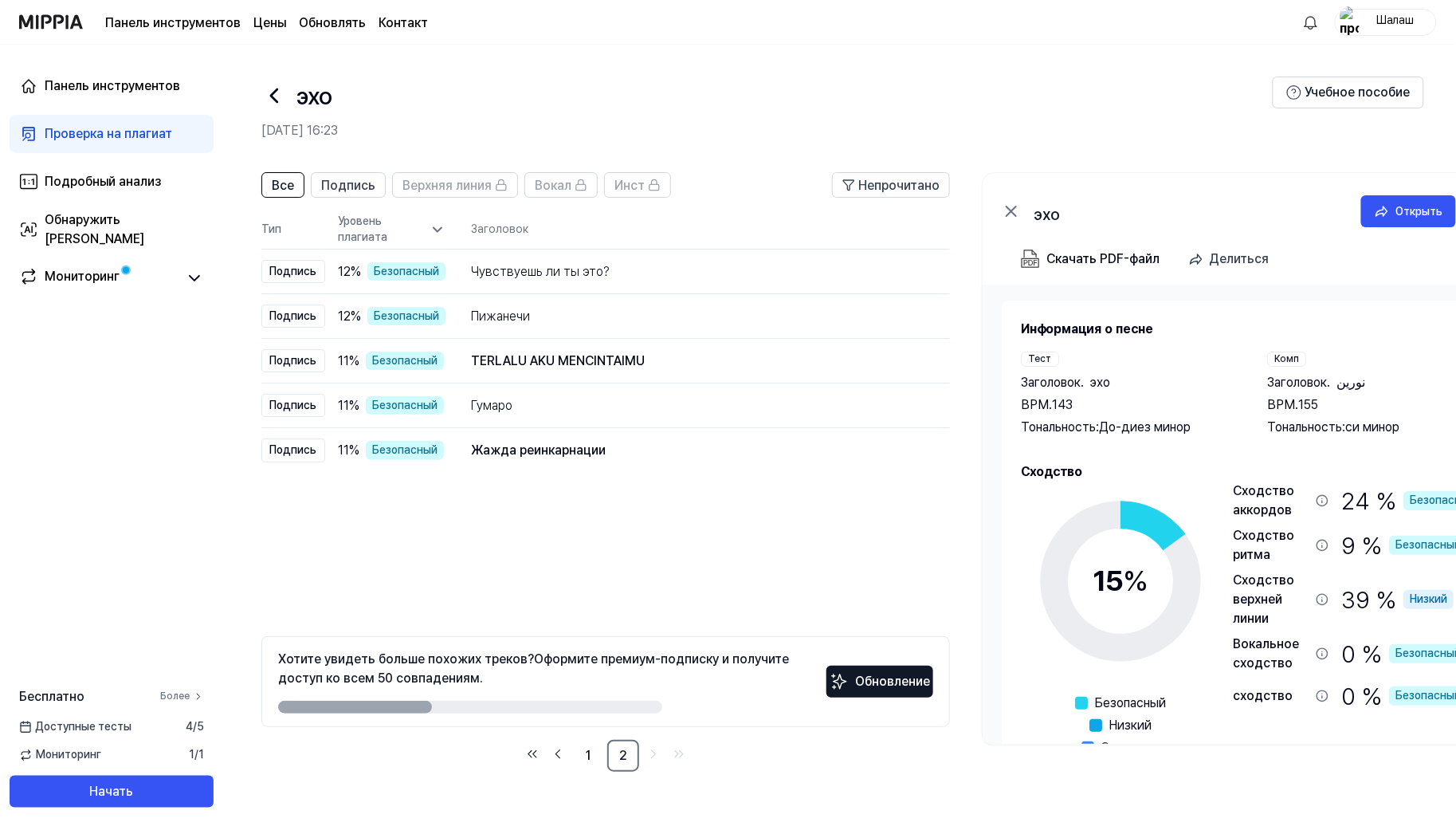
click at [182, 701] on font "Более" at bounding box center [174, 696] width 29 height 12
click at [276, 97] on icon at bounding box center [274, 96] width 25 height 25
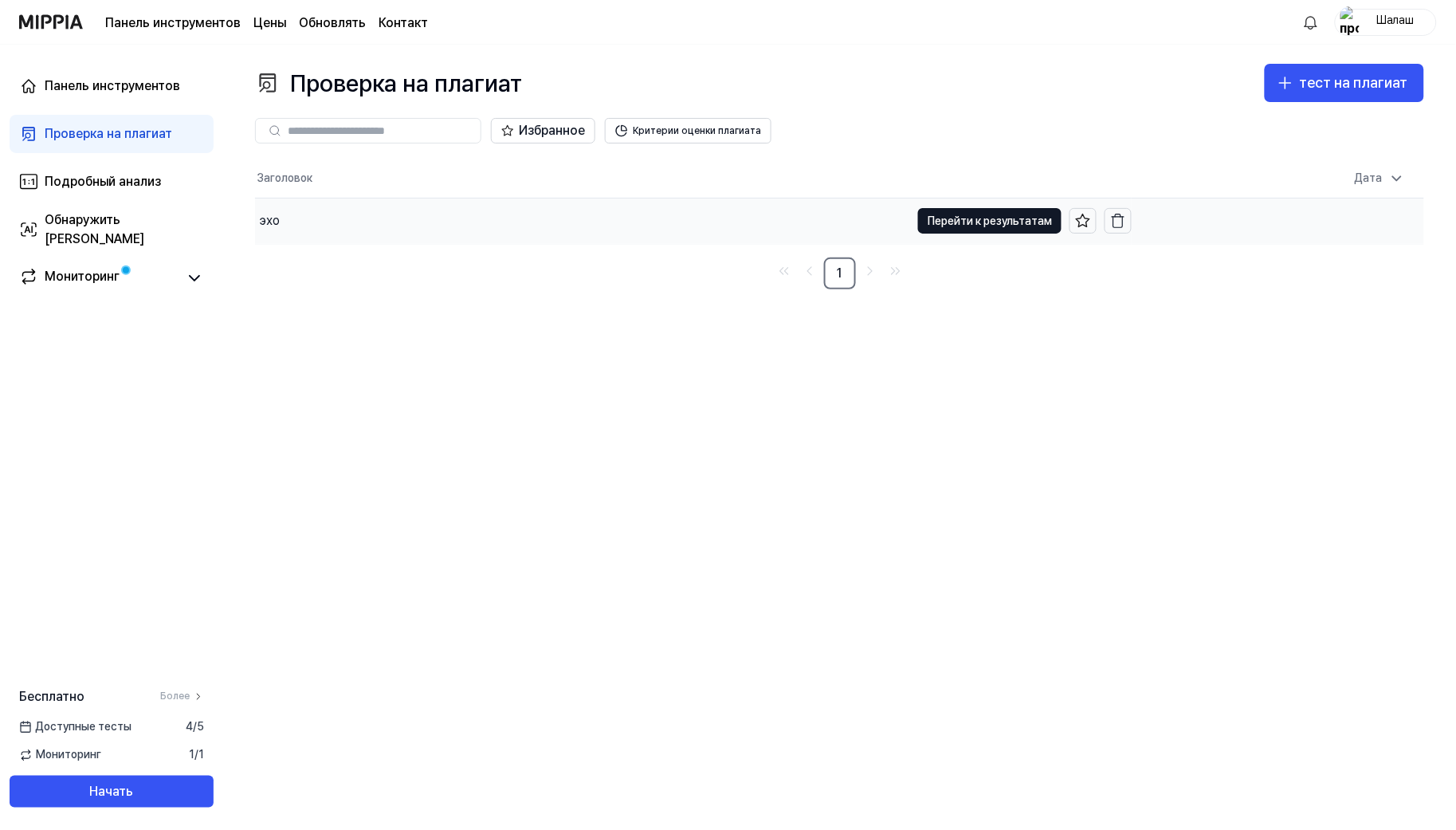
click at [275, 227] on font "эхо" at bounding box center [269, 221] width 20 height 15
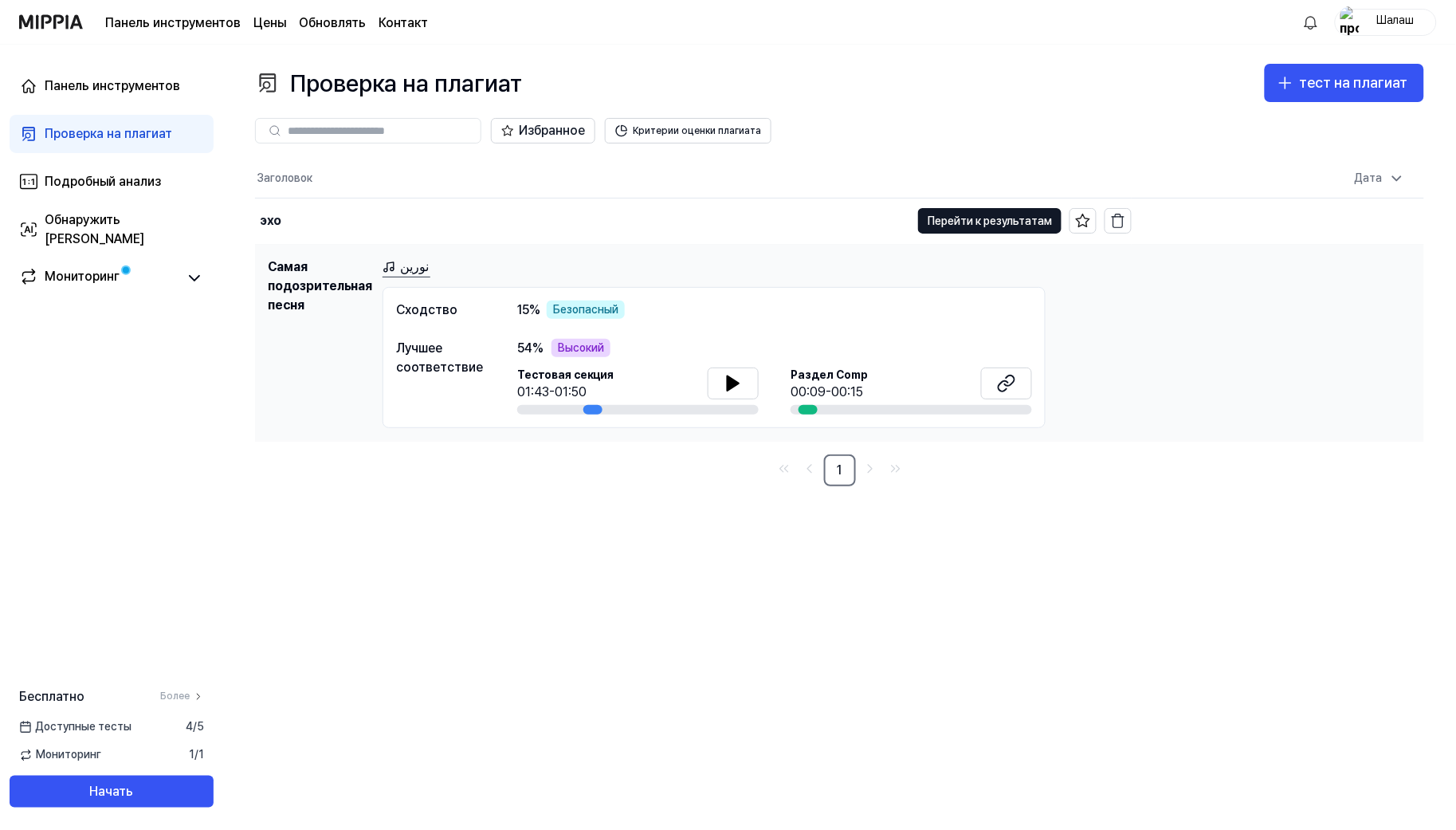
click at [1393, 20] on font "Шалаш" at bounding box center [1394, 19] width 38 height 13
click at [274, 25] on font "Цены" at bounding box center [270, 23] width 33 height 15
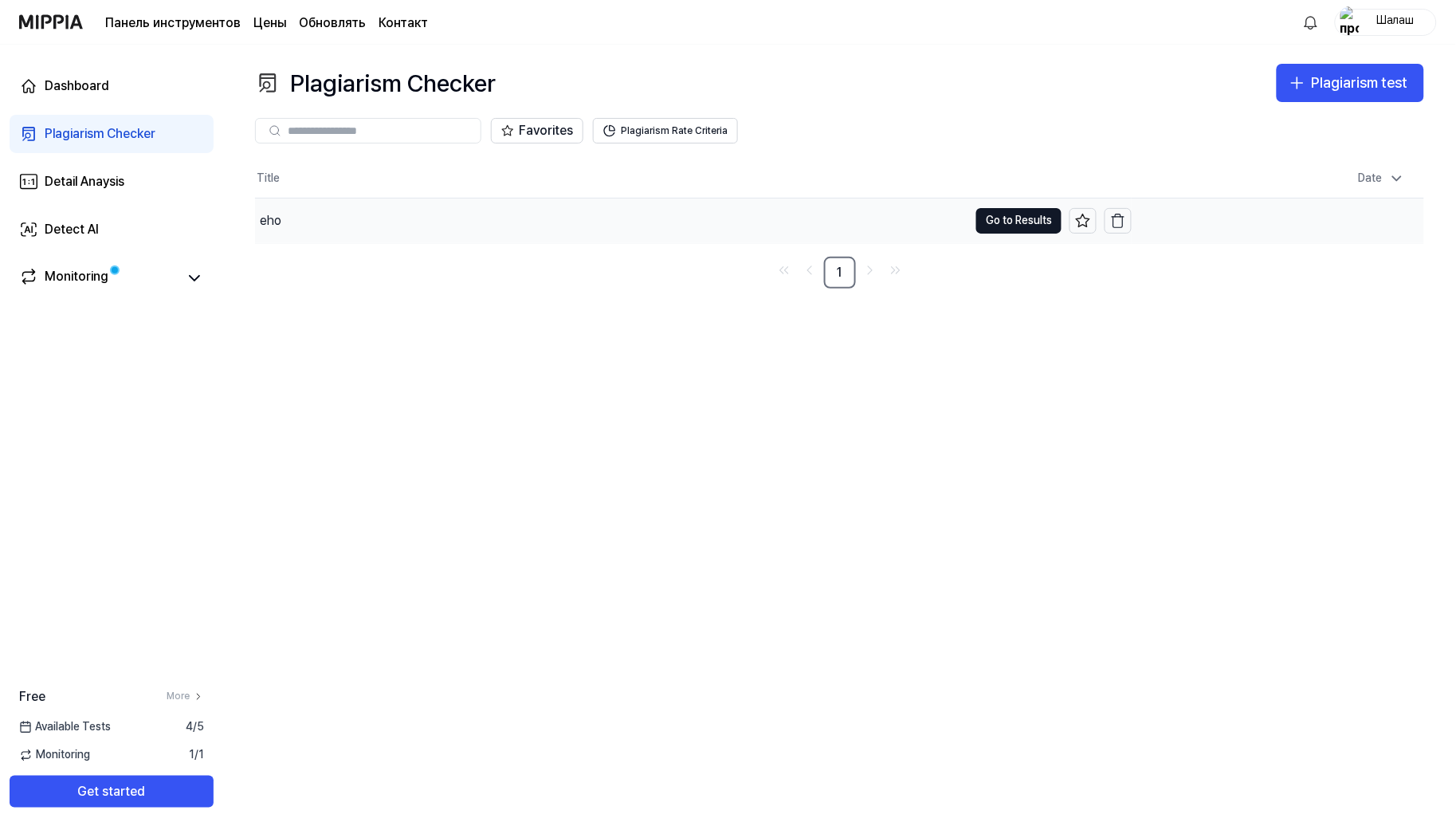
click at [268, 218] on div "eho" at bounding box center [270, 221] width 21 height 19
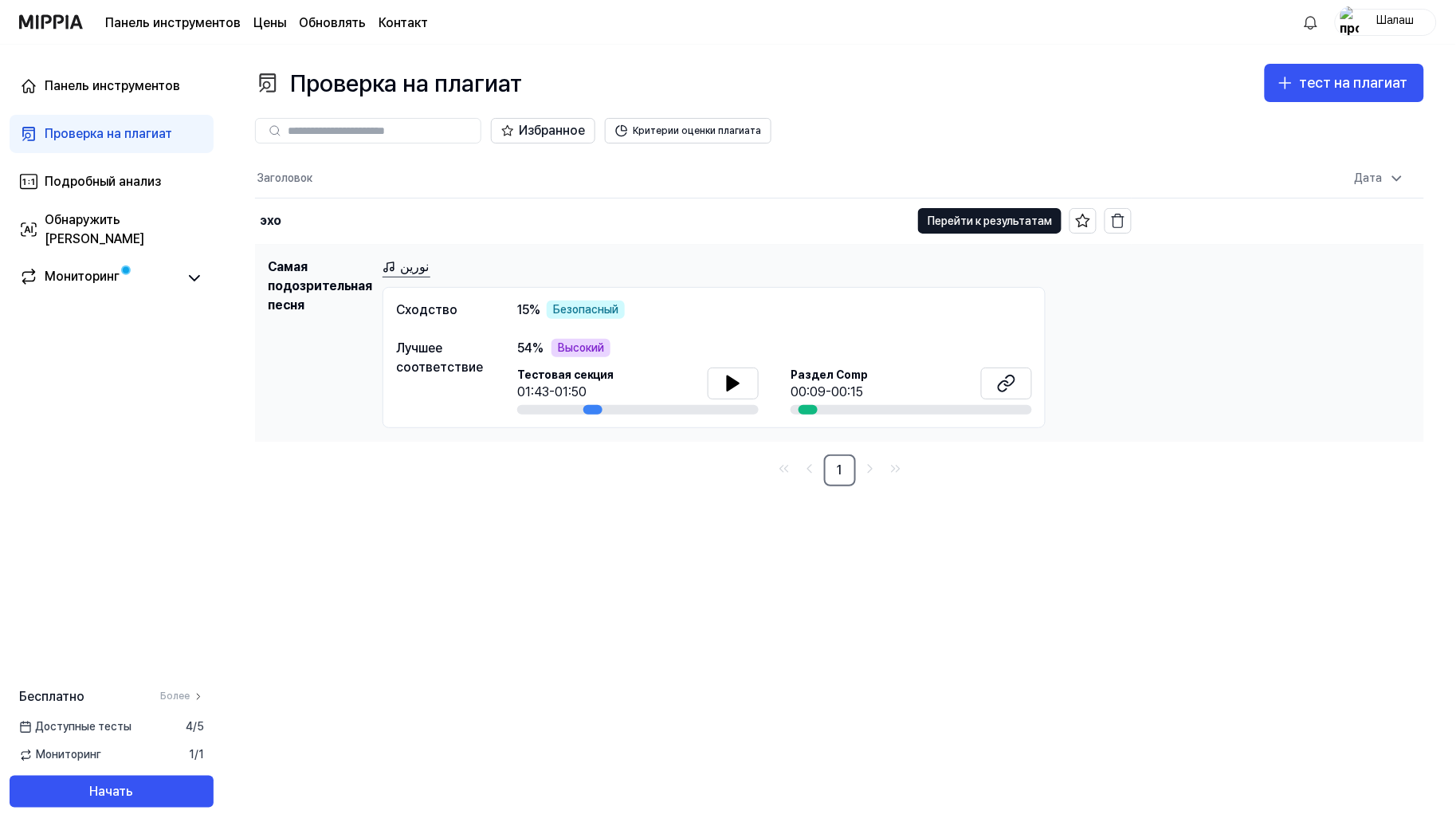
click at [1435, 297] on div "Проверка на плагиат тест на плагиат Проверка на плагиат Подробный анализ Обнару…" at bounding box center [838, 437] width 1232 height 785
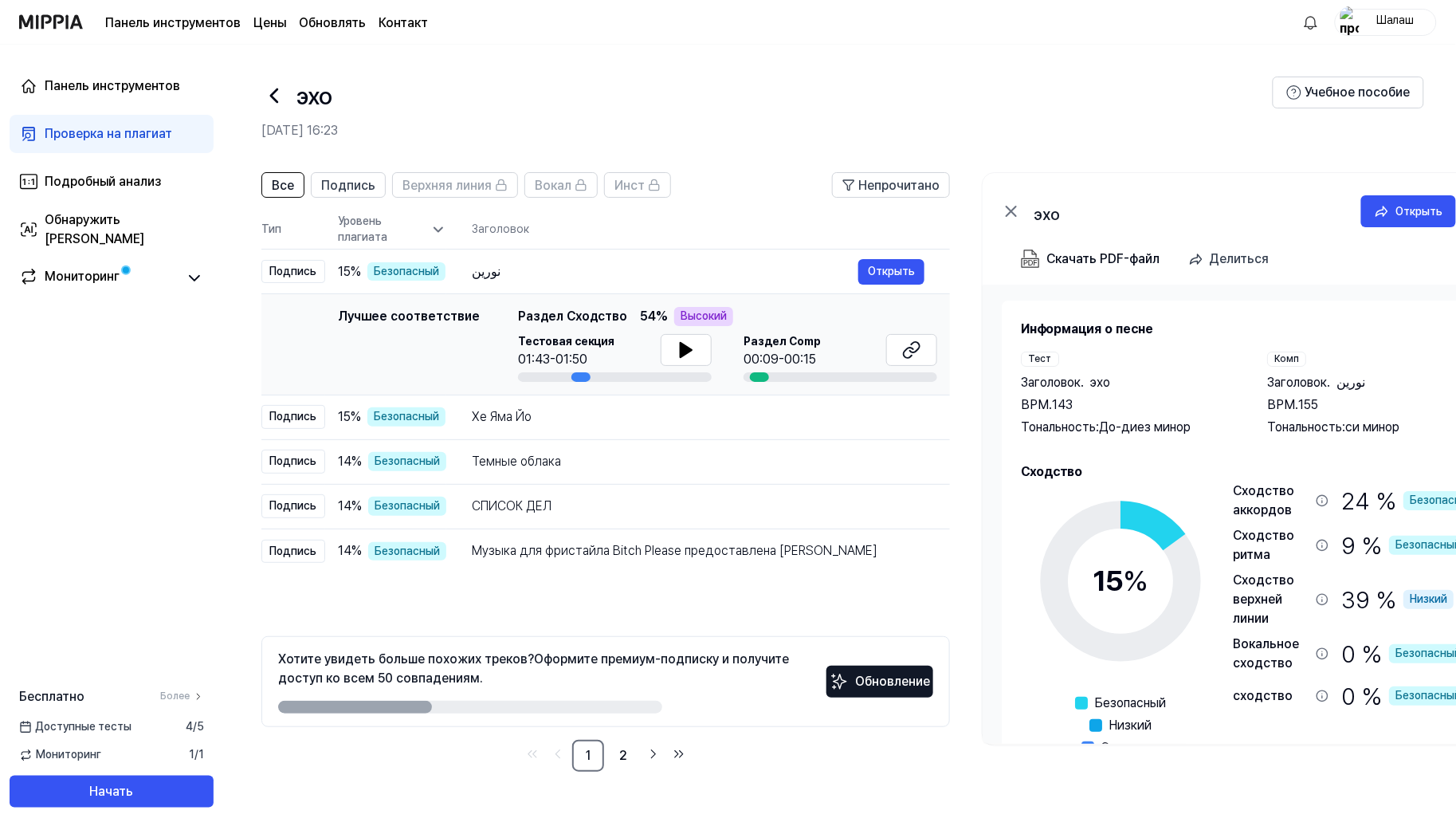
click at [76, 131] on font "Проверка на плагиат" at bounding box center [108, 134] width 128 height 15
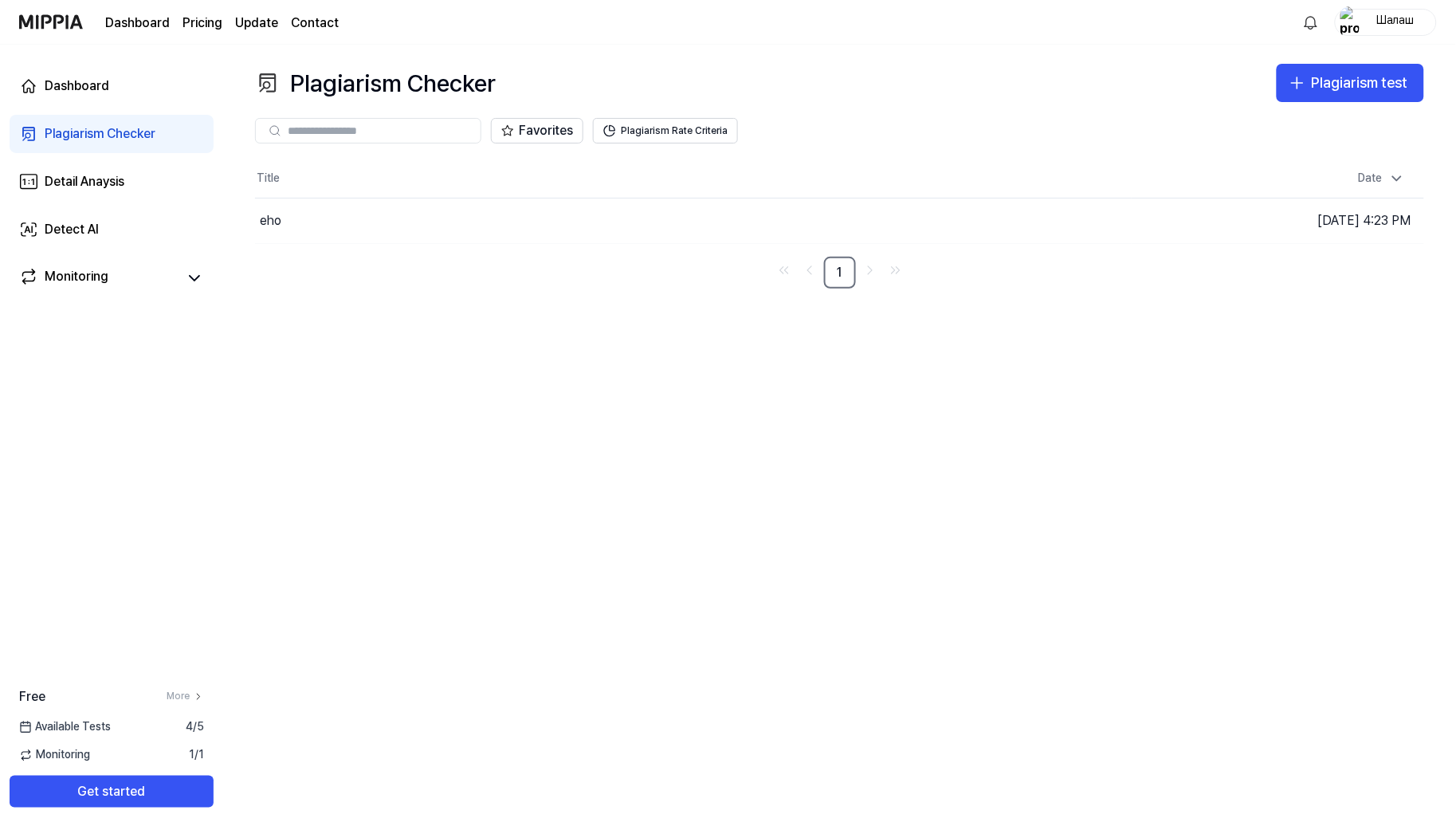
click at [1400, 20] on div "Шалаш" at bounding box center [1395, 21] width 62 height 17
click at [1268, 138] on button "Log out" at bounding box center [1335, 140] width 183 height 15
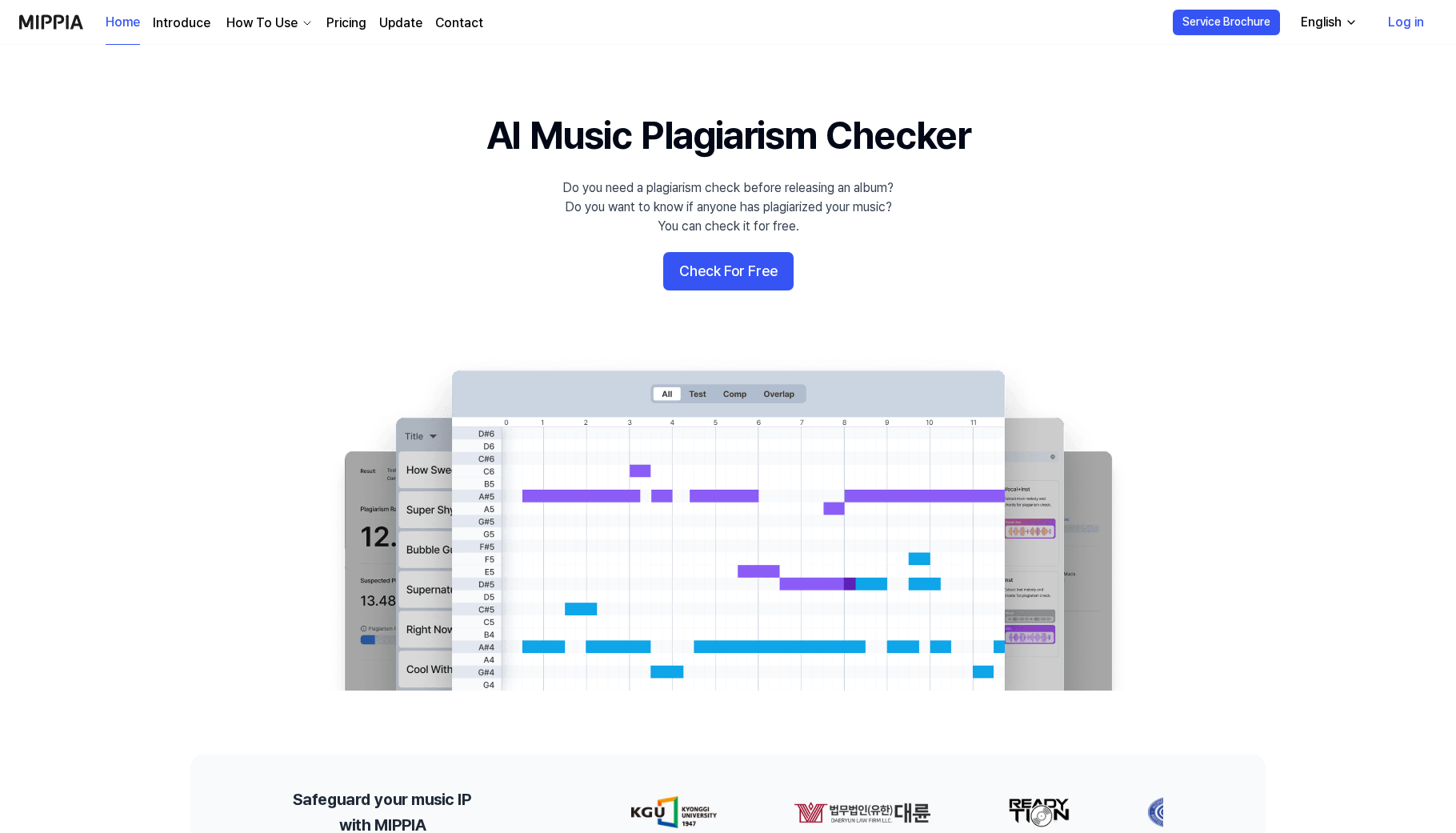
click at [1338, 25] on div "English" at bounding box center [1321, 22] width 48 height 19
